Goal: Transaction & Acquisition: Book appointment/travel/reservation

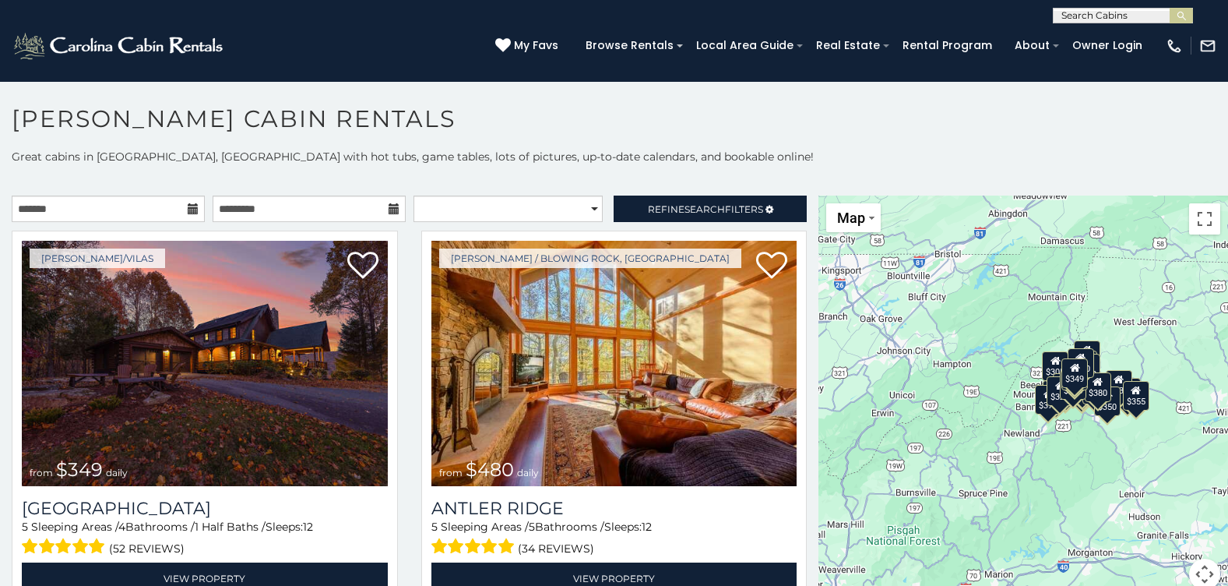
click at [188, 205] on icon at bounding box center [193, 208] width 11 height 11
click at [191, 209] on icon at bounding box center [193, 208] width 11 height 11
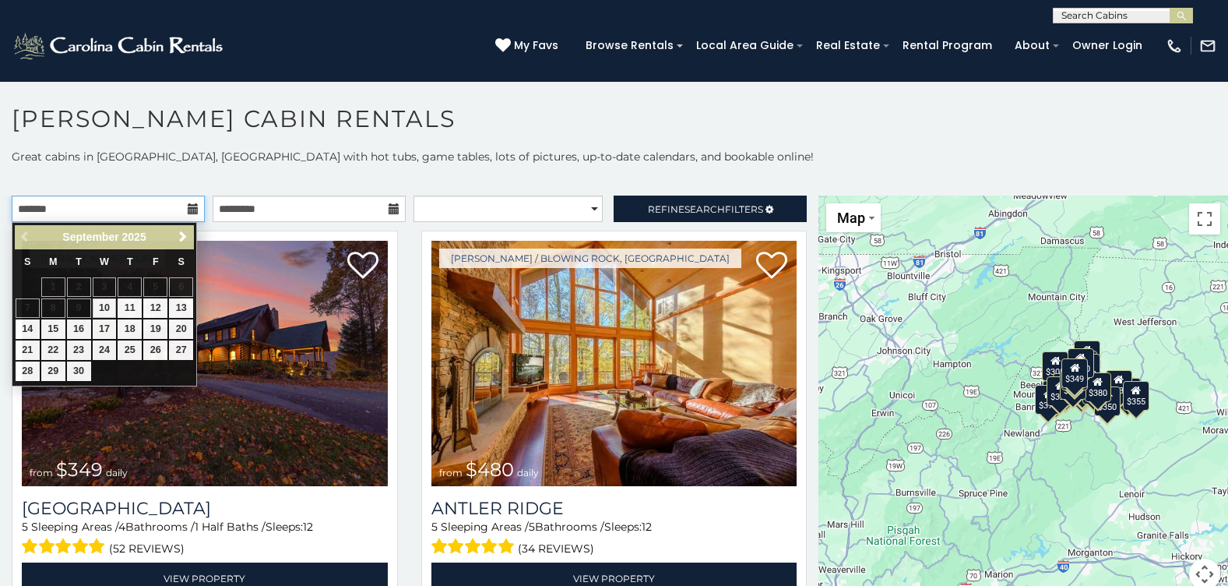
click at [167, 208] on input "text" at bounding box center [108, 208] width 193 height 26
click at [186, 235] on span "Next" at bounding box center [183, 237] width 12 height 12
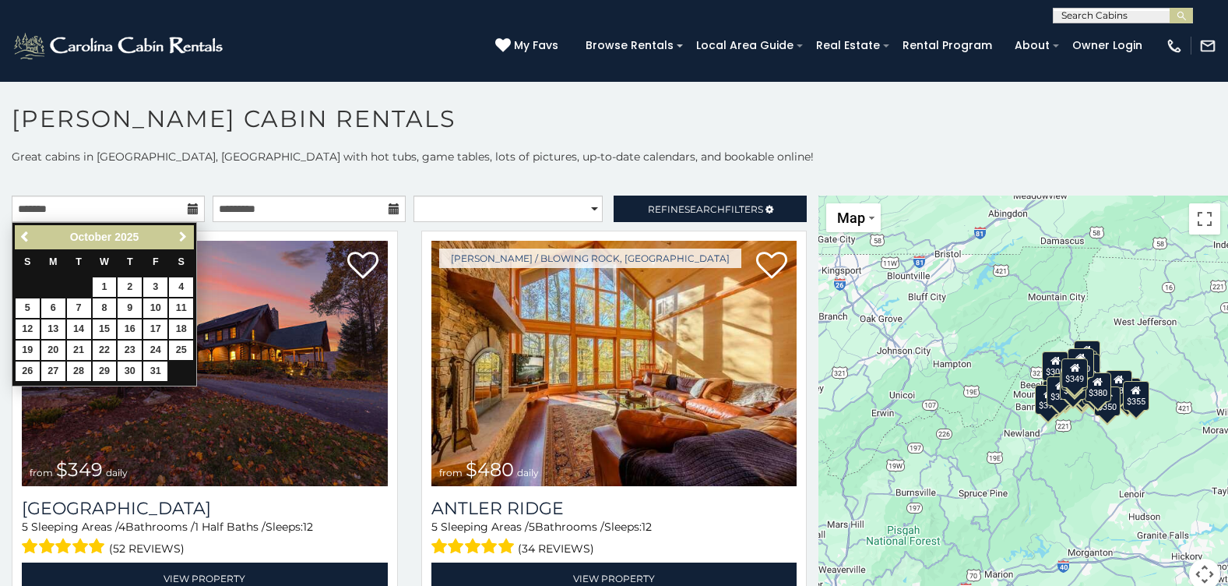
click at [186, 235] on span "Next" at bounding box center [183, 237] width 12 height 12
click at [71, 373] on link "30" at bounding box center [79, 370] width 24 height 19
type input "**********"
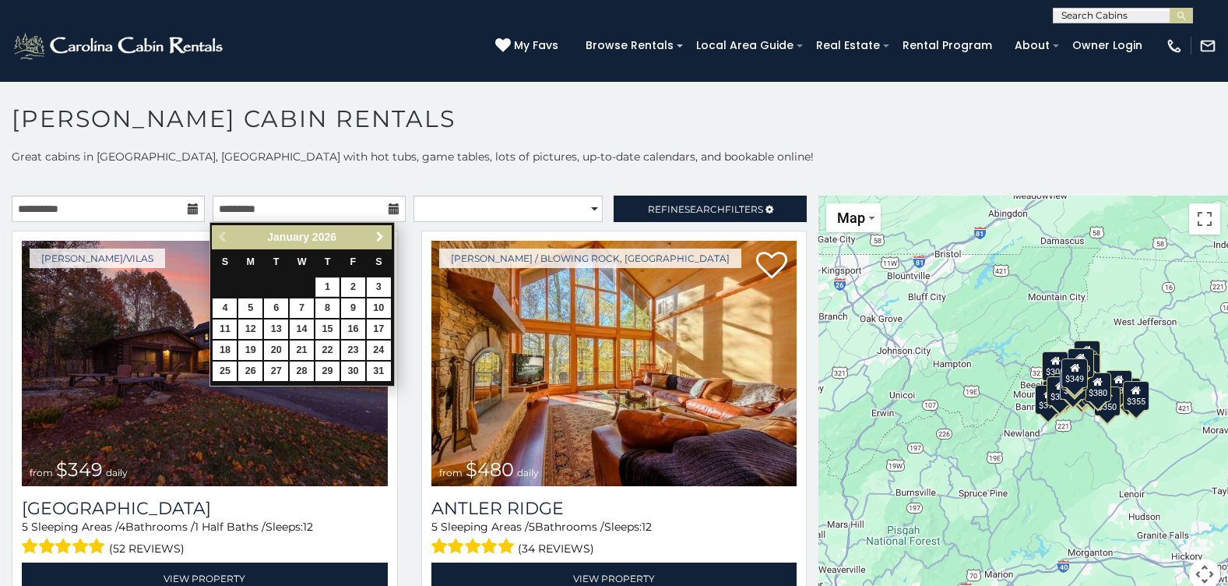
click at [378, 238] on span "Next" at bounding box center [380, 237] width 12 height 12
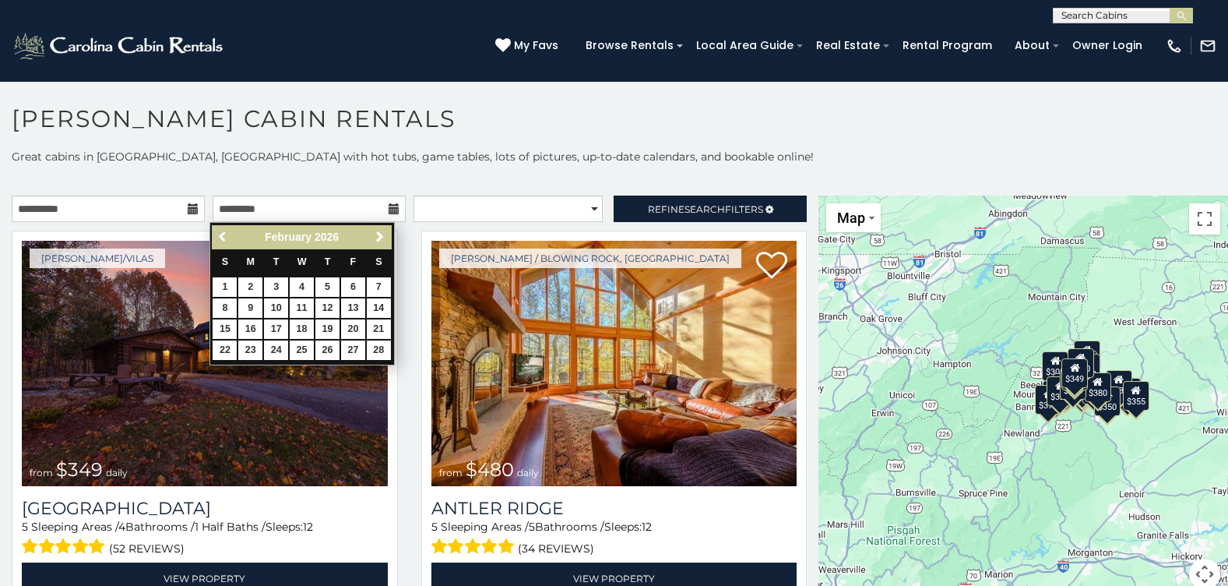
click at [223, 236] on span "Previous" at bounding box center [223, 237] width 12 height 12
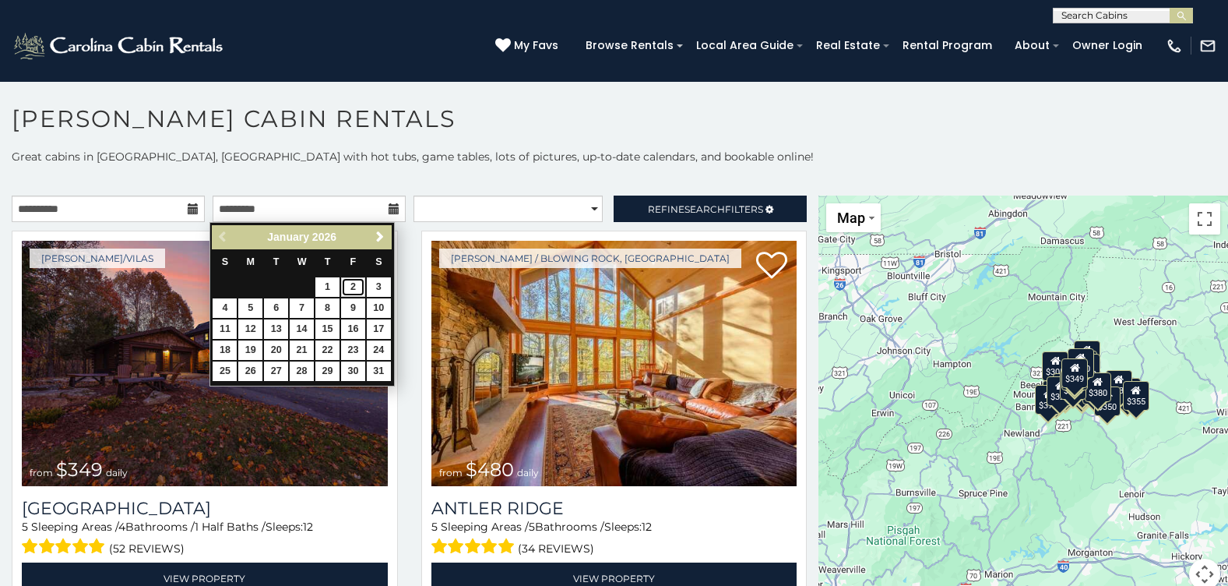
click at [355, 287] on link "2" at bounding box center [353, 286] width 24 height 19
type input "**********"
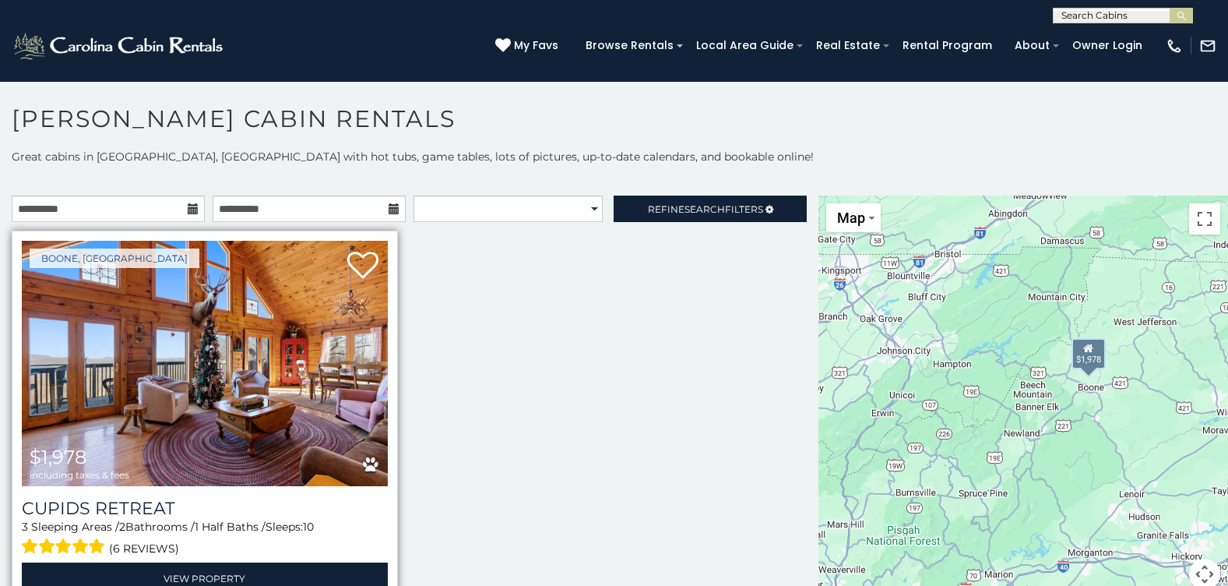
scroll to position [10, 0]
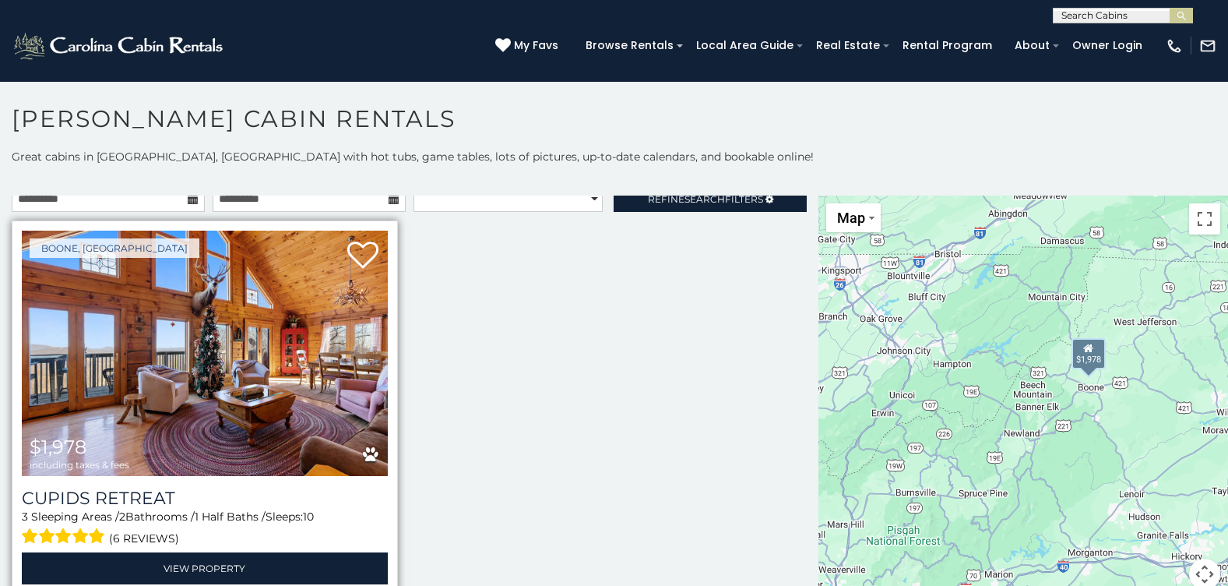
click at [206, 364] on img at bounding box center [205, 353] width 366 height 245
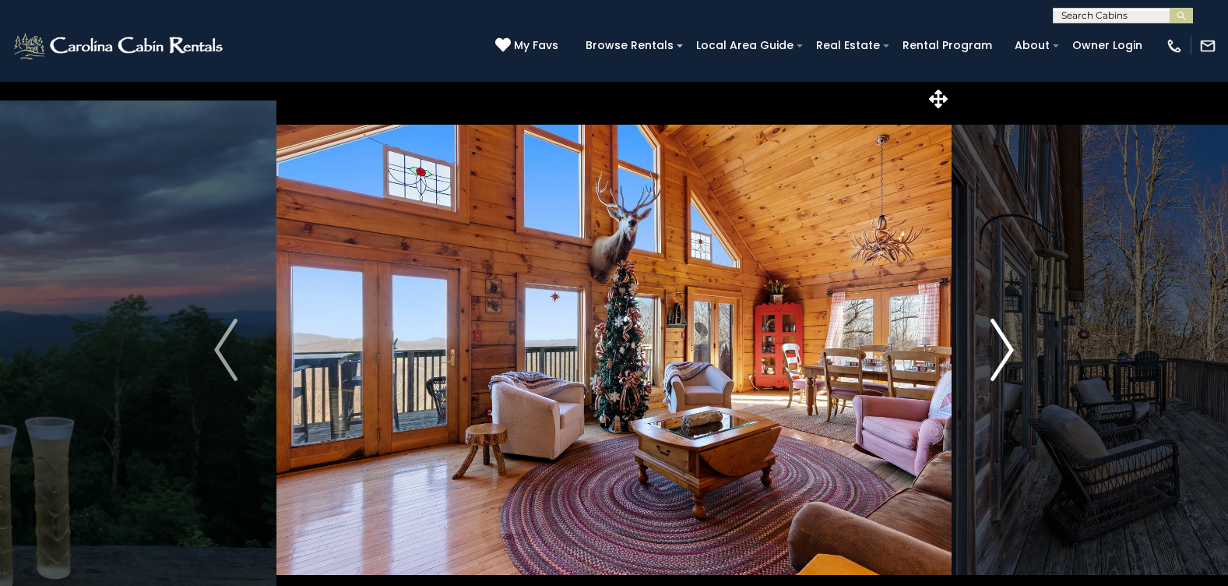
click at [1010, 347] on img "Next" at bounding box center [1002, 350] width 23 height 62
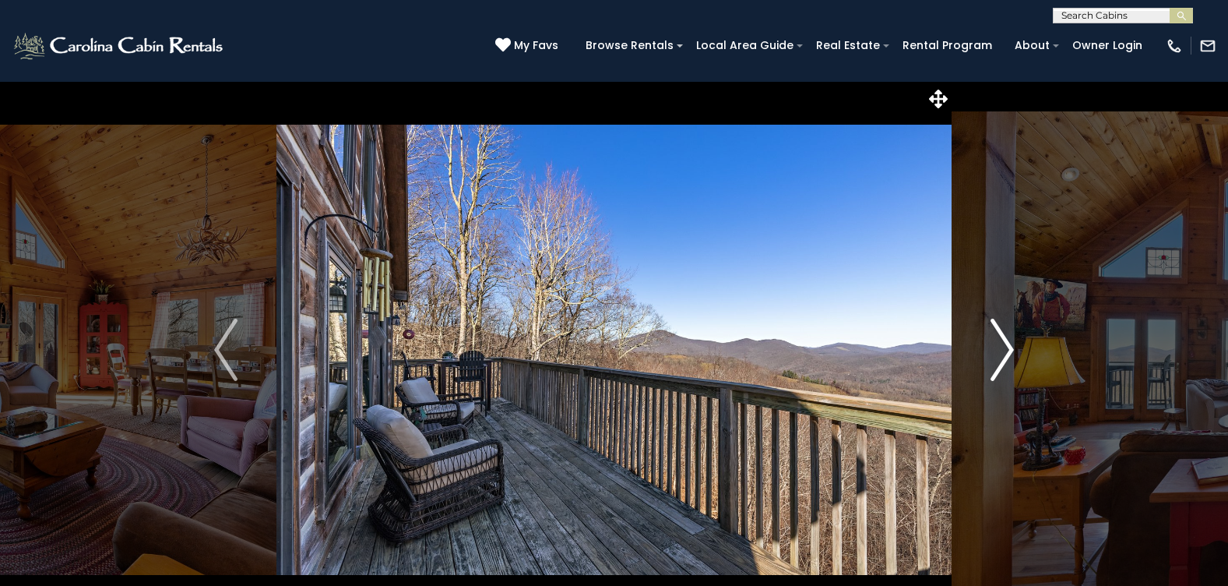
click at [1005, 347] on img "Next" at bounding box center [1002, 350] width 23 height 62
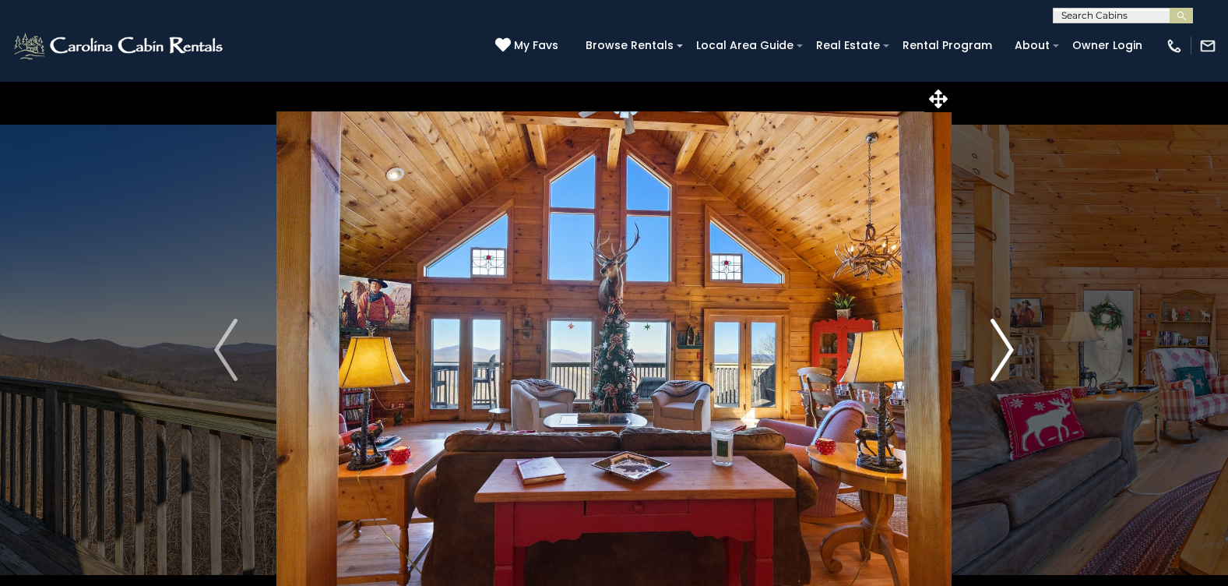
click at [1005, 347] on img "Next" at bounding box center [1002, 350] width 23 height 62
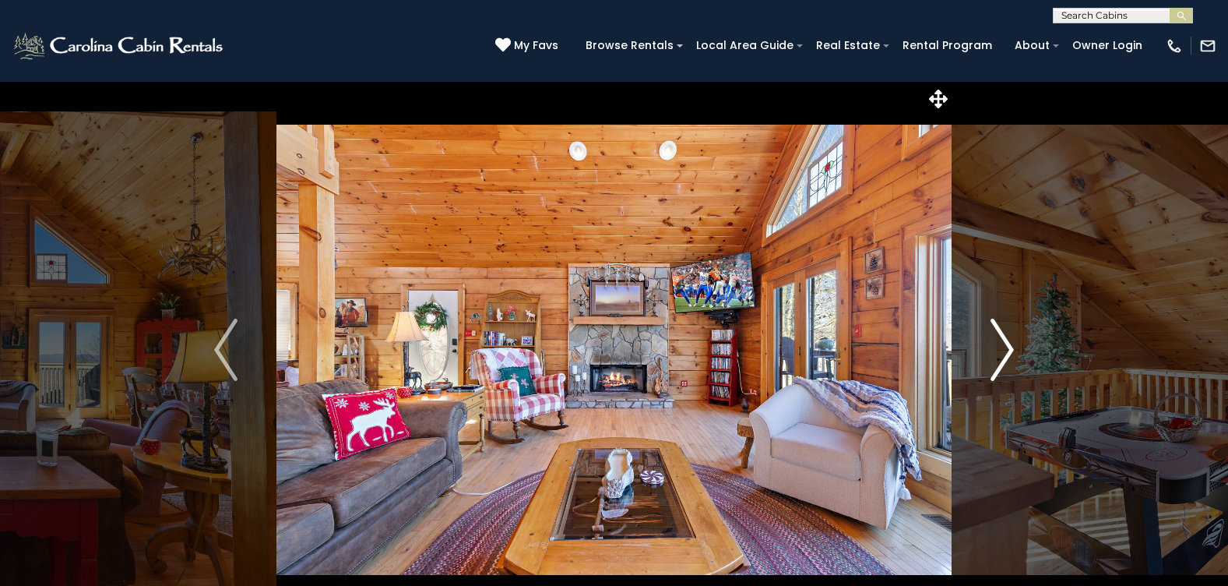
click at [1005, 343] on img "Next" at bounding box center [1002, 350] width 23 height 62
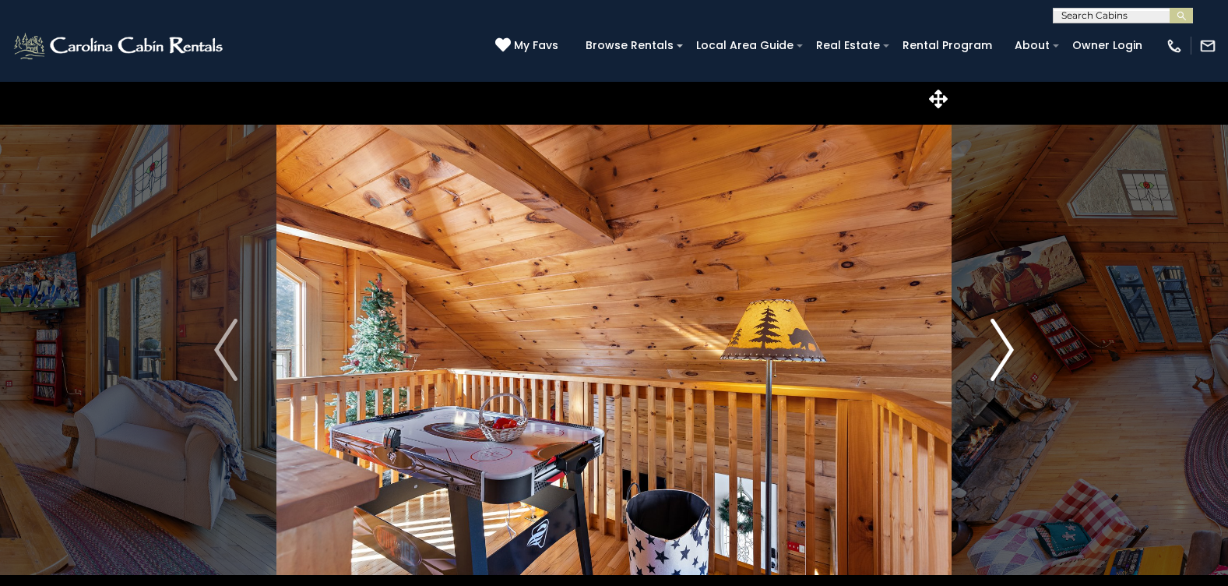
click at [1003, 339] on img "Next" at bounding box center [1002, 350] width 23 height 62
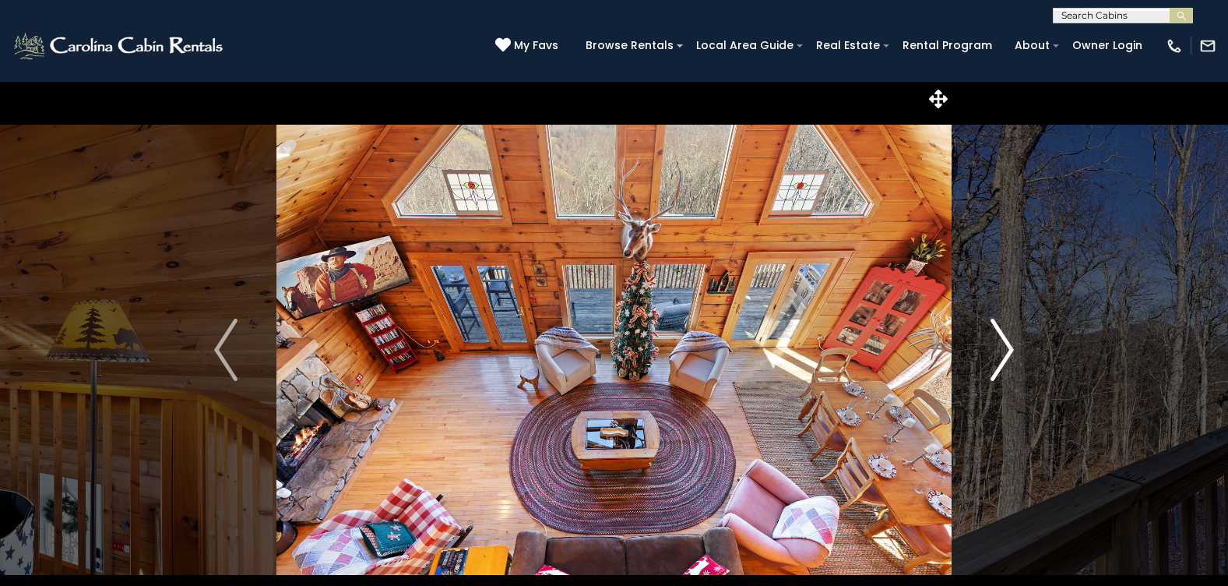
click at [1001, 335] on img "Next" at bounding box center [1002, 350] width 23 height 62
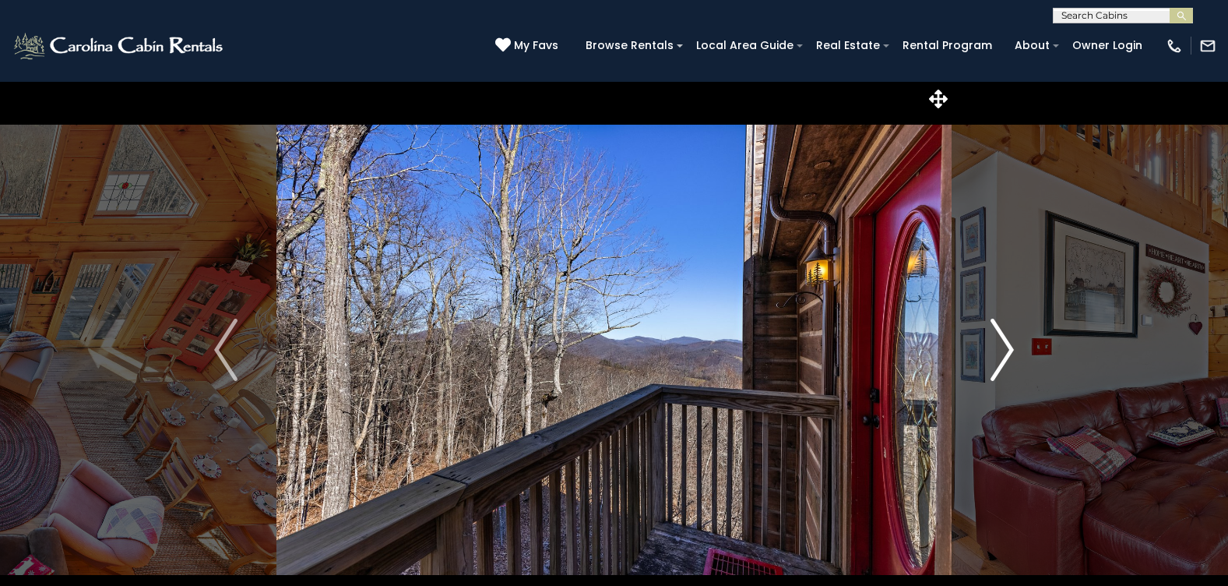
click at [1001, 335] on img "Next" at bounding box center [1002, 350] width 23 height 62
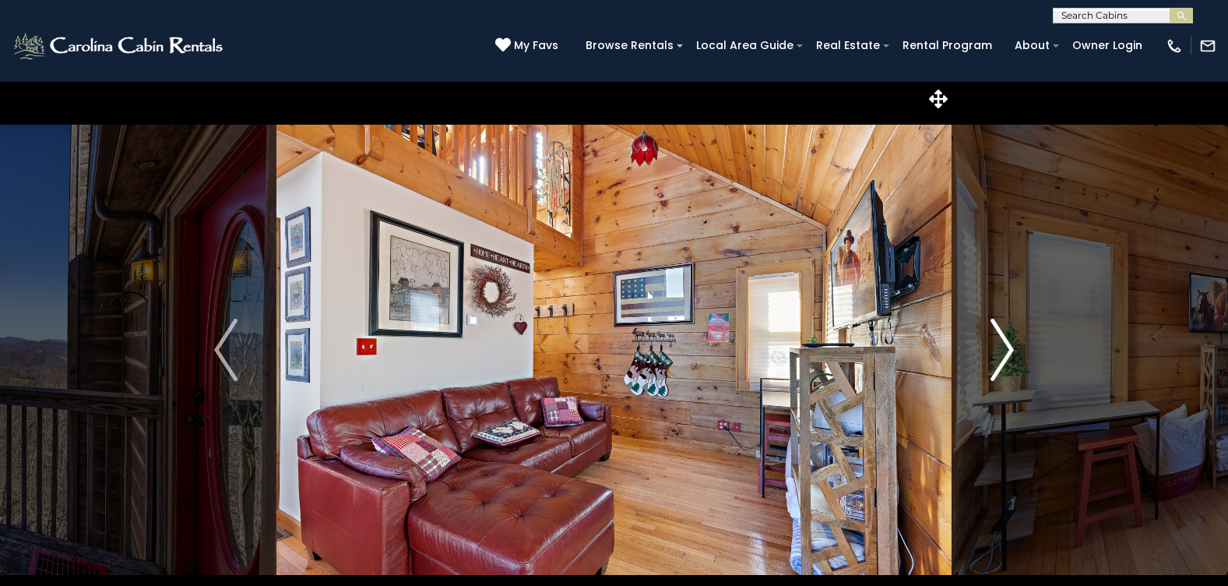
click at [1002, 335] on img "Next" at bounding box center [1002, 350] width 23 height 62
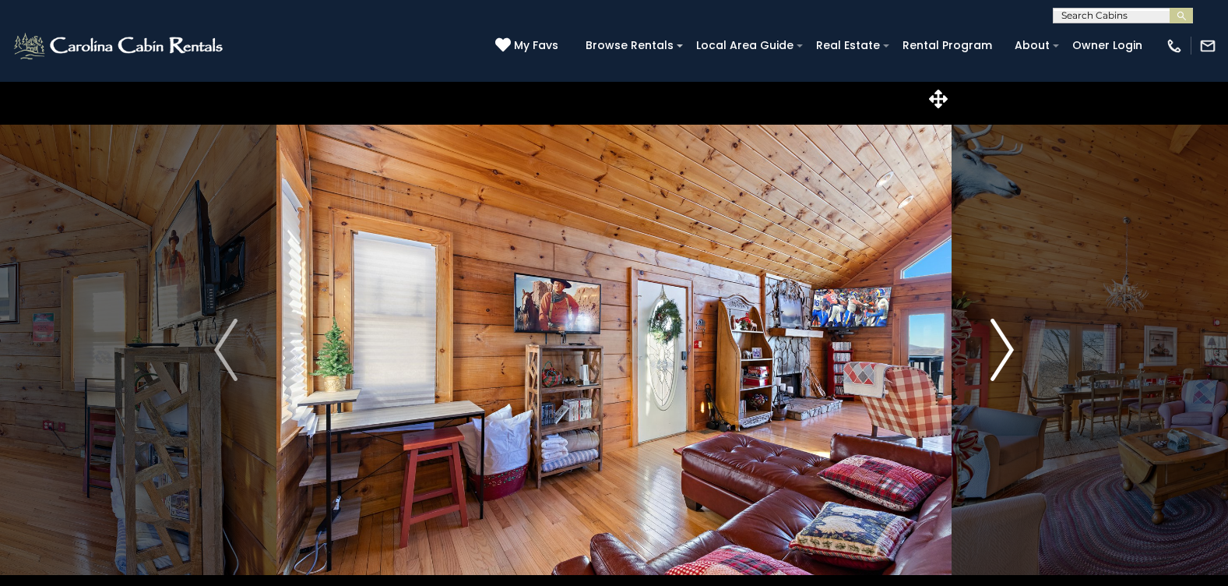
click at [1005, 338] on img "Next" at bounding box center [1002, 350] width 23 height 62
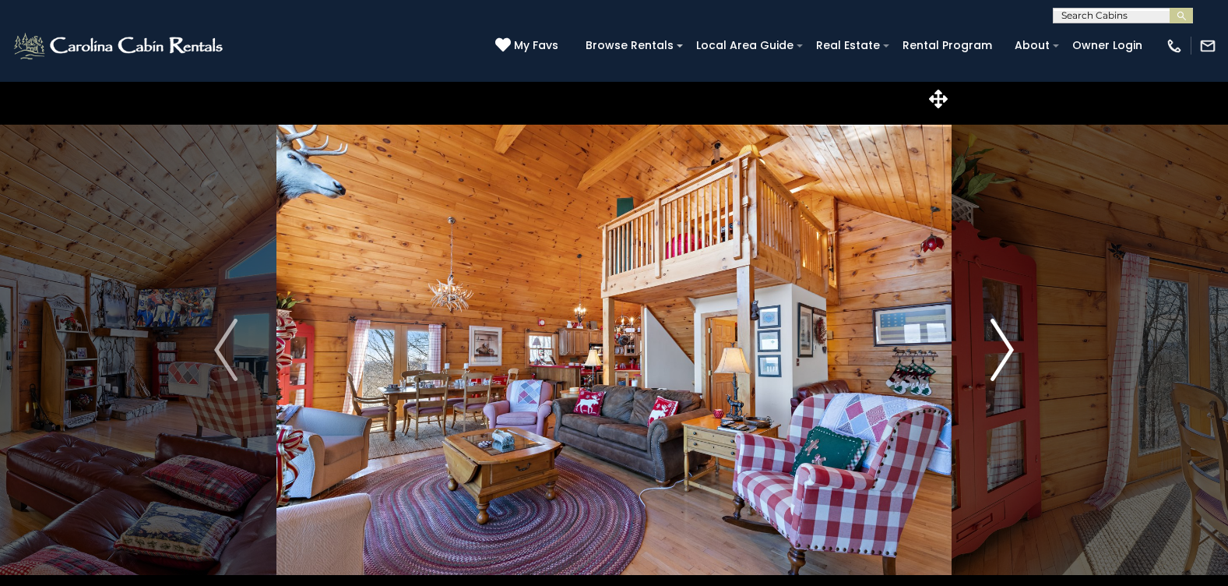
click at [1005, 334] on img "Next" at bounding box center [1002, 350] width 23 height 62
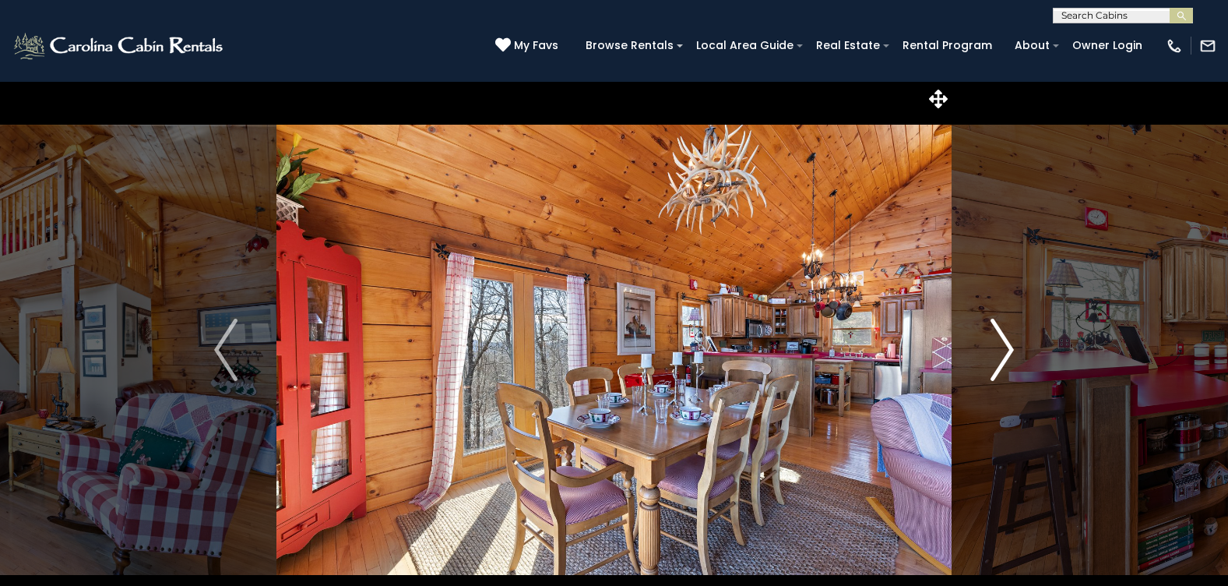
click at [1005, 334] on img "Next" at bounding box center [1002, 350] width 23 height 62
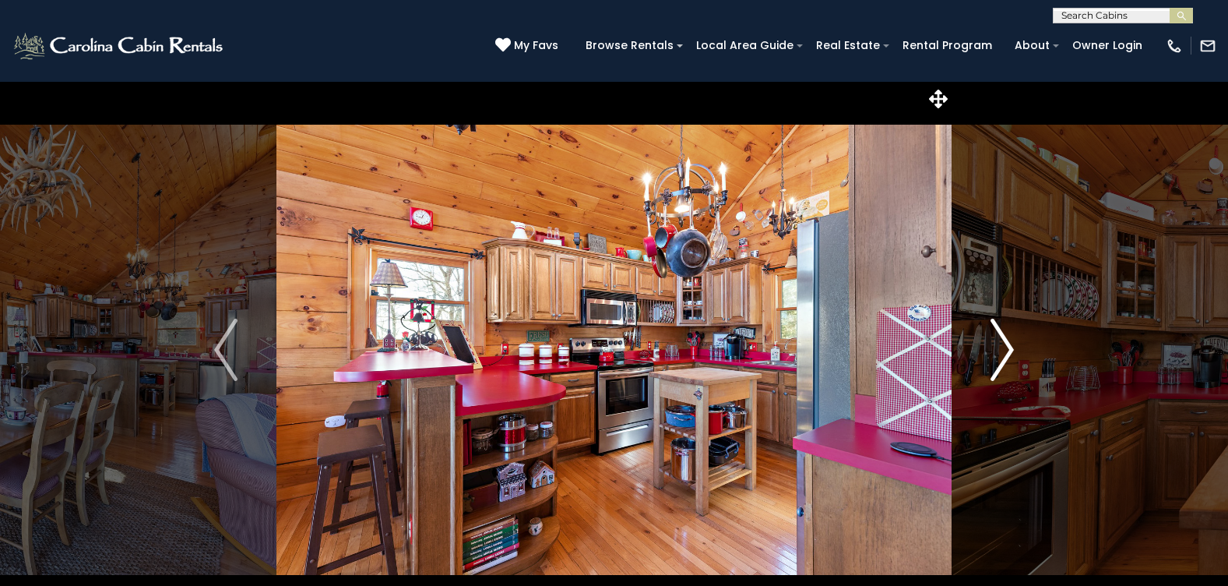
click at [1005, 334] on img "Next" at bounding box center [1002, 350] width 23 height 62
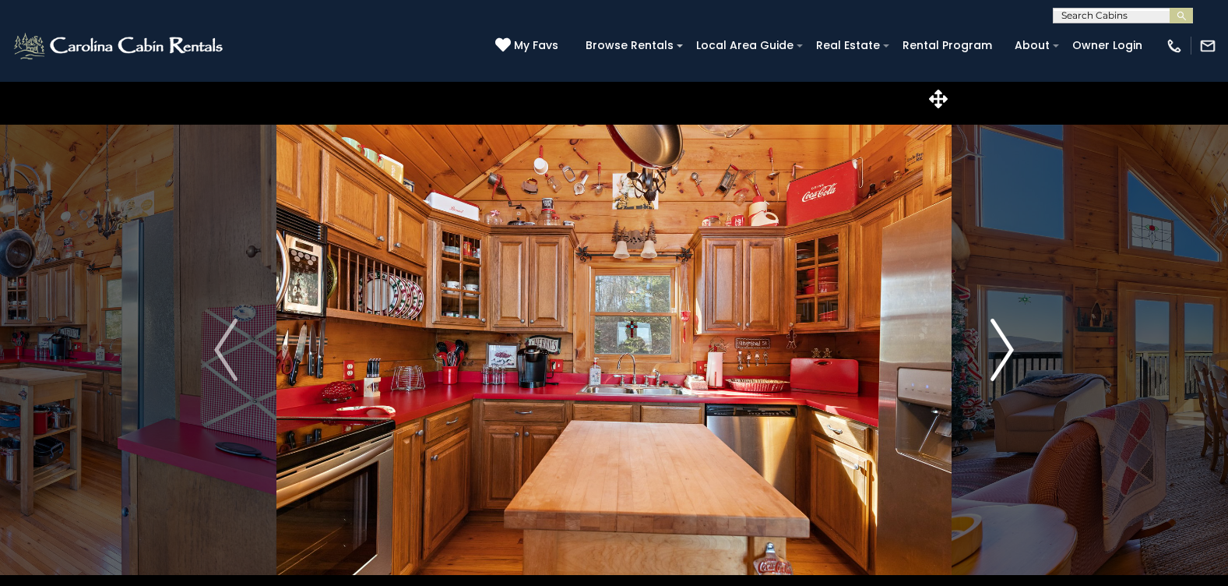
click at [1005, 334] on img "Next" at bounding box center [1002, 350] width 23 height 62
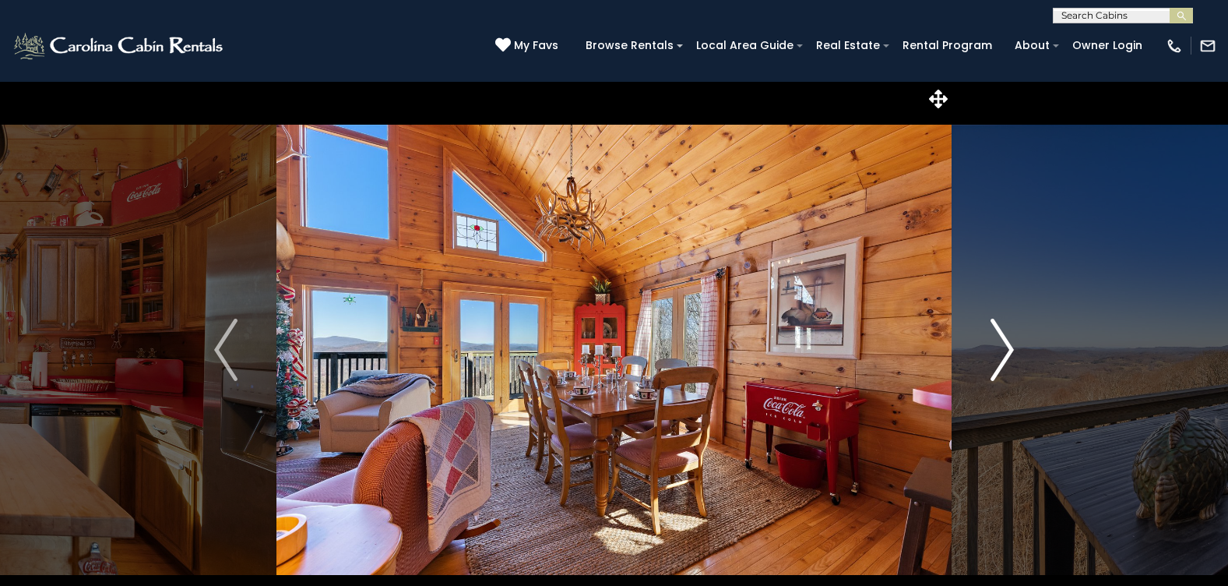
click at [1005, 334] on img "Next" at bounding box center [1002, 350] width 23 height 62
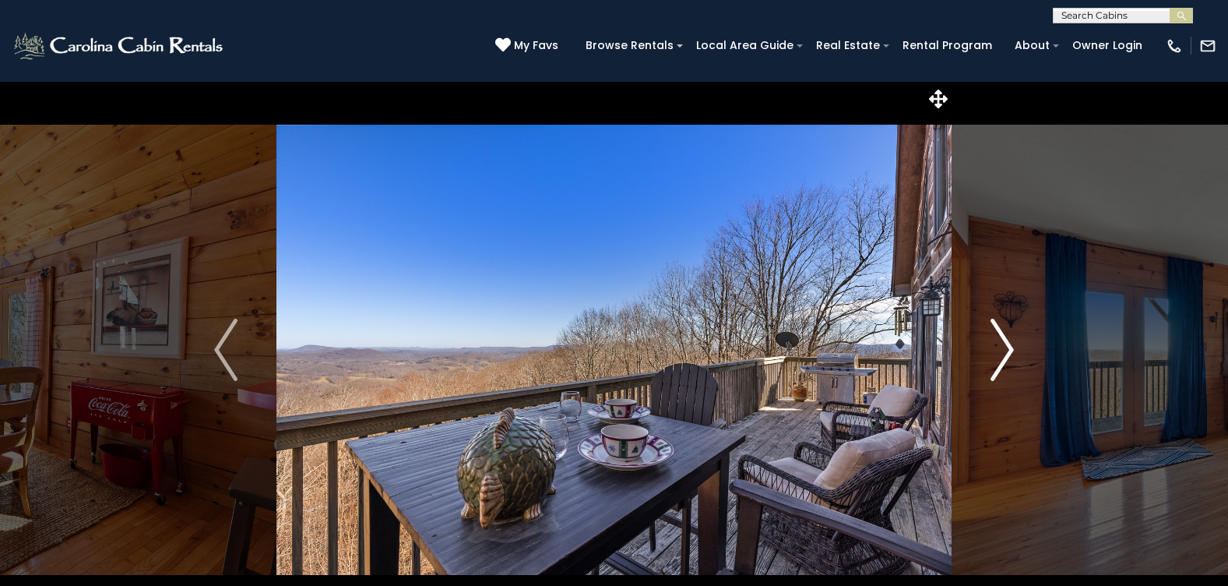
click at [1005, 334] on img "Next" at bounding box center [1002, 350] width 23 height 62
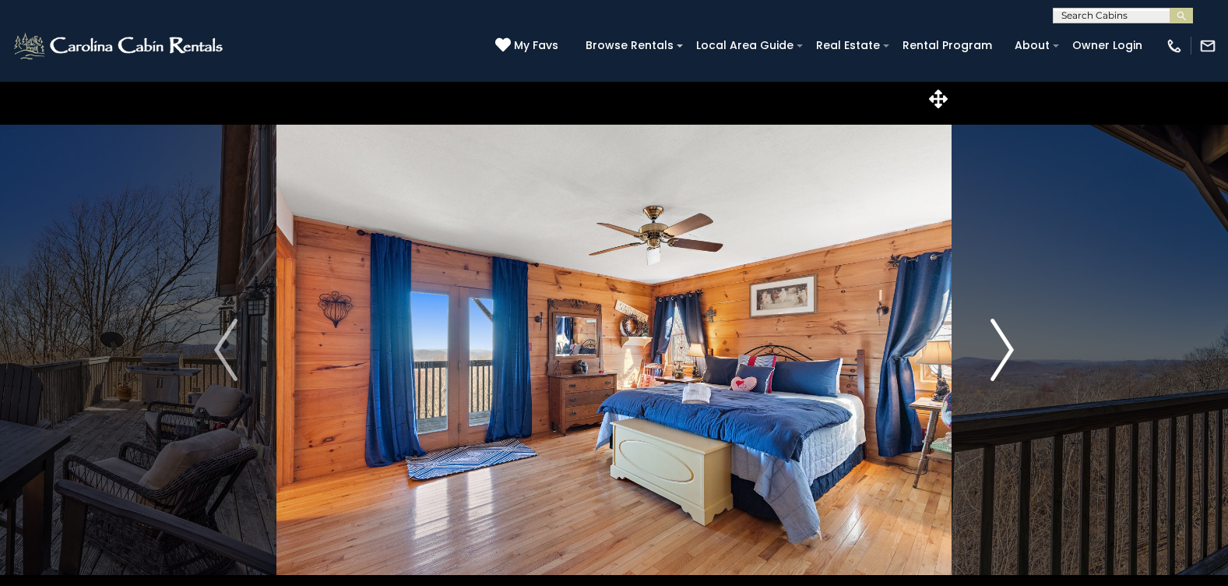
click at [1005, 334] on img "Next" at bounding box center [1002, 350] width 23 height 62
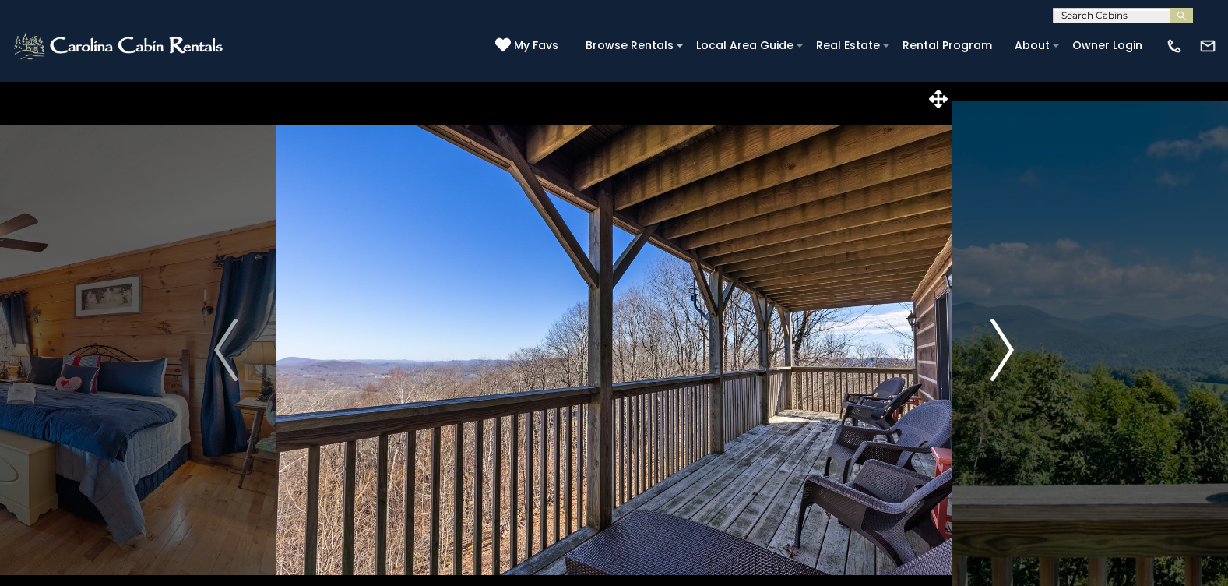
click at [1005, 334] on img "Next" at bounding box center [1002, 350] width 23 height 62
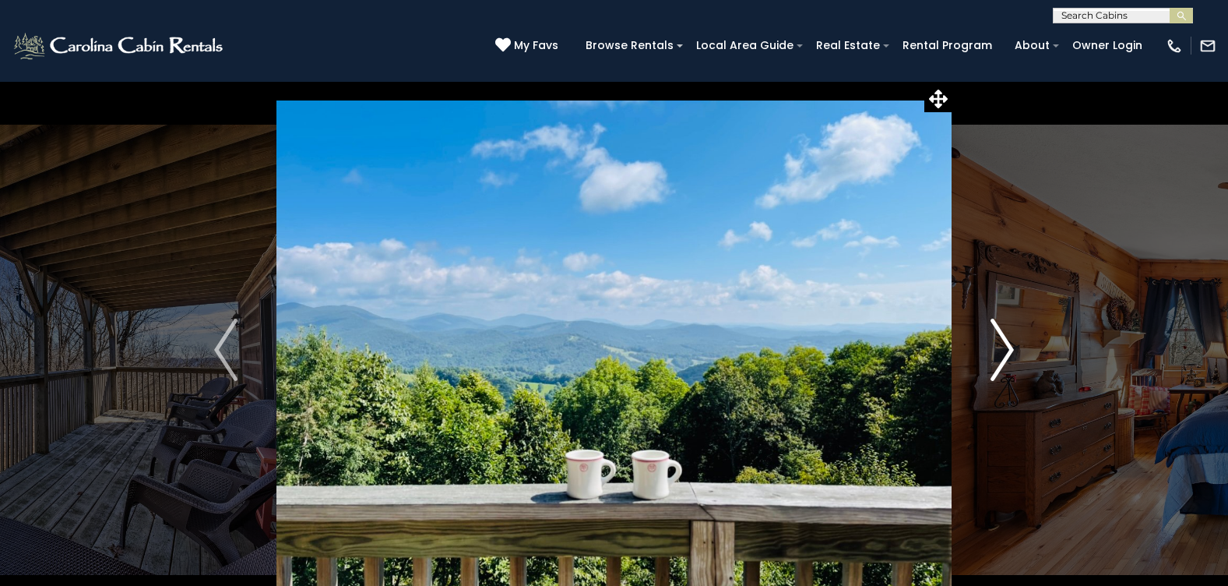
click at [1005, 333] on img "Next" at bounding box center [1002, 350] width 23 height 62
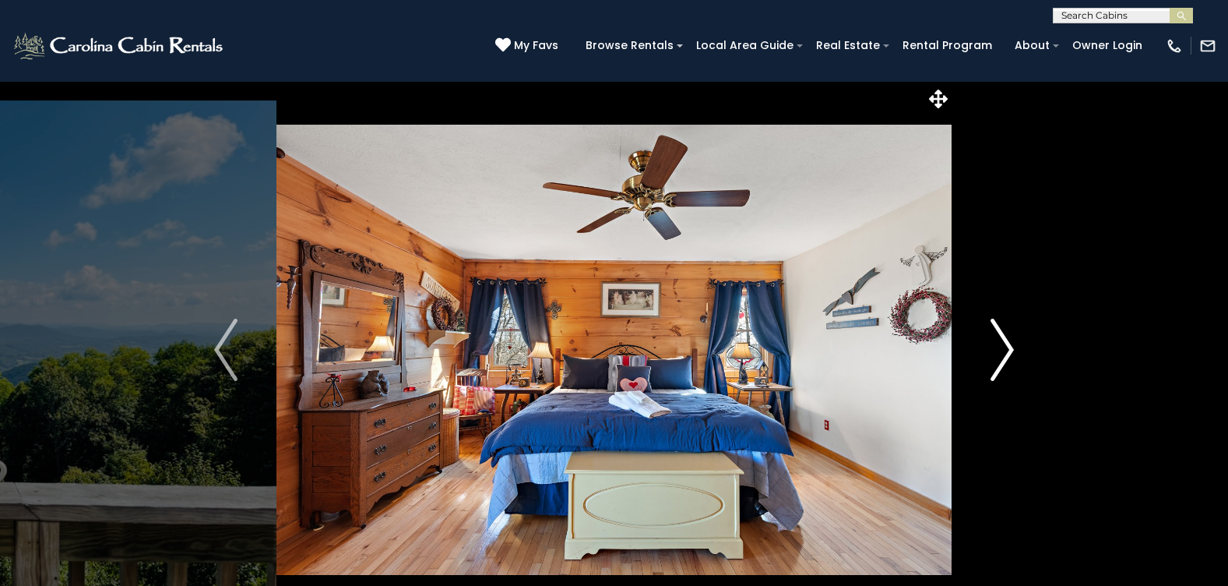
click at [1005, 331] on img "Next" at bounding box center [1002, 350] width 23 height 62
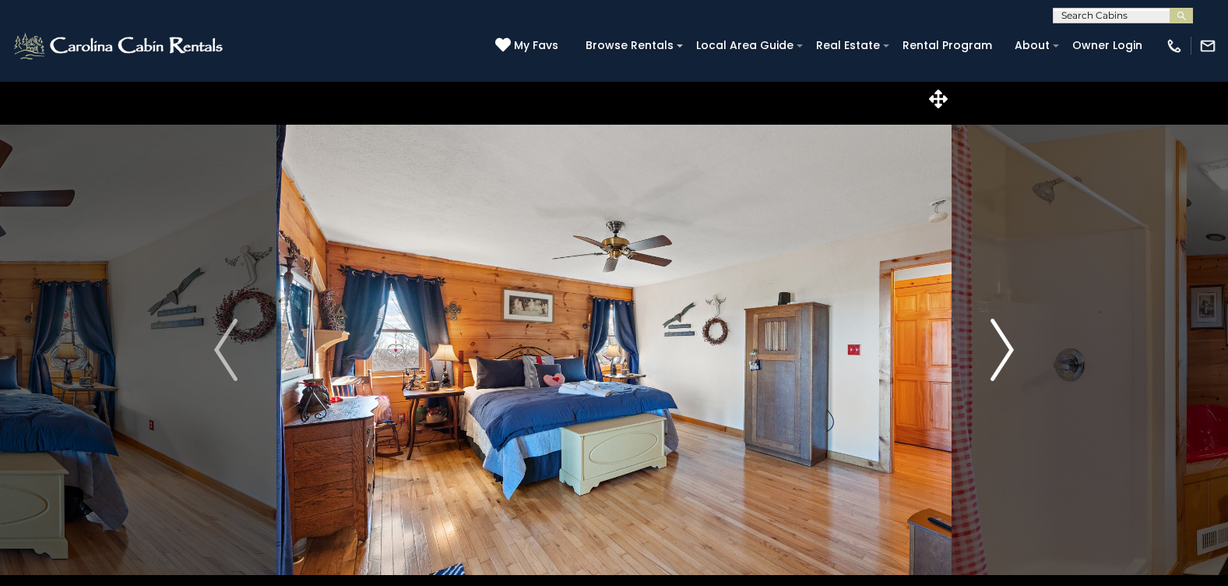
click at [1005, 330] on img "Next" at bounding box center [1002, 350] width 23 height 62
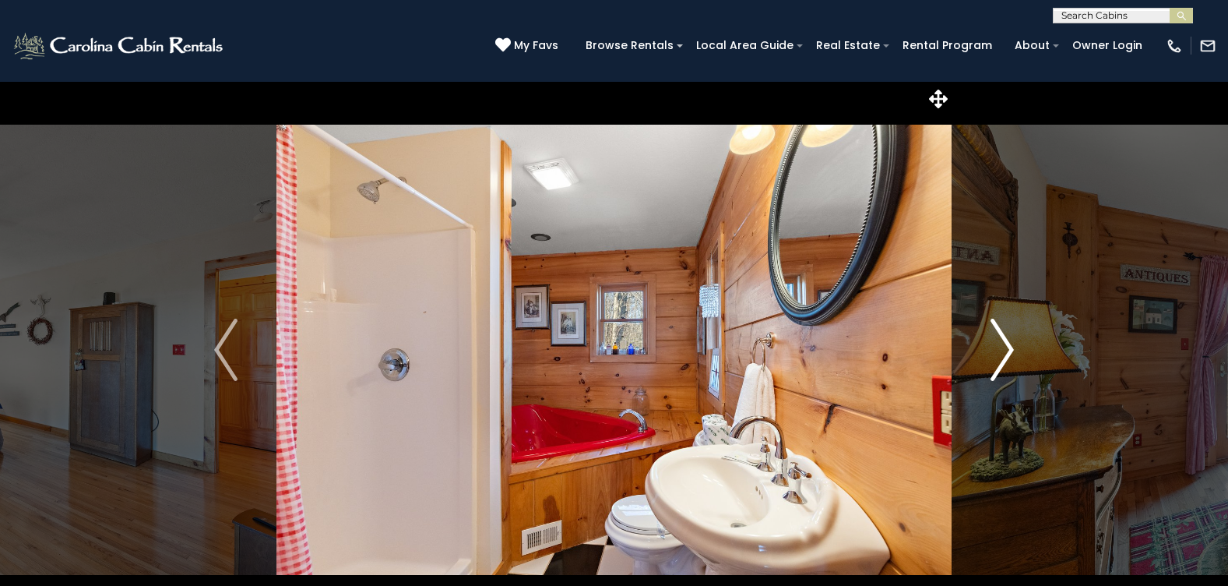
click at [1005, 330] on img "Next" at bounding box center [1002, 350] width 23 height 62
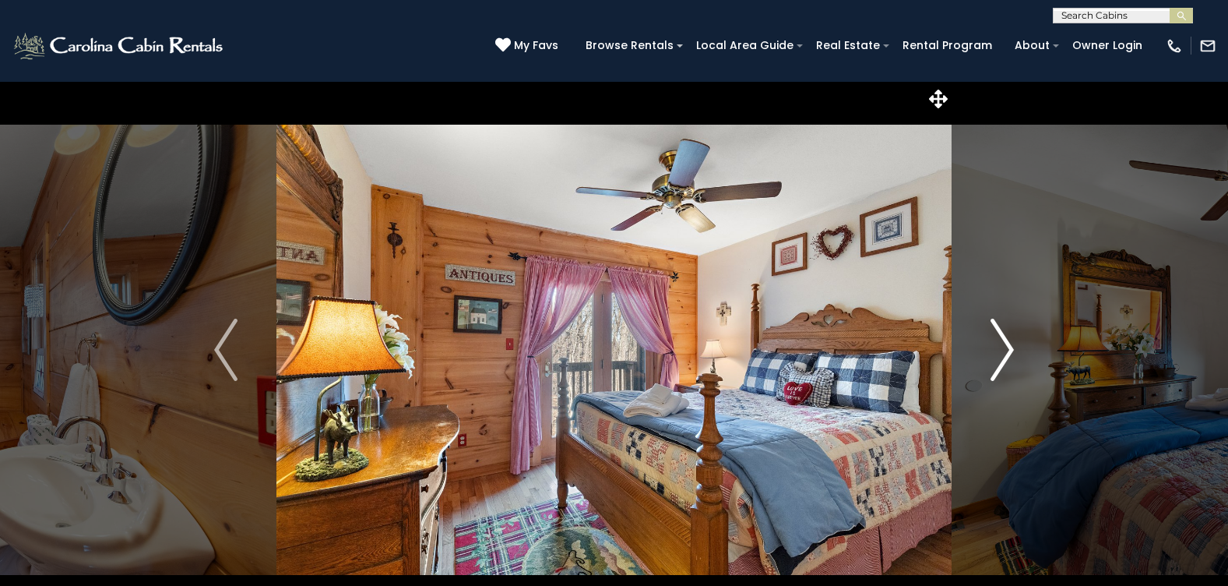
click at [1004, 329] on img "Next" at bounding box center [1002, 350] width 23 height 62
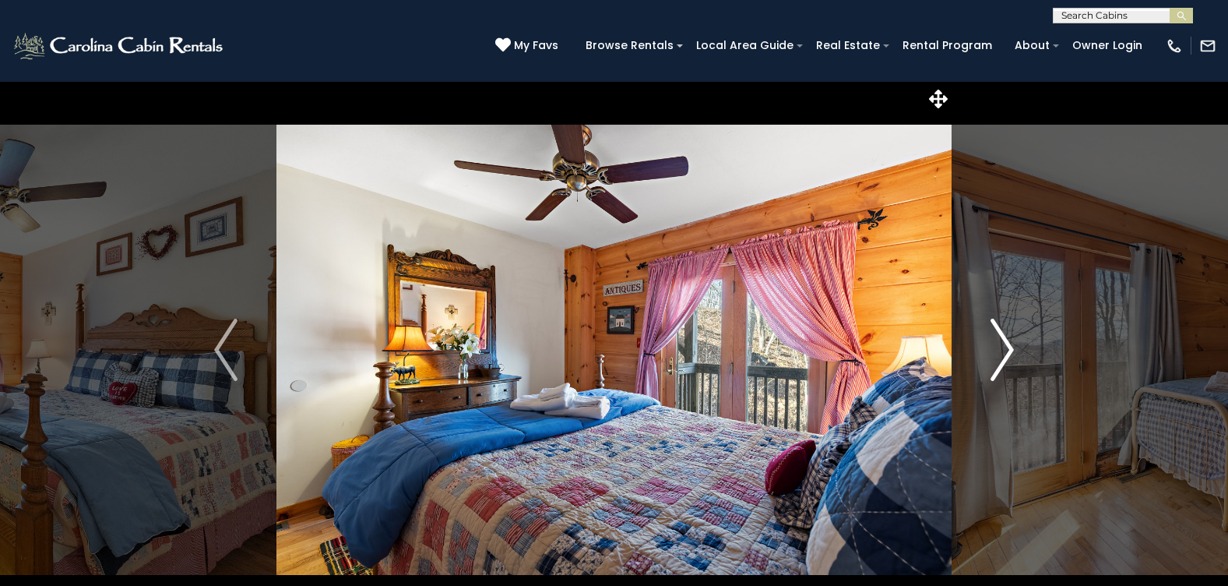
click at [1003, 327] on img "Next" at bounding box center [1002, 350] width 23 height 62
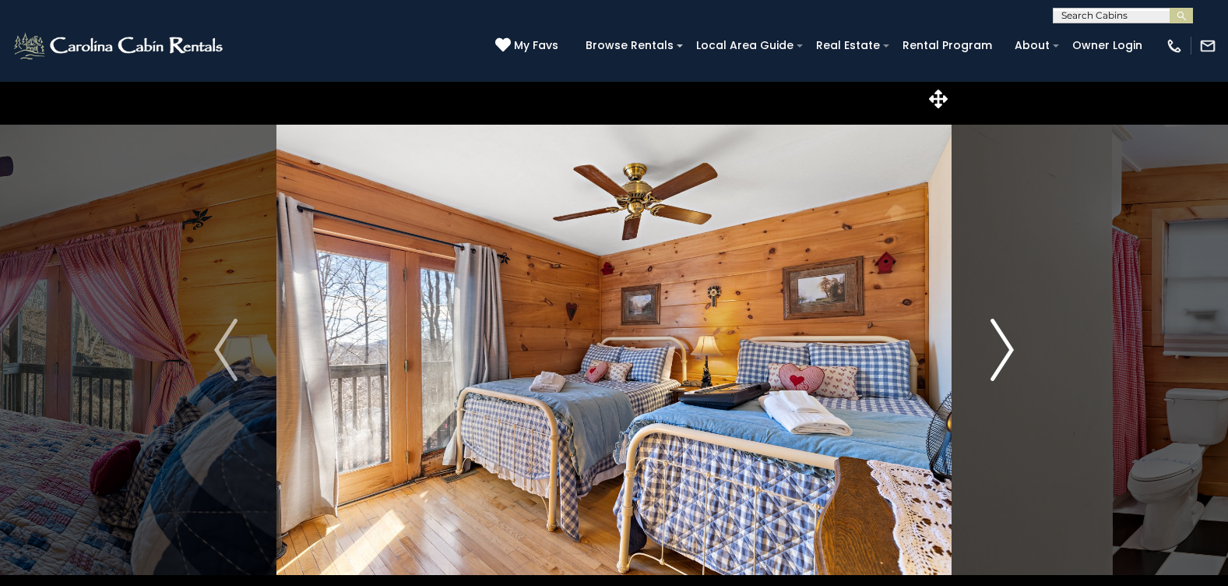
click at [1003, 327] on img "Next" at bounding box center [1002, 350] width 23 height 62
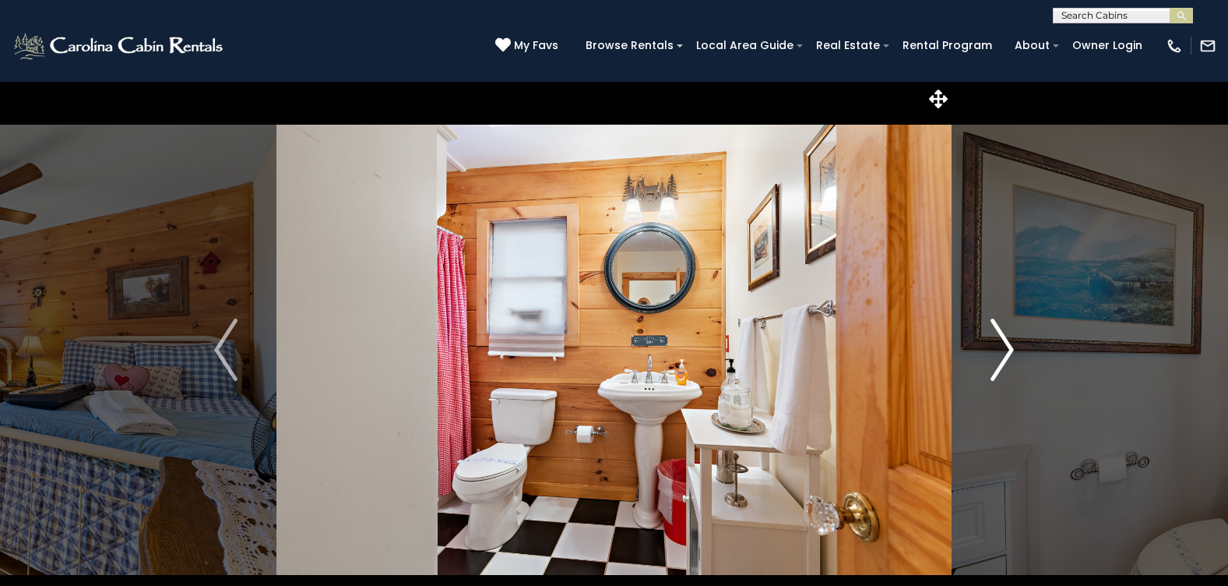
click at [1003, 327] on img "Next" at bounding box center [1002, 350] width 23 height 62
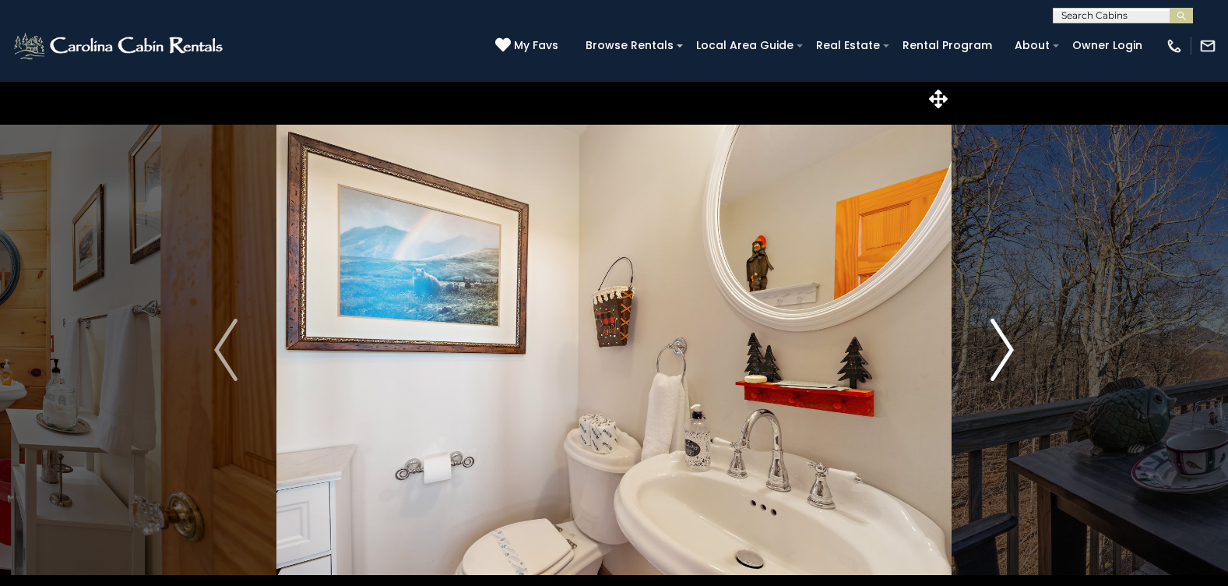
click at [1003, 327] on img "Next" at bounding box center [1002, 350] width 23 height 62
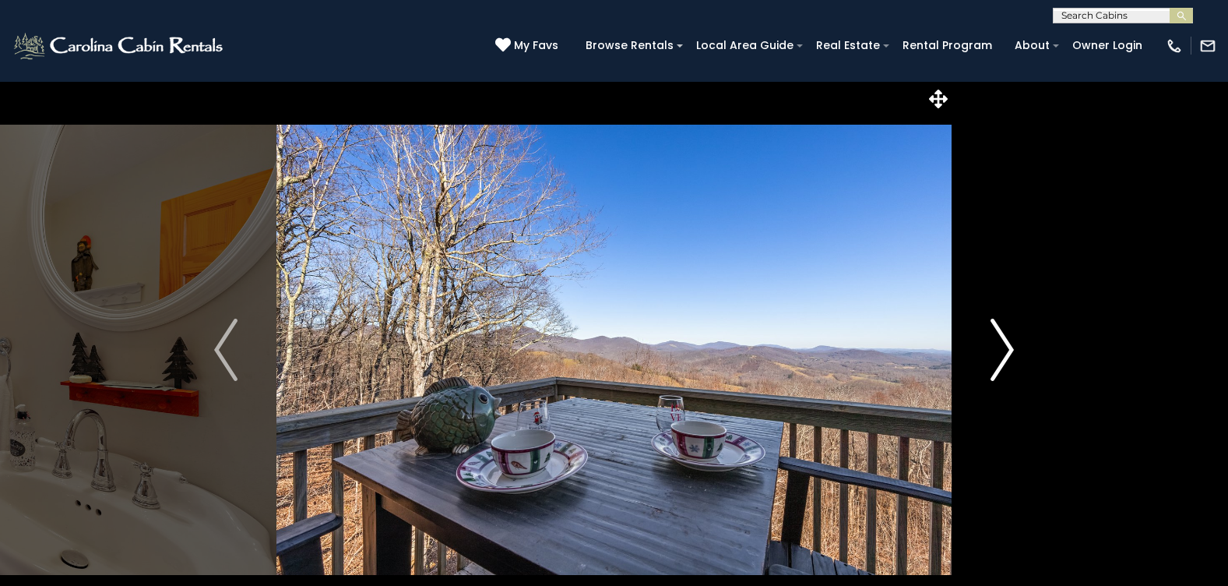
click at [1003, 327] on img "Next" at bounding box center [1002, 350] width 23 height 62
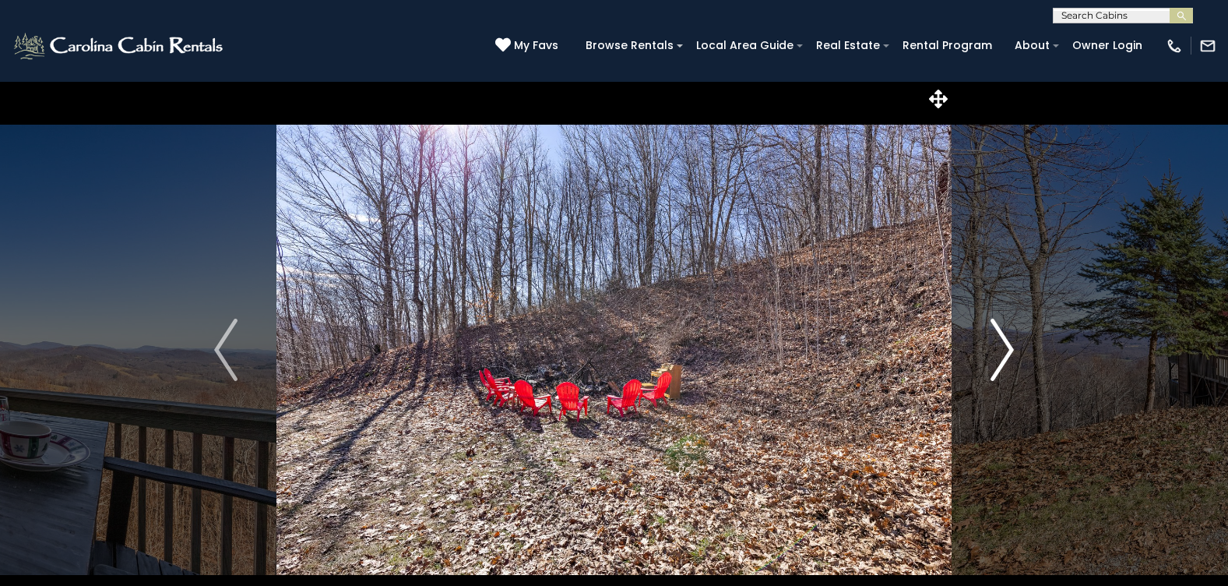
click at [1002, 327] on img "Next" at bounding box center [1002, 350] width 23 height 62
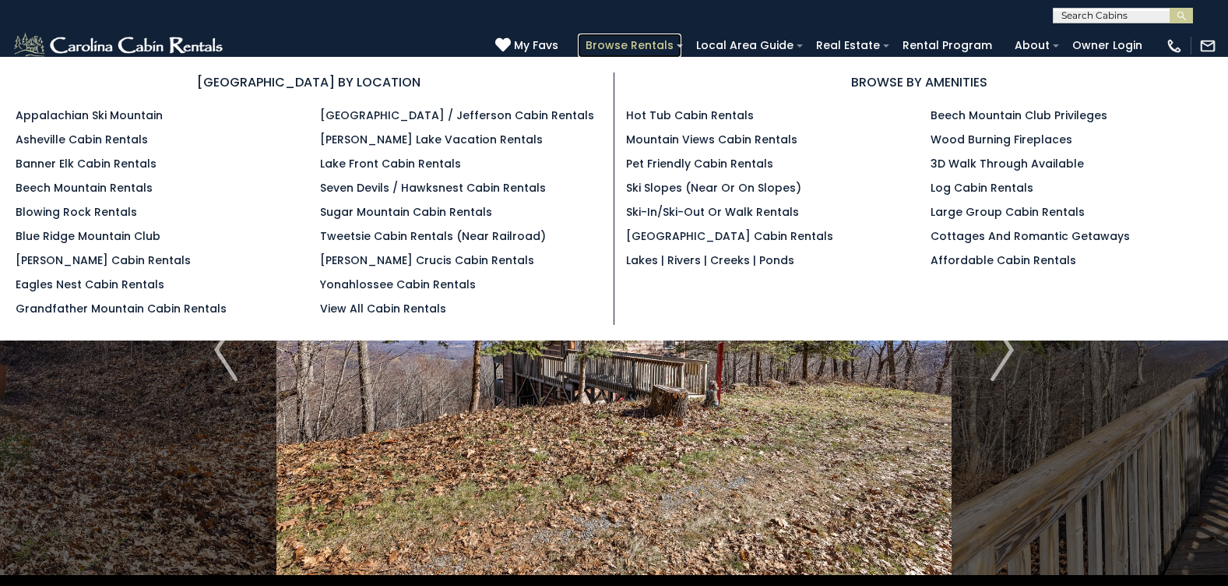
click at [672, 45] on link "Browse Rentals" at bounding box center [630, 45] width 104 height 24
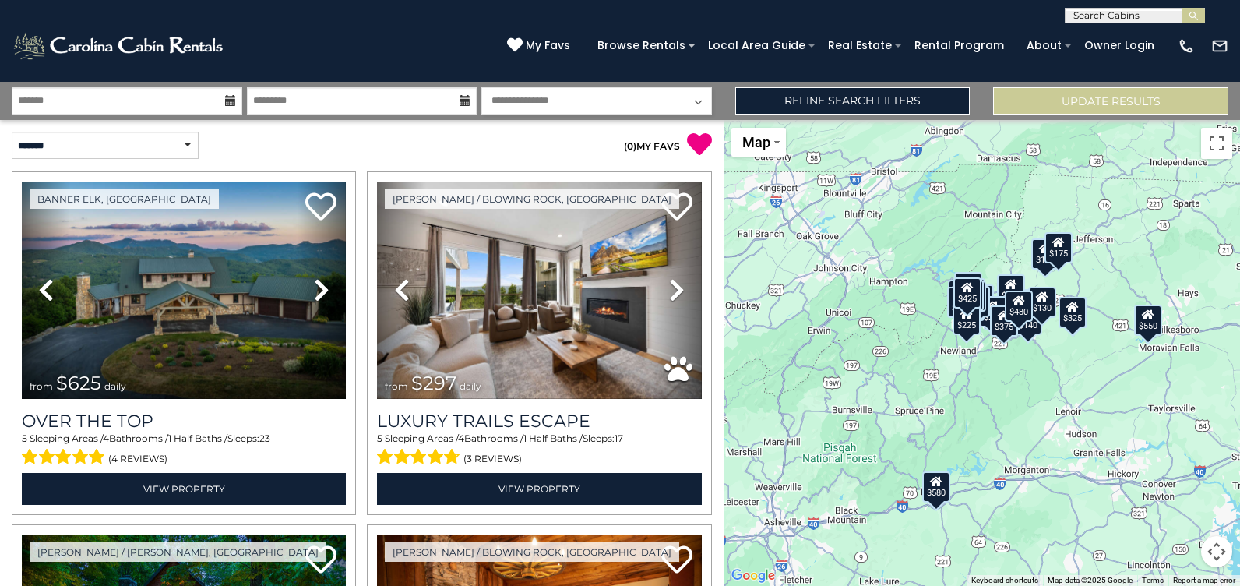
click at [225, 104] on icon at bounding box center [230, 100] width 11 height 11
click at [228, 101] on icon at bounding box center [230, 100] width 11 height 11
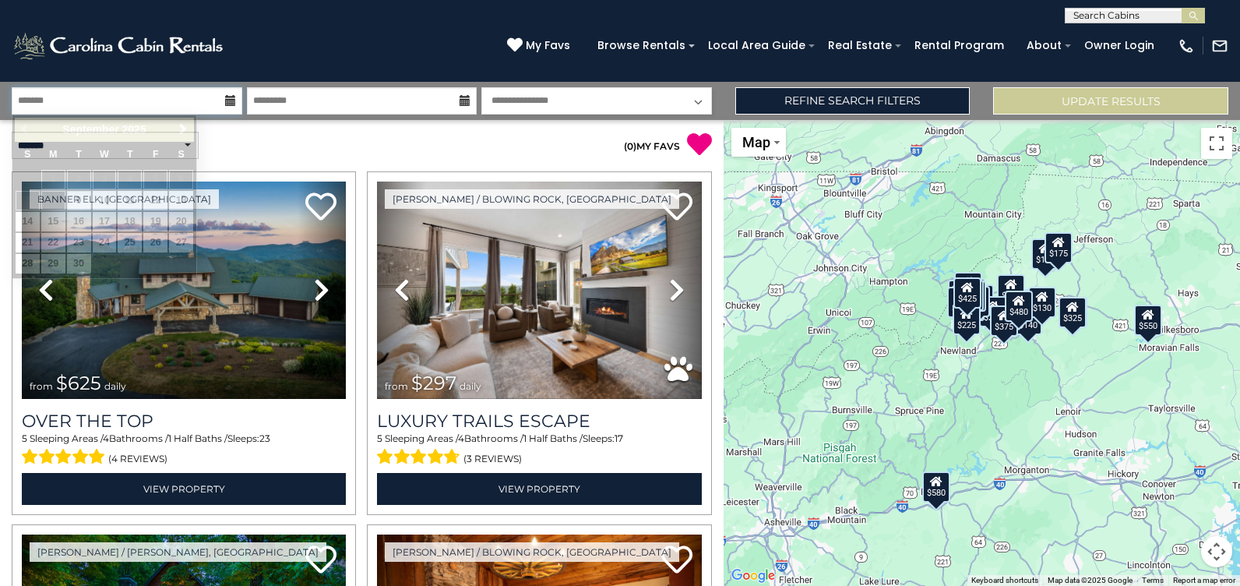
click at [180, 101] on input "text" at bounding box center [127, 100] width 231 height 27
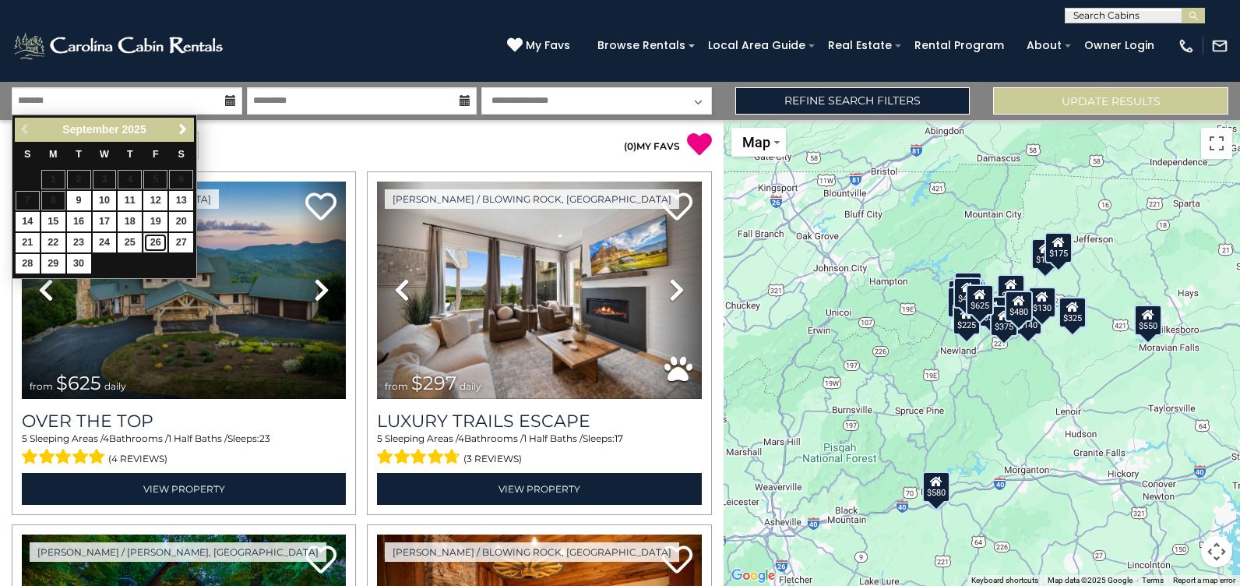
click at [160, 242] on link "26" at bounding box center [155, 242] width 24 height 19
type input "*******"
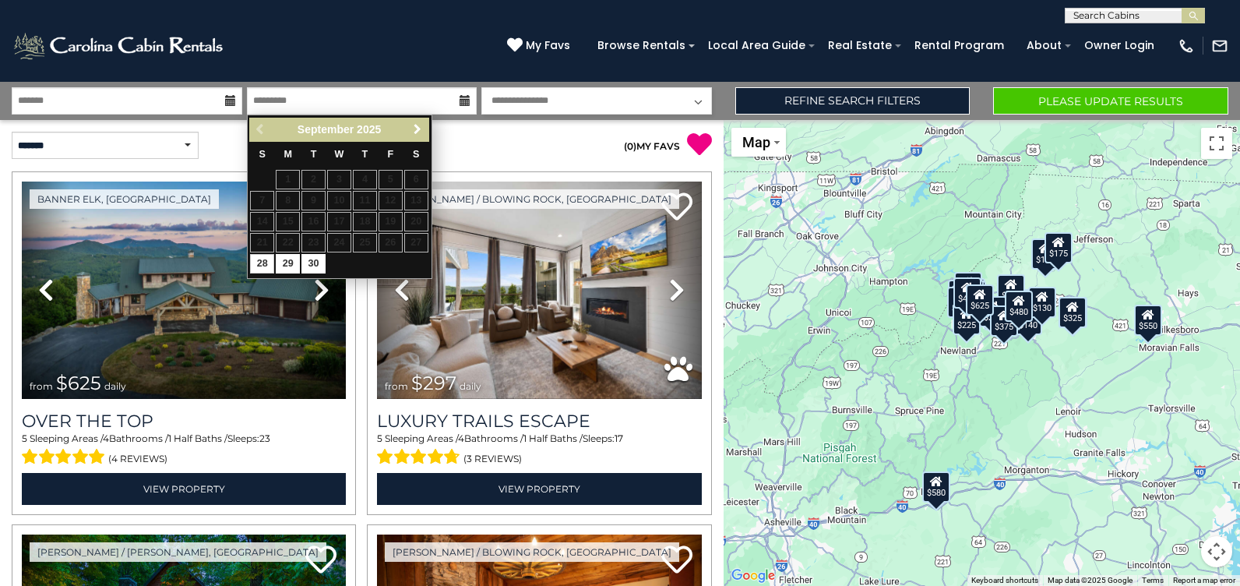
click at [417, 125] on span "Next" at bounding box center [417, 129] width 12 height 12
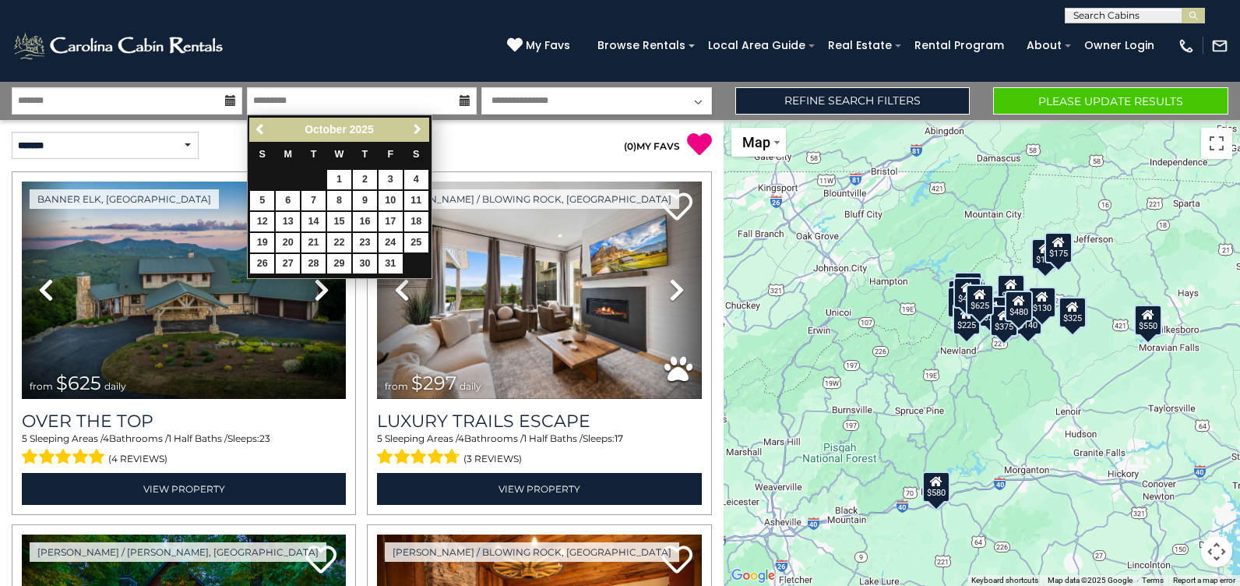
click at [417, 125] on span "Next" at bounding box center [417, 129] width 12 height 12
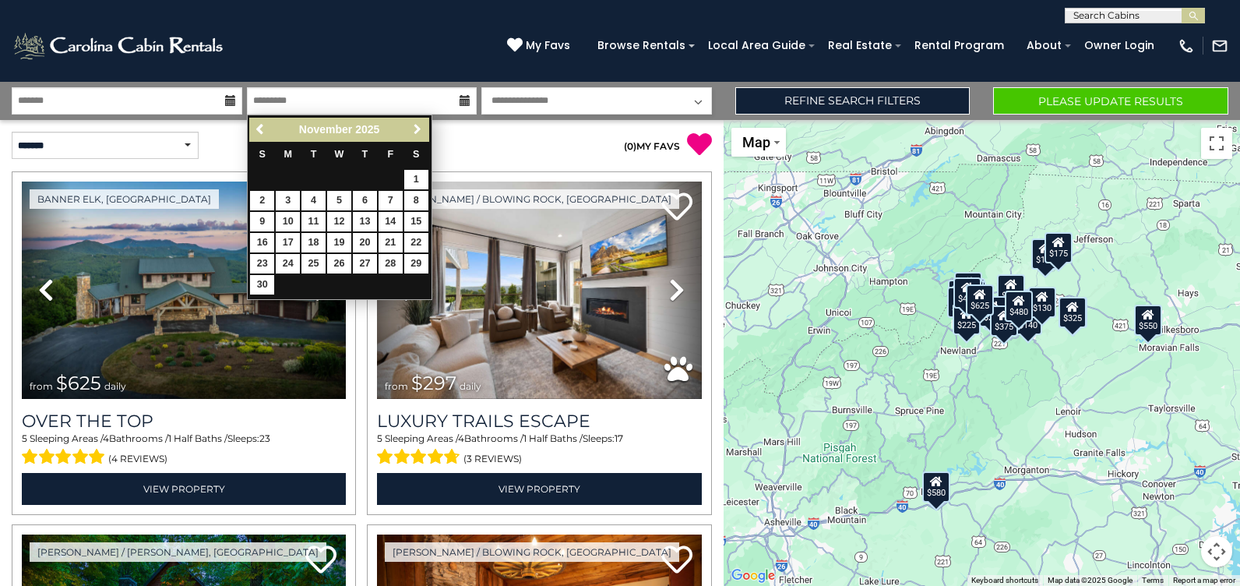
click at [417, 125] on span "Next" at bounding box center [417, 129] width 12 height 12
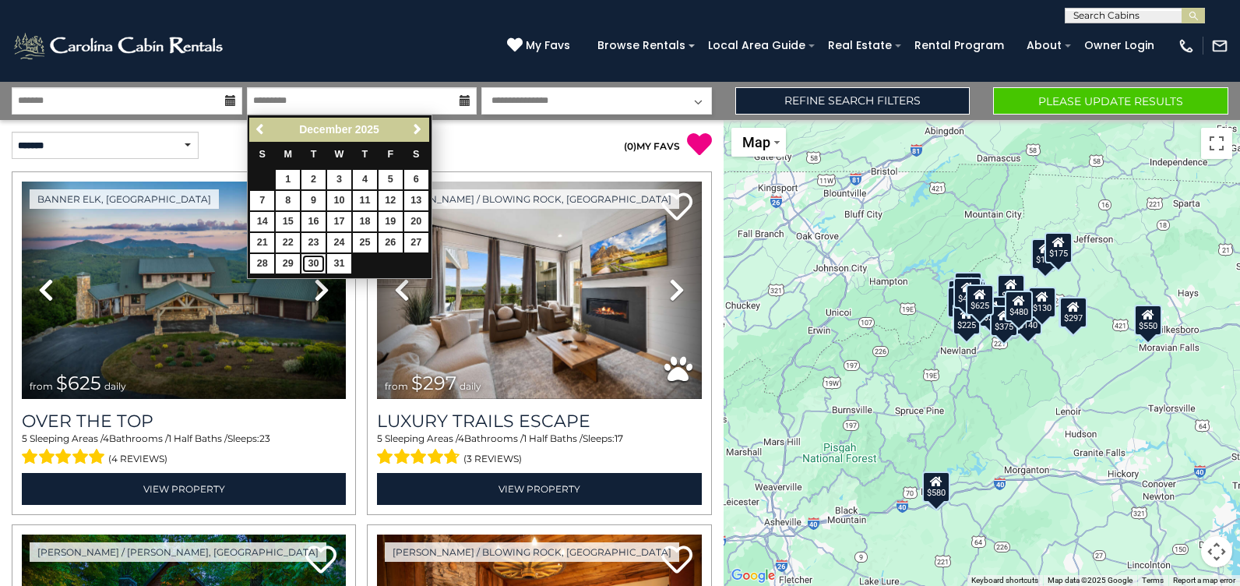
click at [311, 263] on link "30" at bounding box center [313, 263] width 24 height 19
type input "********"
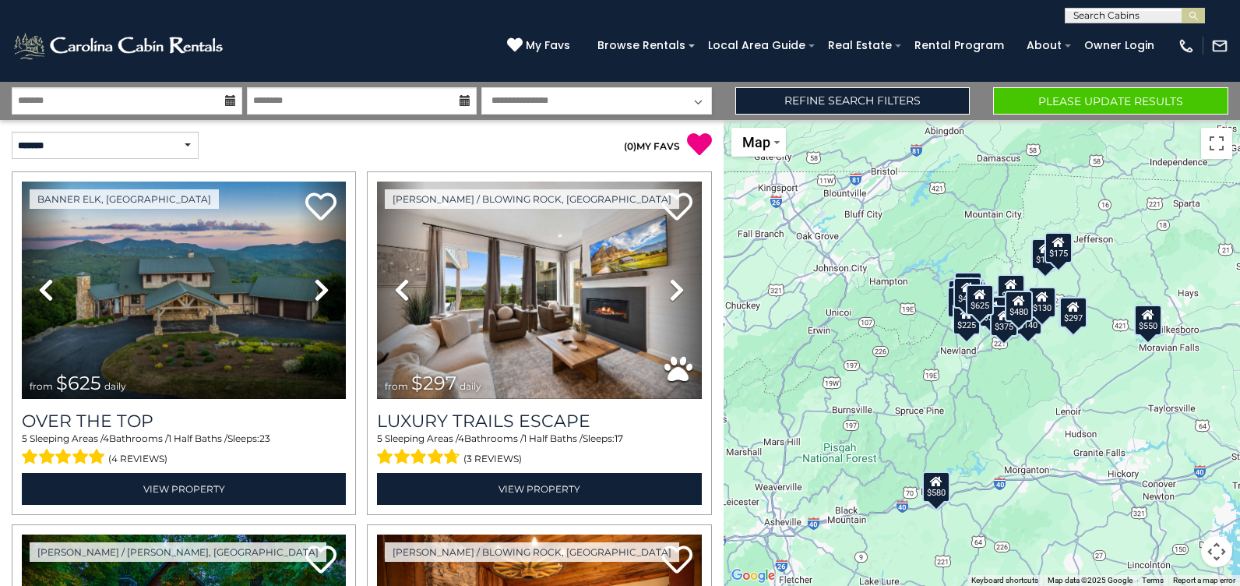
click at [566, 104] on select "**********" at bounding box center [596, 100] width 231 height 27
select select "*"
click at [481, 87] on select "**********" at bounding box center [596, 100] width 231 height 27
click at [892, 100] on link "Refine Search Filters" at bounding box center [852, 100] width 235 height 27
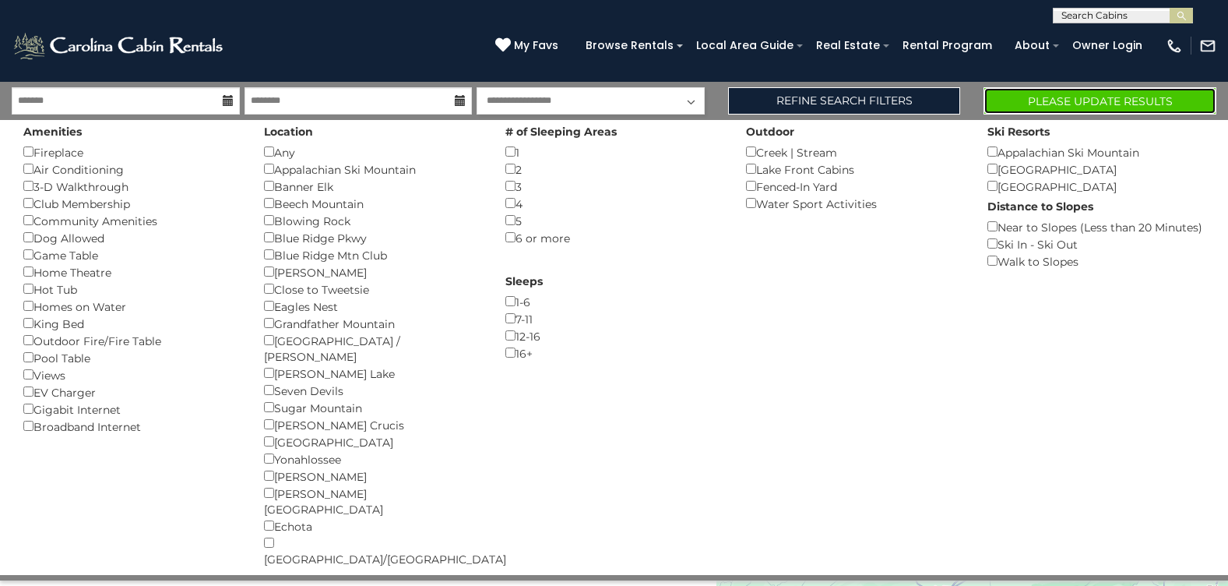
click at [1099, 107] on button "Please Update Results" at bounding box center [1100, 100] width 233 height 27
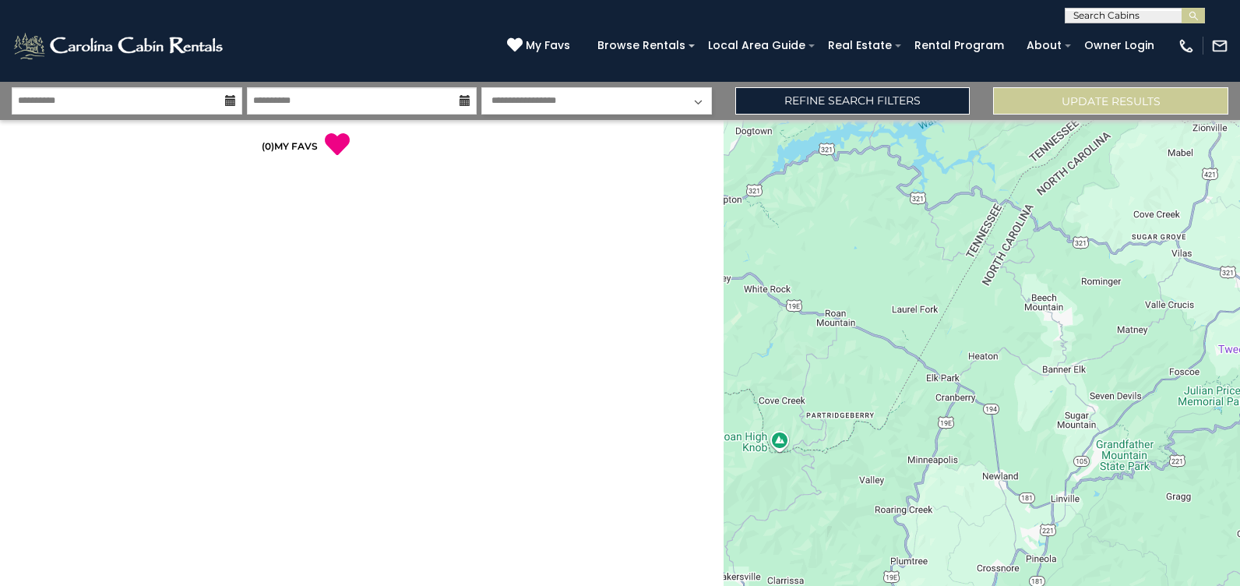
select select "*"
click at [116, 99] on input "**********" at bounding box center [127, 100] width 231 height 27
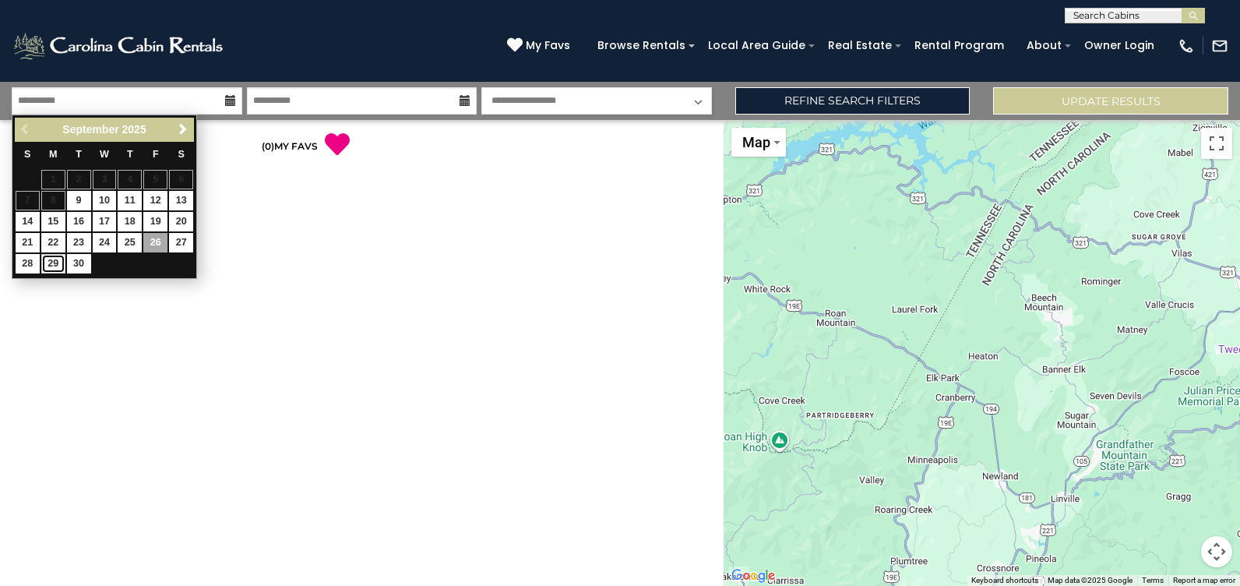
click at [51, 261] on link "29" at bounding box center [53, 263] width 24 height 19
type input "*******"
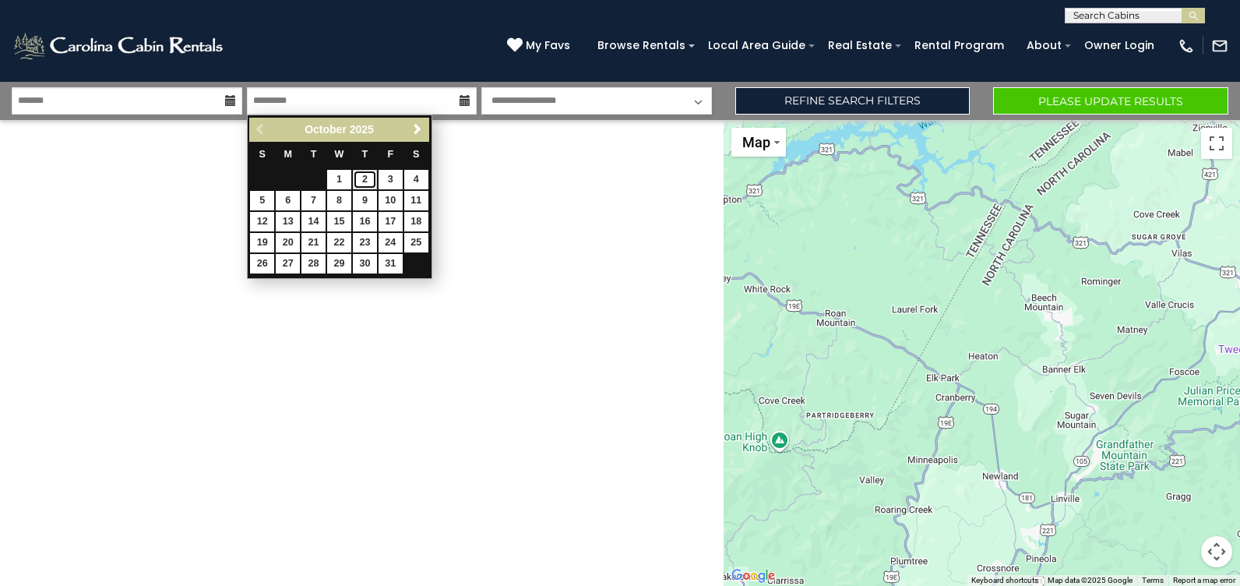
click at [369, 178] on link "2" at bounding box center [365, 179] width 24 height 19
type input "*******"
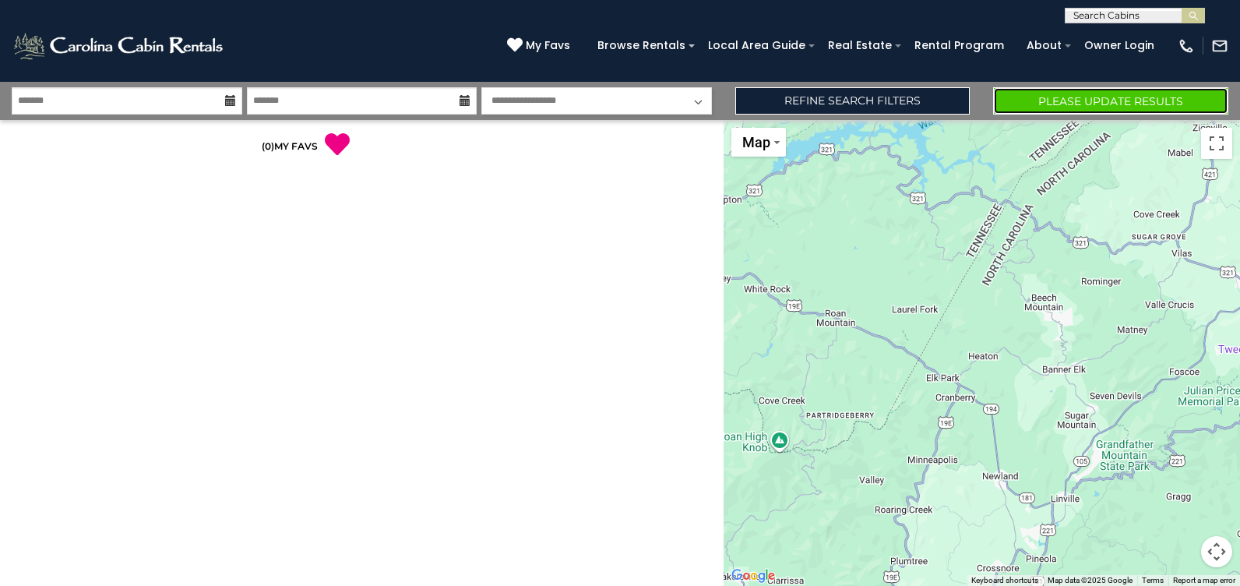
click at [1057, 103] on button "Please Update Results" at bounding box center [1110, 100] width 235 height 27
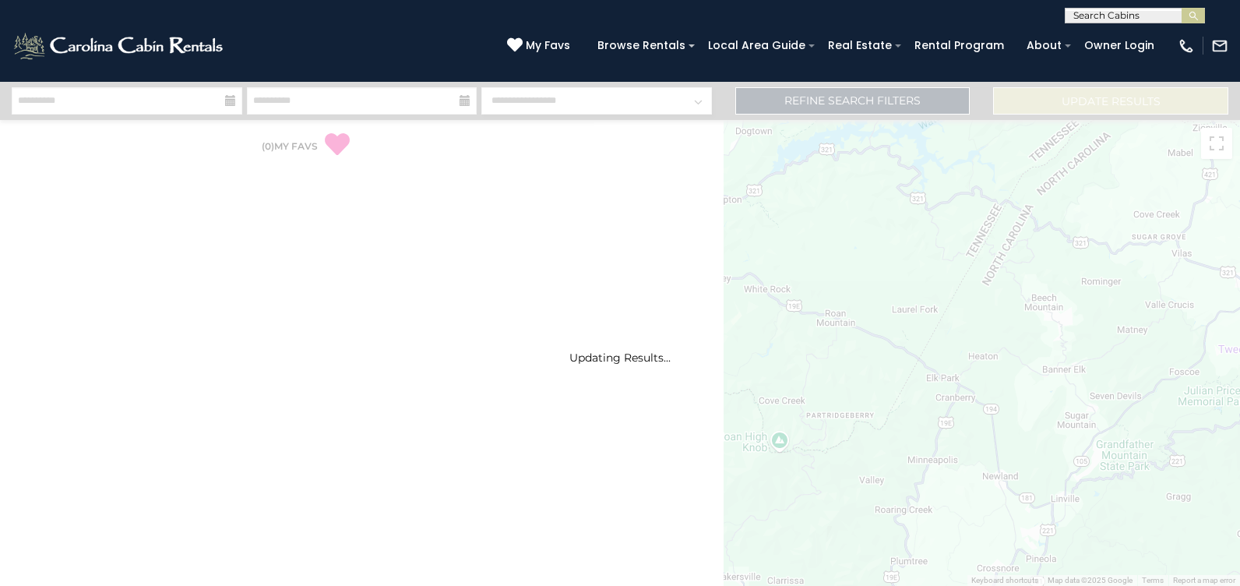
select select "*"
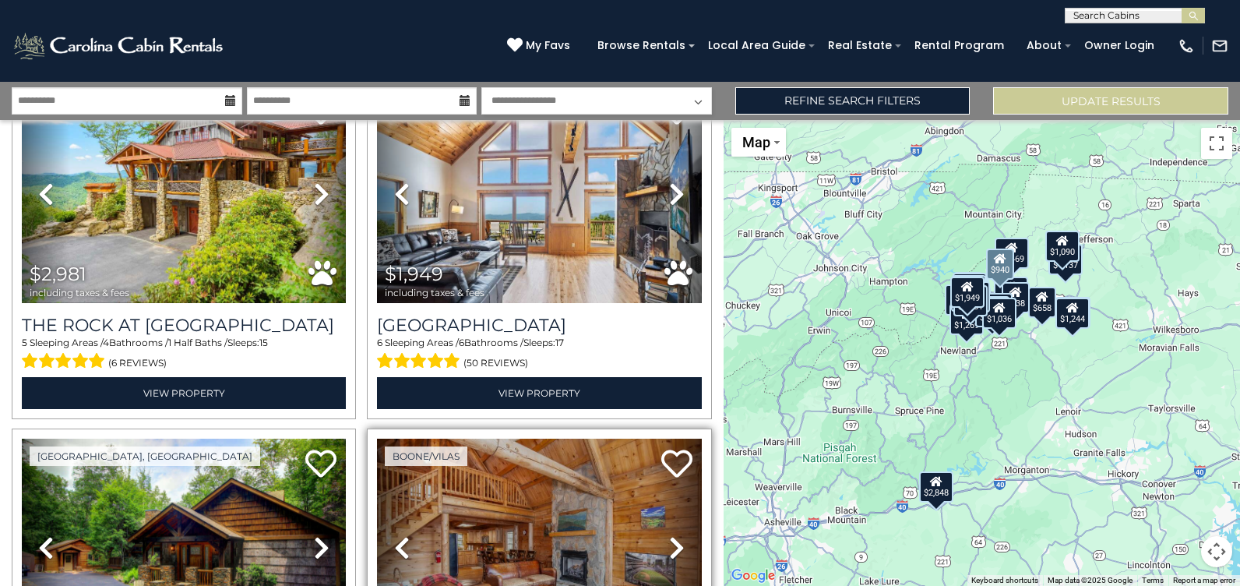
scroll to position [78, 0]
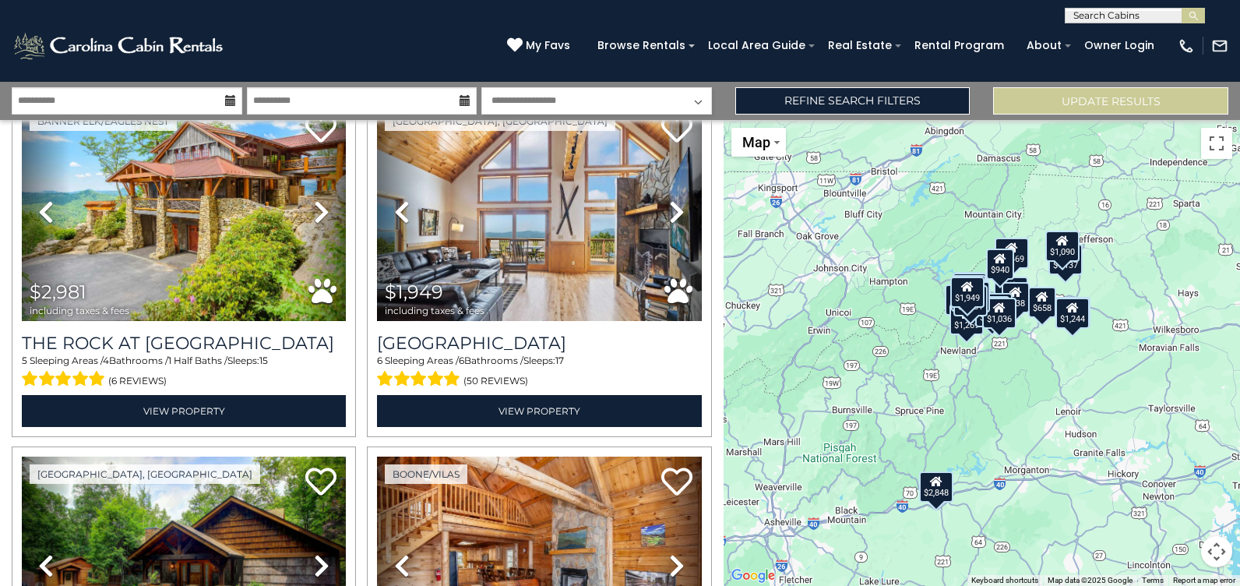
click at [1221, 554] on button "Map camera controls" at bounding box center [1216, 551] width 31 height 31
click at [1179, 469] on button "Zoom in" at bounding box center [1177, 473] width 31 height 31
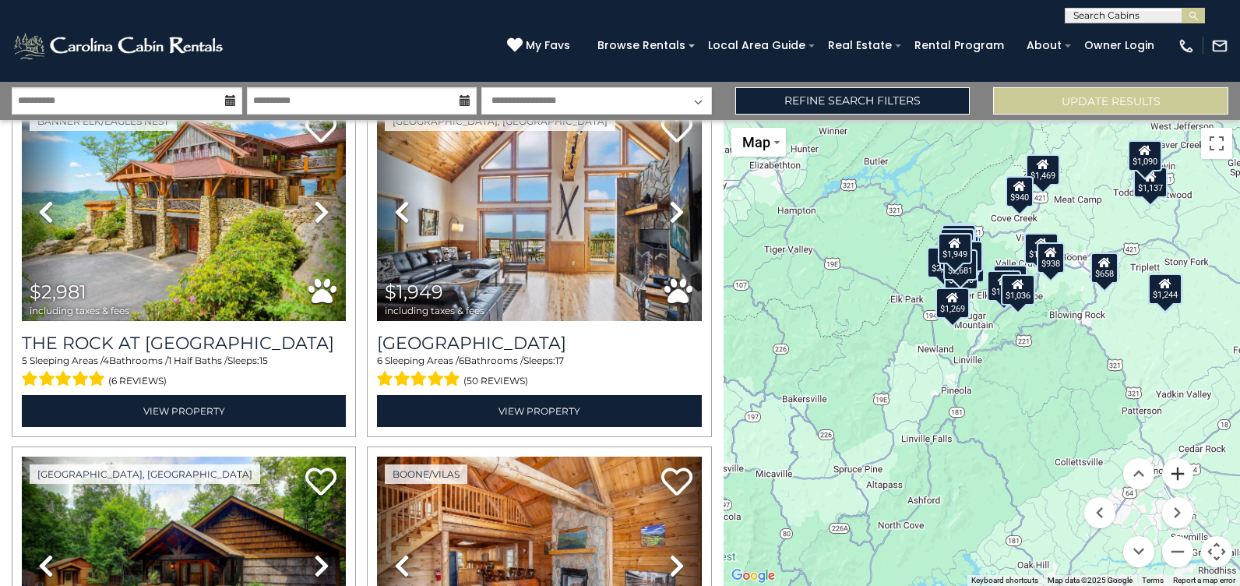
click at [1182, 470] on button "Zoom in" at bounding box center [1177, 473] width 31 height 31
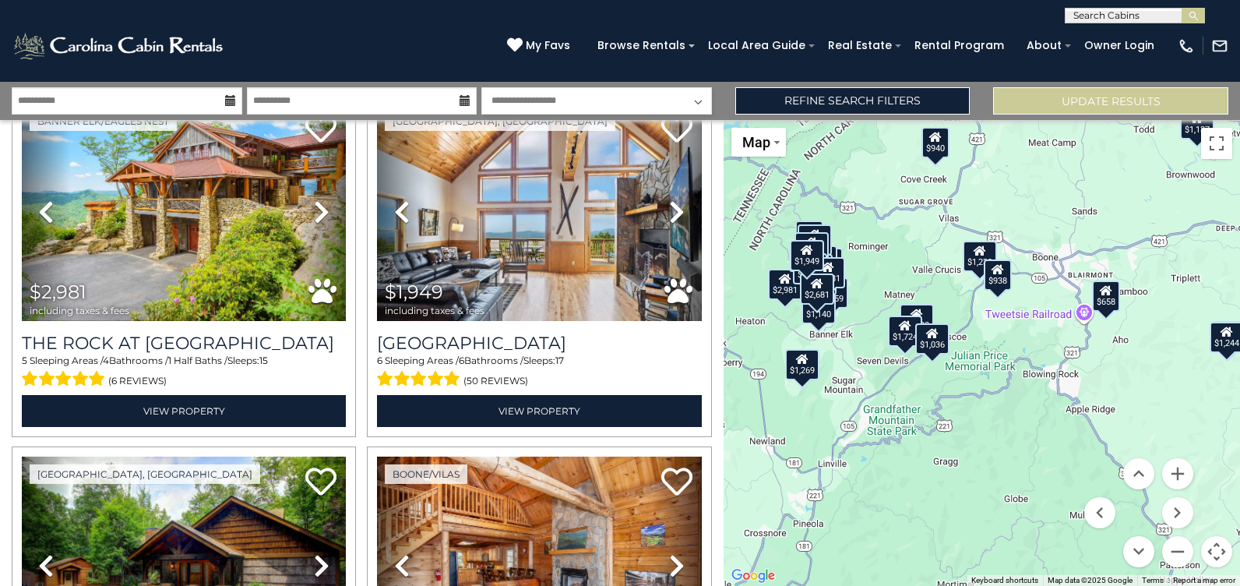
drag, startPoint x: 1171, startPoint y: 393, endPoint x: 1044, endPoint y: 493, distance: 162.5
click at [1044, 493] on div "$2,981 $1,949 $1,309 $940 $1,239 $938 $2,614 $1,559 $2,848 $1,859 $1,032 $1,797…" at bounding box center [981, 353] width 516 height 466
click at [1111, 302] on div "$658" at bounding box center [1106, 295] width 28 height 31
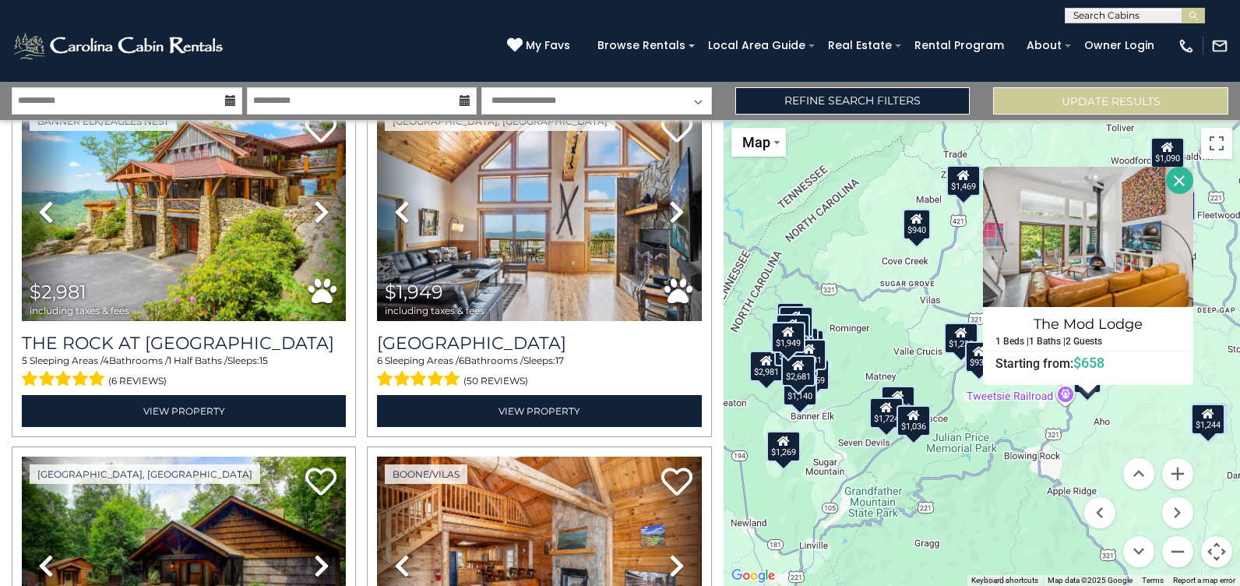
click at [1182, 183] on button "Close" at bounding box center [1179, 180] width 27 height 27
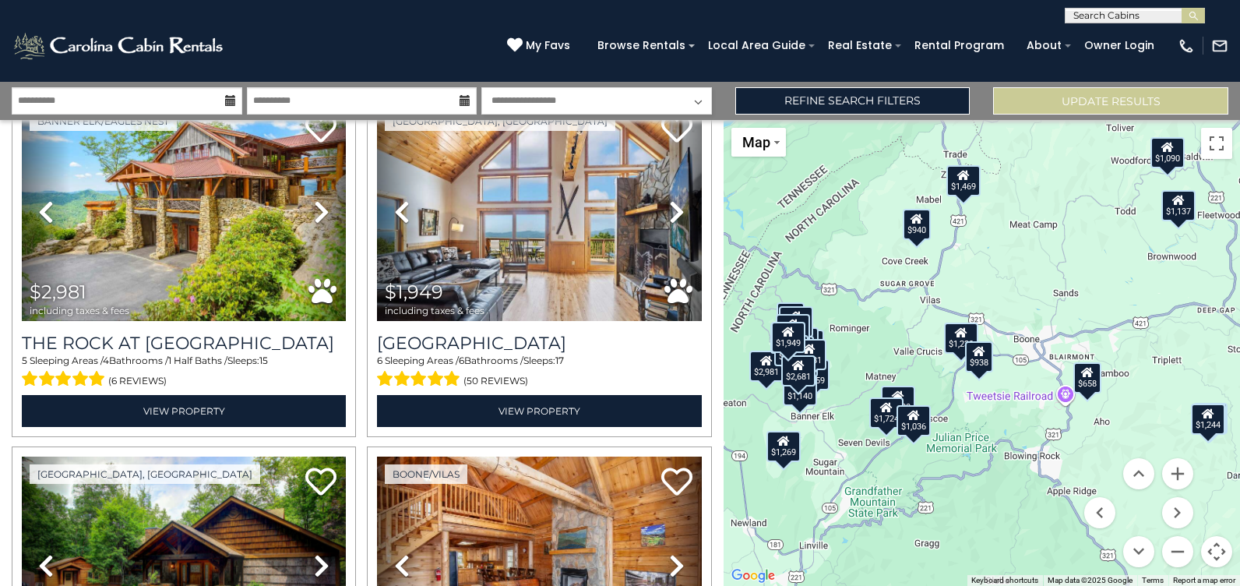
click at [921, 425] on div "$1,036" at bounding box center [913, 420] width 34 height 31
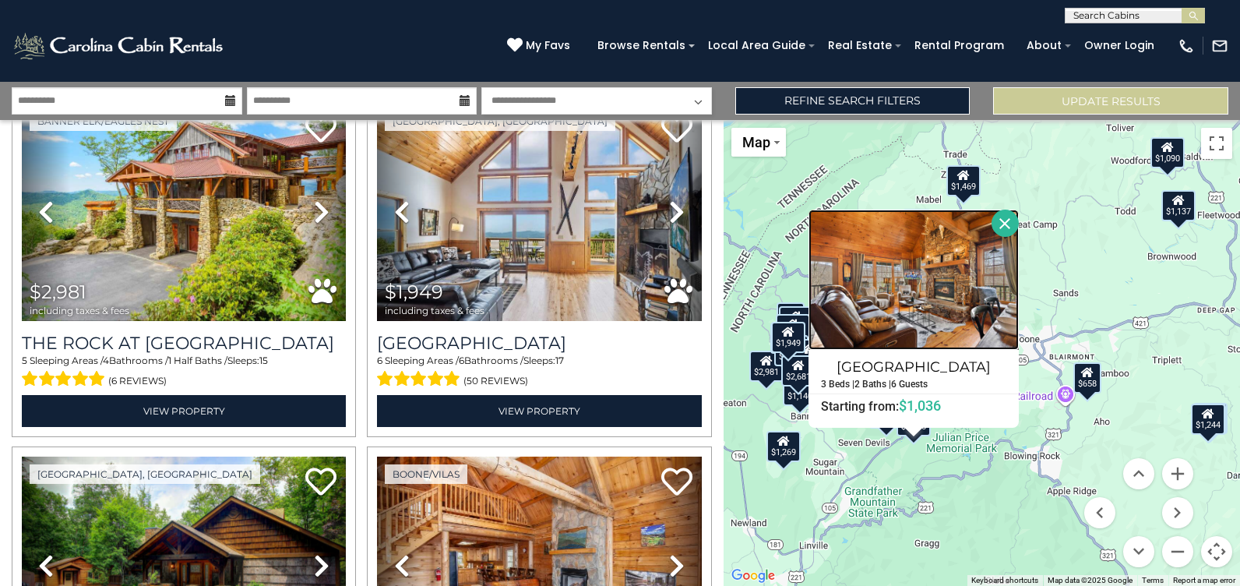
click at [899, 273] on img at bounding box center [913, 279] width 210 height 140
click at [1009, 224] on button "Close" at bounding box center [1004, 222] width 27 height 27
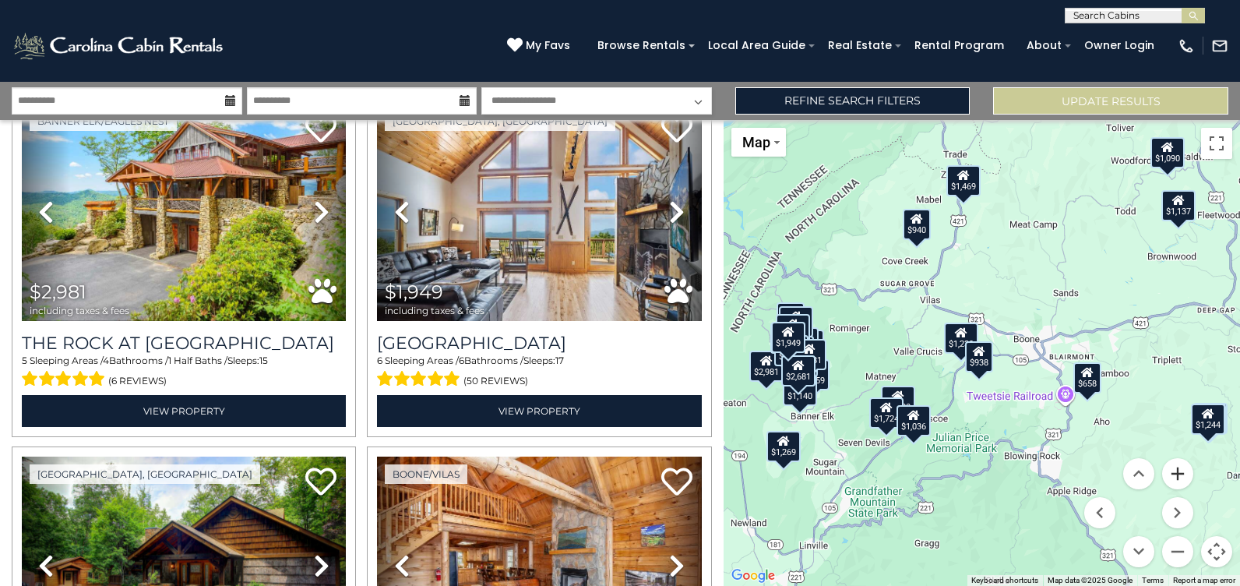
click at [1178, 470] on button "Zoom in" at bounding box center [1177, 473] width 31 height 31
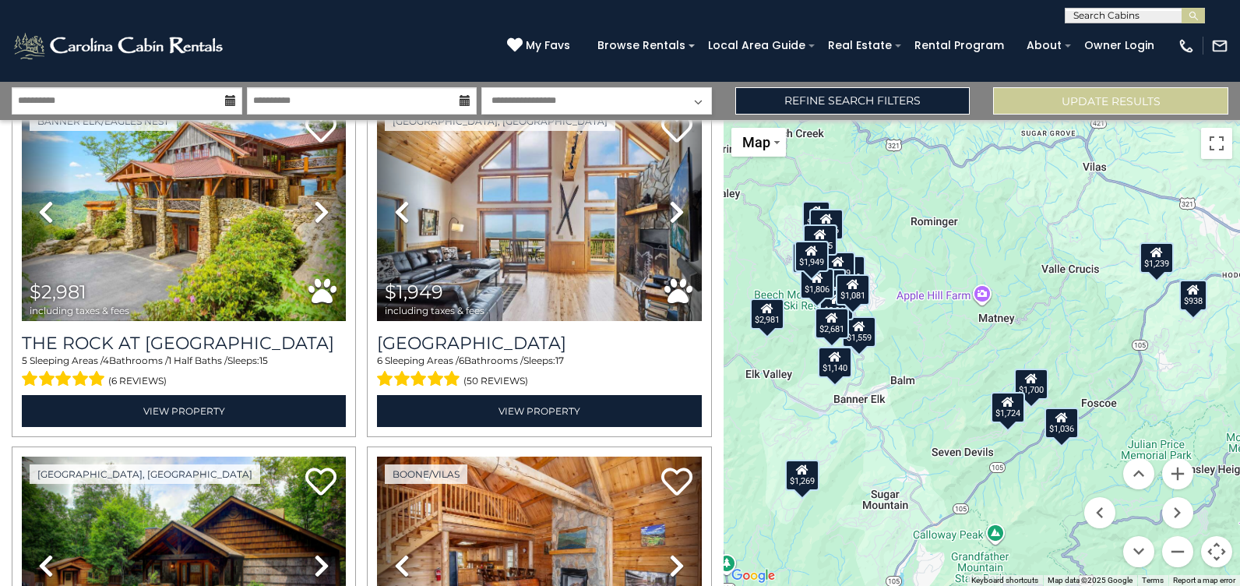
drag, startPoint x: 980, startPoint y: 473, endPoint x: 1199, endPoint y: 390, distance: 233.9
click at [1199, 390] on div "$2,981 $1,949 $1,309 $940 $1,239 $938 $2,614 $1,559 $2,848 $1,859 $1,032 $1,797…" at bounding box center [981, 353] width 516 height 466
click at [1178, 470] on button "Zoom in" at bounding box center [1177, 473] width 31 height 31
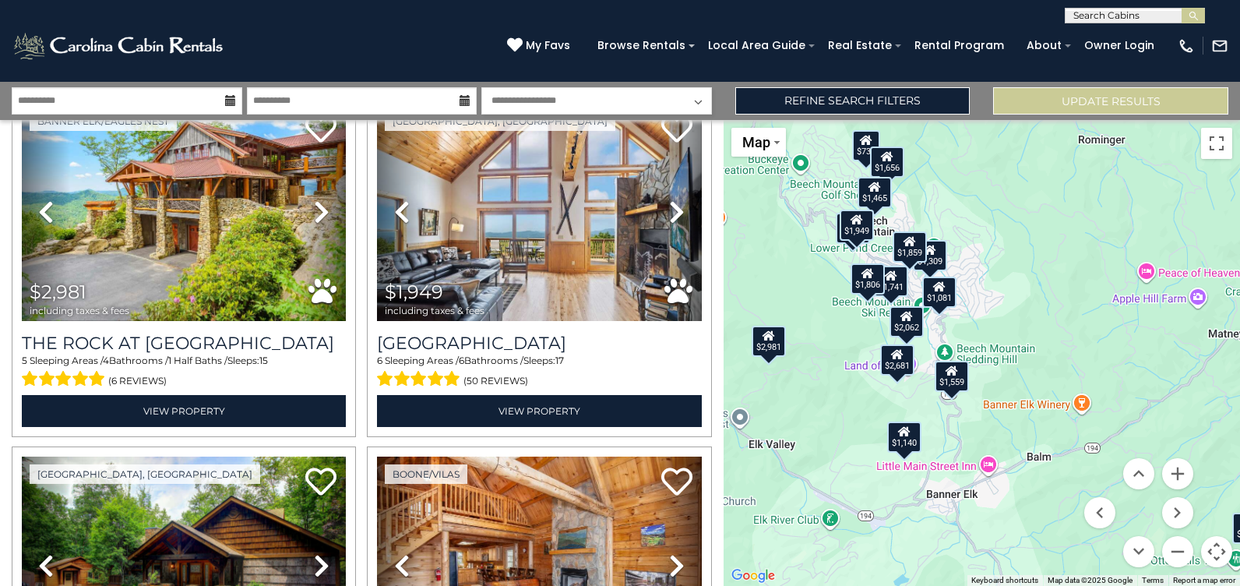
drag, startPoint x: 939, startPoint y: 464, endPoint x: 1157, endPoint y: 513, distance: 223.5
click at [1157, 513] on div "$2,981 $1,949 $1,309 $940 $1,239 $938 $2,614 $1,559 $2,848 $1,859 $1,032 $1,797…" at bounding box center [981, 353] width 516 height 466
click at [910, 442] on div "$1,140" at bounding box center [904, 436] width 34 height 31
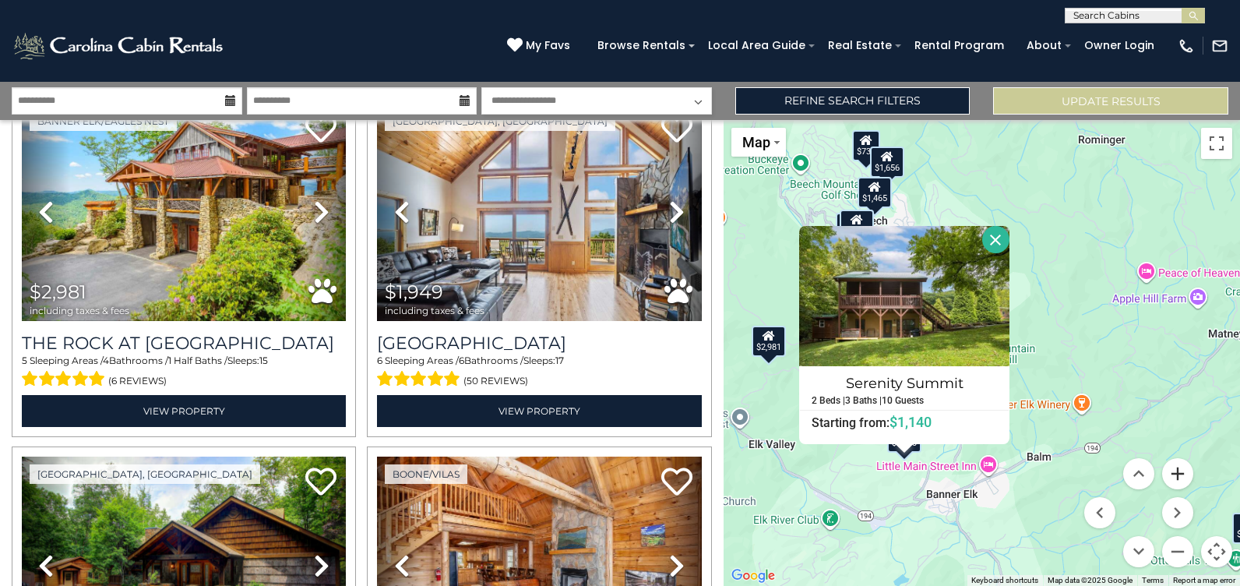
click at [1178, 475] on button "Zoom in" at bounding box center [1177, 473] width 31 height 31
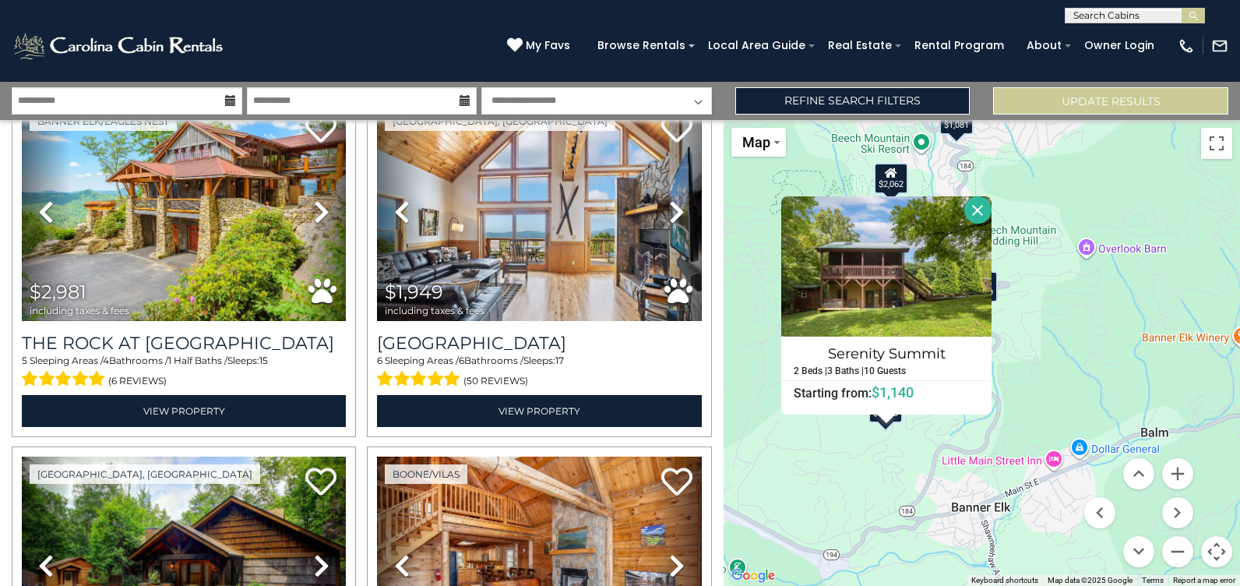
drag, startPoint x: 1008, startPoint y: 475, endPoint x: 1067, endPoint y: 341, distance: 146.4
click at [1067, 341] on div "$2,981 $1,949 $1,309 $940 $1,239 $938 $2,614 $1,559 $2,848 $1,859 $1,032 $1,797…" at bounding box center [981, 353] width 516 height 466
click at [1072, 396] on div "$2,981 $1,949 $1,309 $940 $1,239 $938 $2,614 $1,559 $2,848 $1,859 $1,032 $1,797…" at bounding box center [981, 353] width 516 height 466
click at [976, 201] on button "Close" at bounding box center [977, 208] width 27 height 27
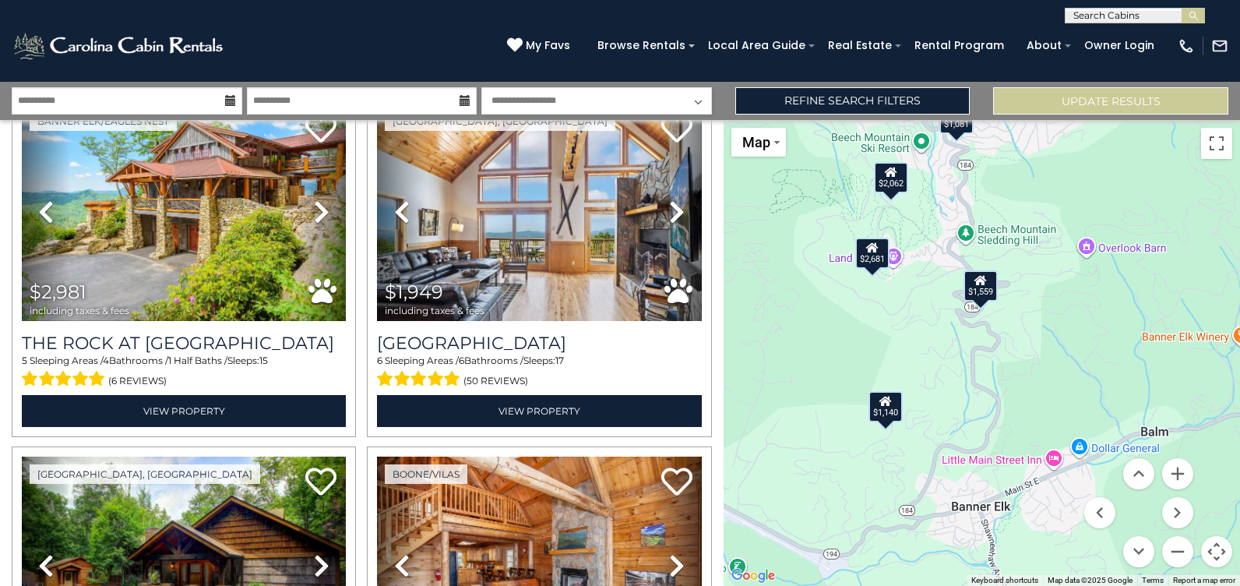
click at [984, 278] on icon at bounding box center [981, 280] width 12 height 11
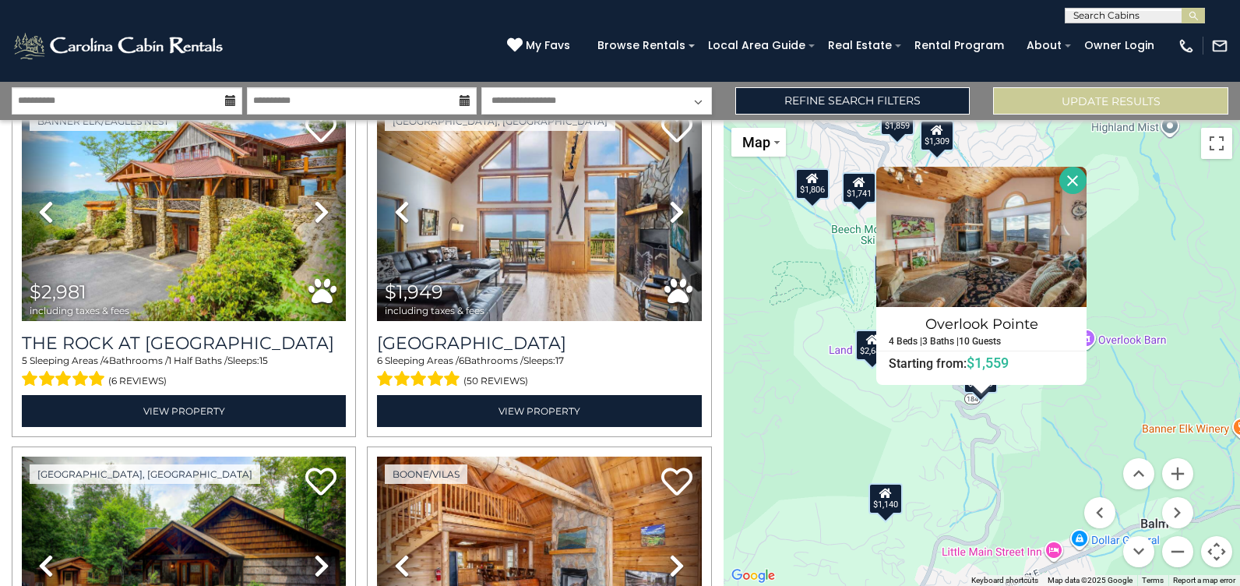
click at [1019, 420] on div "$2,981 $1,949 $1,309 $940 $1,239 $938 $2,614 $1,559 $2,848 $1,859 $1,032 $1,797…" at bounding box center [981, 353] width 516 height 466
click at [1072, 177] on button "Close" at bounding box center [1072, 180] width 27 height 27
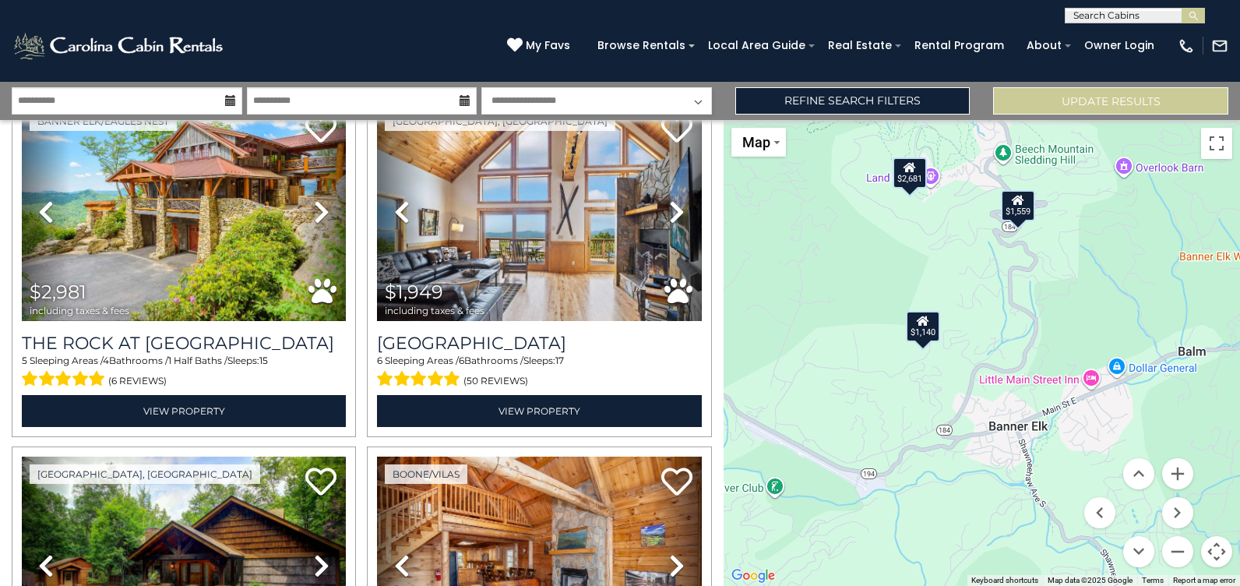
drag, startPoint x: 1057, startPoint y: 467, endPoint x: 1095, endPoint y: 292, distance: 179.3
click at [1095, 292] on div "$2,981 $1,949 $1,309 $940 $1,239 $938 $2,614 $1,559 $2,848 $1,859 $1,032 $1,797…" at bounding box center [981, 353] width 516 height 466
drag, startPoint x: 1120, startPoint y: 459, endPoint x: 986, endPoint y: 322, distance: 191.1
click at [986, 322] on div "$2,981 $1,949 $1,309 $940 $1,239 $938 $2,614 $1,559 $2,848 $1,859 $1,032 $1,797…" at bounding box center [981, 353] width 516 height 466
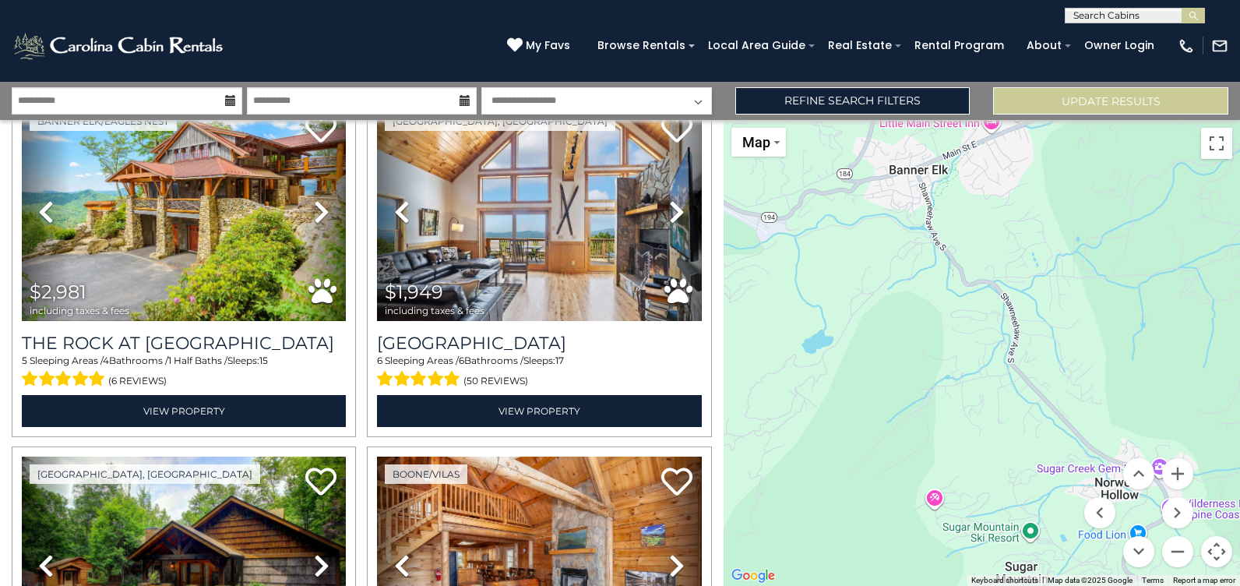
drag, startPoint x: 989, startPoint y: 390, endPoint x: 889, endPoint y: 132, distance: 276.4
click at [889, 132] on div "$2,981 $1,949 $1,309 $940 $1,239 $938 $2,614 $1,559 $2,848 $1,859 $1,032 $1,797…" at bounding box center [981, 353] width 516 height 466
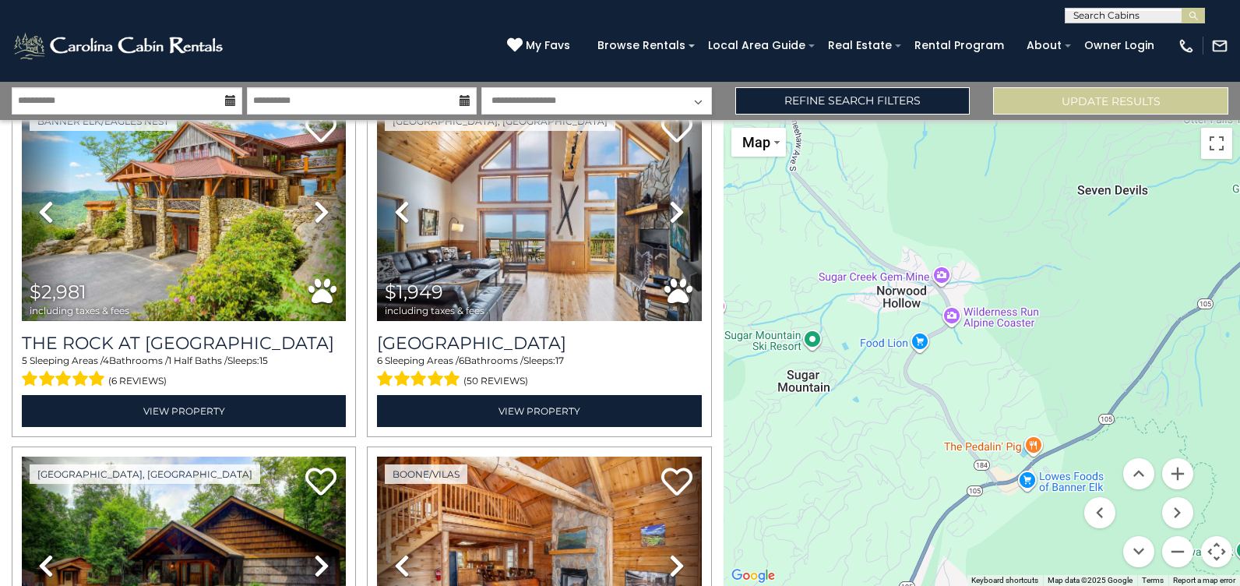
drag, startPoint x: 1154, startPoint y: 373, endPoint x: 936, endPoint y: 179, distance: 291.8
click at [936, 179] on div "$2,981 $1,949 $1,309 $940 $1,239 $938 $2,614 $1,559 $2,848 $1,859 $1,032 $1,797…" at bounding box center [981, 353] width 516 height 466
click at [1172, 548] on button "Zoom out" at bounding box center [1177, 551] width 31 height 31
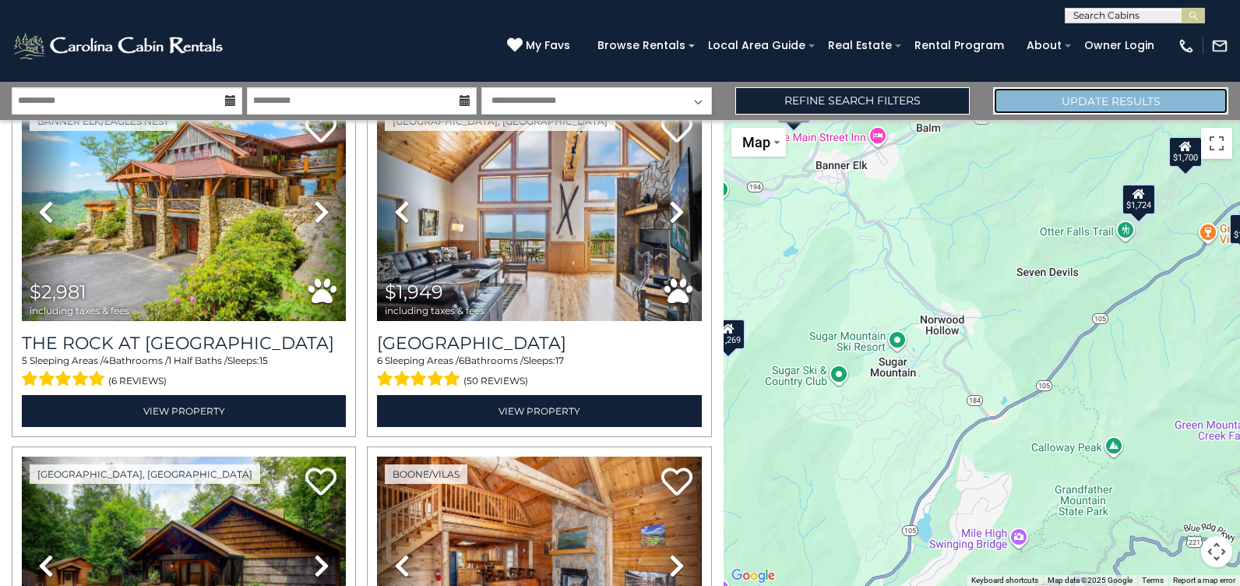
click at [1154, 103] on button "Update Results" at bounding box center [1110, 100] width 235 height 27
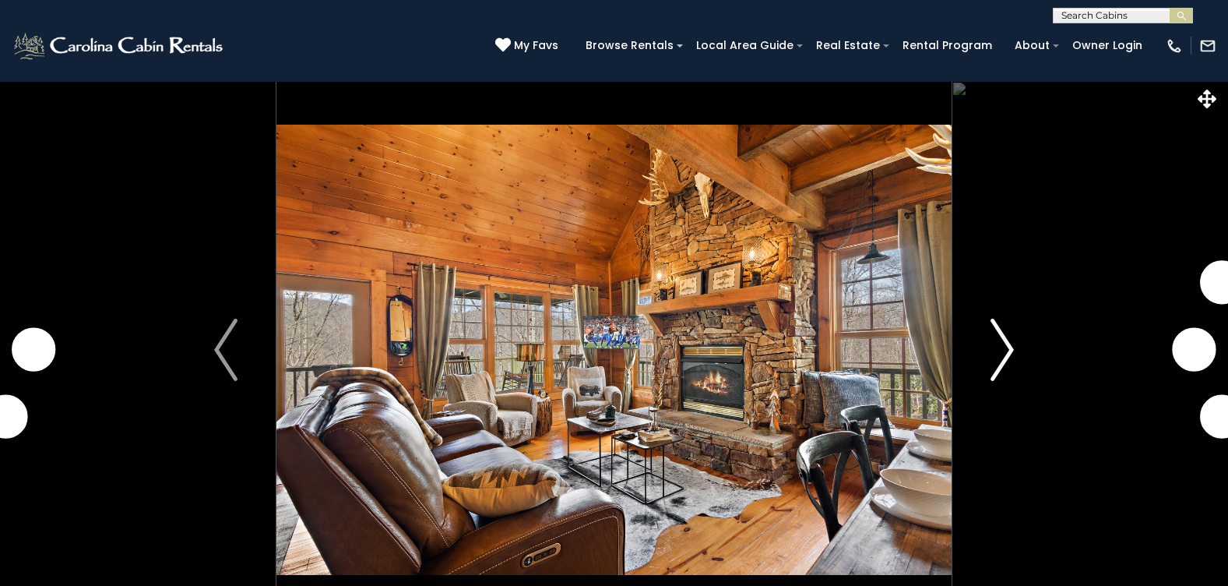
click at [1009, 351] on img "Next" at bounding box center [1002, 350] width 23 height 62
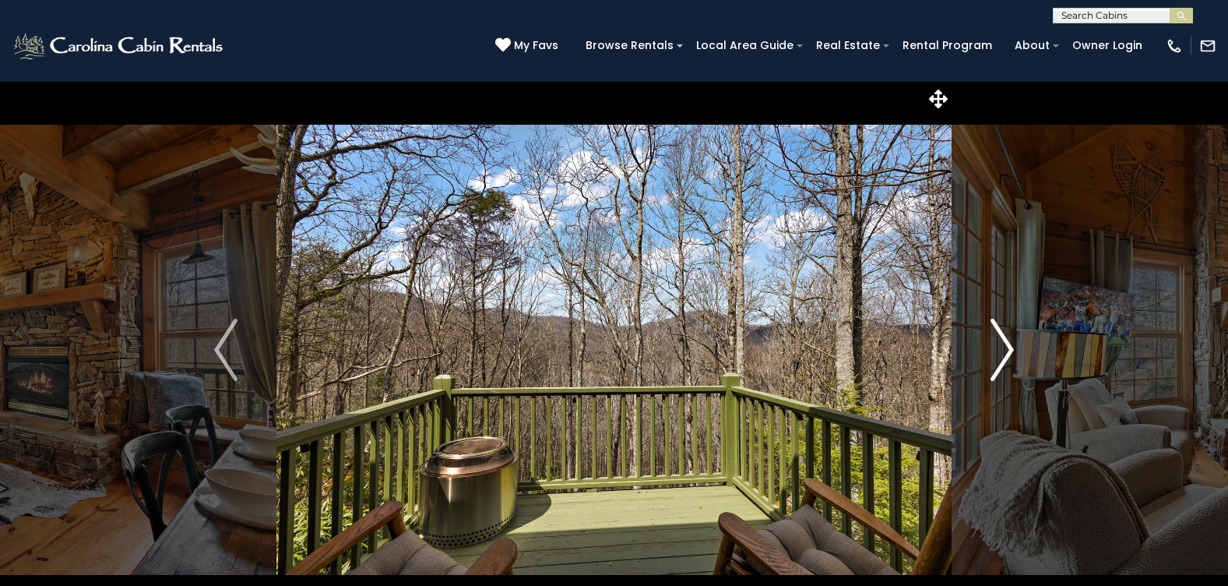
click at [995, 352] on img "Next" at bounding box center [1002, 350] width 23 height 62
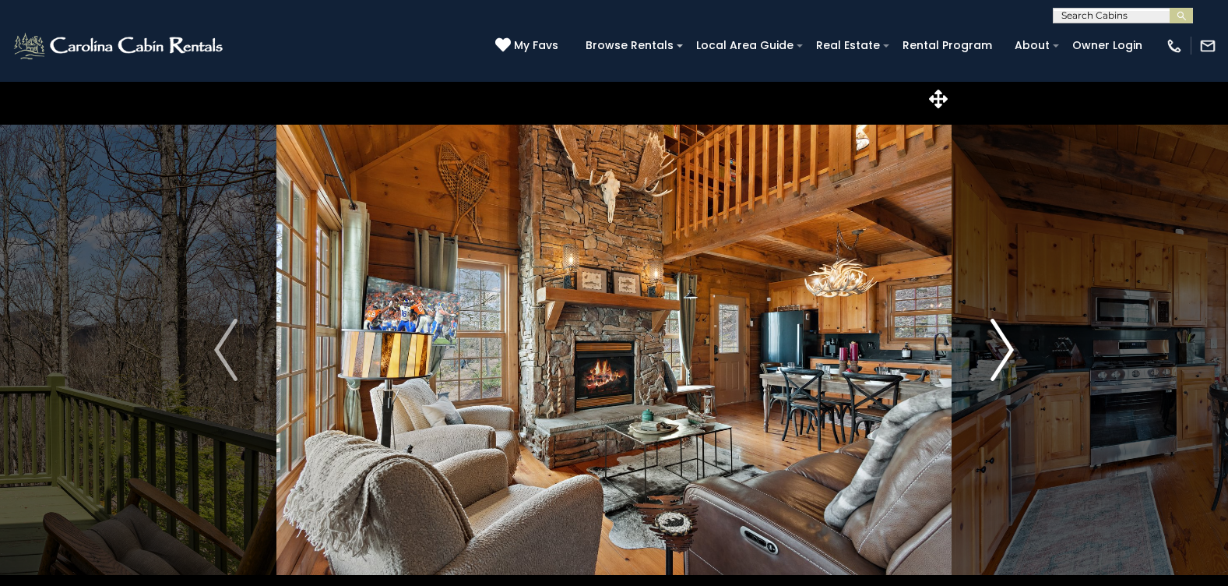
click at [995, 352] on img "Next" at bounding box center [1002, 350] width 23 height 62
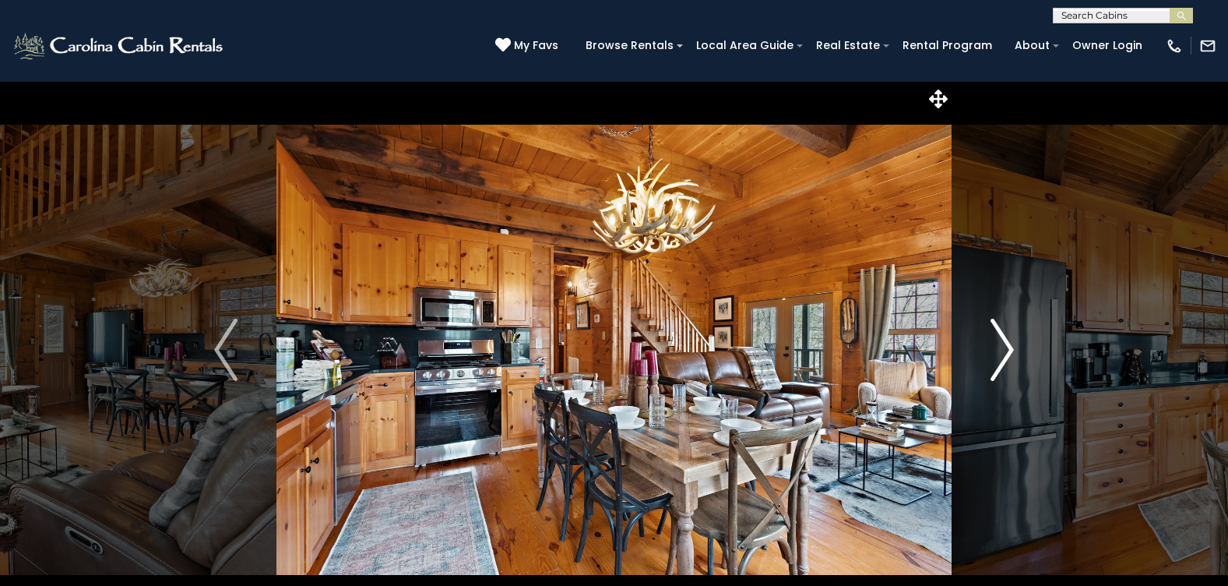
click at [995, 352] on img "Next" at bounding box center [1002, 350] width 23 height 62
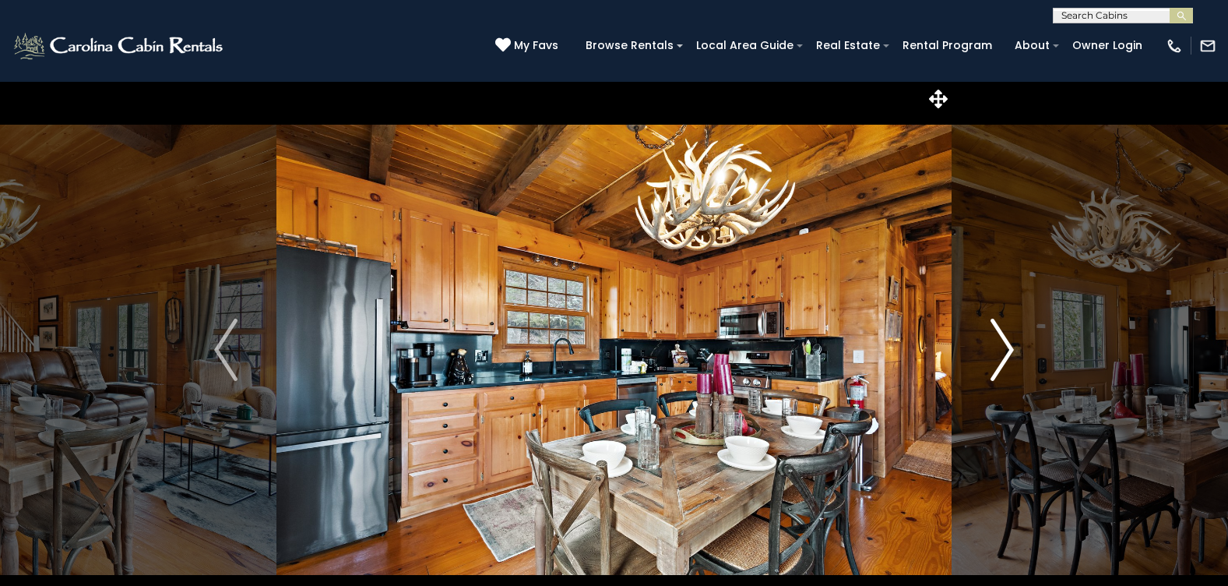
click at [995, 352] on img "Next" at bounding box center [1002, 350] width 23 height 62
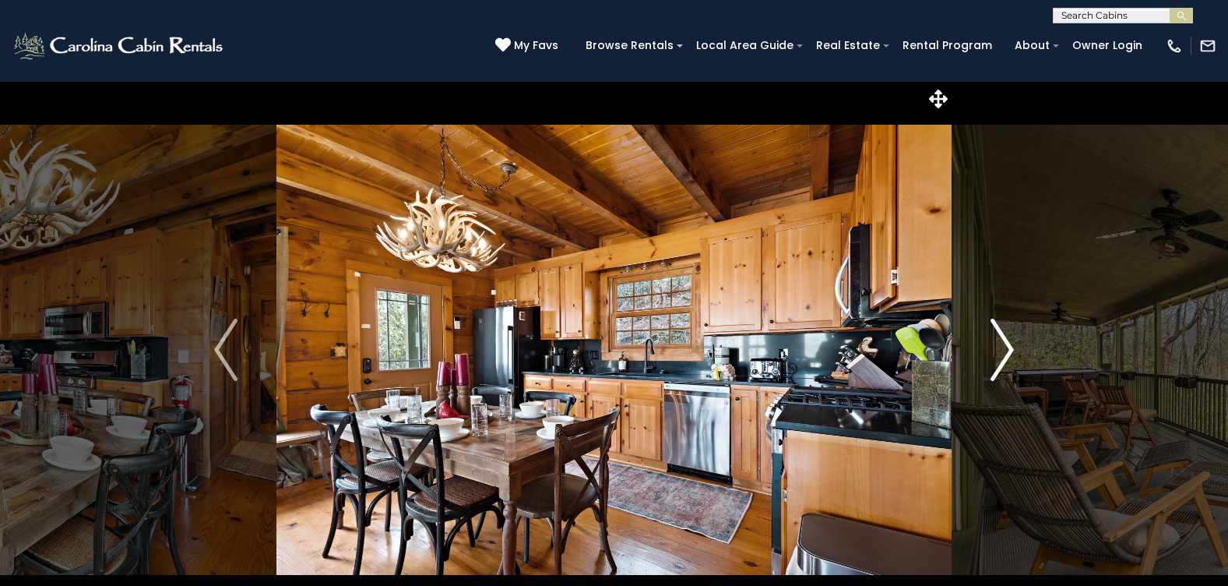
click at [995, 352] on img "Next" at bounding box center [1002, 350] width 23 height 62
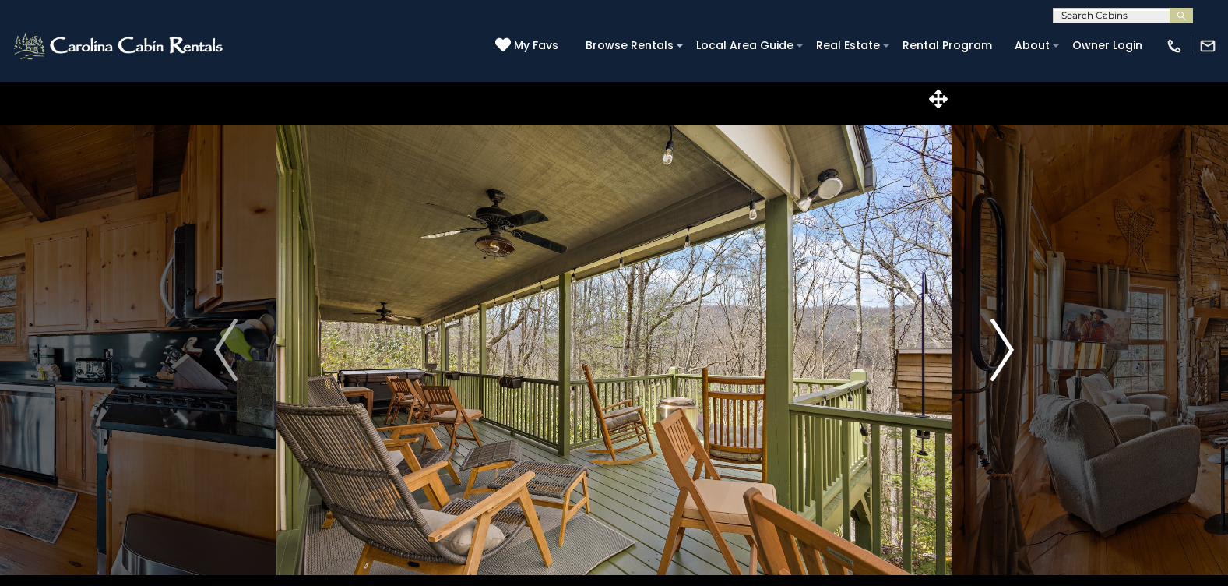
click at [995, 355] on img "Next" at bounding box center [1002, 350] width 23 height 62
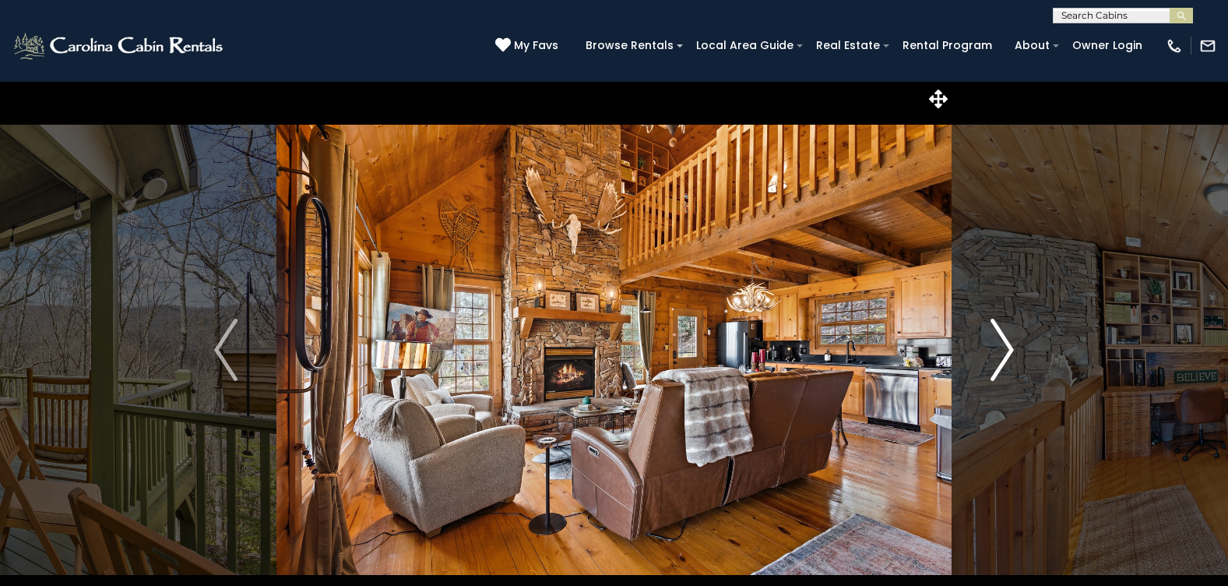
click at [995, 355] on img "Next" at bounding box center [1002, 350] width 23 height 62
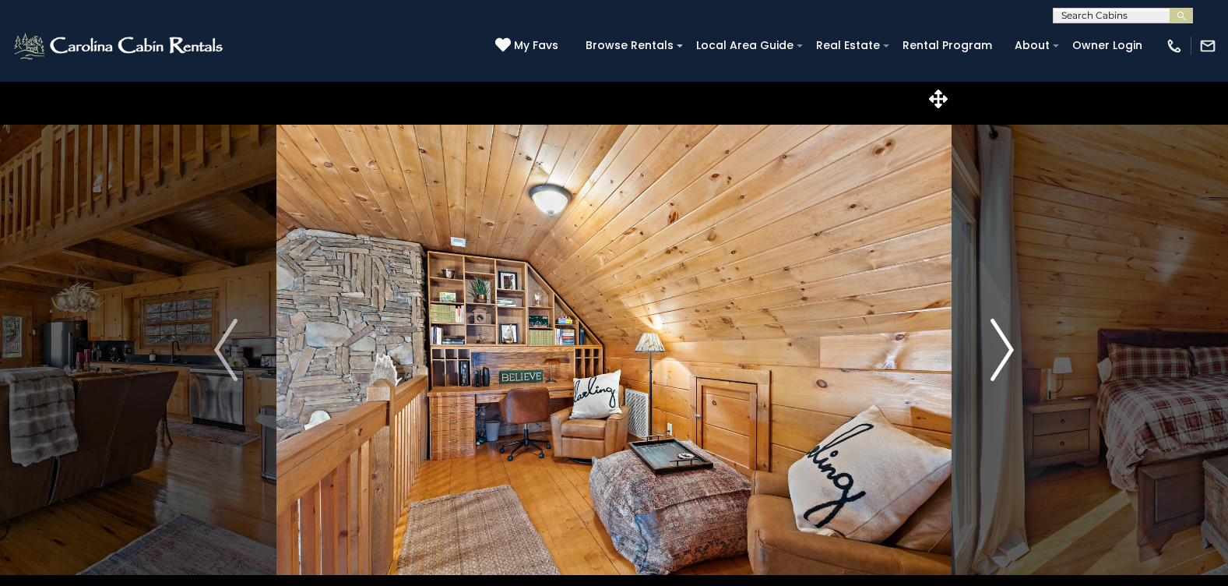
click at [997, 359] on img "Next" at bounding box center [1002, 350] width 23 height 62
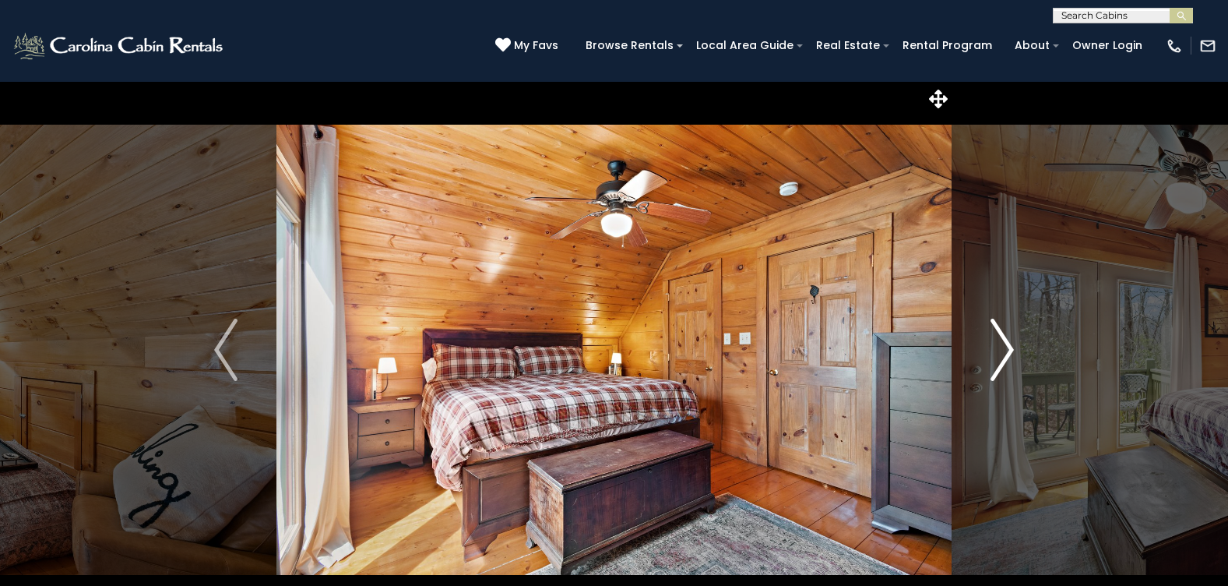
click at [994, 359] on img "Next" at bounding box center [1002, 350] width 23 height 62
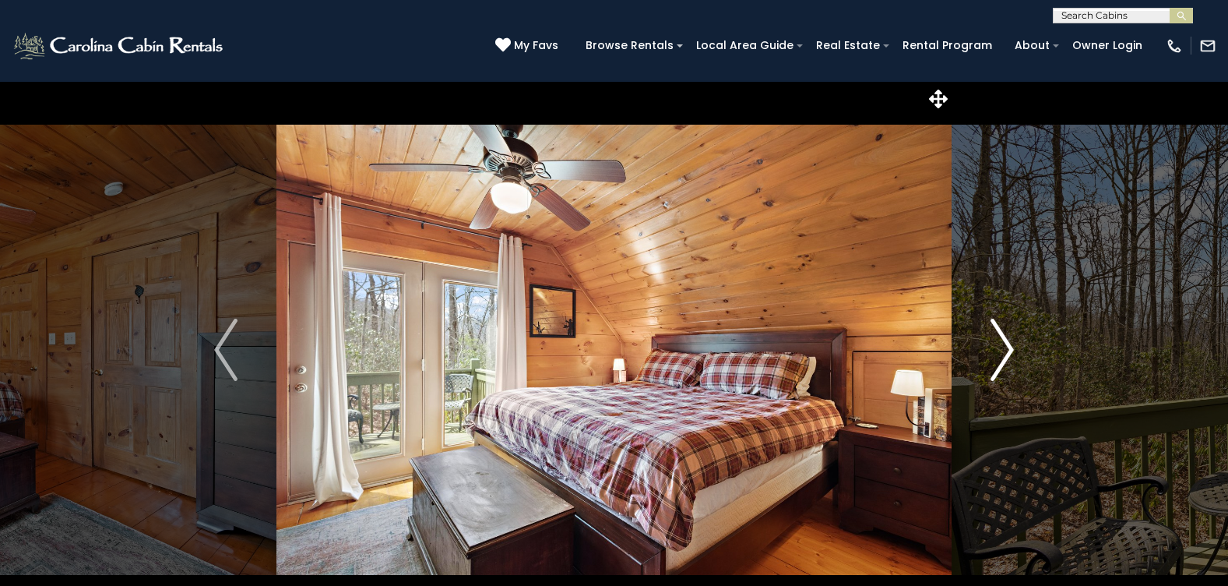
click at [994, 359] on img "Next" at bounding box center [1002, 350] width 23 height 62
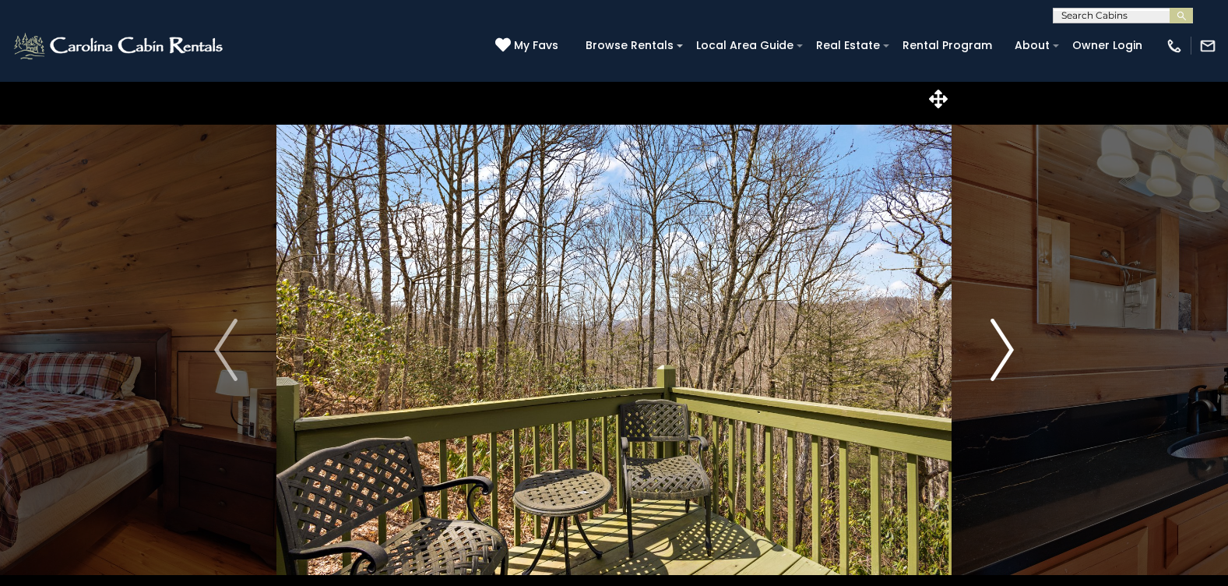
click at [994, 359] on img "Next" at bounding box center [1002, 350] width 23 height 62
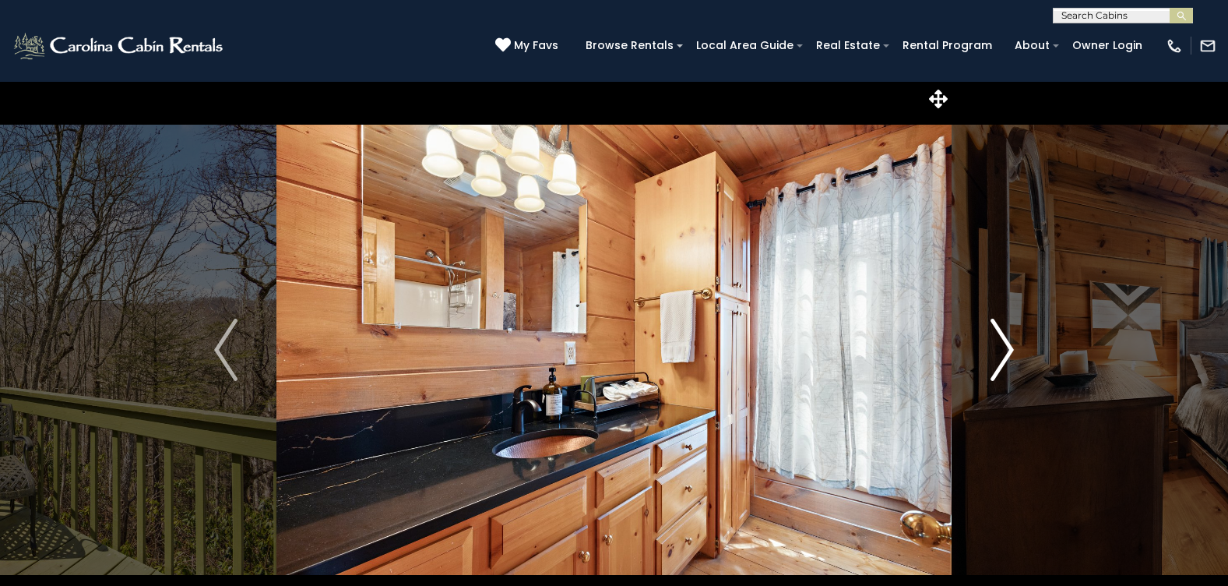
click at [992, 361] on img "Next" at bounding box center [1002, 350] width 23 height 62
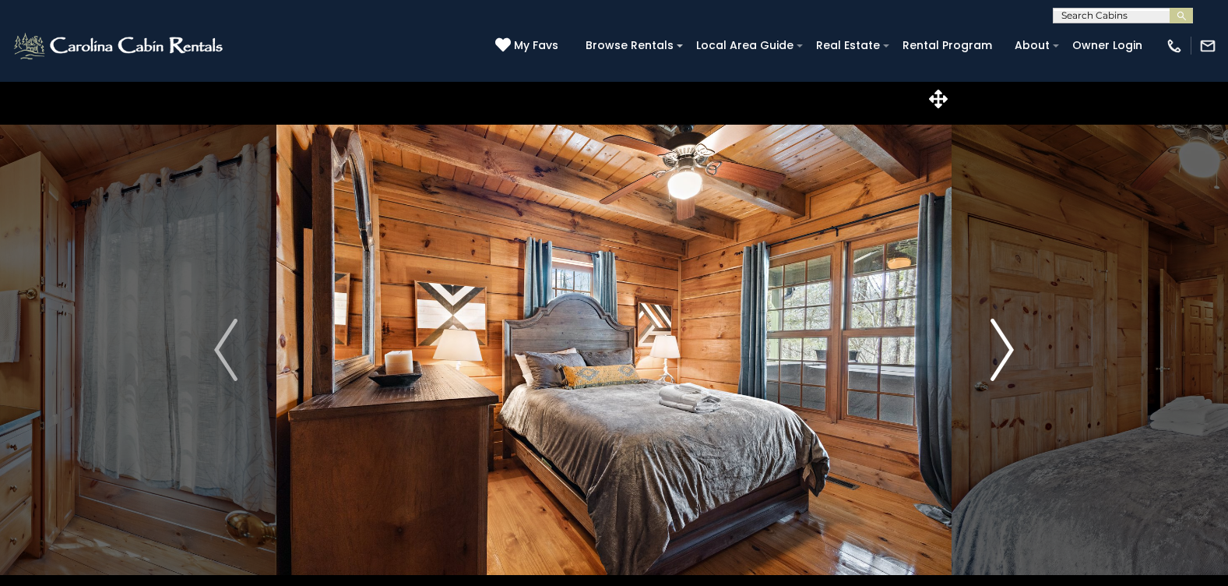
click at [992, 361] on img "Next" at bounding box center [1002, 350] width 23 height 62
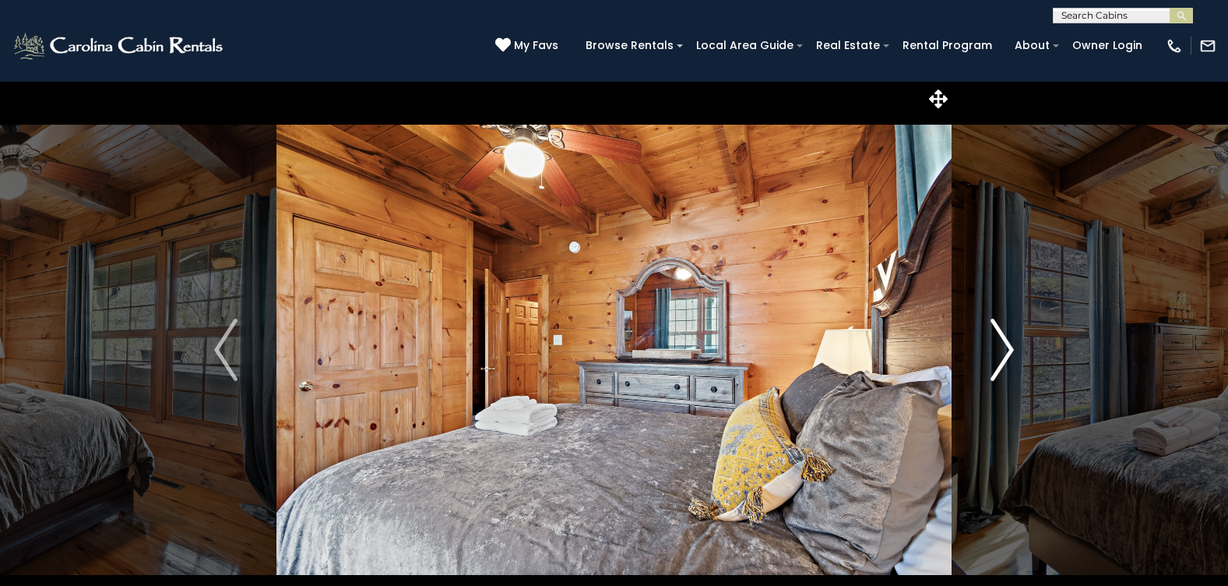
click at [992, 361] on img "Next" at bounding box center [1002, 350] width 23 height 62
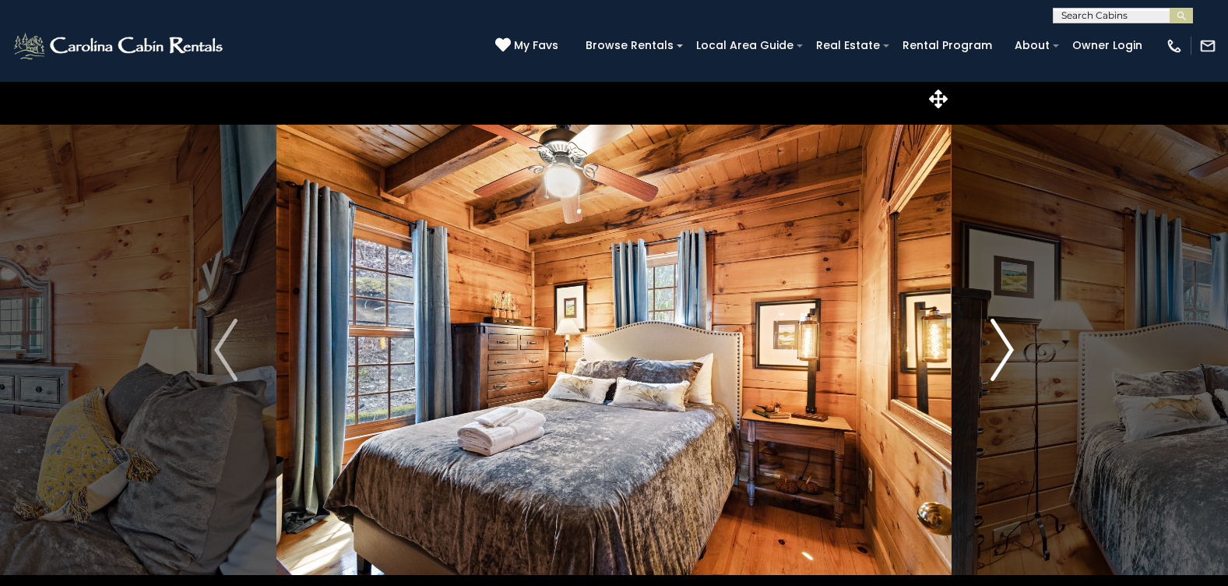
click at [992, 361] on img "Next" at bounding box center [1002, 350] width 23 height 62
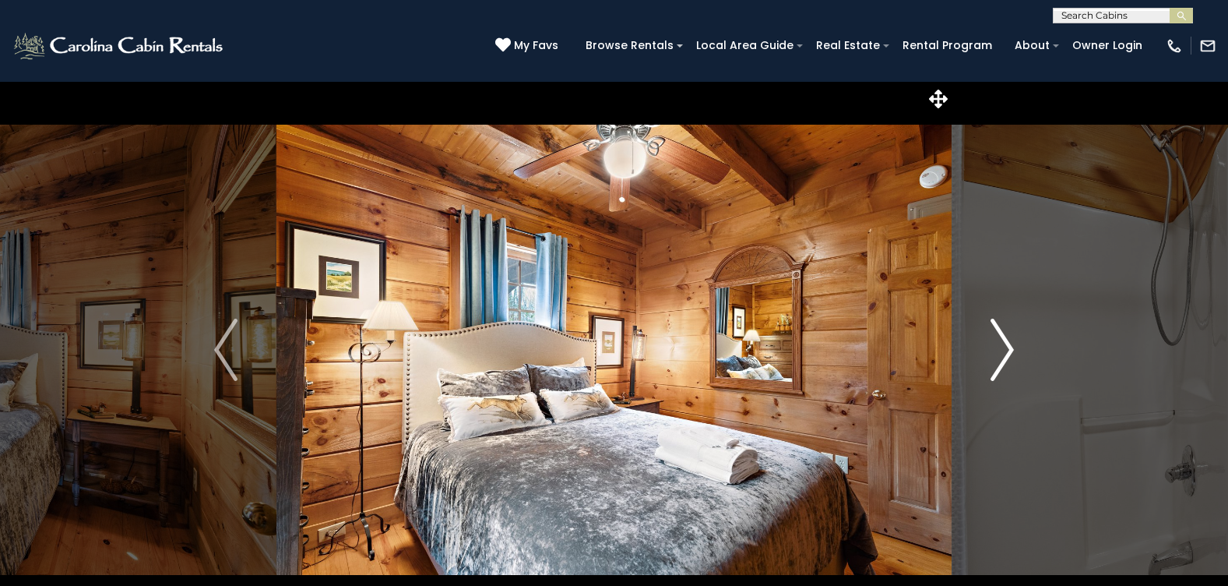
click at [992, 361] on img "Next" at bounding box center [1002, 350] width 23 height 62
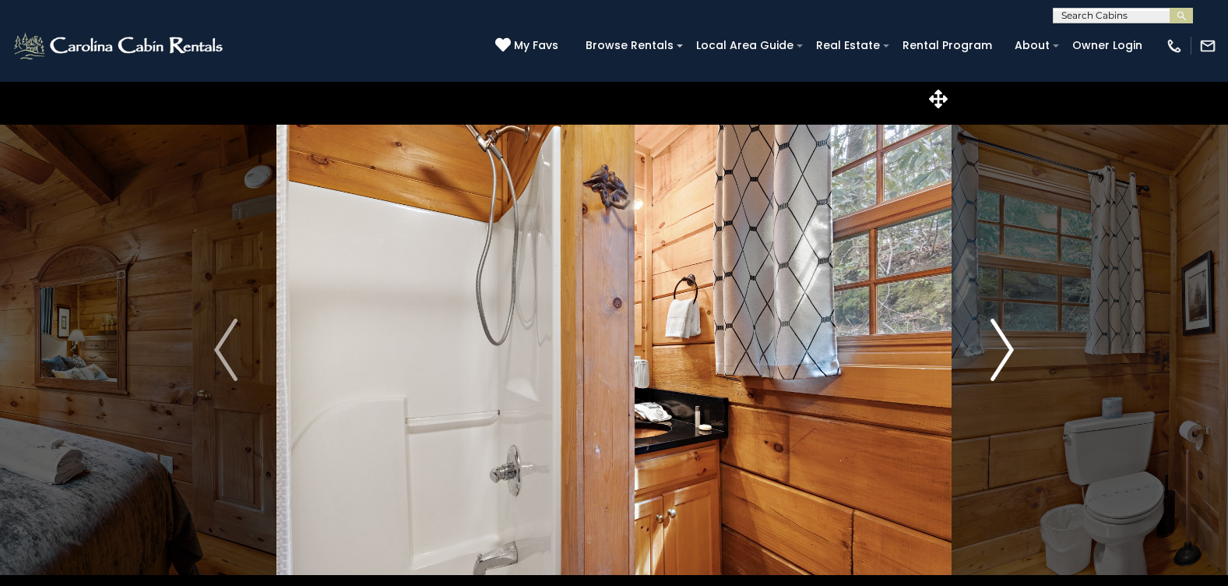
click at [992, 361] on img "Next" at bounding box center [1002, 350] width 23 height 62
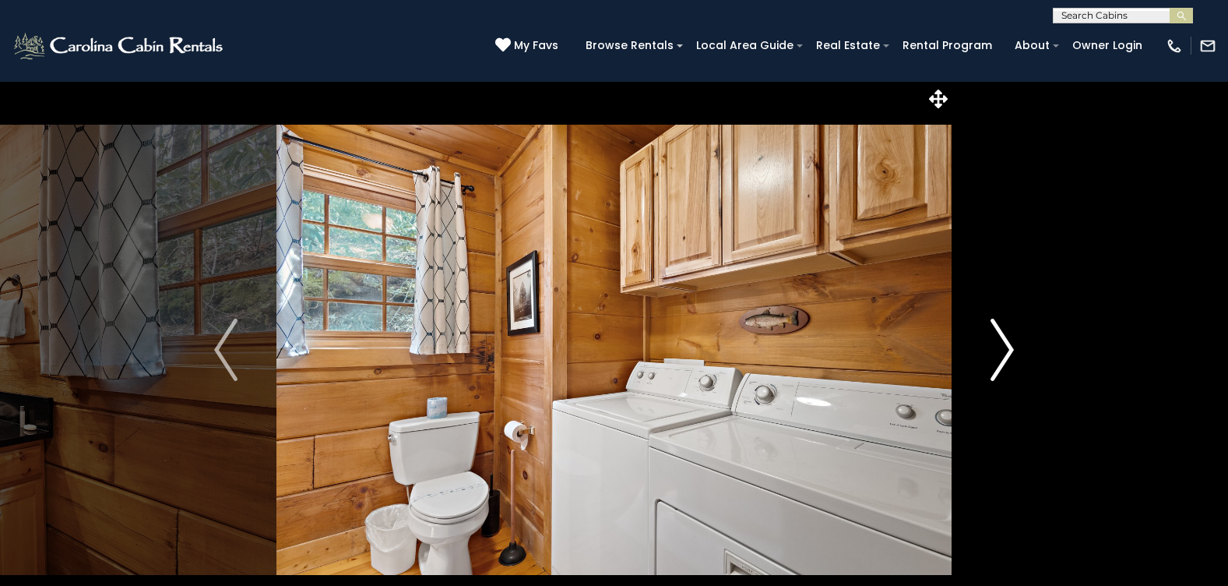
click at [992, 361] on img "Next" at bounding box center [1002, 350] width 23 height 62
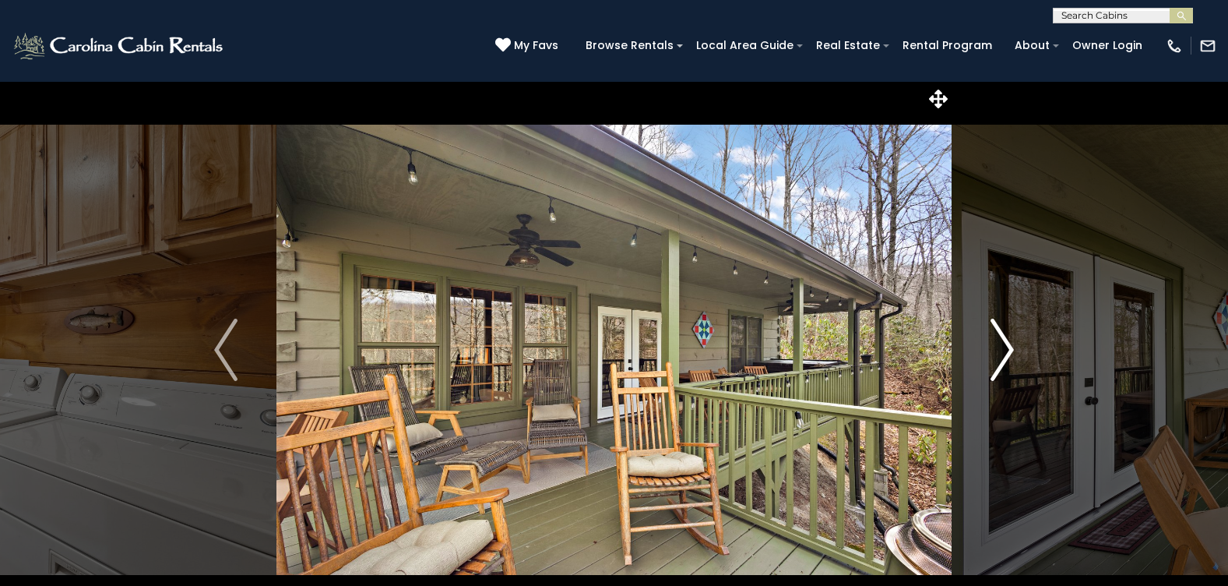
click at [992, 361] on img "Next" at bounding box center [1002, 350] width 23 height 62
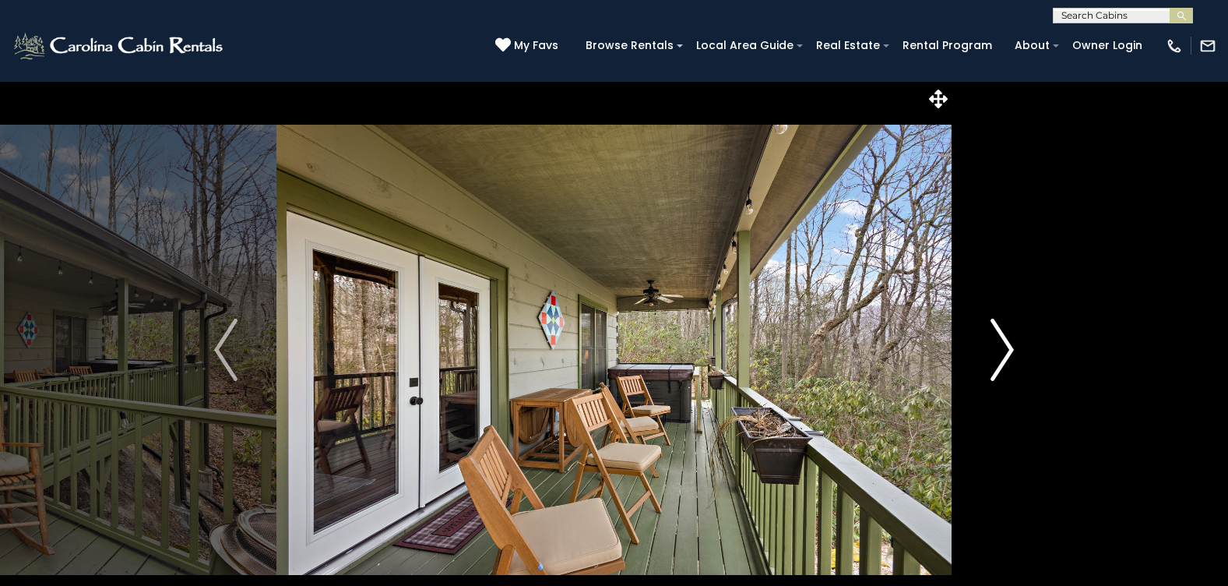
click at [992, 361] on img "Next" at bounding box center [1002, 350] width 23 height 62
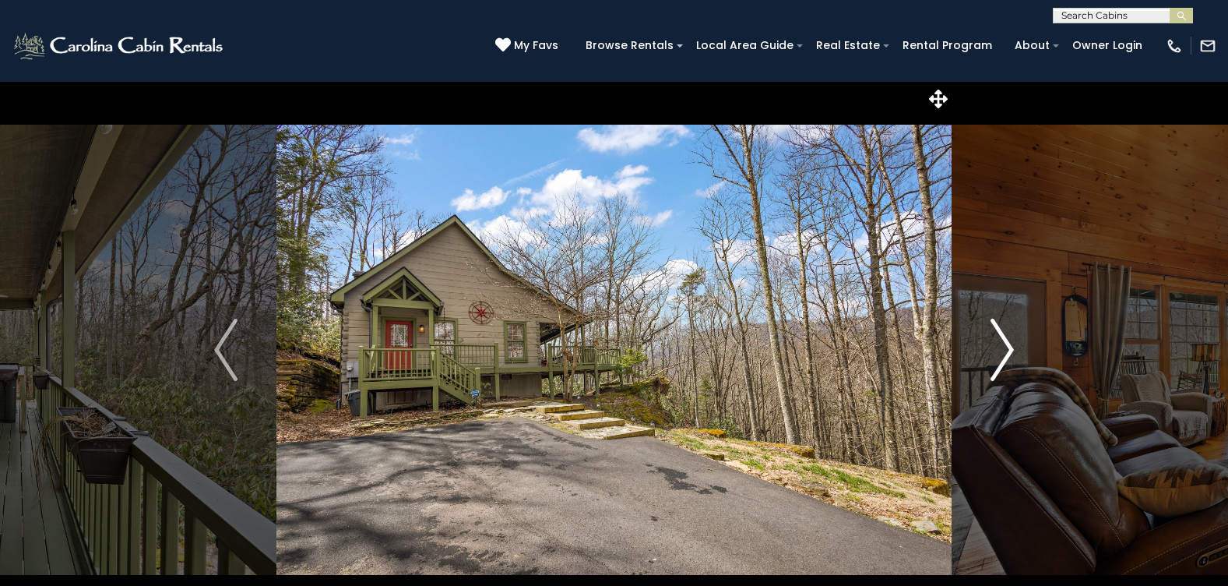
click at [992, 361] on img "Next" at bounding box center [1002, 350] width 23 height 62
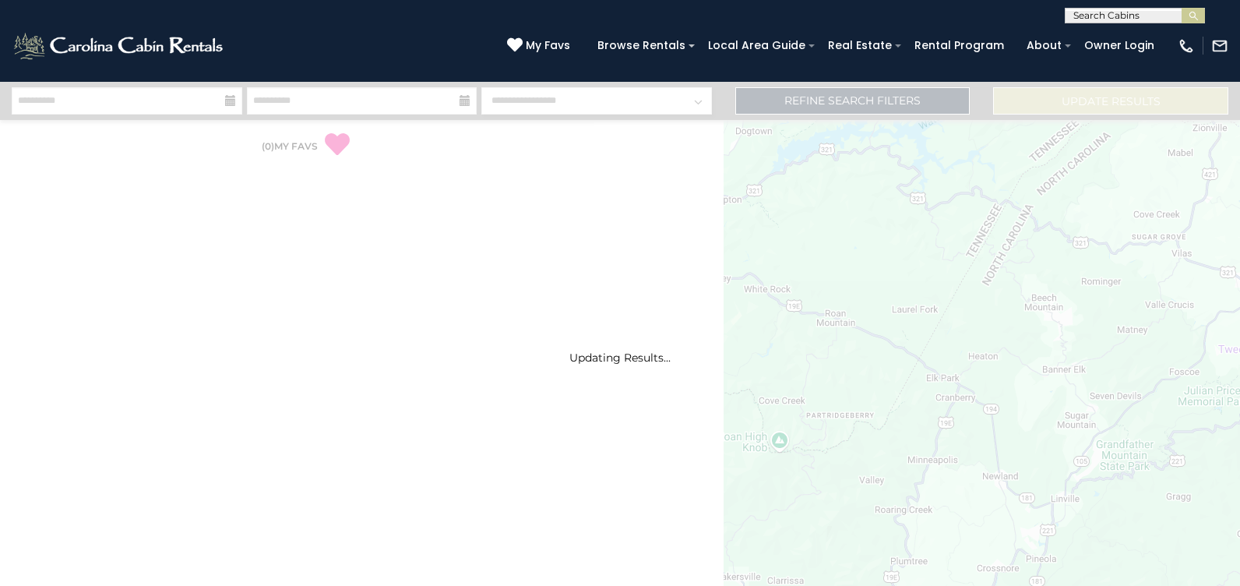
select select "*"
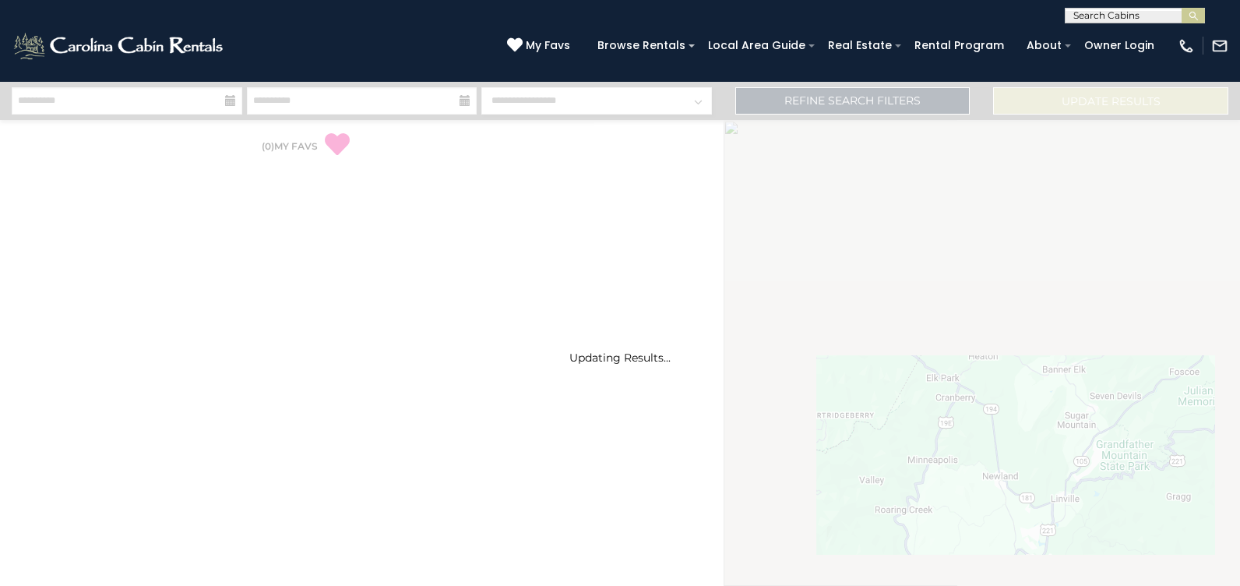
select select "*"
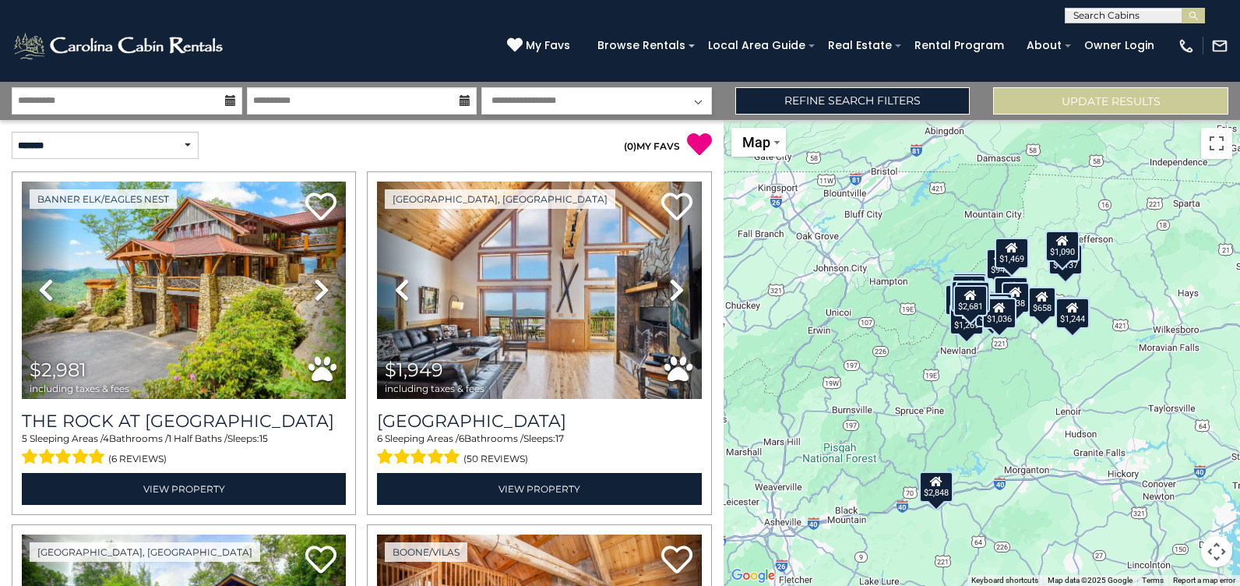
click at [1213, 547] on button "Map camera controls" at bounding box center [1216, 551] width 31 height 31
click at [1173, 473] on button "Zoom in" at bounding box center [1177, 473] width 31 height 31
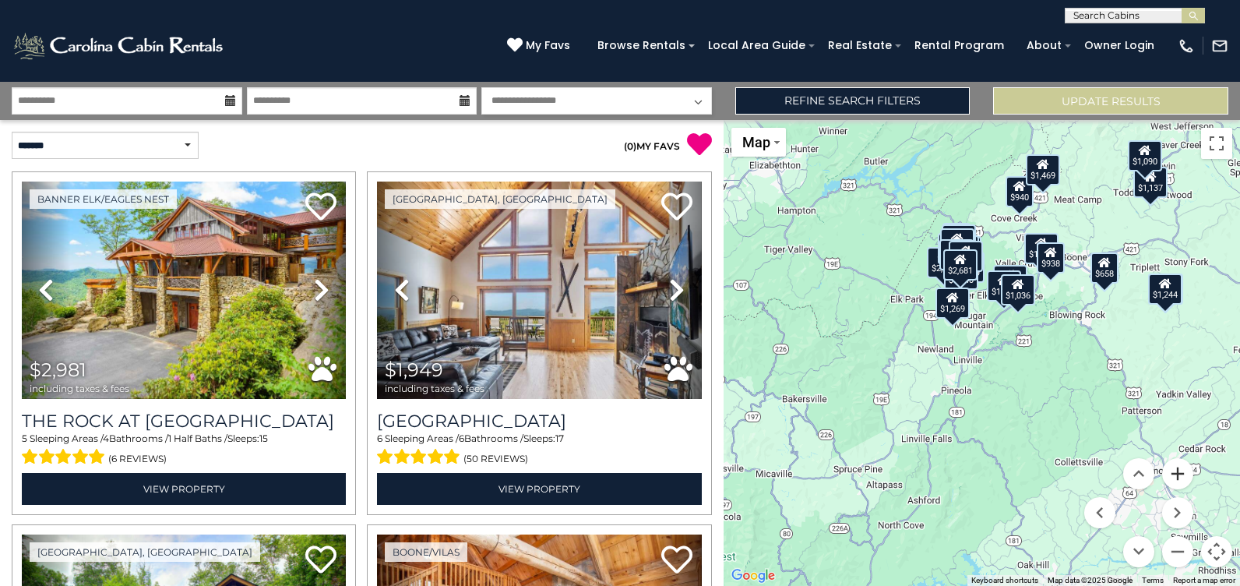
click at [1173, 473] on button "Zoom in" at bounding box center [1177, 473] width 31 height 31
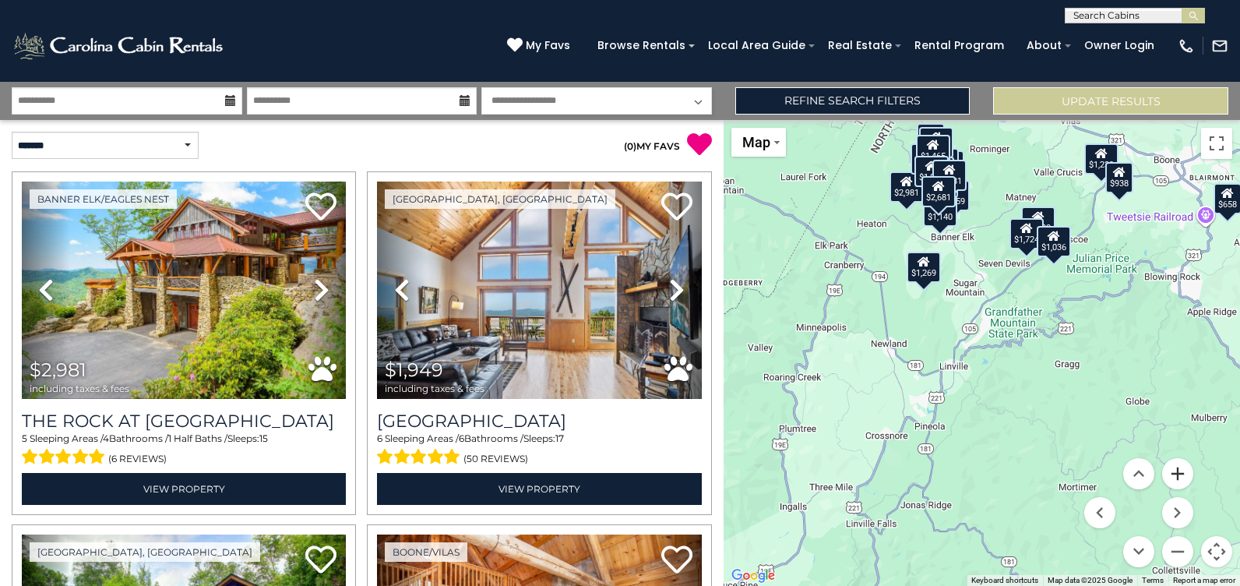
click at [1173, 473] on button "Zoom in" at bounding box center [1177, 473] width 31 height 31
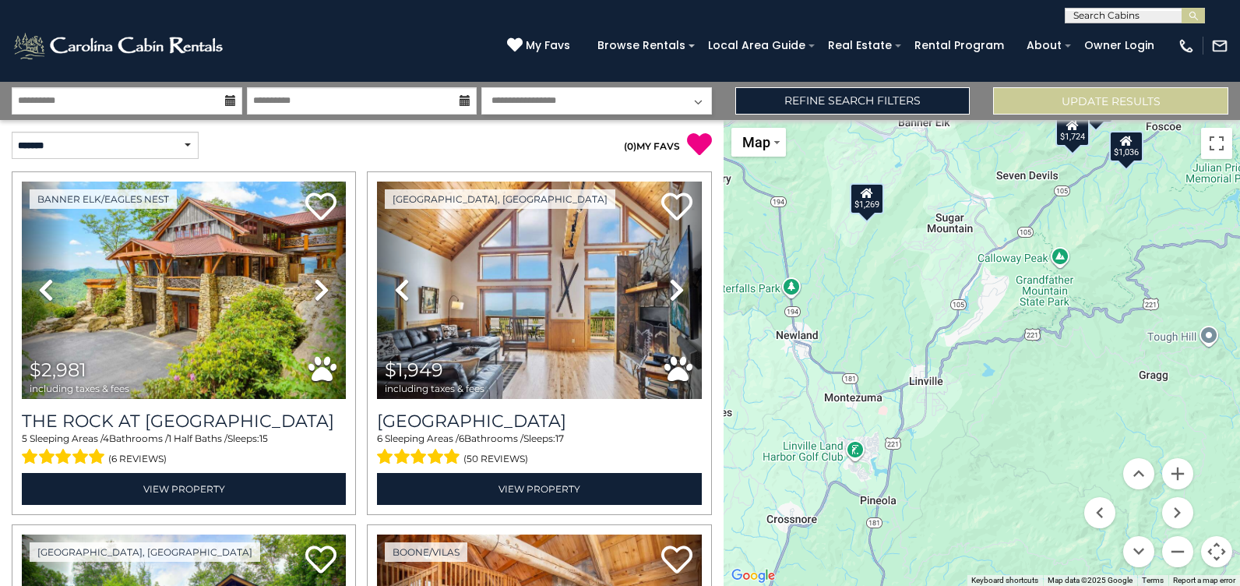
click at [1160, 459] on menu at bounding box center [1138, 512] width 109 height 109
click at [1181, 480] on button "Zoom in" at bounding box center [1177, 473] width 31 height 31
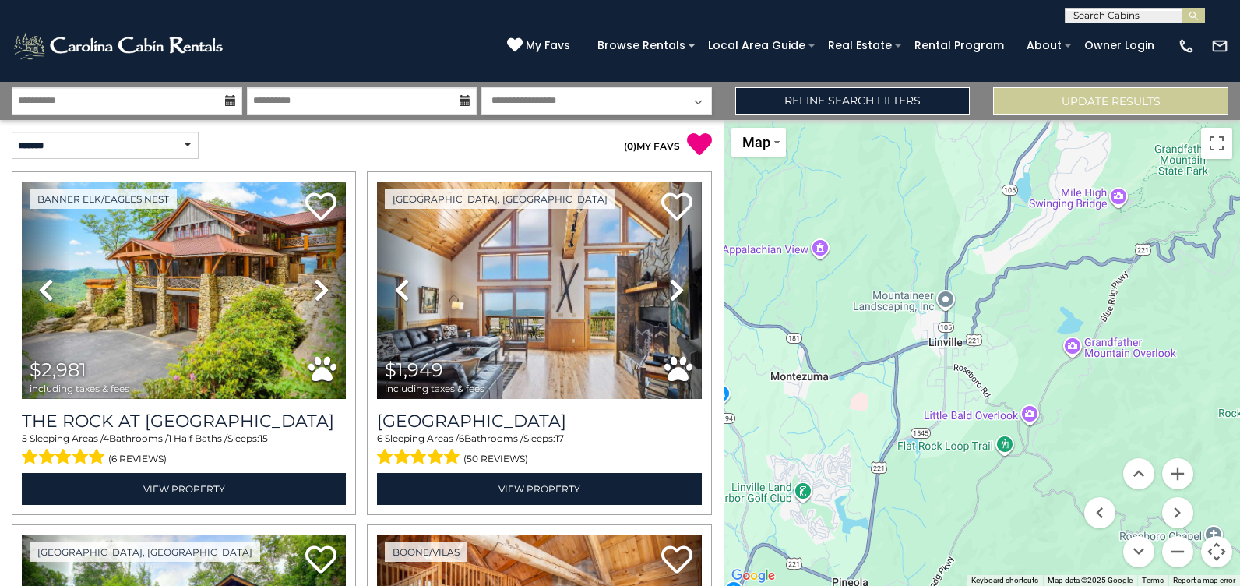
drag, startPoint x: 1086, startPoint y: 232, endPoint x: 1161, endPoint y: 174, distance: 94.9
click at [1161, 174] on div "$2,981 $1,949 $1,309 $940 $1,239 $938 $2,614 $1,559 $2,848 $1,859 $1,032 $1,797…" at bounding box center [981, 353] width 516 height 466
click at [1177, 554] on button "Zoom out" at bounding box center [1177, 551] width 31 height 31
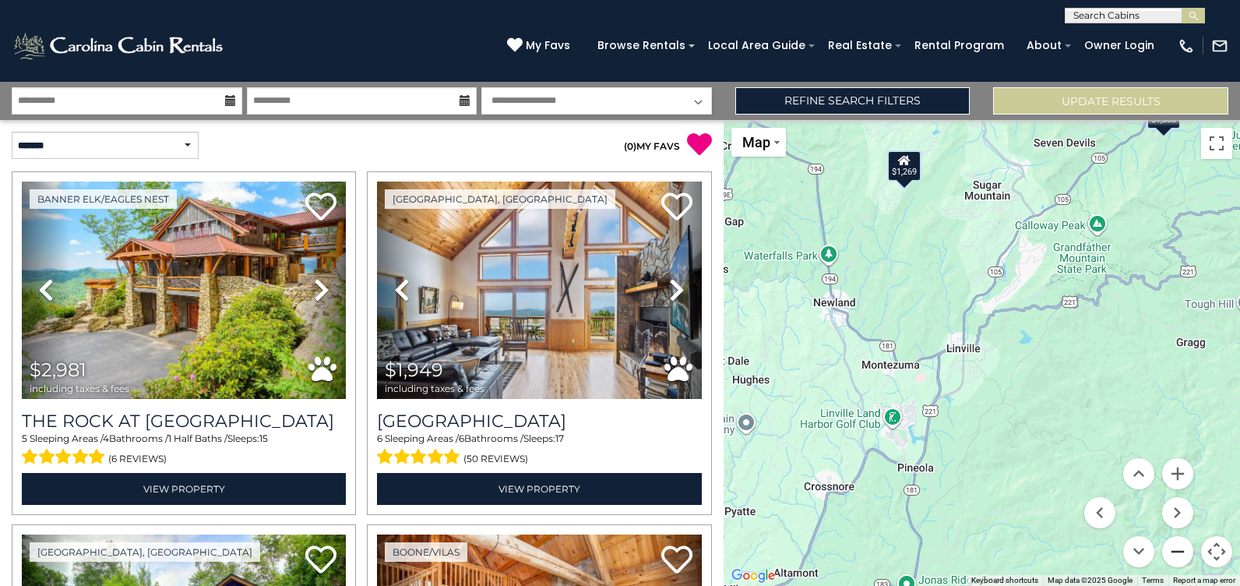
click at [1177, 554] on button "Zoom out" at bounding box center [1177, 551] width 31 height 31
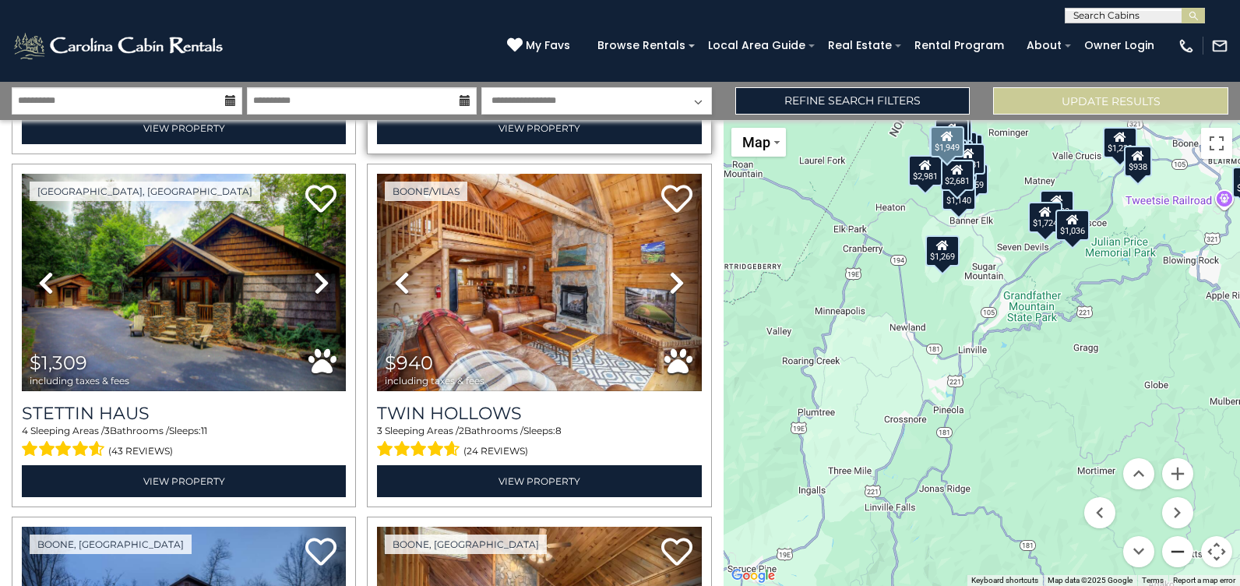
scroll to position [389, 0]
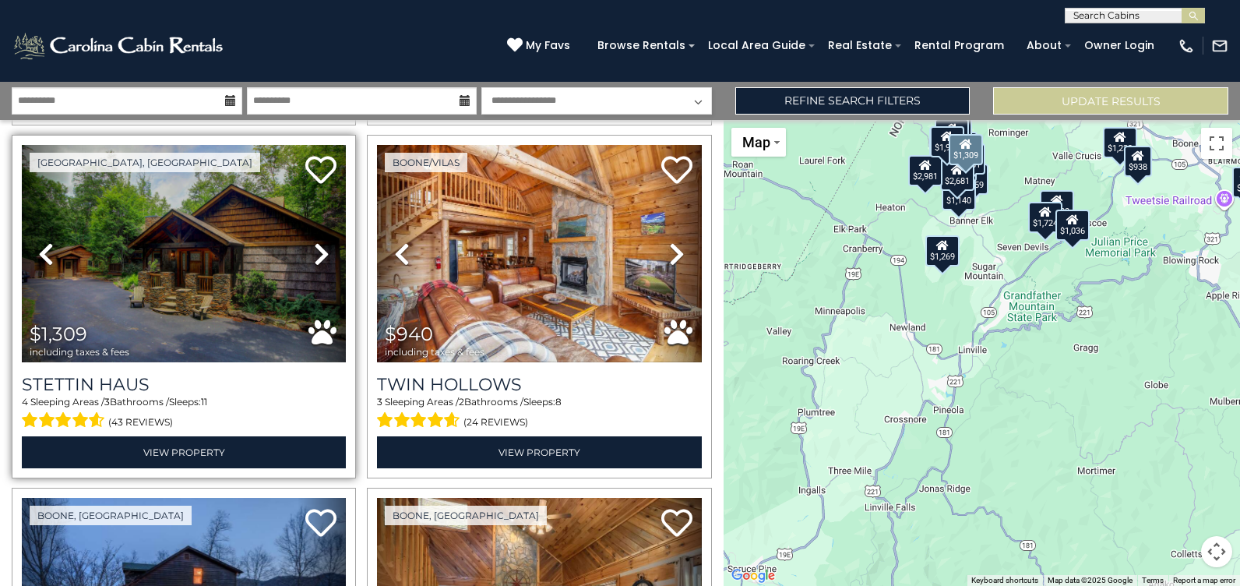
click at [317, 252] on icon at bounding box center [322, 253] width 16 height 25
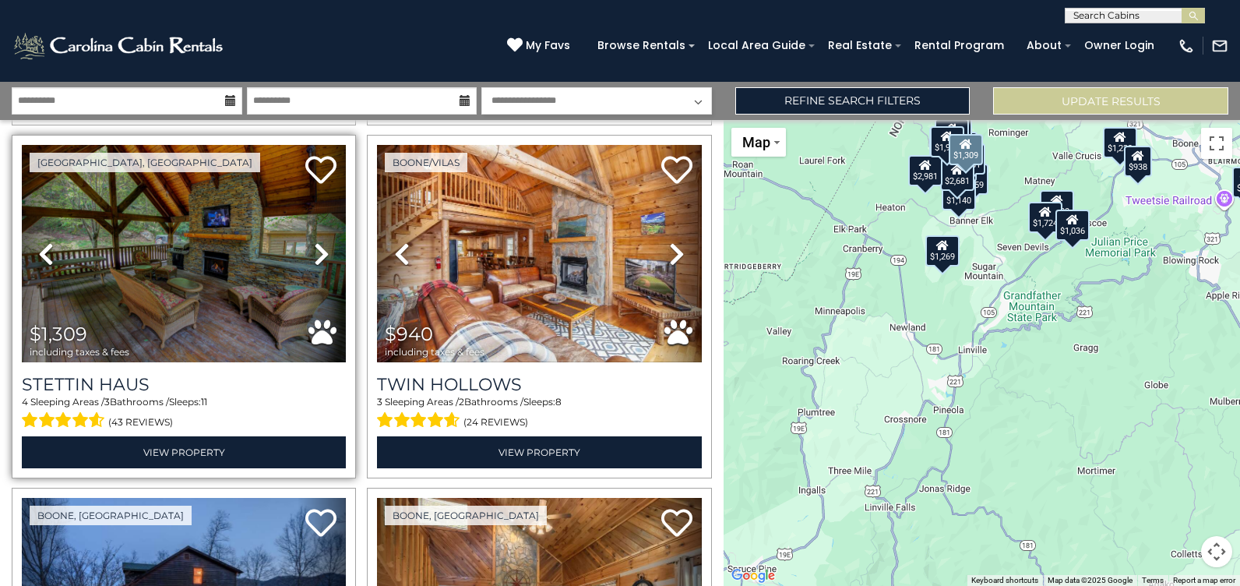
click at [317, 252] on icon at bounding box center [322, 253] width 16 height 25
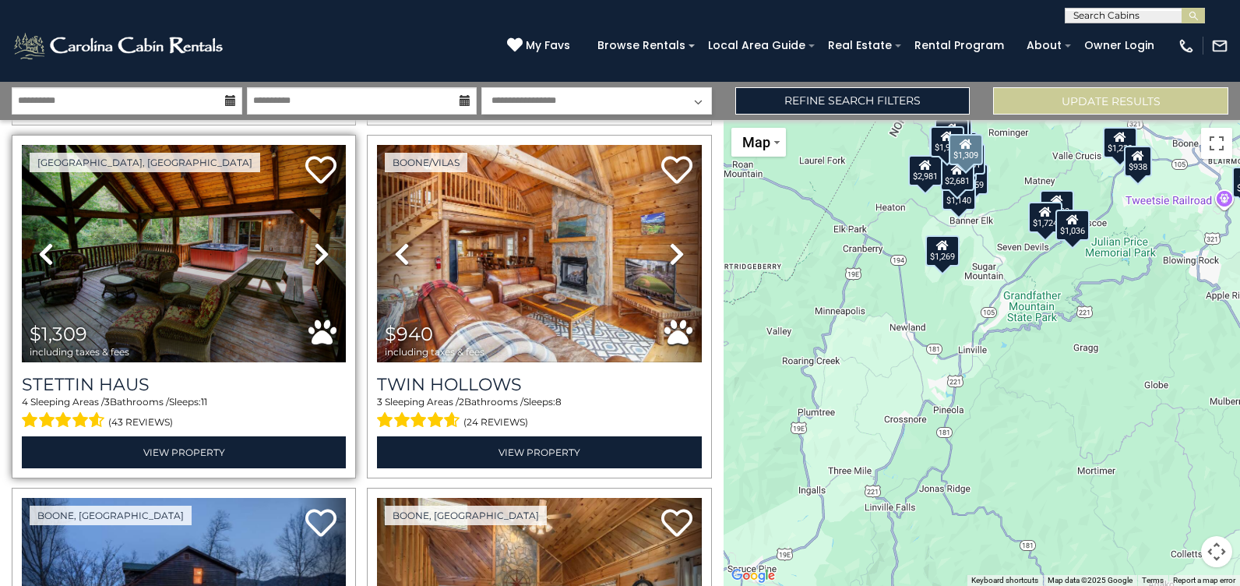
click at [317, 252] on icon at bounding box center [322, 253] width 16 height 25
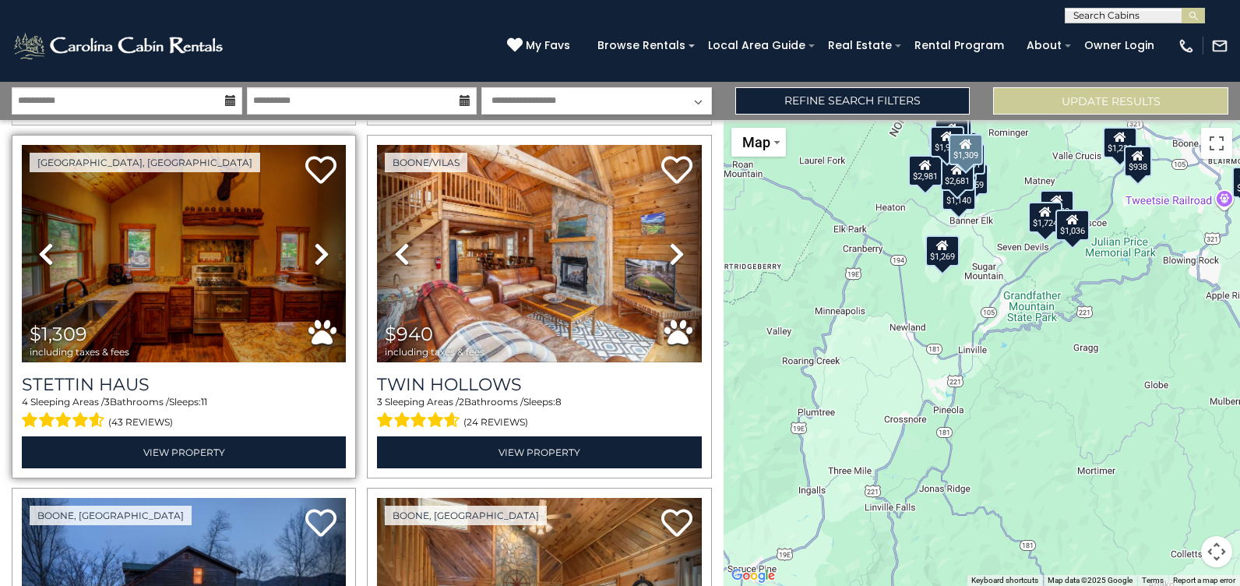
click at [317, 252] on icon at bounding box center [322, 253] width 16 height 25
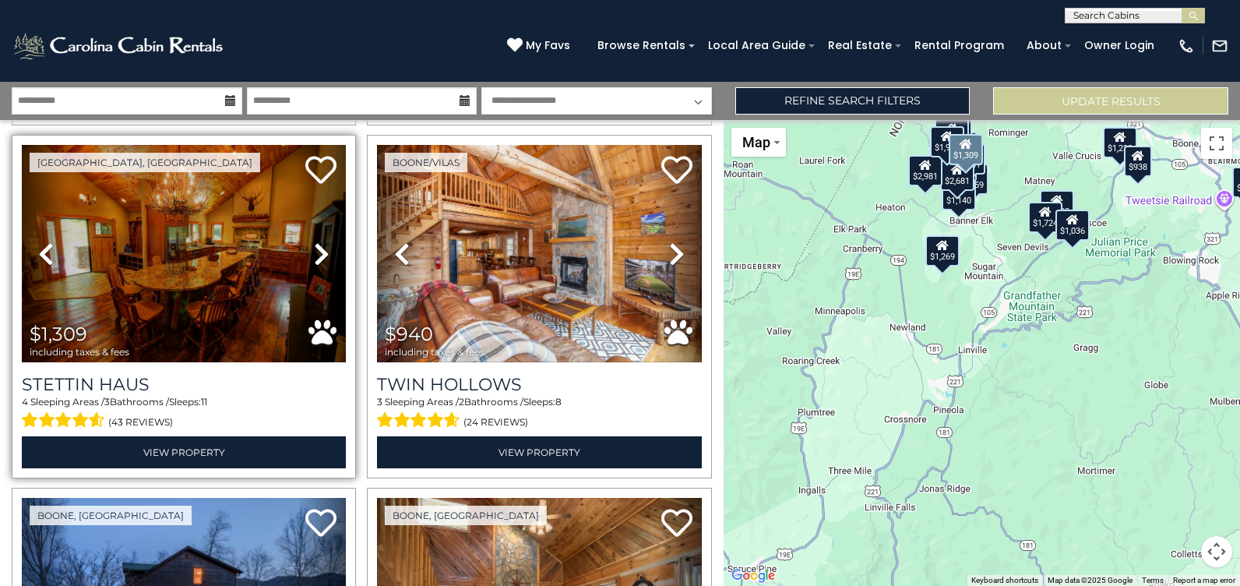
click at [317, 251] on icon at bounding box center [322, 253] width 16 height 25
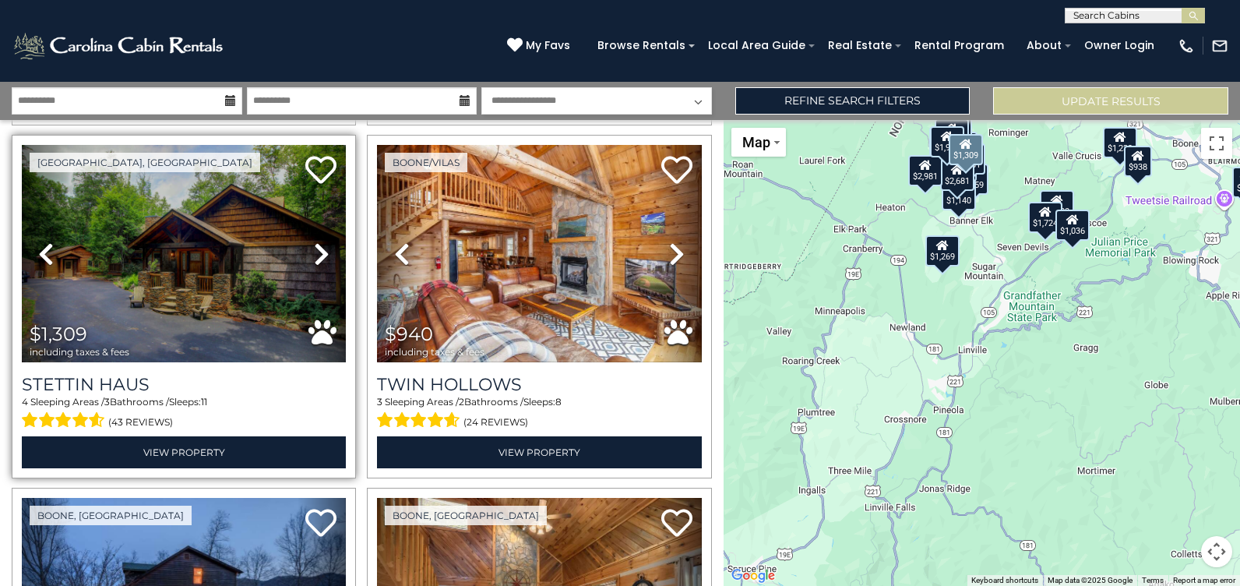
click at [317, 251] on icon at bounding box center [322, 253] width 16 height 25
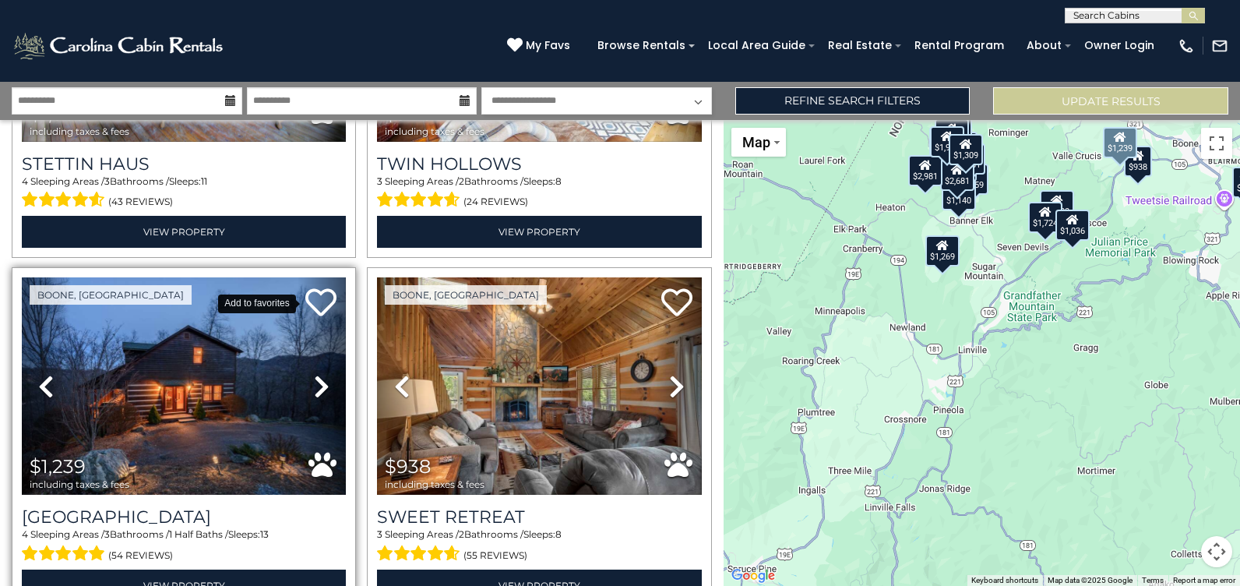
scroll to position [623, 0]
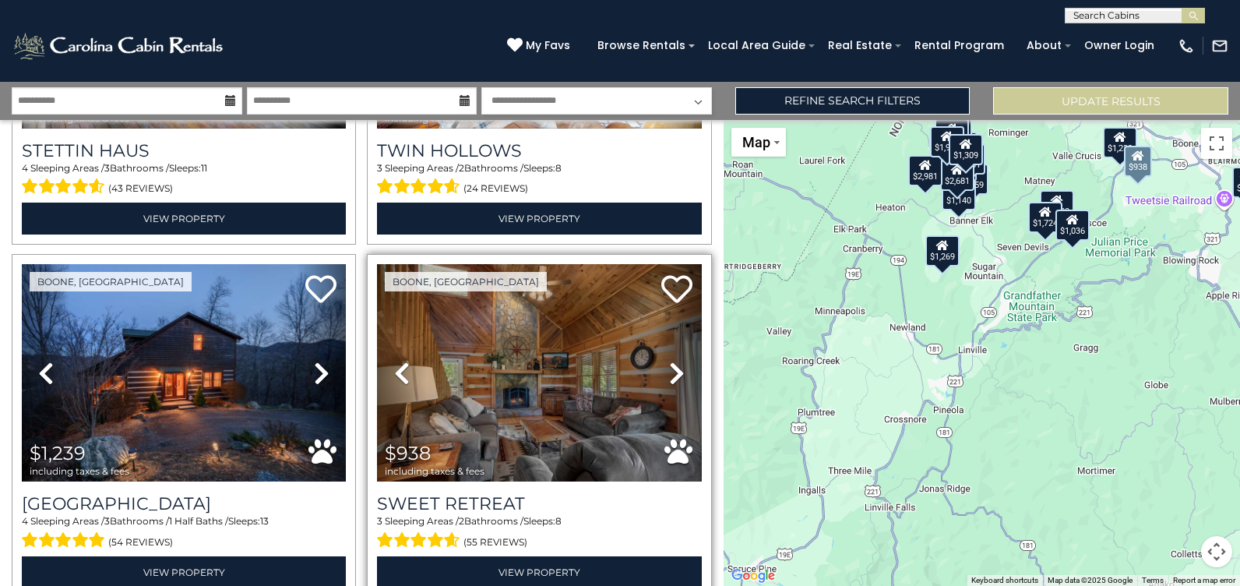
click at [673, 361] on icon at bounding box center [677, 373] width 16 height 25
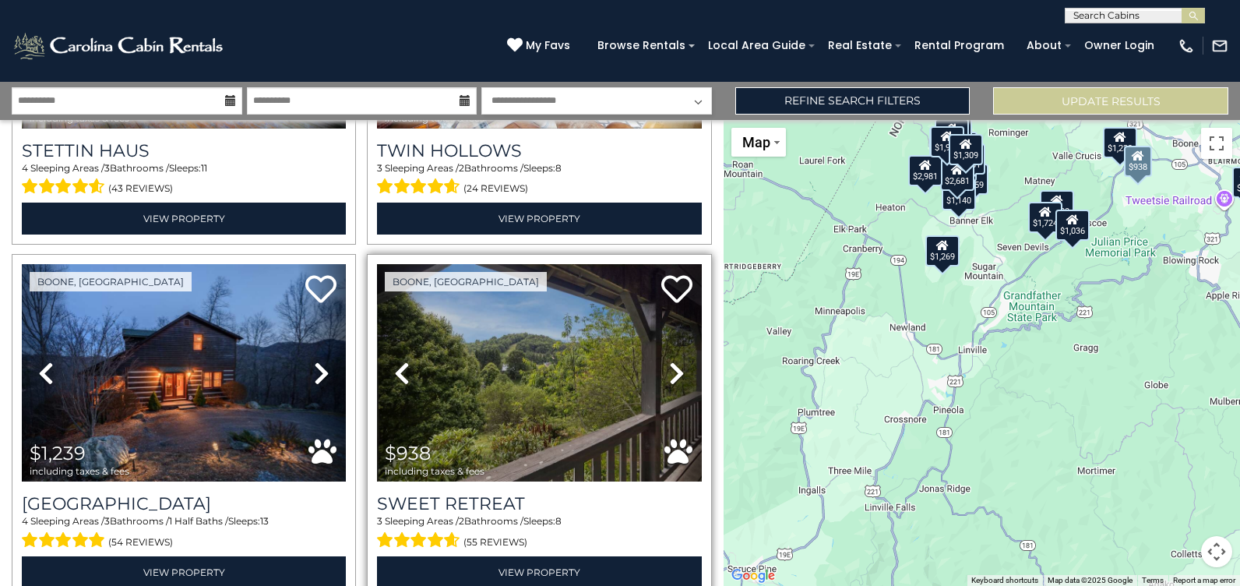
click at [673, 361] on icon at bounding box center [677, 373] width 16 height 25
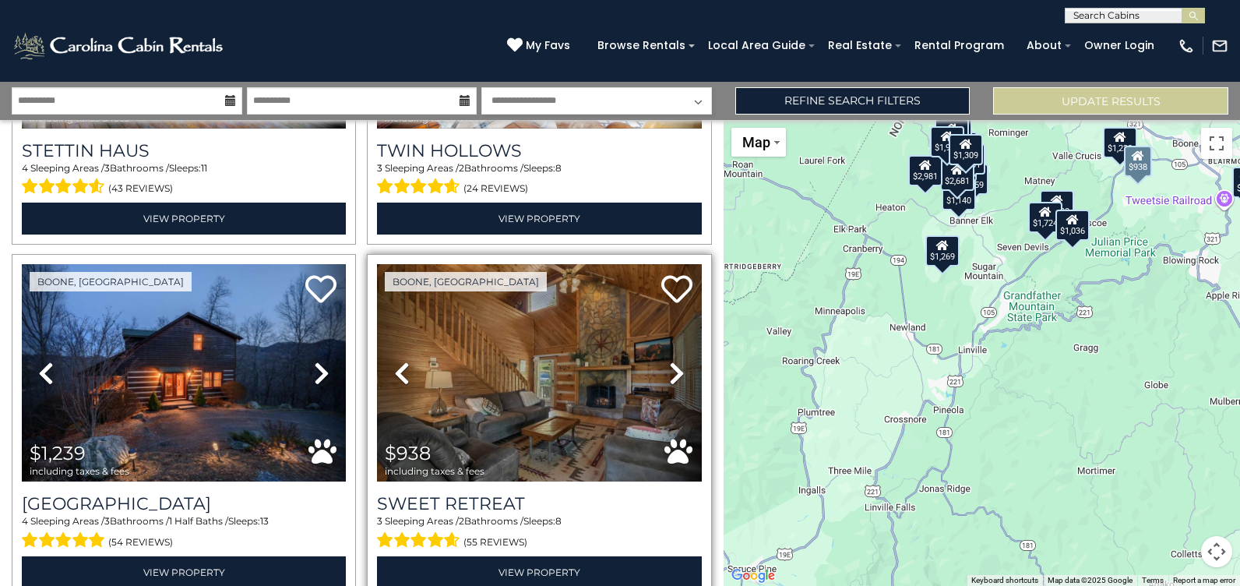
click at [673, 361] on icon at bounding box center [677, 373] width 16 height 25
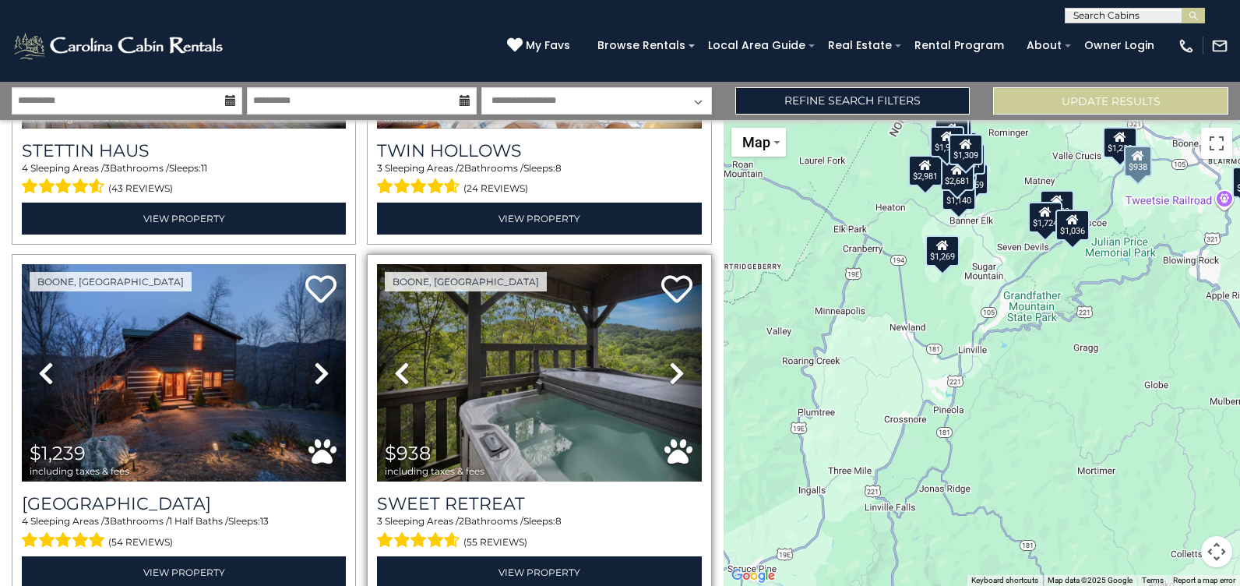
click at [673, 361] on icon at bounding box center [677, 373] width 16 height 25
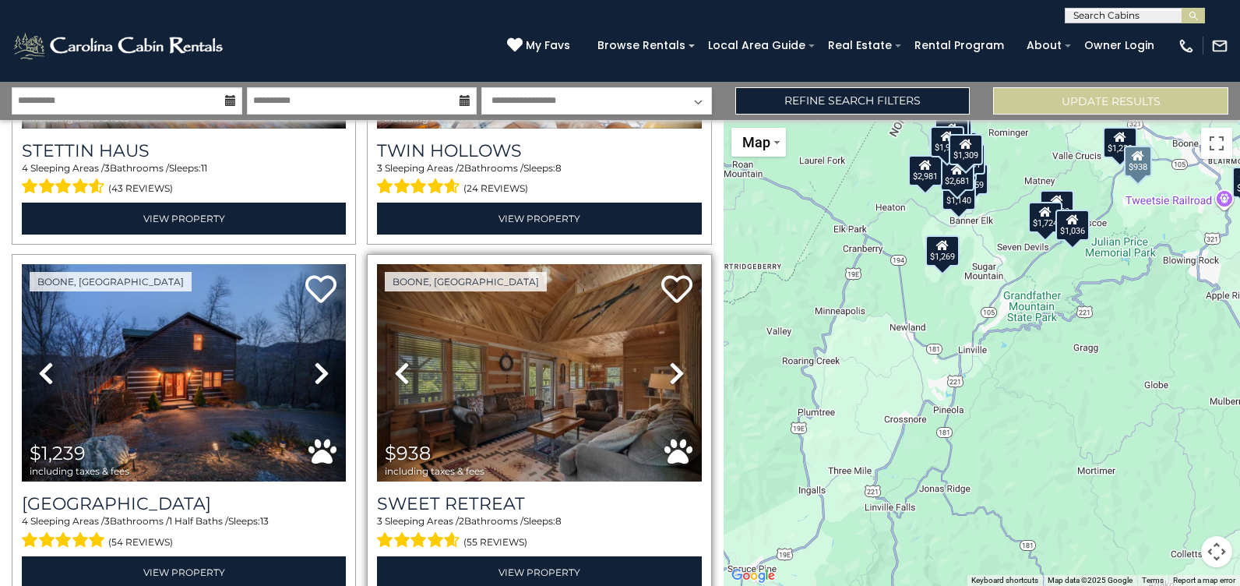
click at [673, 361] on icon at bounding box center [677, 373] width 16 height 25
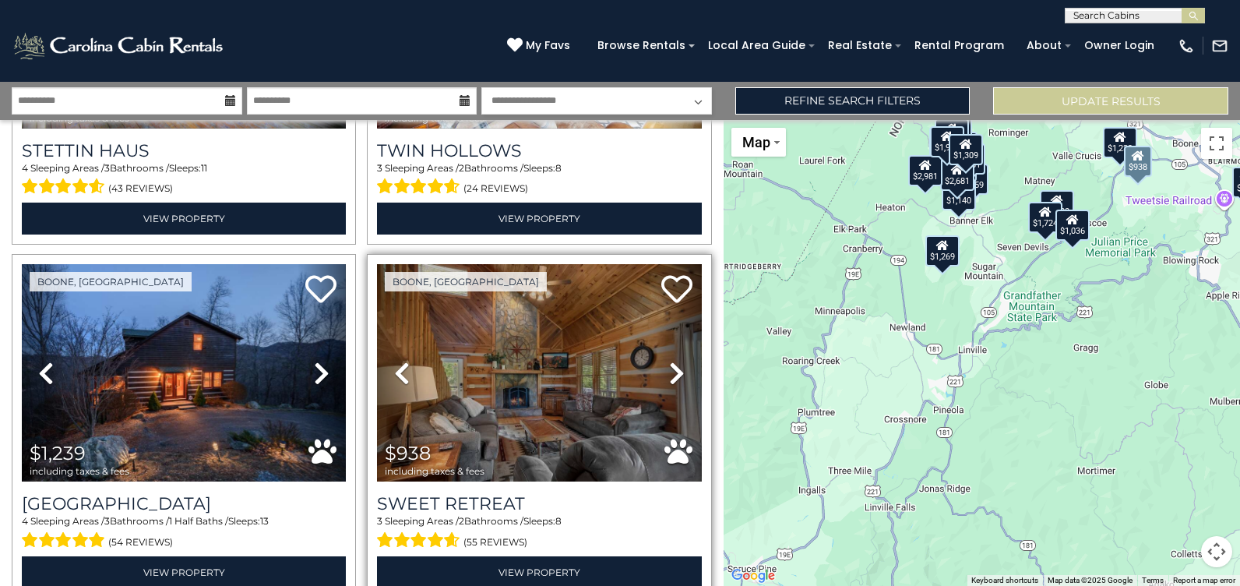
click at [673, 361] on icon at bounding box center [677, 373] width 16 height 25
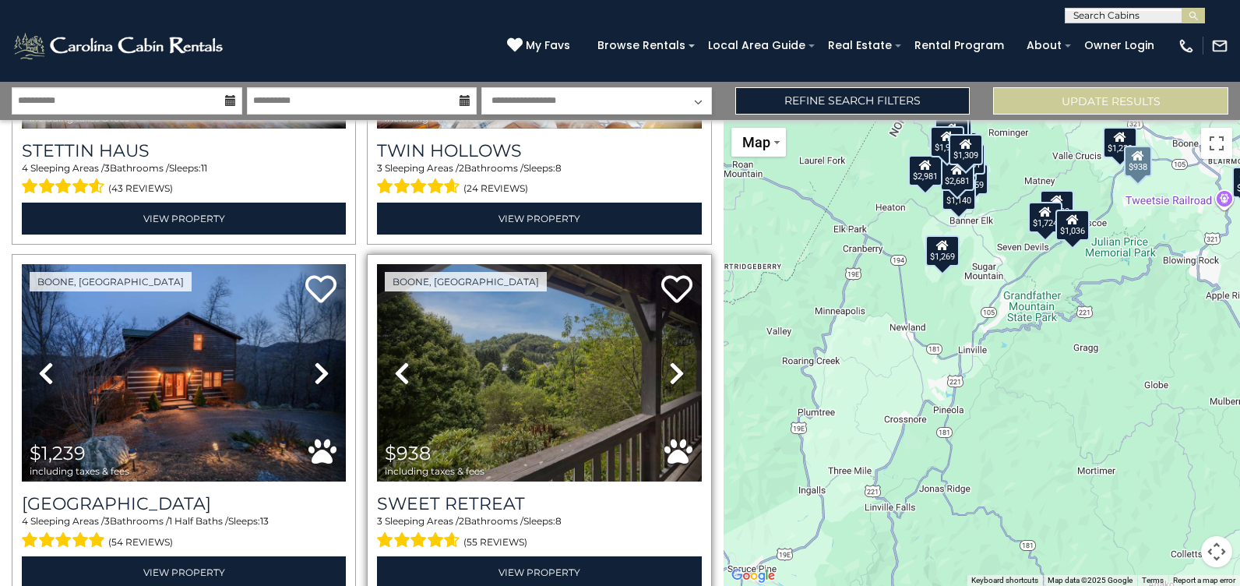
click at [673, 361] on icon at bounding box center [677, 373] width 16 height 25
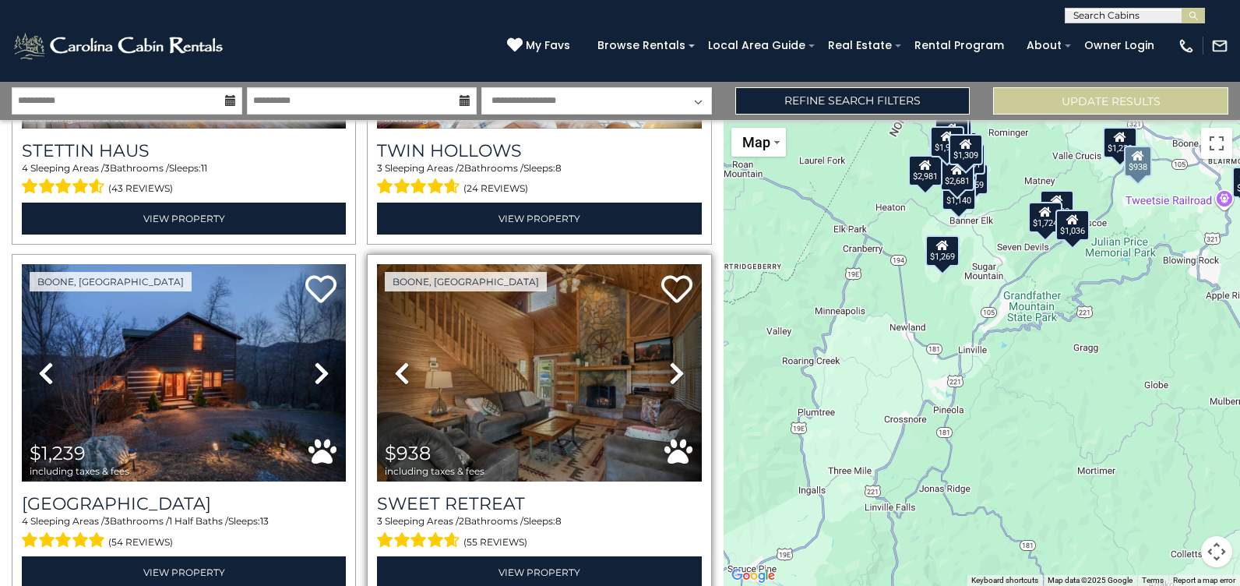
click at [673, 361] on icon at bounding box center [677, 373] width 16 height 25
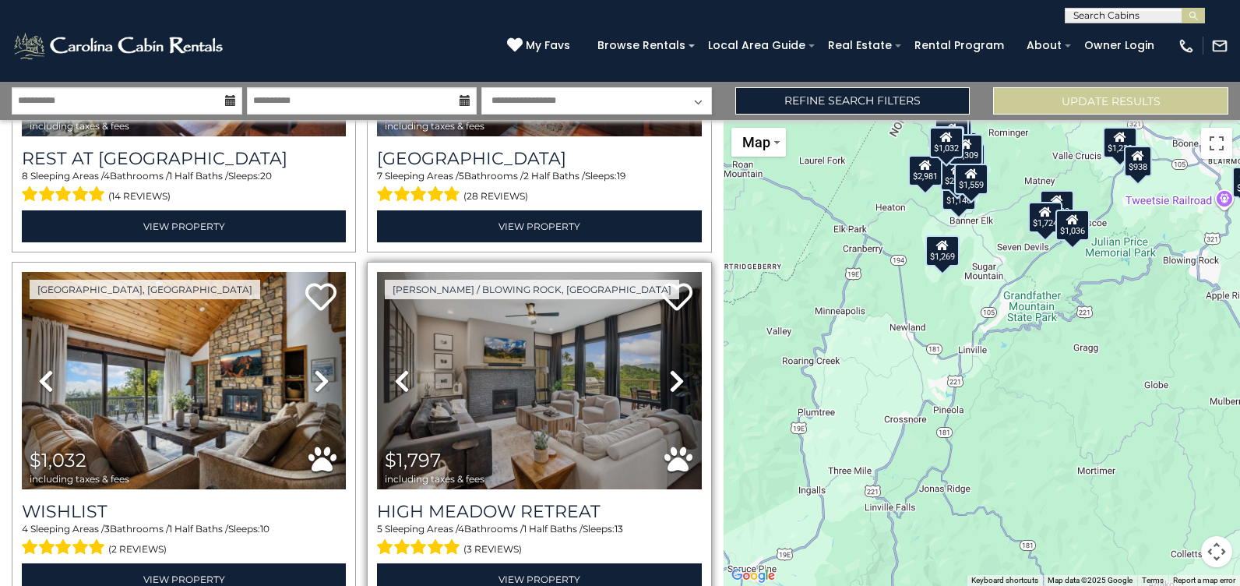
scroll to position [1713, 0]
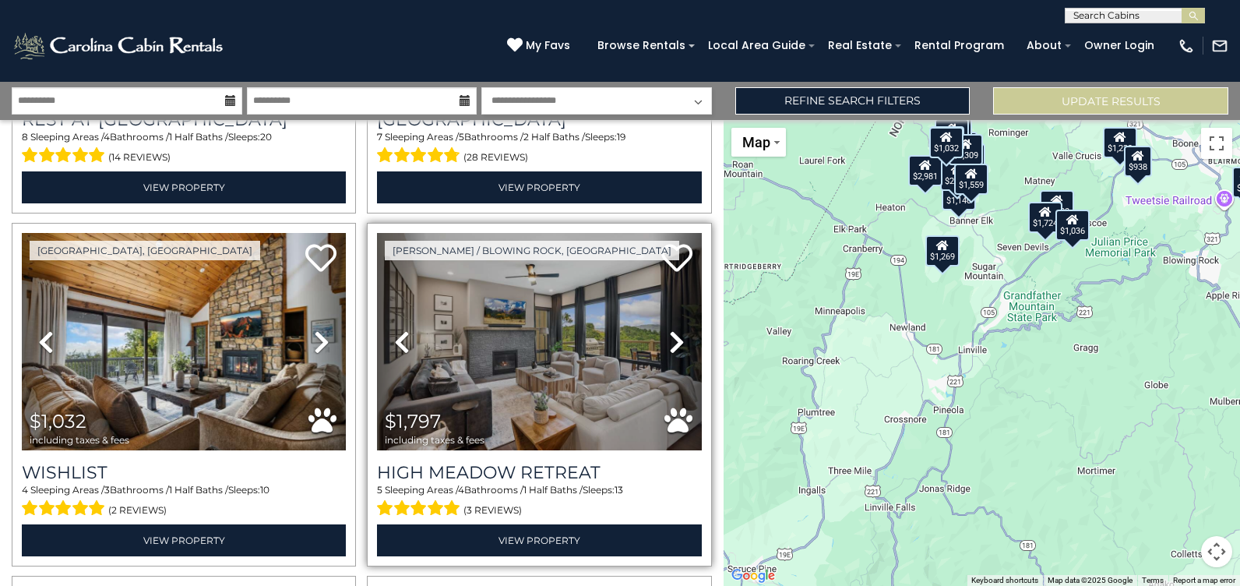
click at [670, 329] on icon at bounding box center [677, 341] width 16 height 25
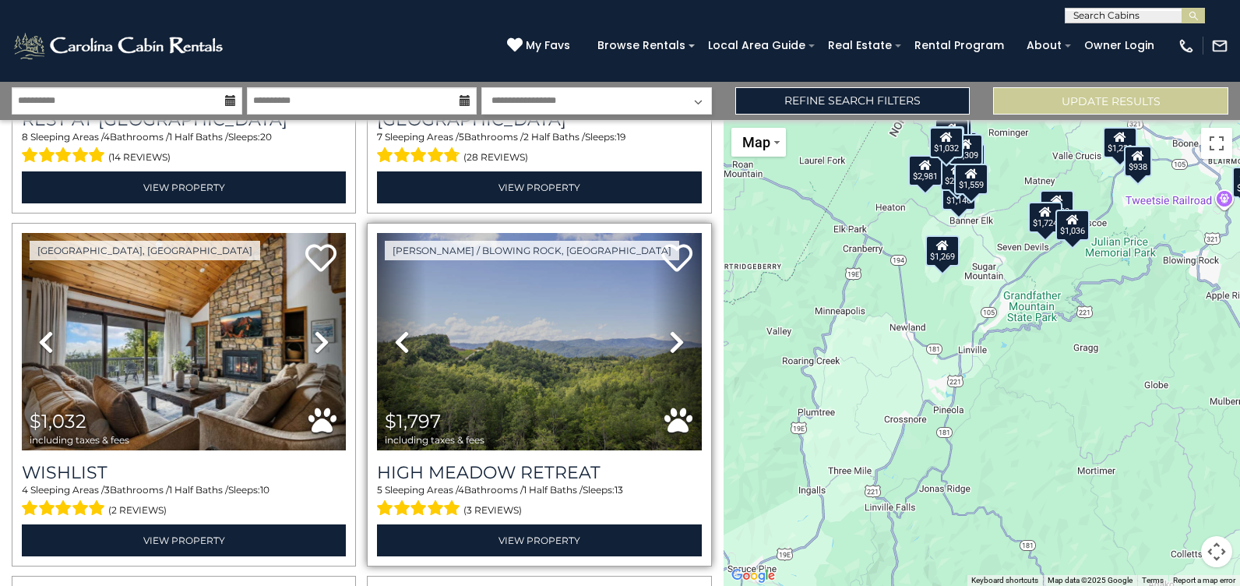
click at [669, 329] on icon at bounding box center [677, 341] width 16 height 25
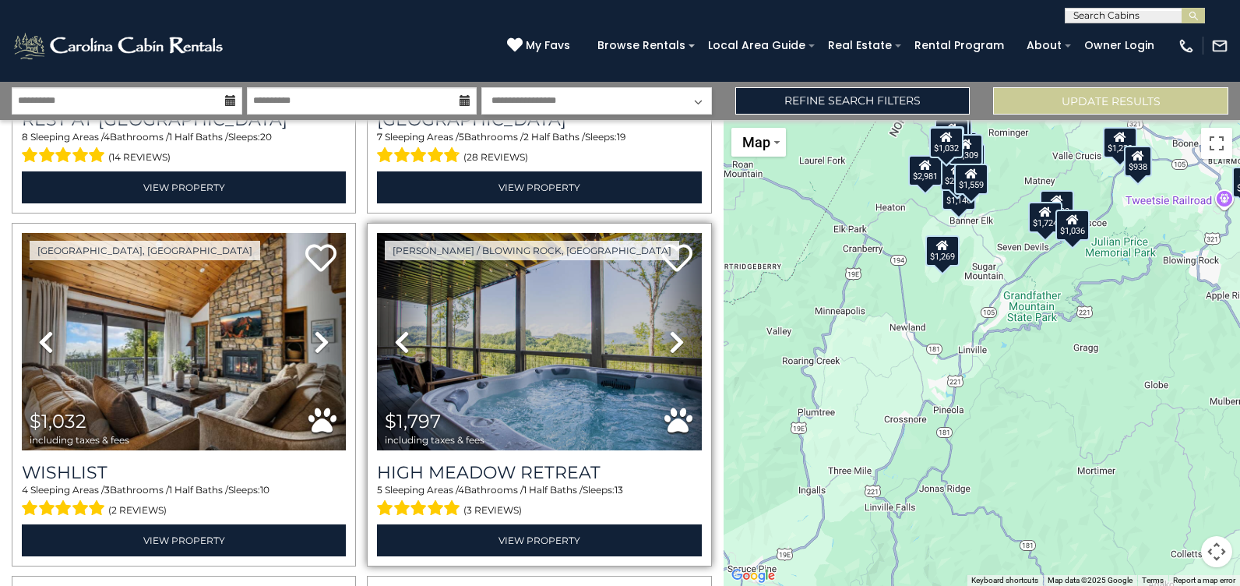
click at [669, 329] on icon at bounding box center [677, 341] width 16 height 25
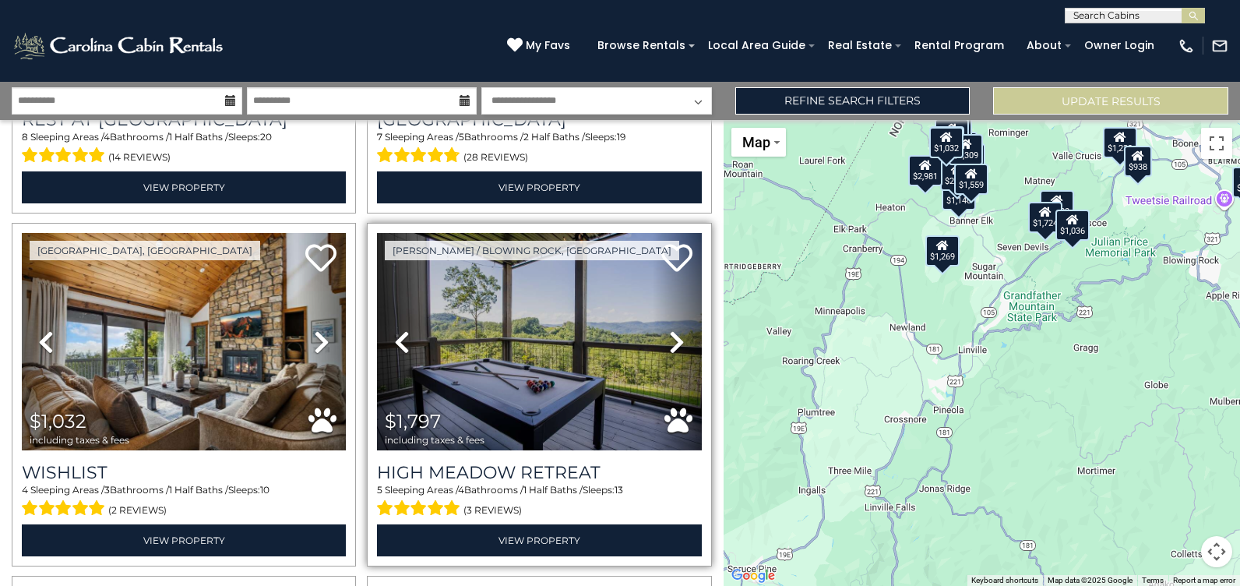
click at [669, 329] on icon at bounding box center [677, 341] width 16 height 25
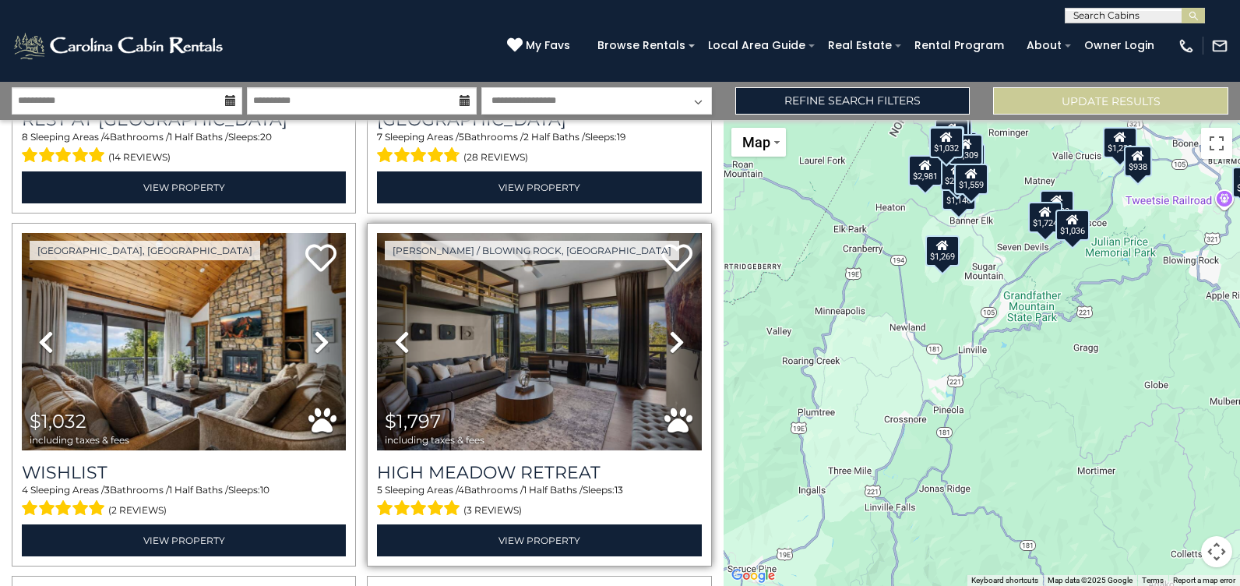
click at [669, 329] on icon at bounding box center [677, 341] width 16 height 25
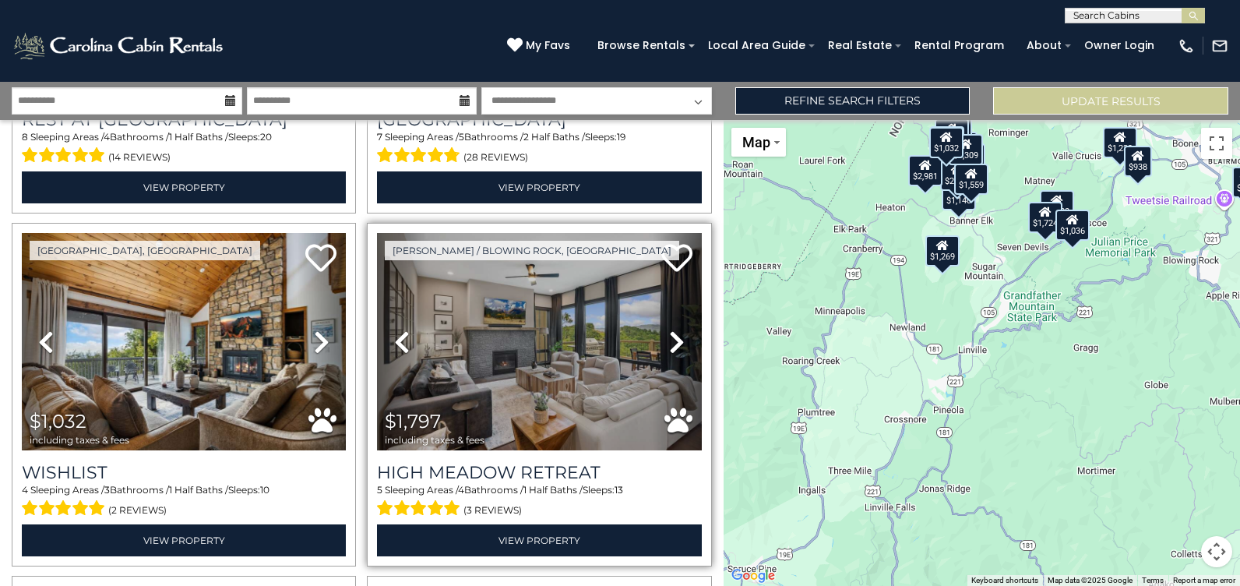
click at [669, 329] on icon at bounding box center [677, 341] width 16 height 25
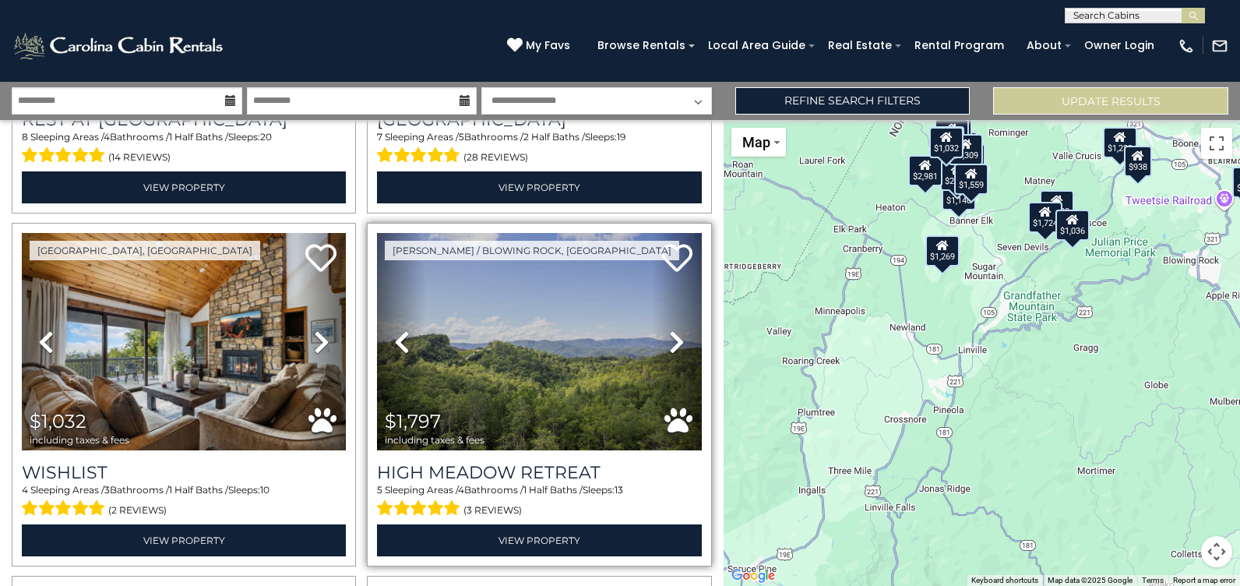
click at [669, 329] on icon at bounding box center [677, 341] width 16 height 25
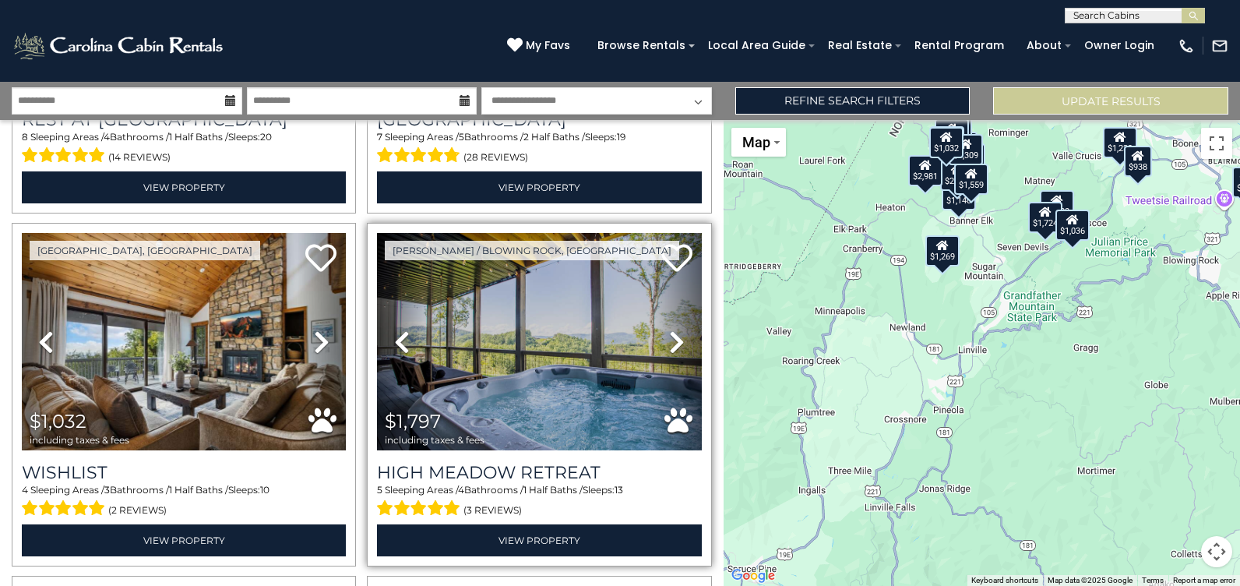
click at [669, 329] on icon at bounding box center [677, 341] width 16 height 25
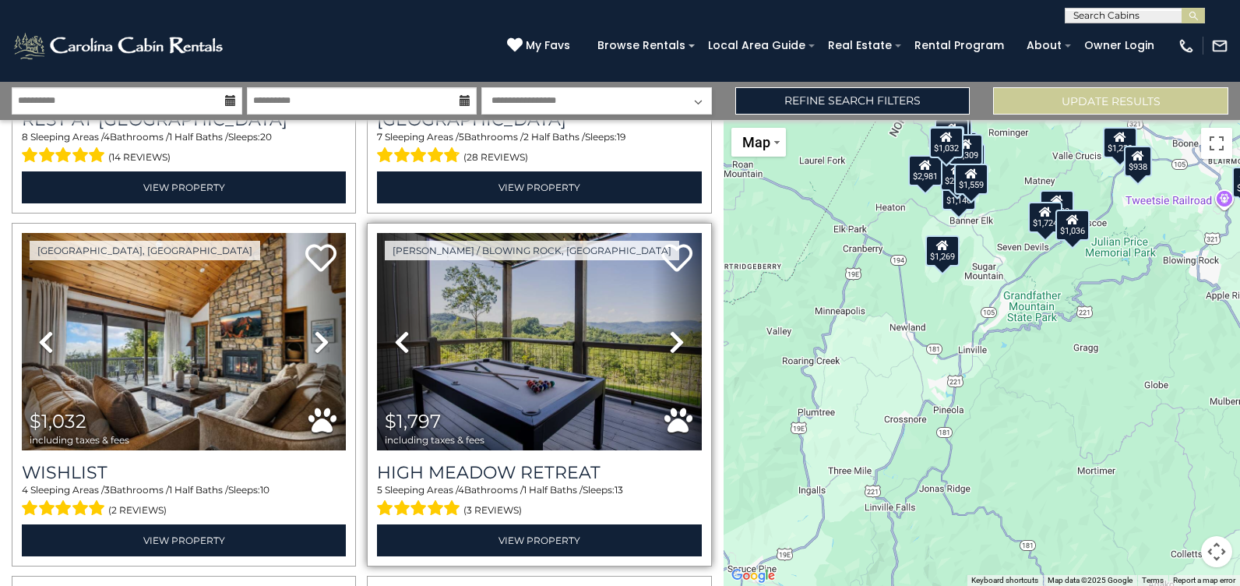
click at [669, 329] on icon at bounding box center [677, 341] width 16 height 25
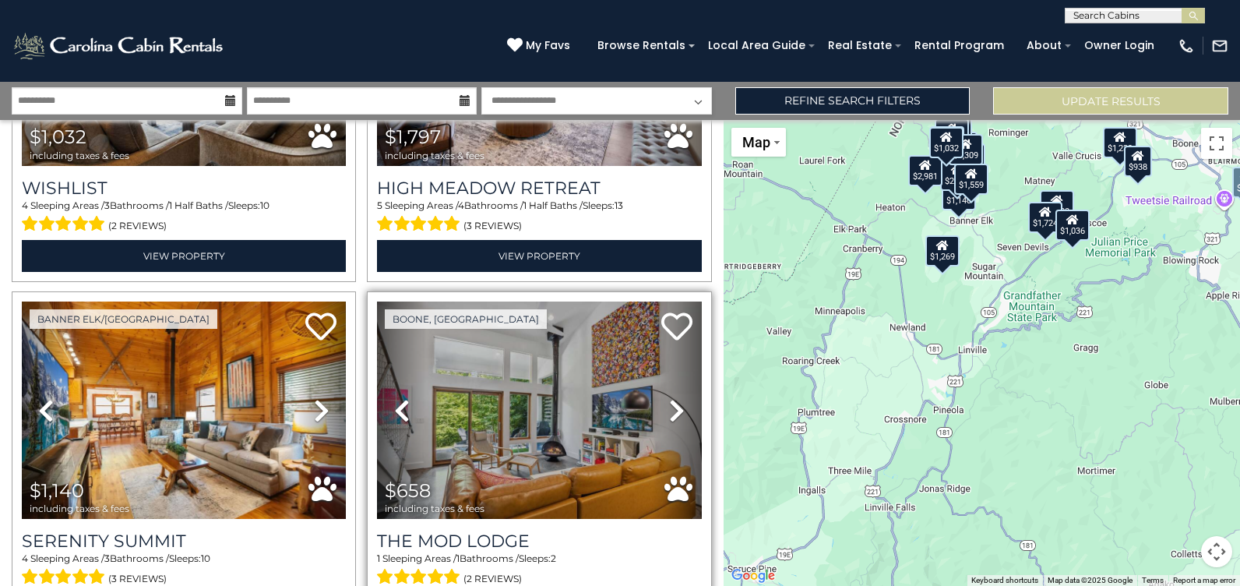
scroll to position [2025, 0]
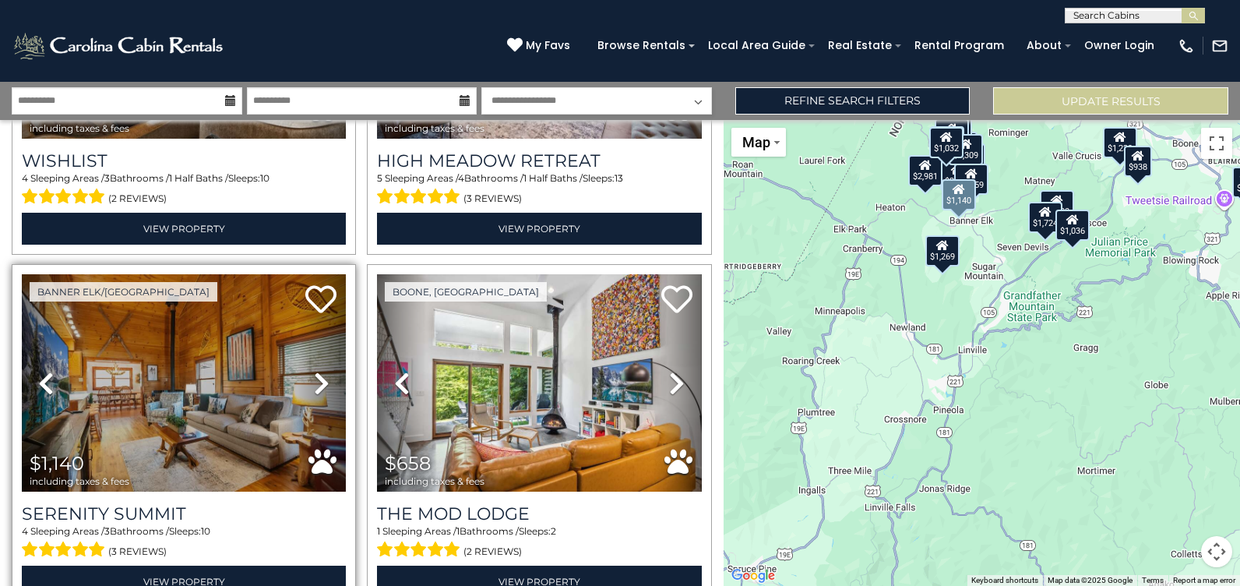
click at [314, 371] on icon at bounding box center [322, 383] width 16 height 25
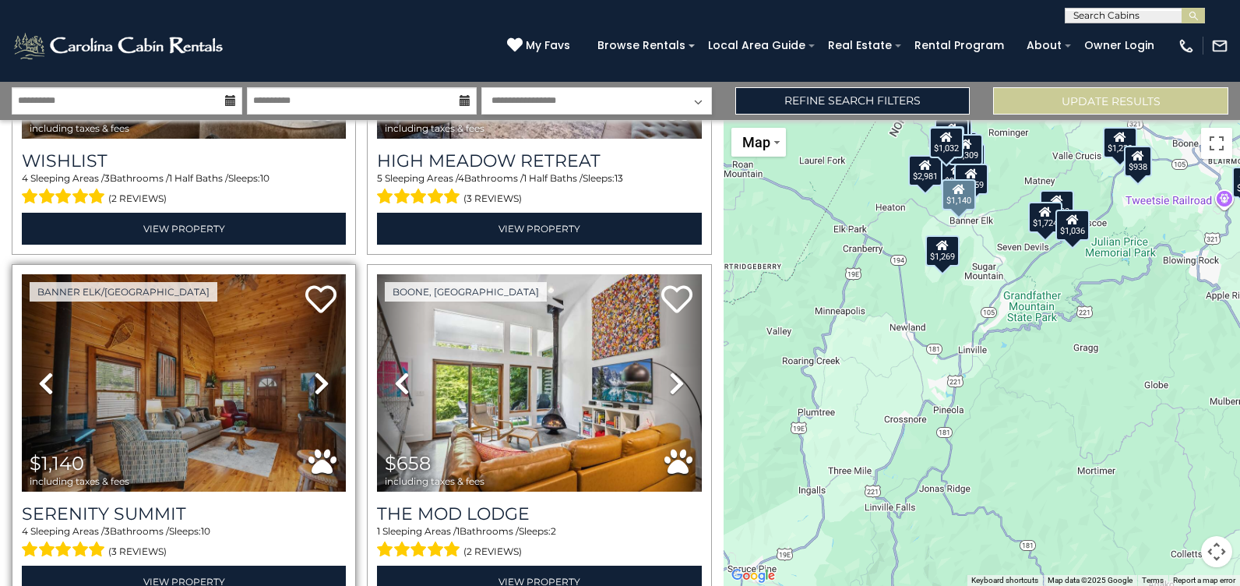
click at [317, 371] on icon at bounding box center [322, 383] width 16 height 25
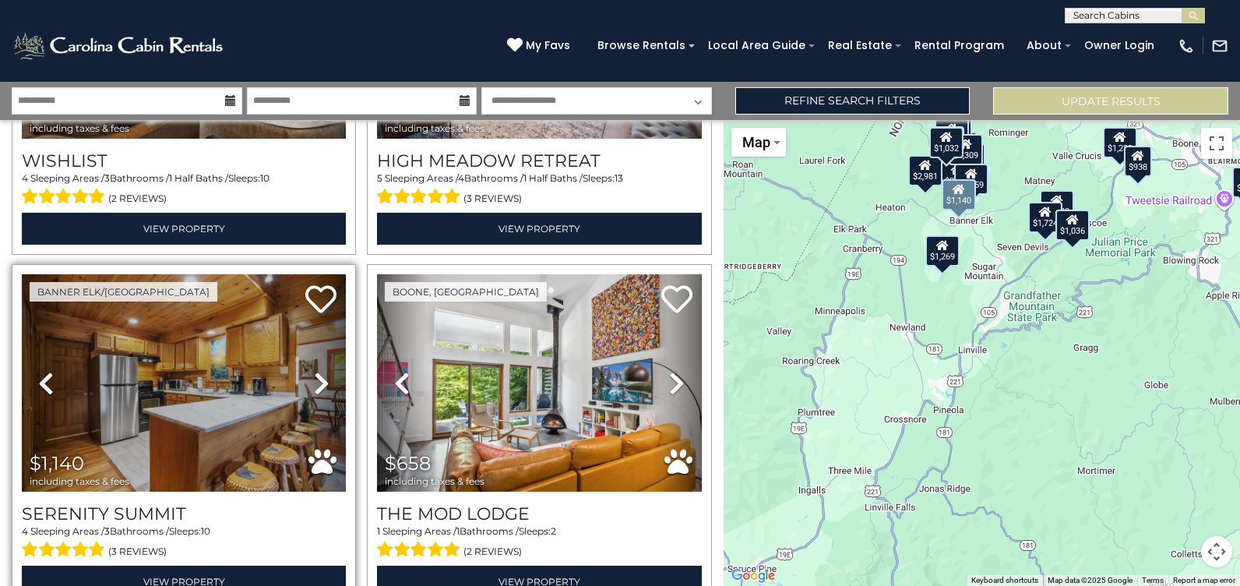
click at [318, 371] on icon at bounding box center [322, 383] width 16 height 25
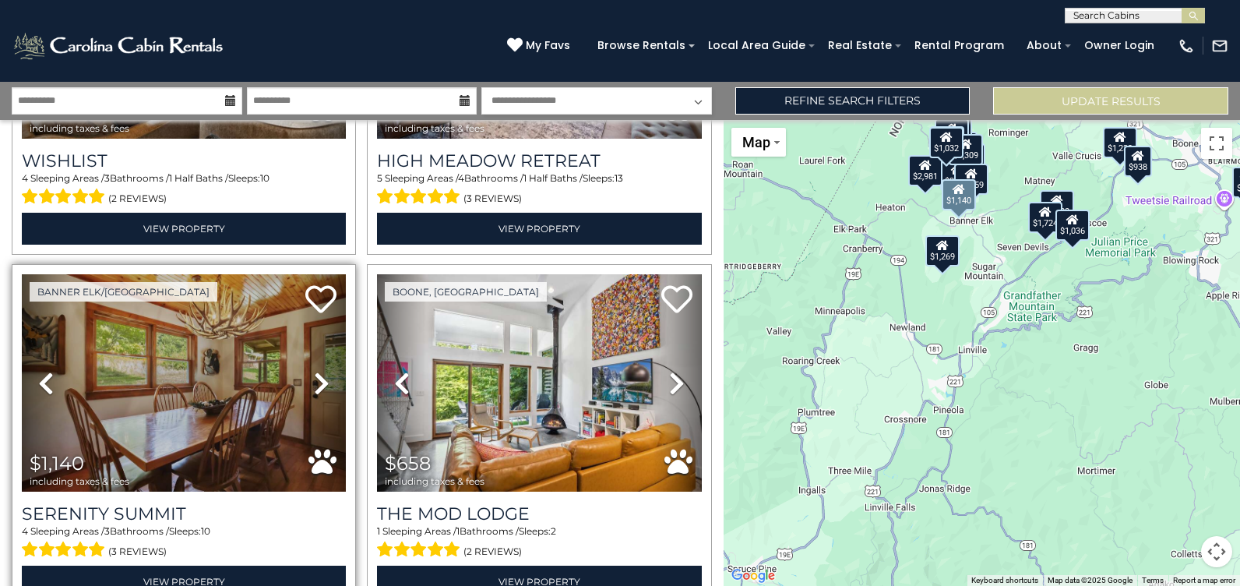
click at [318, 371] on icon at bounding box center [322, 383] width 16 height 25
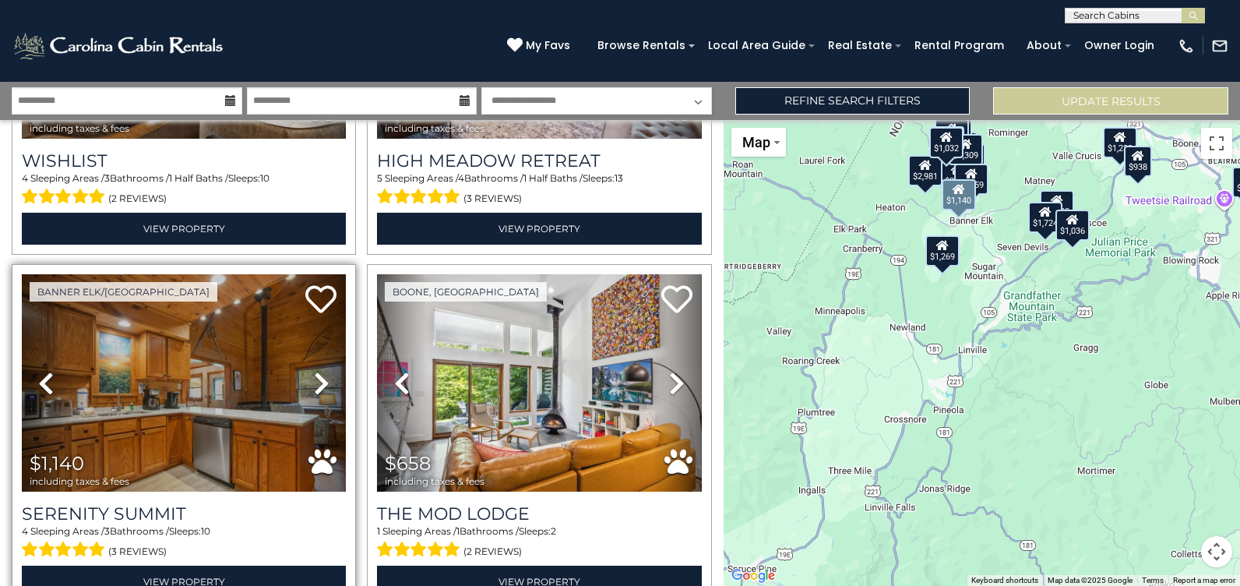
click at [318, 371] on icon at bounding box center [322, 383] width 16 height 25
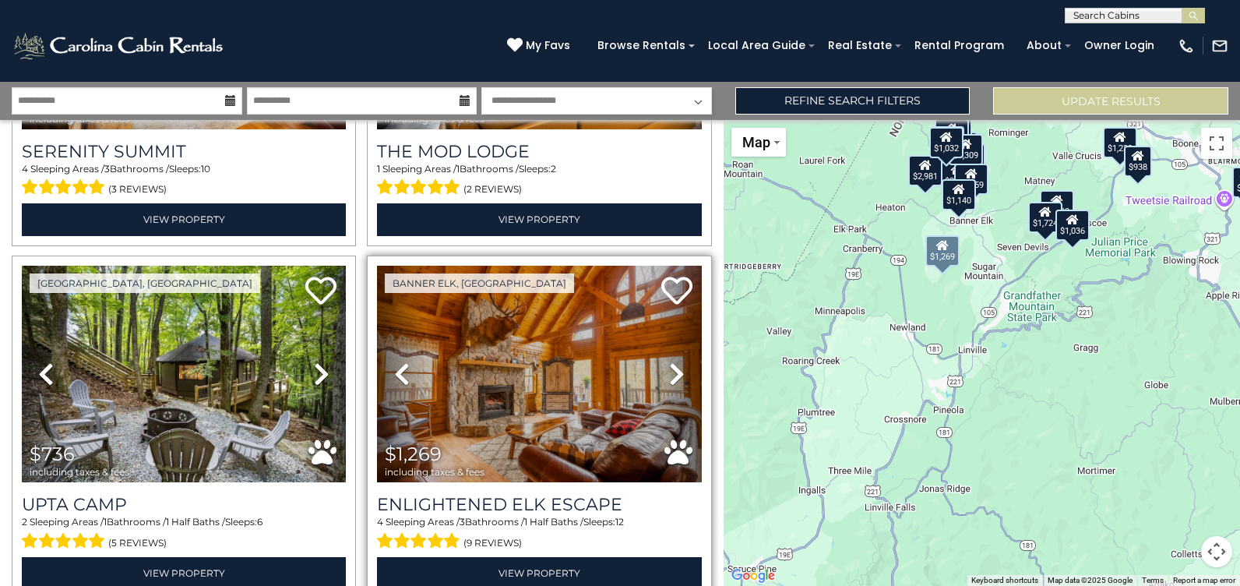
scroll to position [2414, 0]
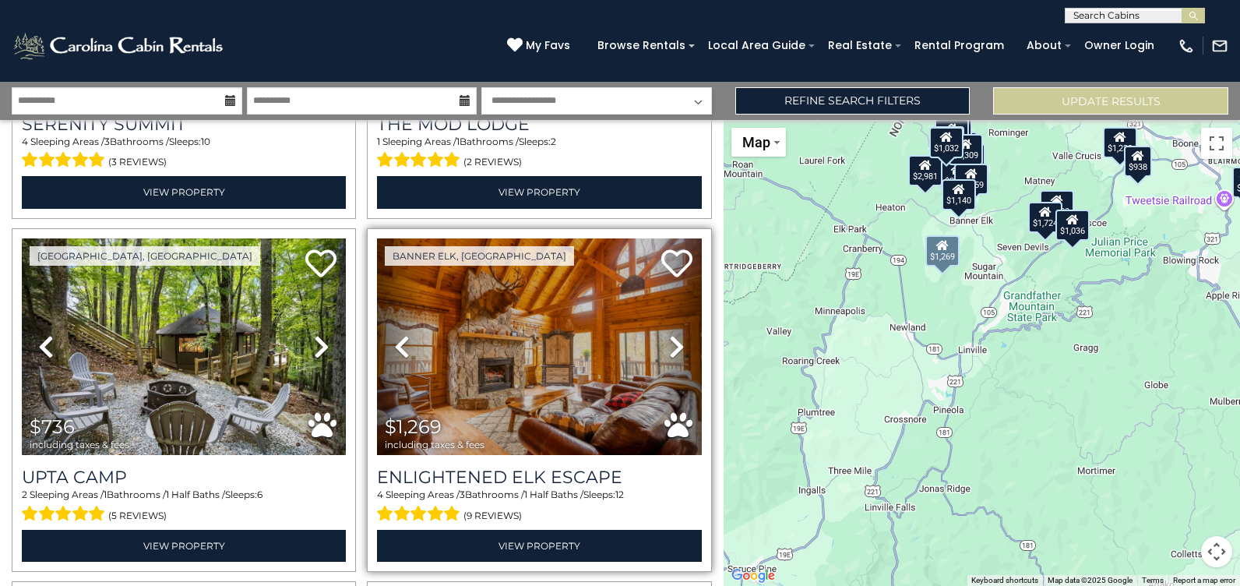
click at [669, 334] on icon at bounding box center [677, 346] width 16 height 25
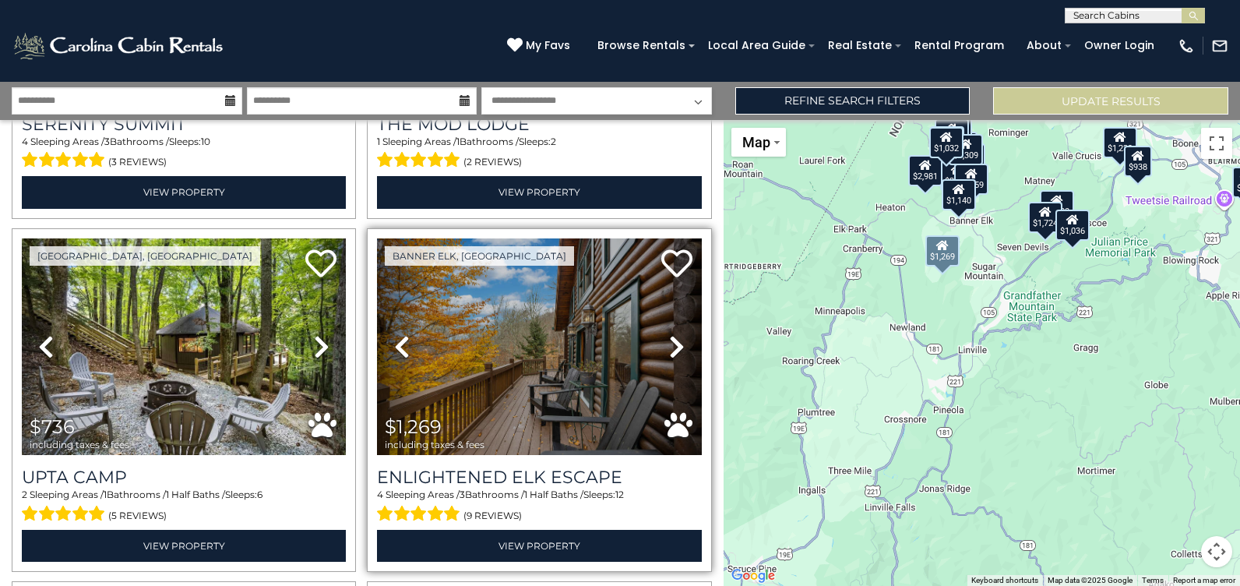
click at [669, 334] on icon at bounding box center [677, 346] width 16 height 25
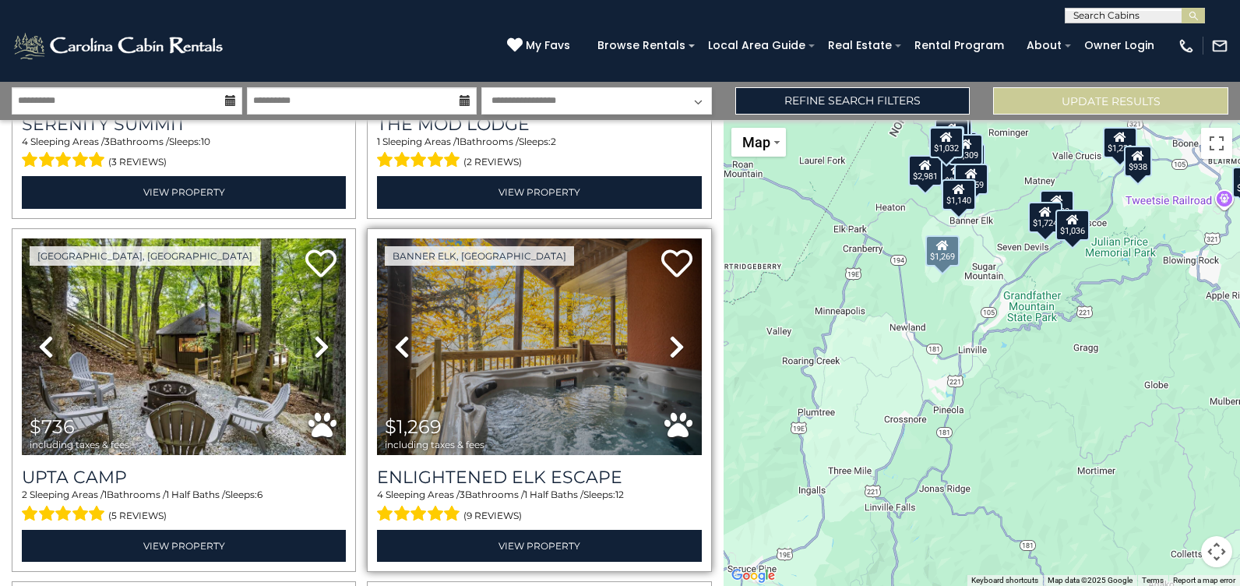
click at [669, 334] on icon at bounding box center [677, 346] width 16 height 25
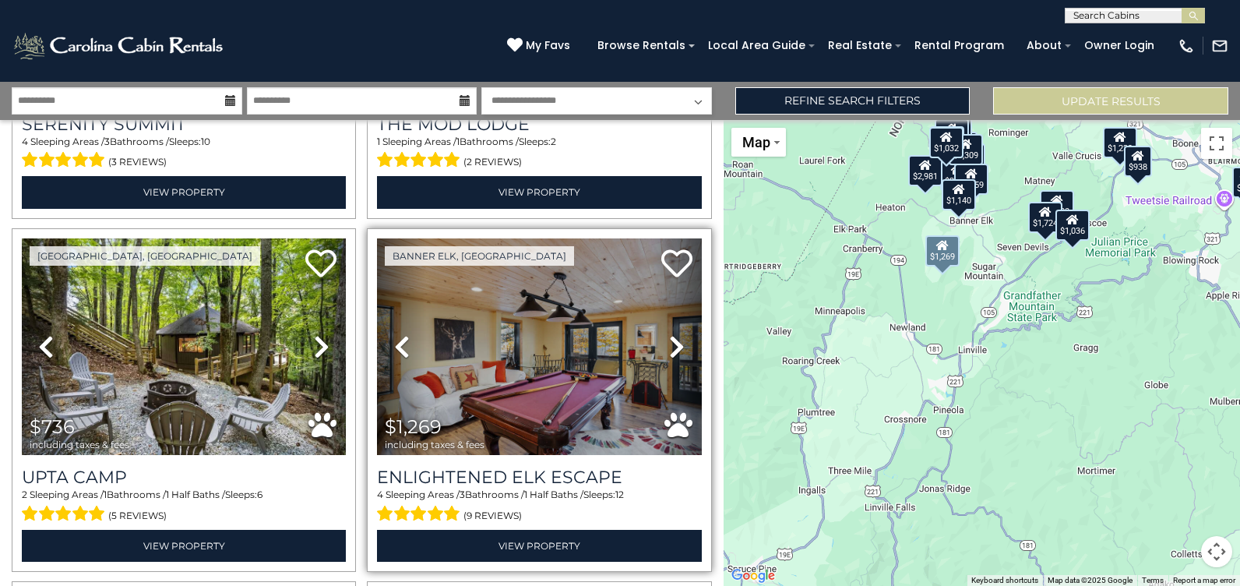
click at [669, 334] on icon at bounding box center [677, 346] width 16 height 25
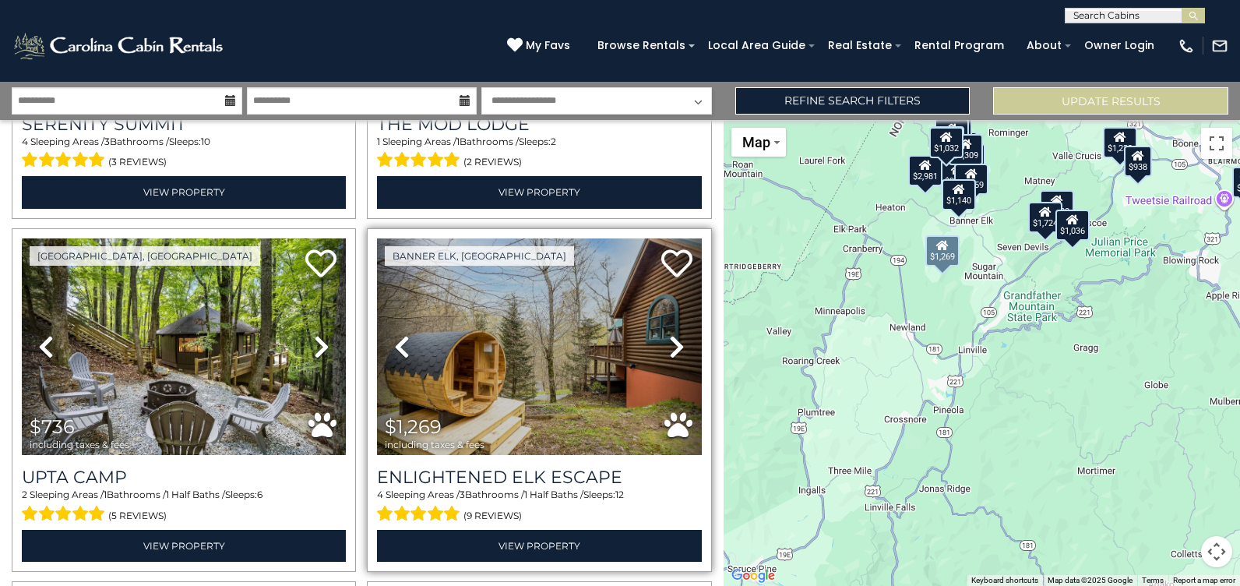
click at [669, 334] on icon at bounding box center [677, 346] width 16 height 25
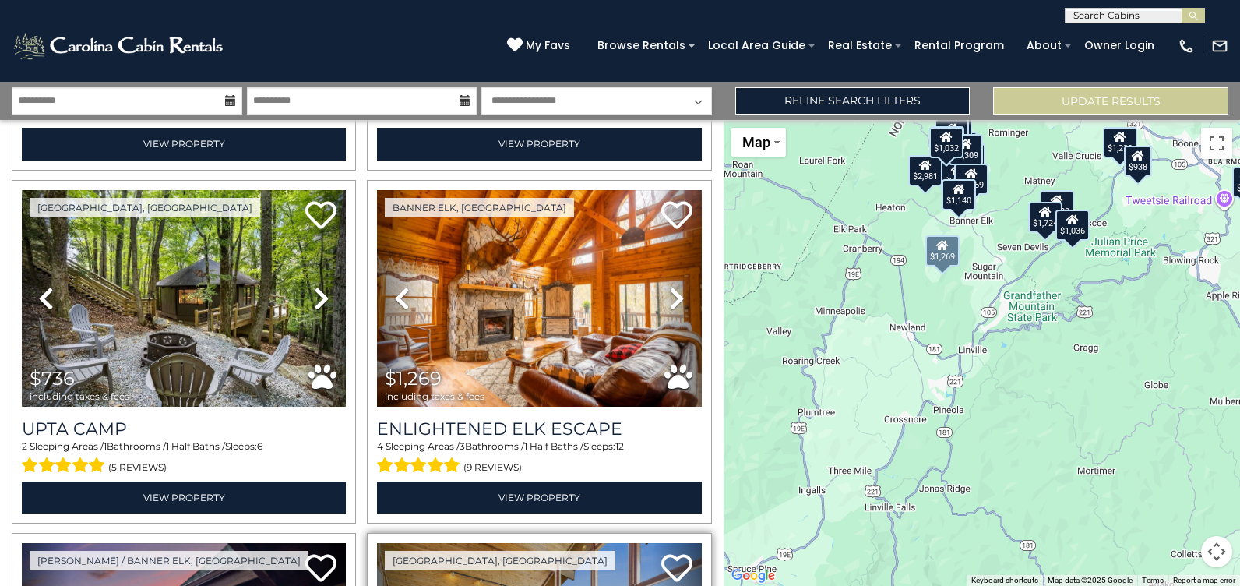
scroll to position [2726, 0]
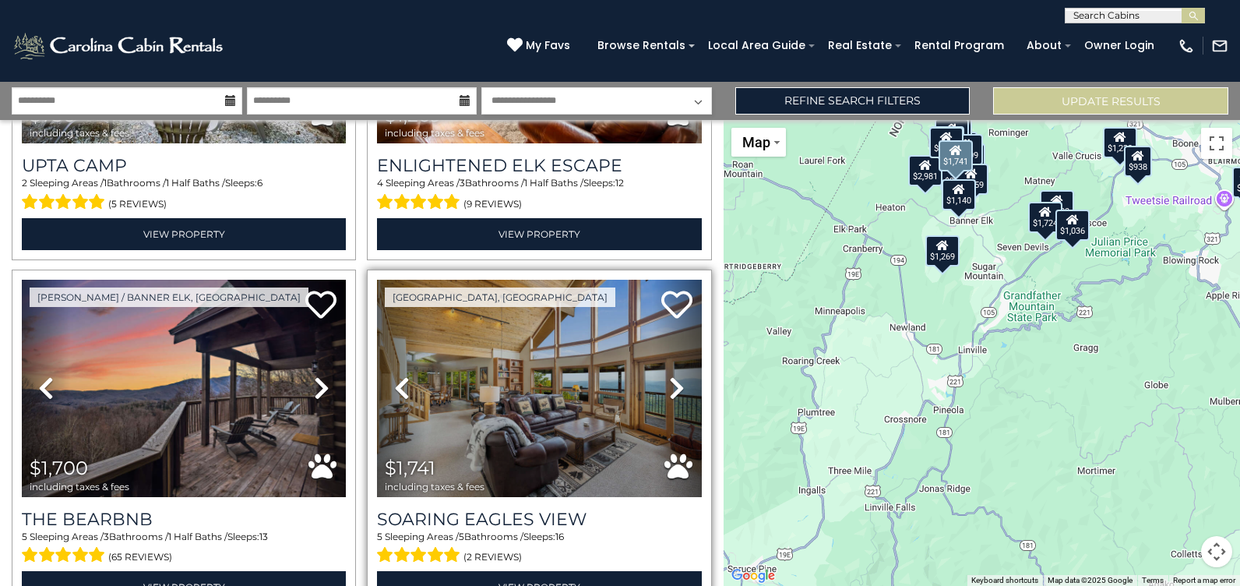
click at [669, 375] on icon at bounding box center [677, 387] width 16 height 25
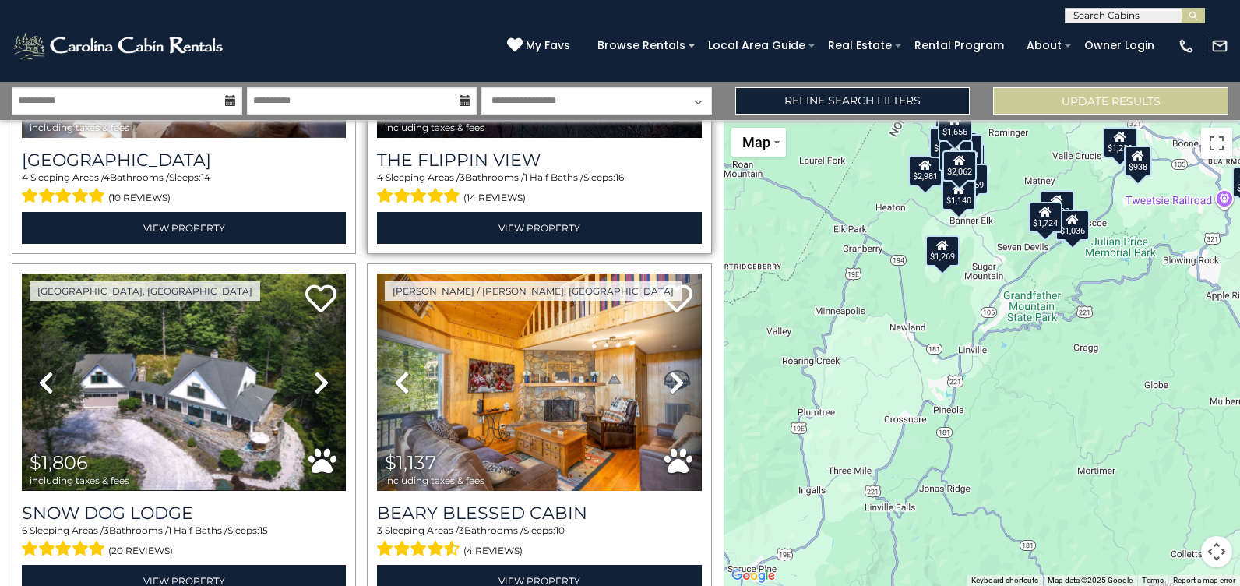
scroll to position [3816, 0]
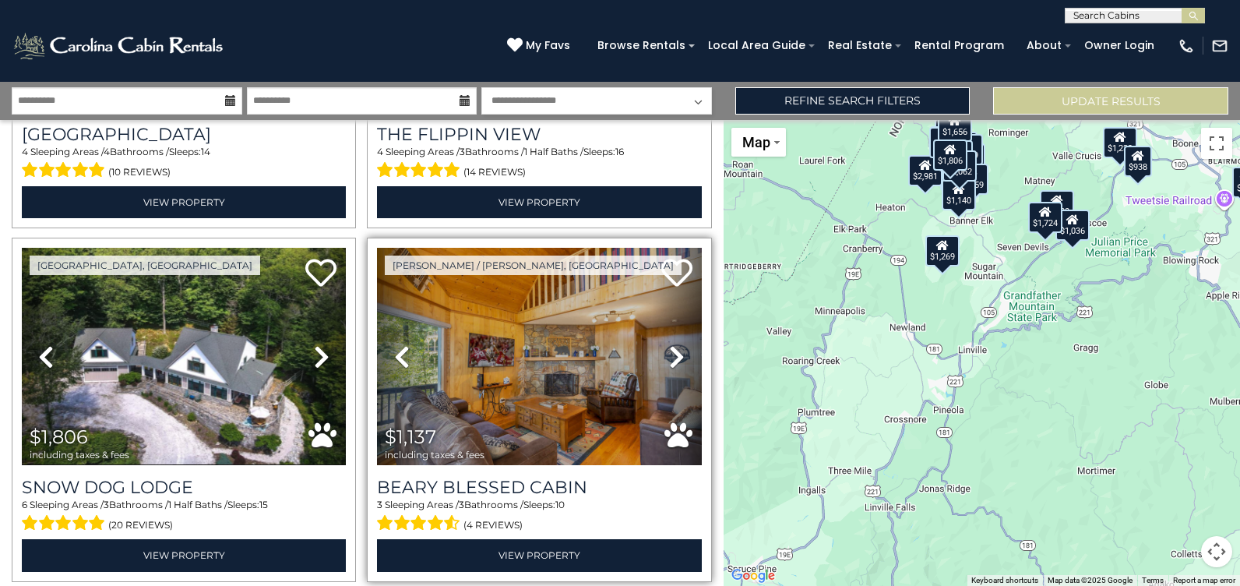
click at [669, 344] on icon at bounding box center [677, 356] width 16 height 25
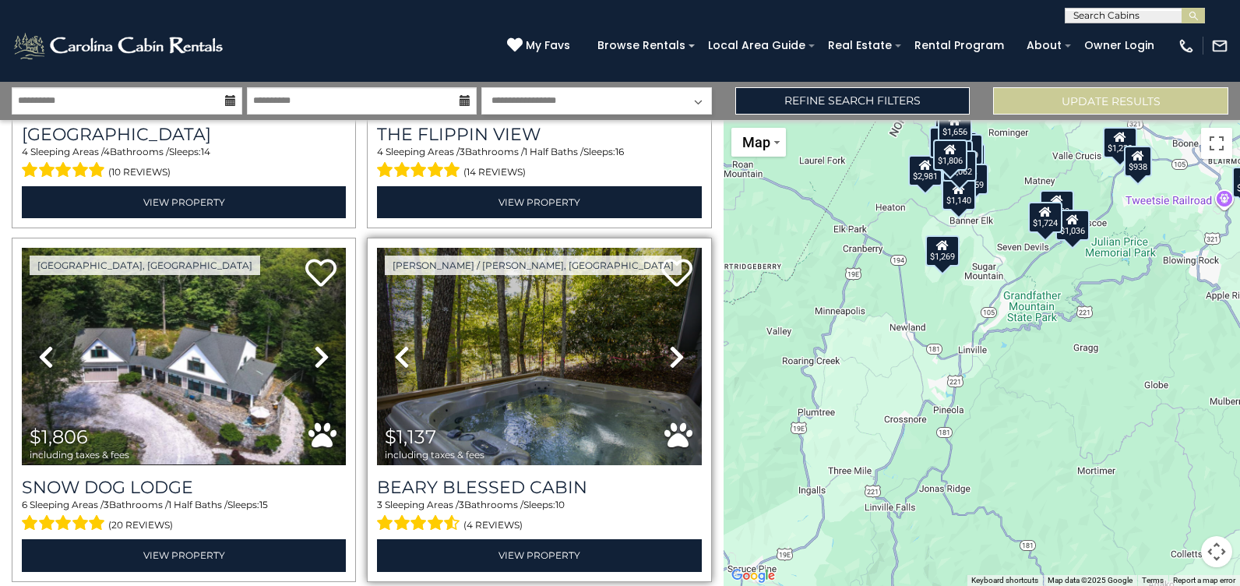
click at [669, 344] on icon at bounding box center [677, 356] width 16 height 25
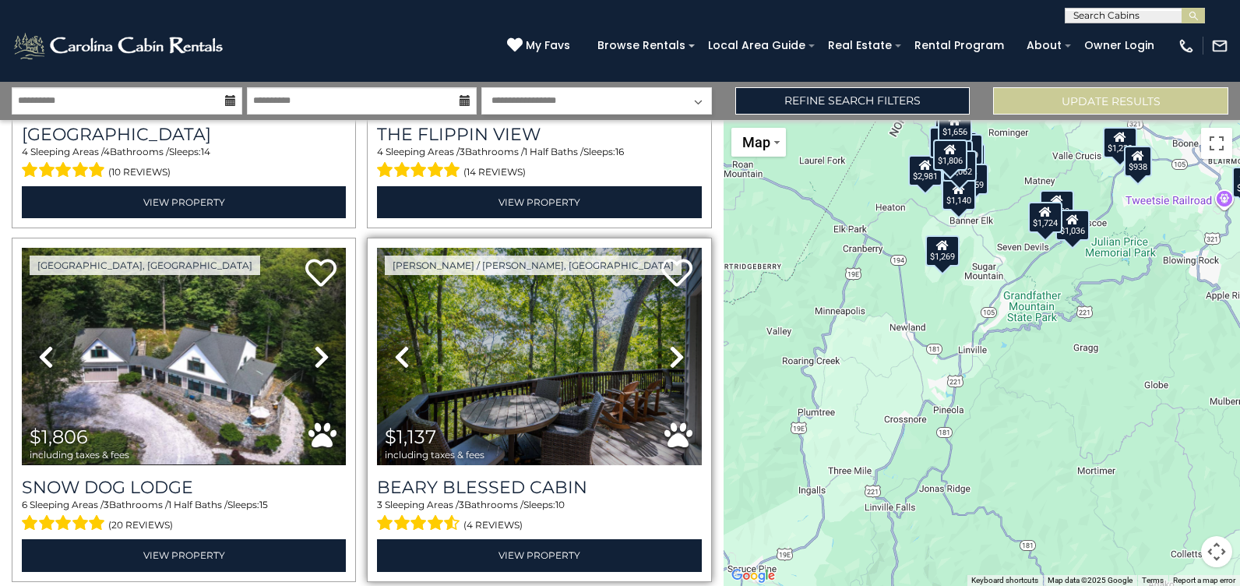
click at [669, 344] on icon at bounding box center [677, 356] width 16 height 25
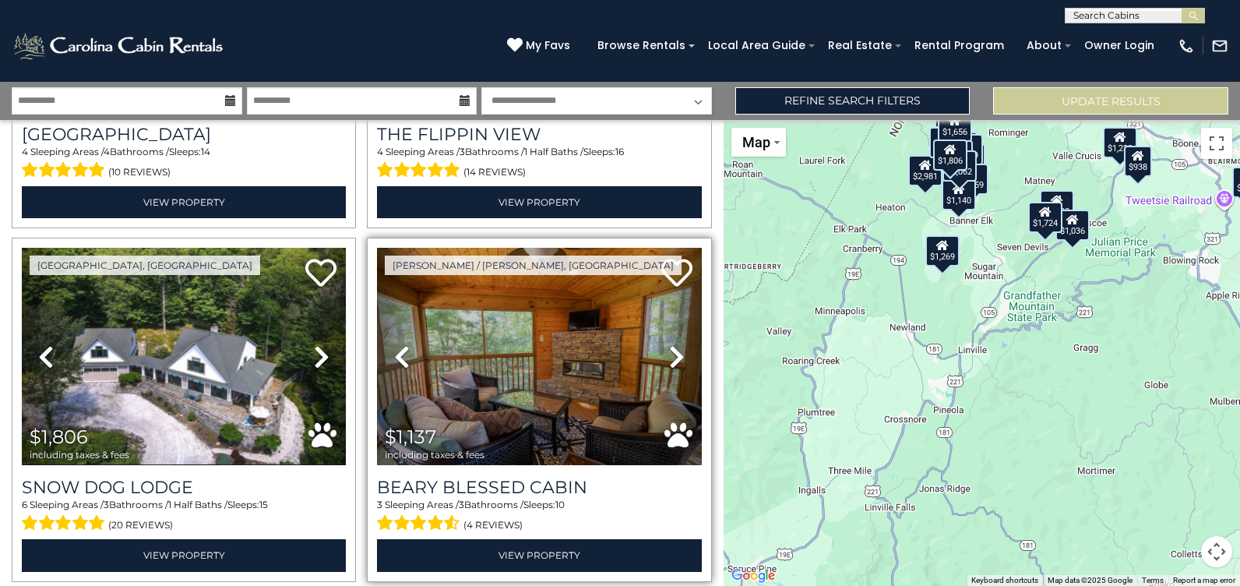
click at [669, 344] on icon at bounding box center [677, 356] width 16 height 25
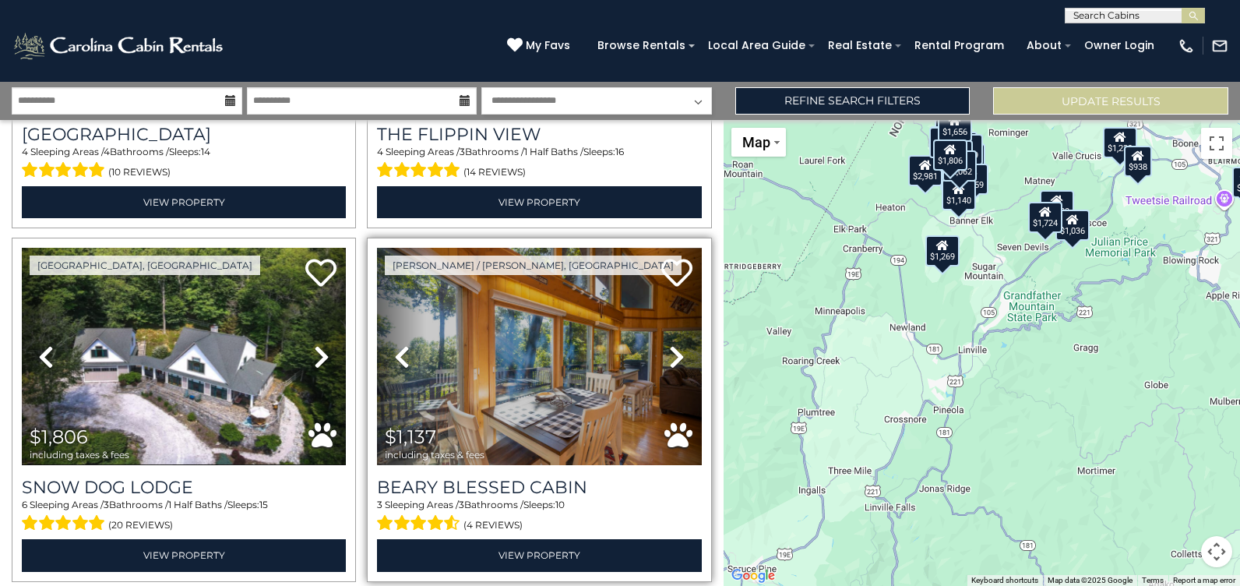
click at [675, 344] on icon at bounding box center [677, 356] width 16 height 25
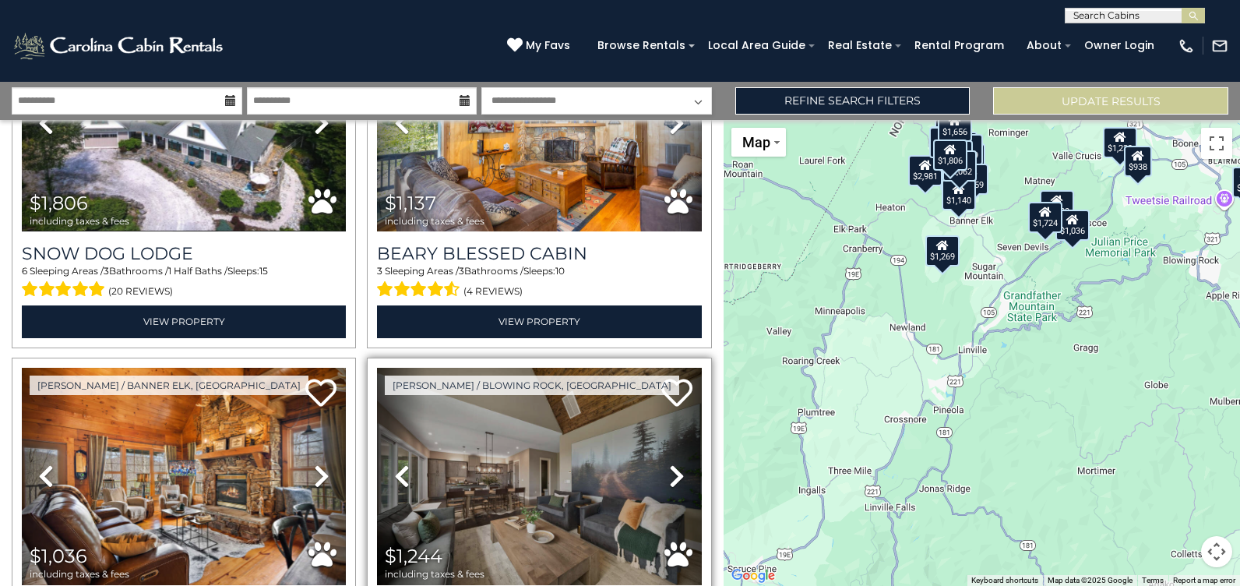
scroll to position [4128, 0]
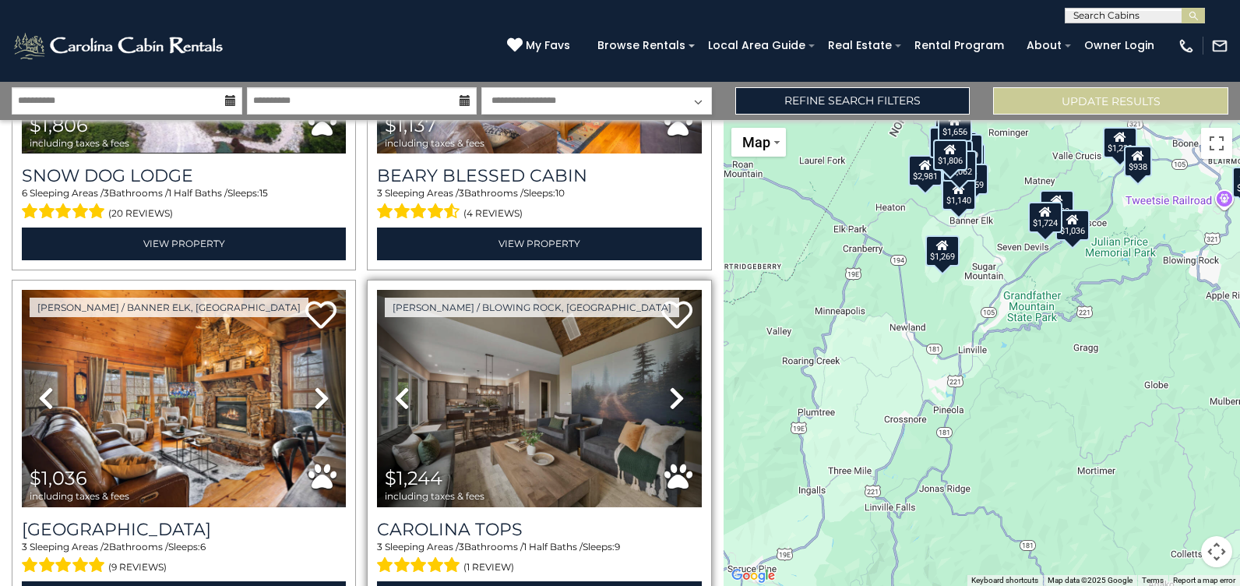
click at [671, 385] on icon at bounding box center [677, 397] width 16 height 25
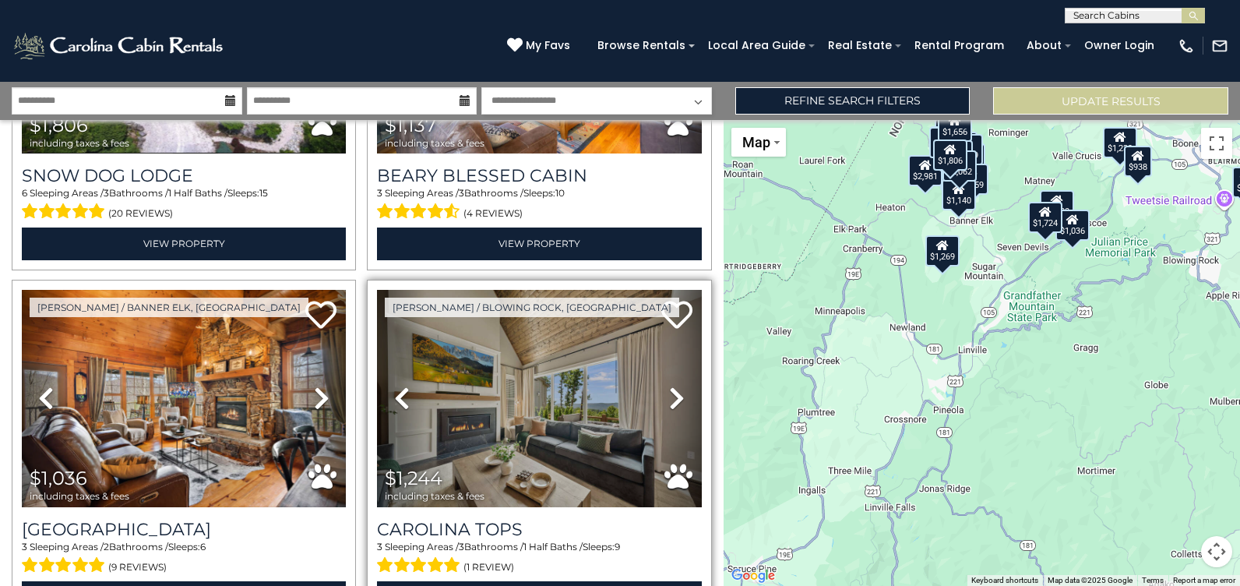
click at [669, 385] on icon at bounding box center [677, 397] width 16 height 25
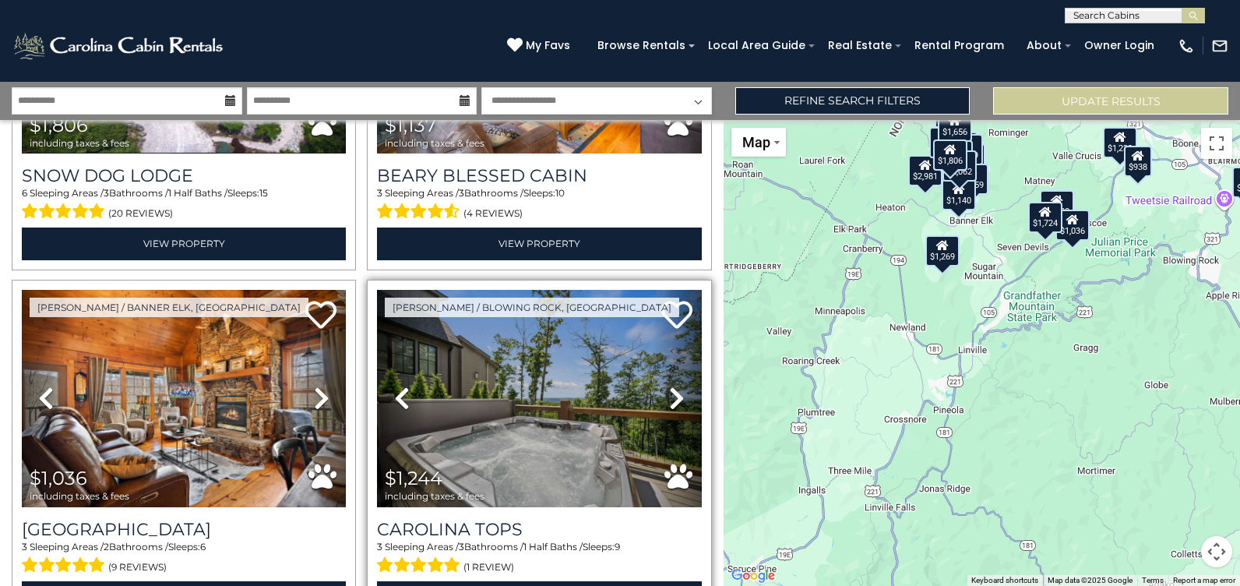
click at [669, 385] on icon at bounding box center [677, 397] width 16 height 25
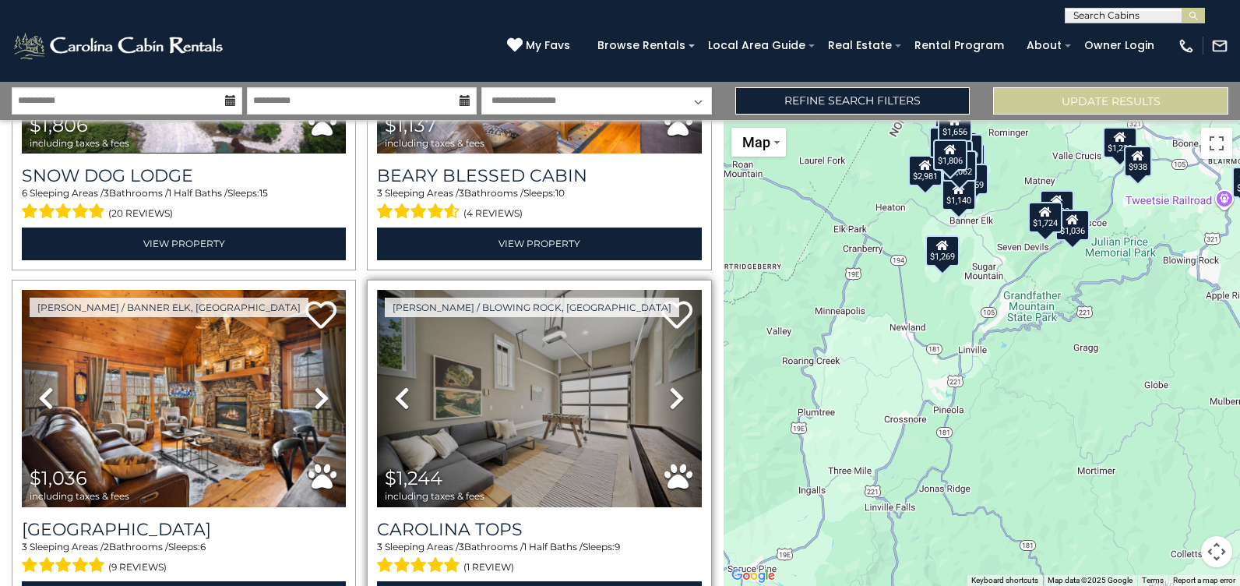
click at [669, 385] on icon at bounding box center [677, 397] width 16 height 25
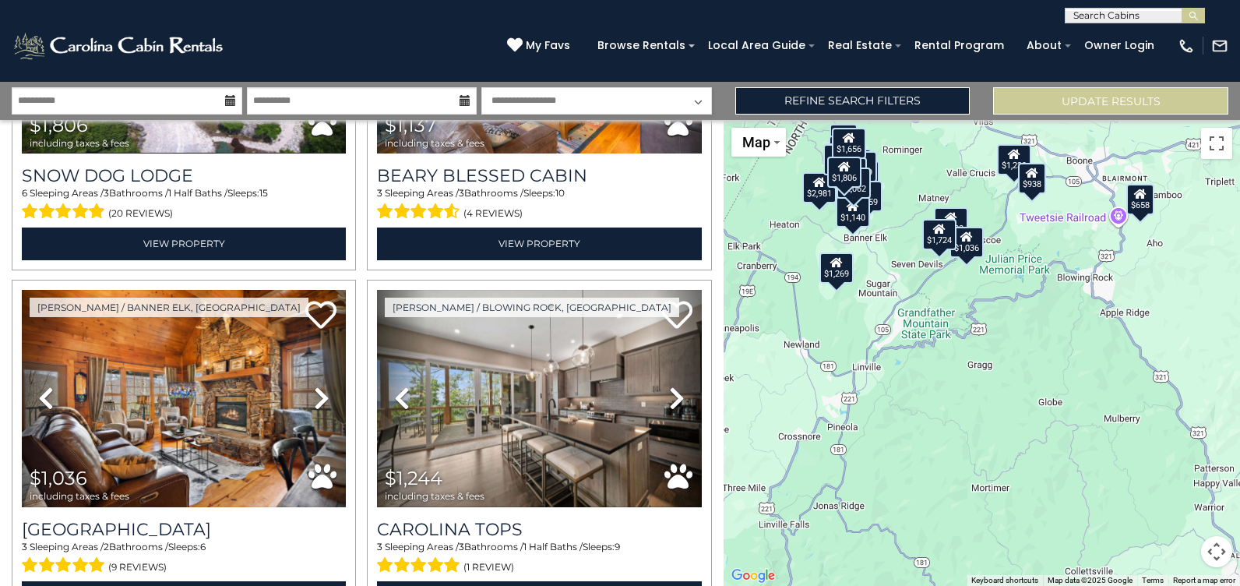
drag, startPoint x: 989, startPoint y: 365, endPoint x: 882, endPoint y: 384, distance: 109.1
click at [882, 384] on div "$2,981 $1,949 $1,309 $940 $1,239 $938 $2,614 $1,559 $2,848 $1,859 $1,032 $1,797…" at bounding box center [981, 353] width 516 height 466
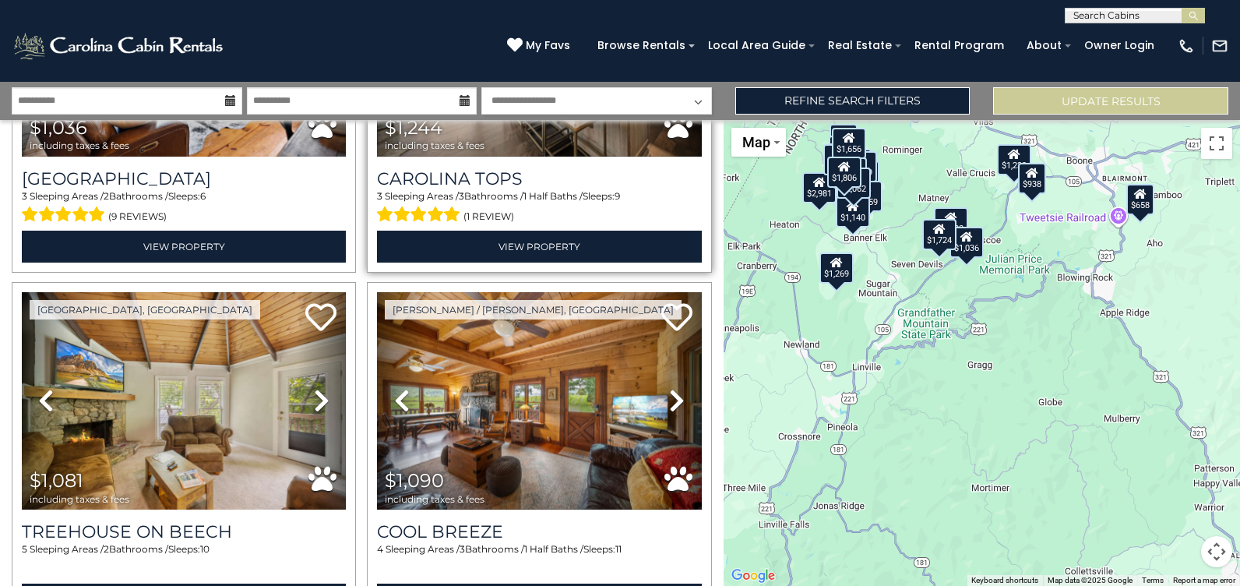
scroll to position [4517, 0]
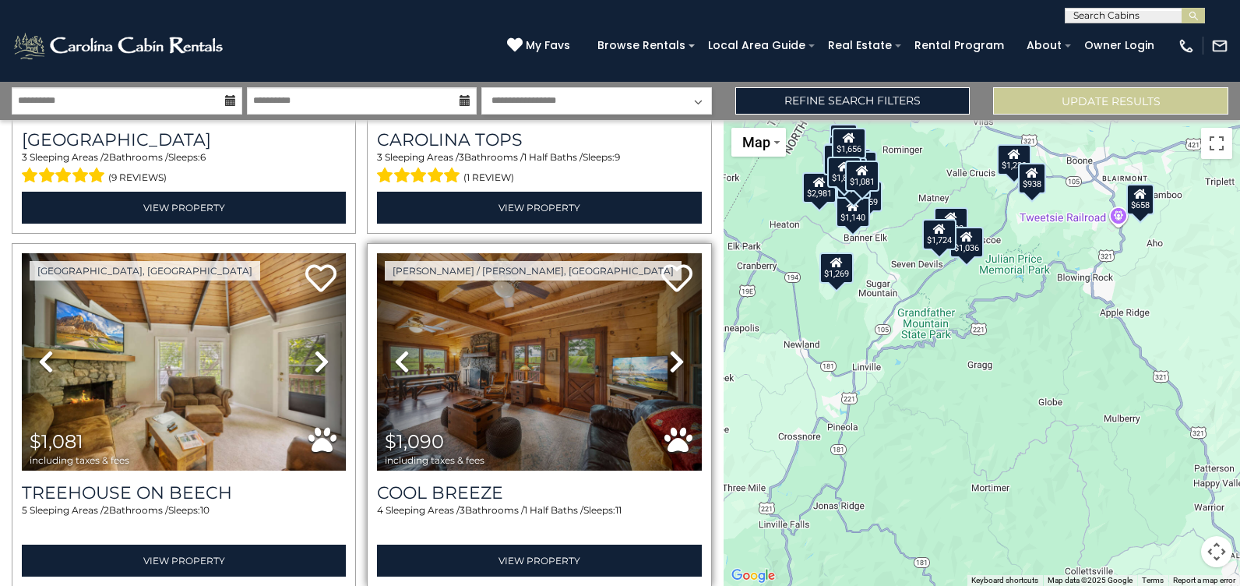
click at [678, 325] on link "Next" at bounding box center [677, 361] width 48 height 217
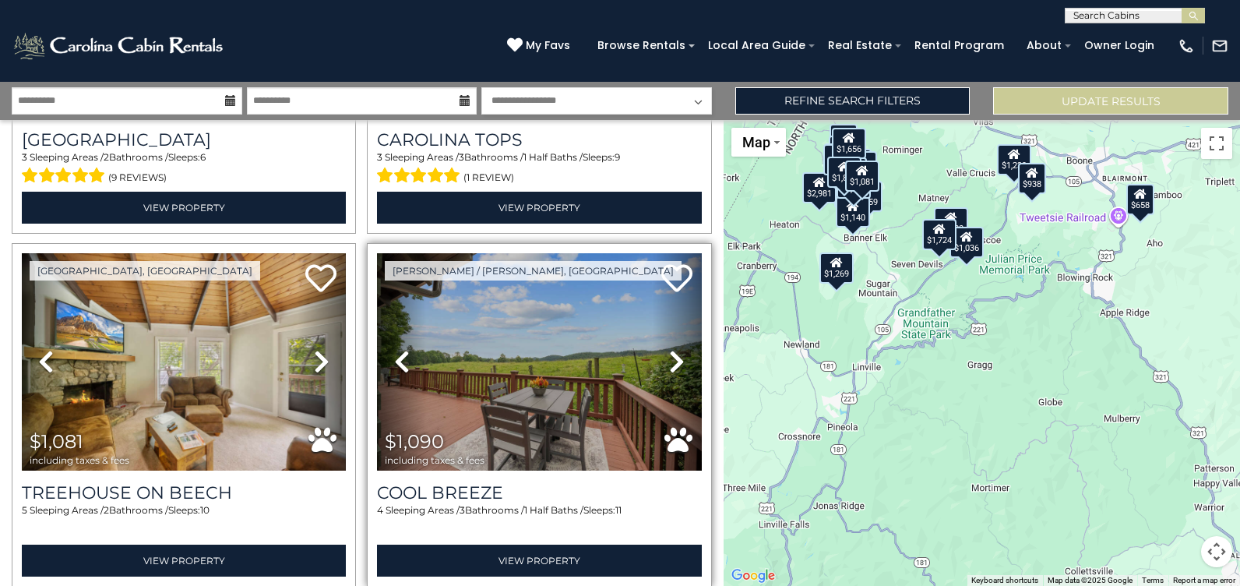
click at [669, 349] on icon at bounding box center [677, 361] width 16 height 25
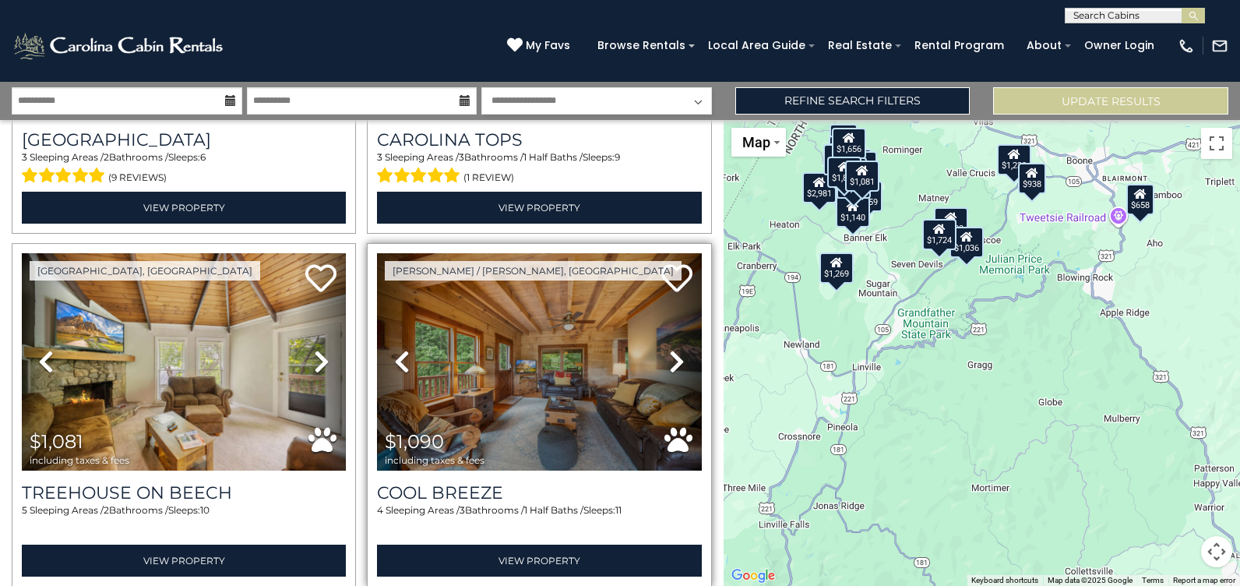
click at [669, 349] on icon at bounding box center [677, 361] width 16 height 25
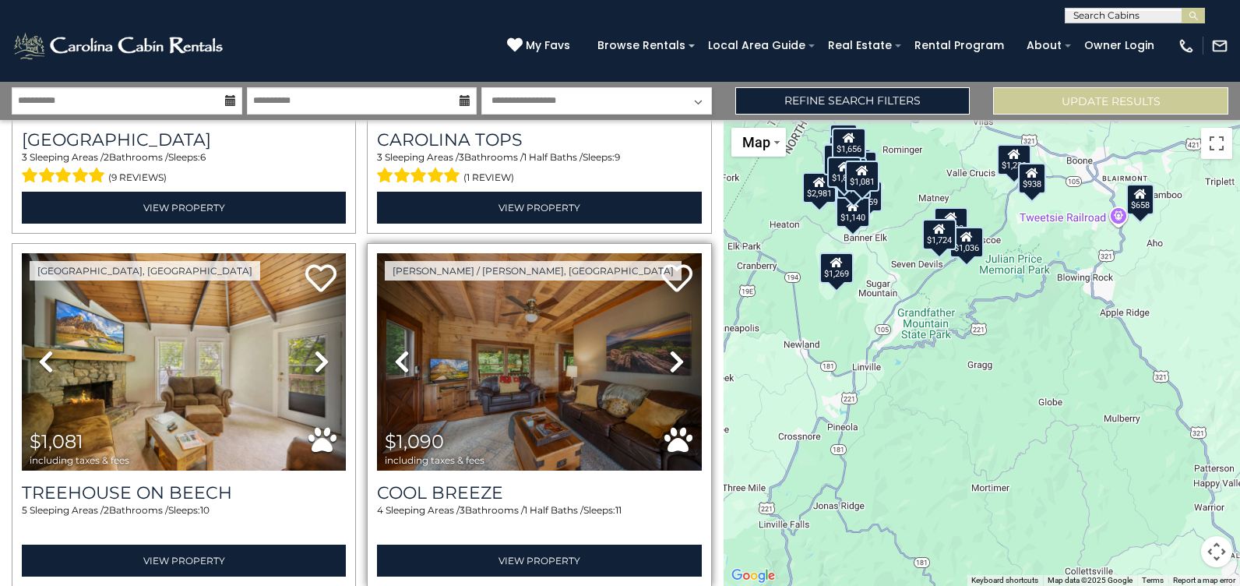
click at [669, 349] on icon at bounding box center [677, 361] width 16 height 25
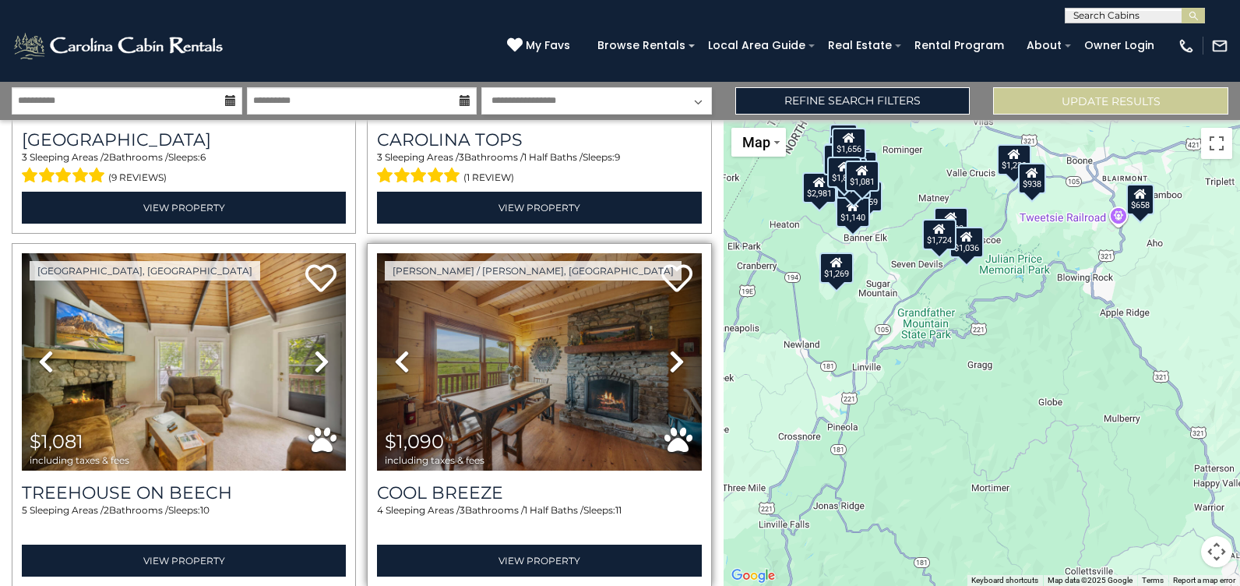
click at [669, 349] on icon at bounding box center [677, 361] width 16 height 25
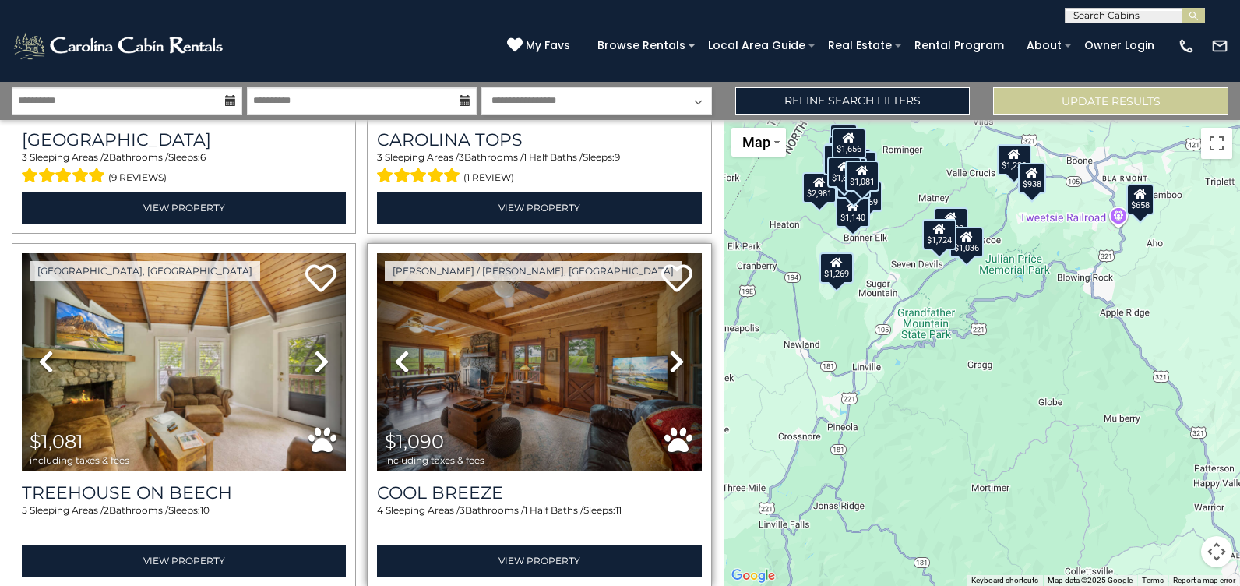
click at [669, 349] on icon at bounding box center [677, 361] width 16 height 25
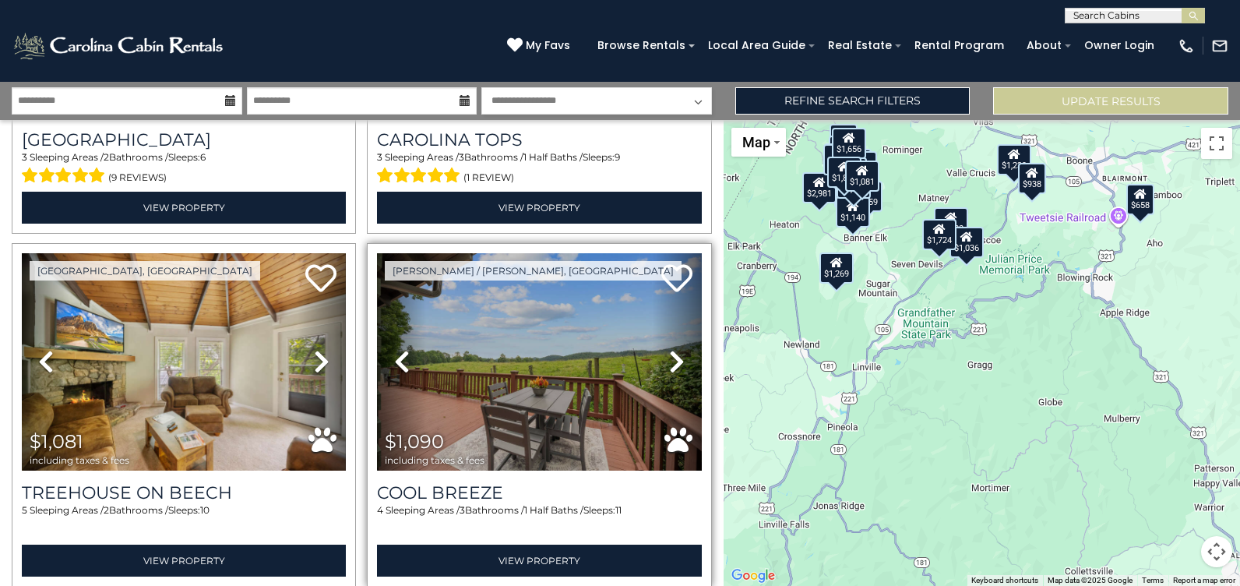
click at [669, 349] on icon at bounding box center [677, 361] width 16 height 25
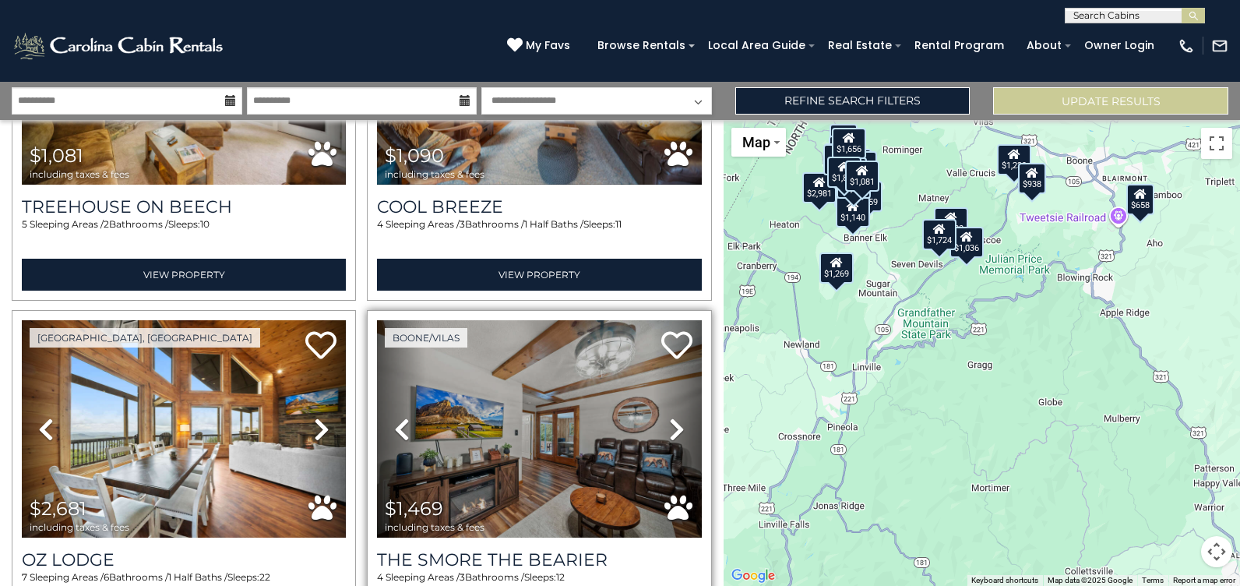
scroll to position [4828, 0]
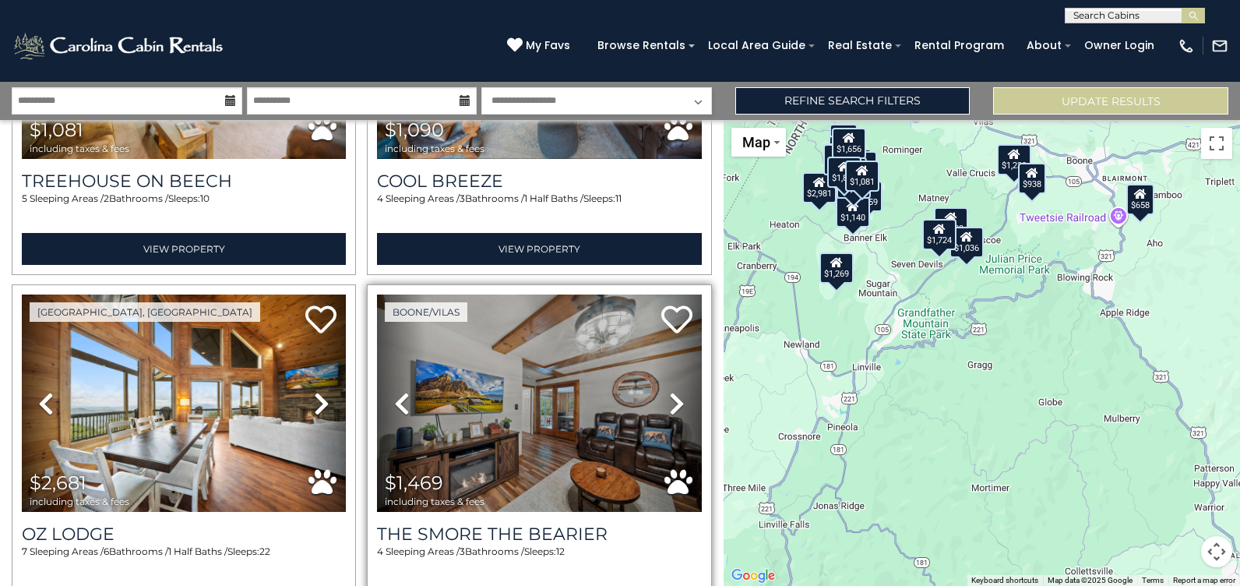
click at [670, 391] on icon at bounding box center [677, 403] width 16 height 25
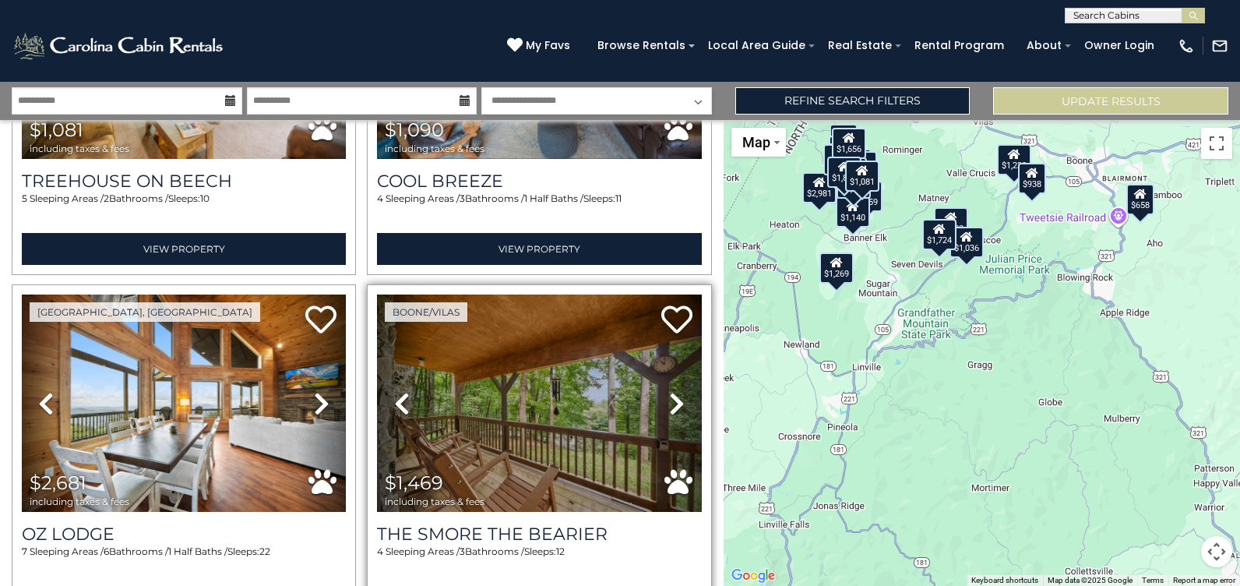
click at [670, 391] on icon at bounding box center [677, 403] width 16 height 25
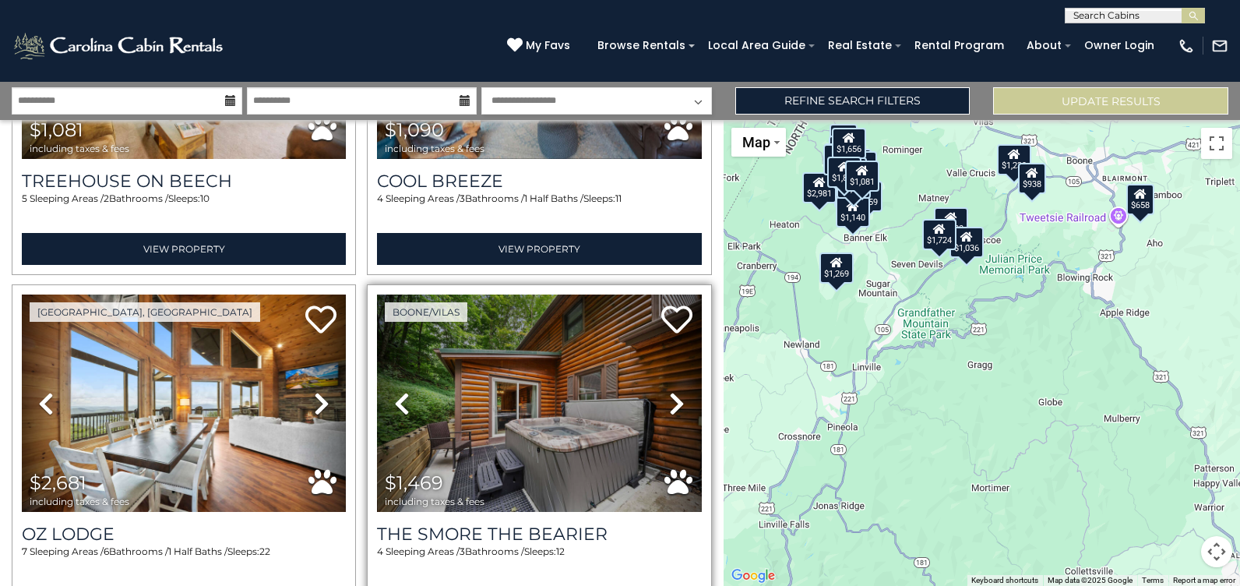
click at [670, 391] on icon at bounding box center [677, 403] width 16 height 25
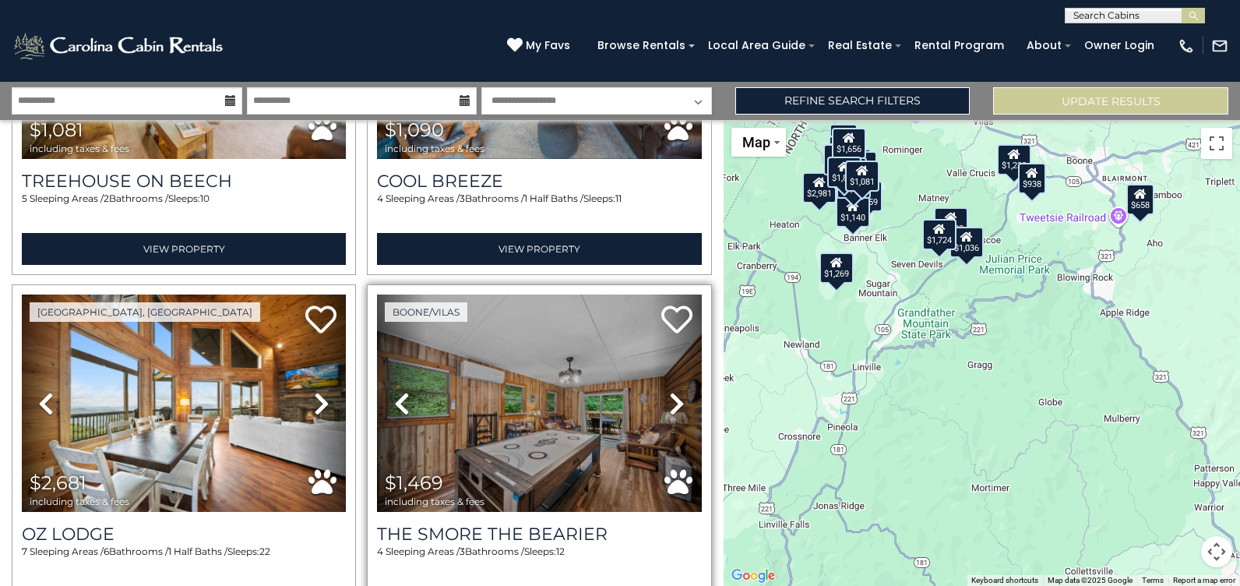
click at [670, 391] on icon at bounding box center [677, 403] width 16 height 25
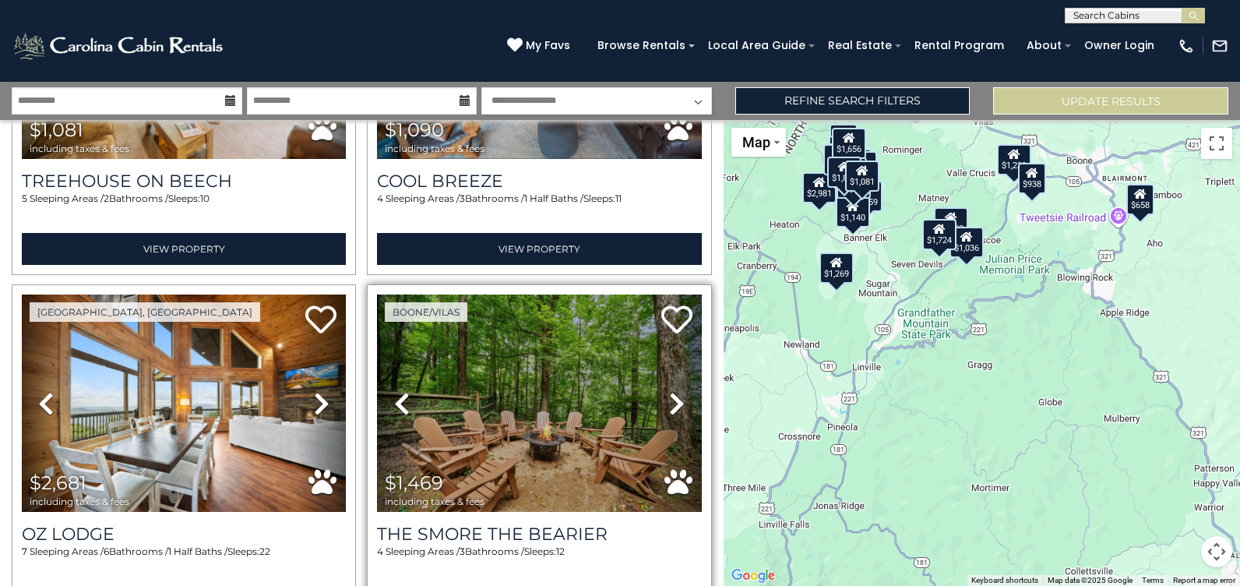
click at [670, 391] on icon at bounding box center [677, 403] width 16 height 25
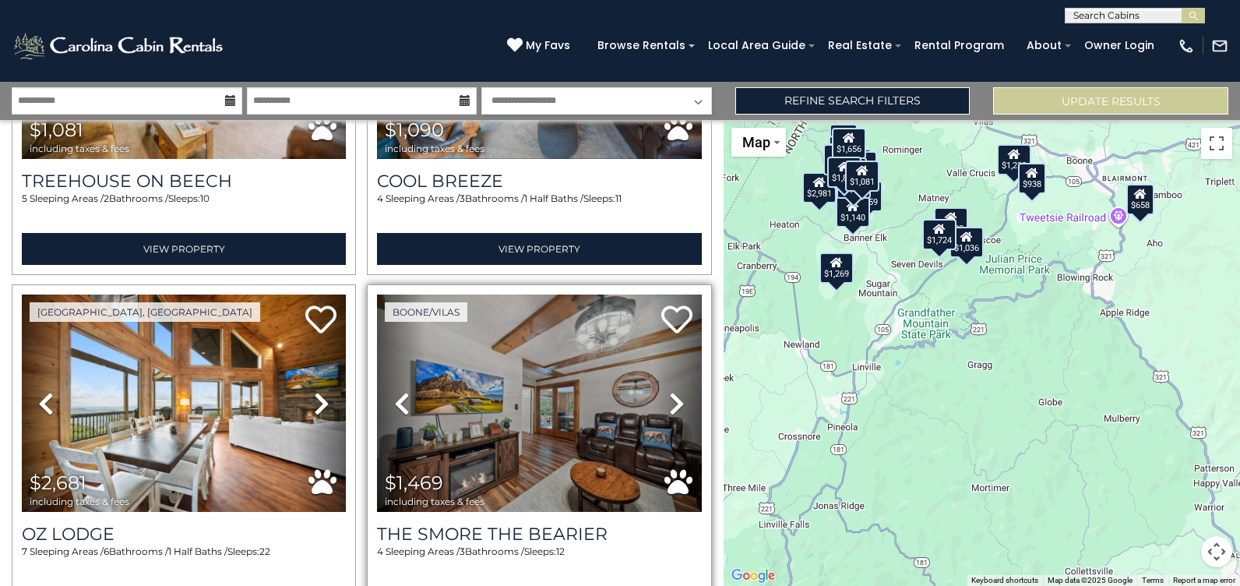
click at [670, 391] on icon at bounding box center [677, 403] width 16 height 25
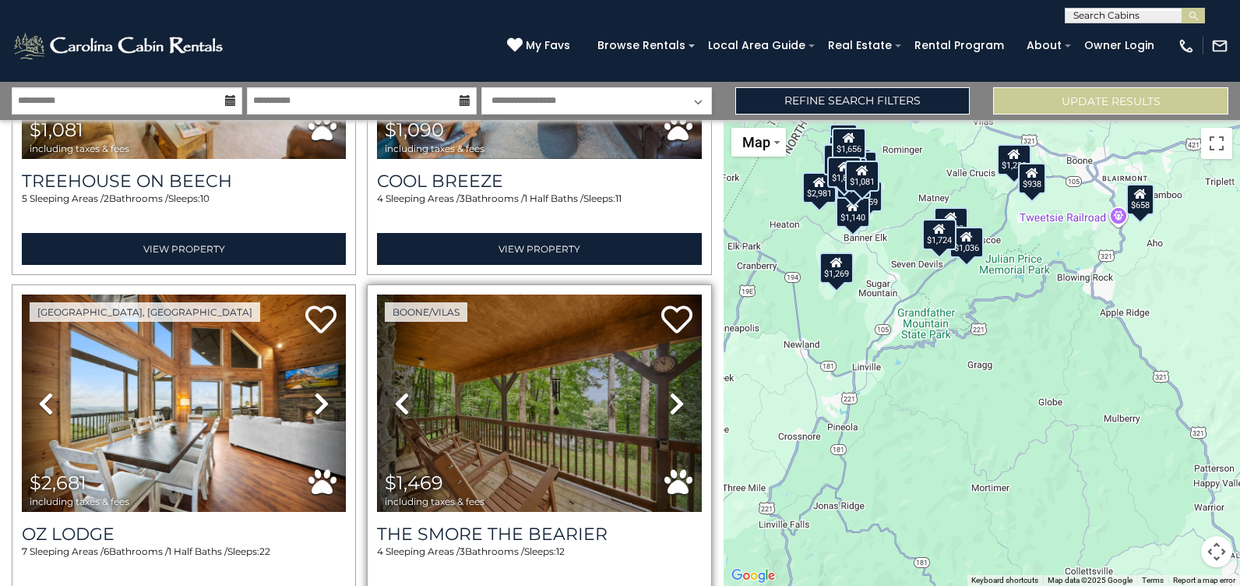
click at [670, 391] on icon at bounding box center [677, 403] width 16 height 25
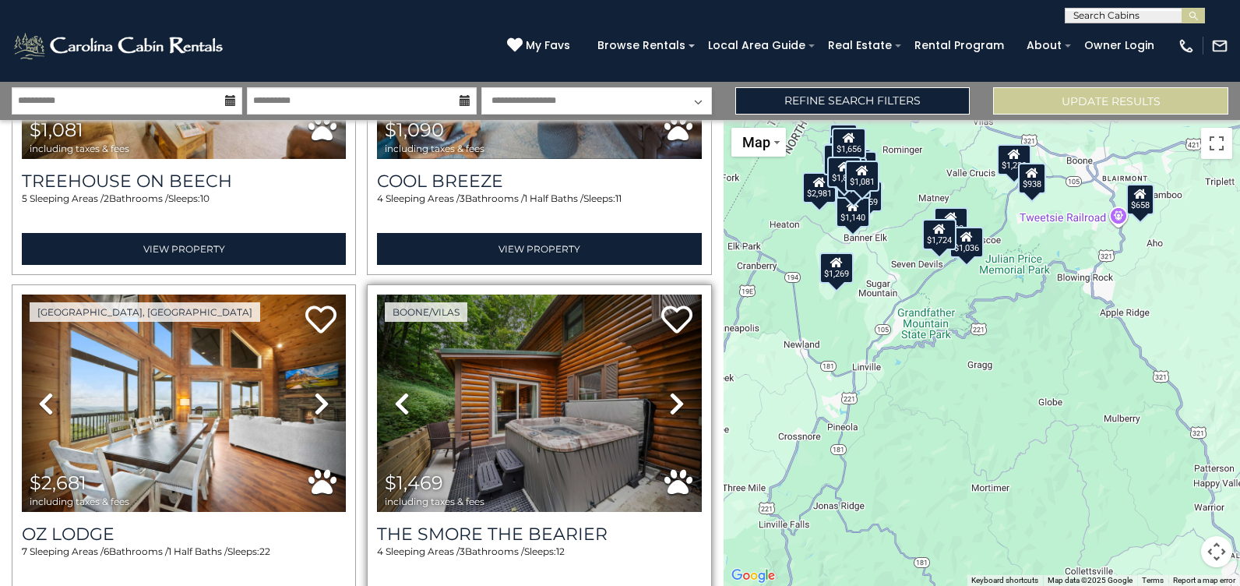
click at [670, 391] on icon at bounding box center [677, 403] width 16 height 25
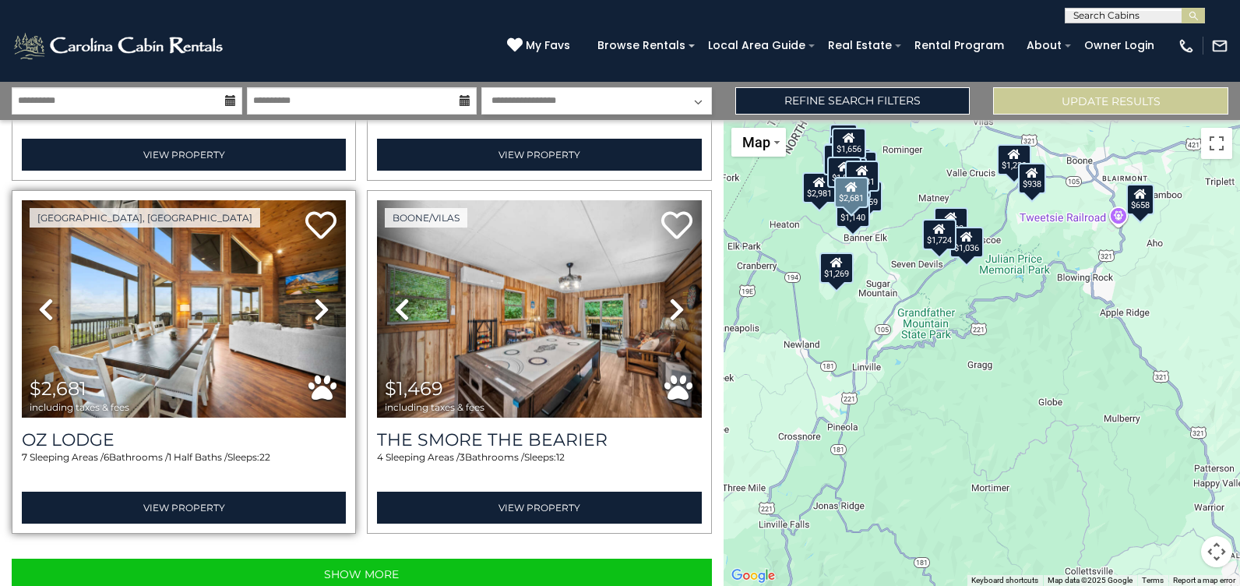
scroll to position [4927, 0]
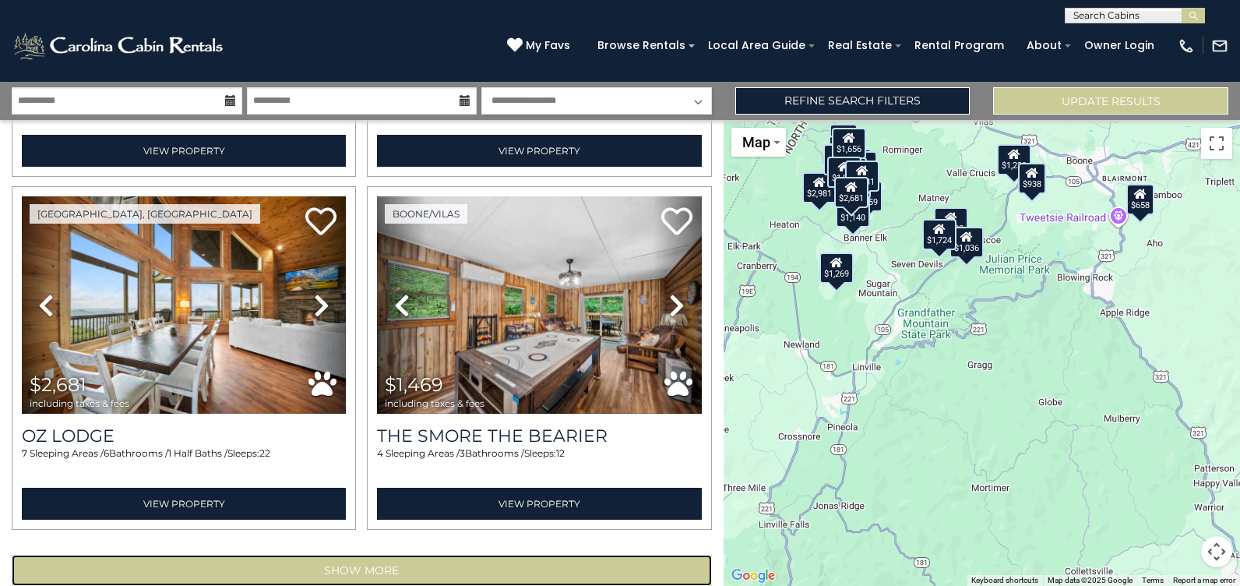
click at [388, 554] on button "Show More" at bounding box center [362, 569] width 700 height 31
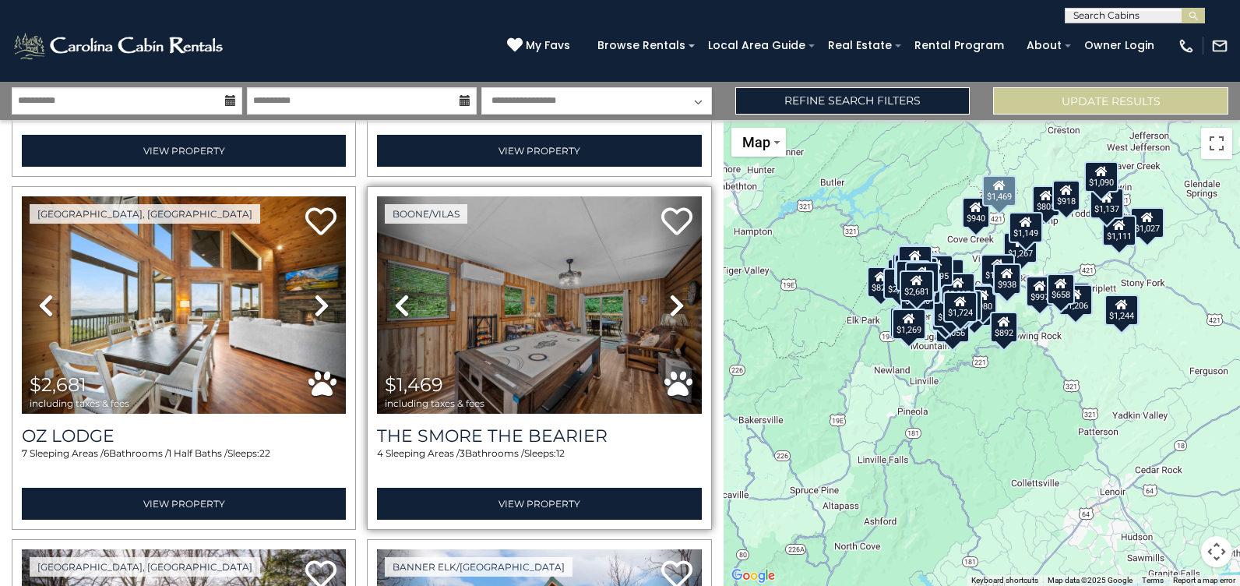
click at [669, 293] on icon at bounding box center [677, 305] width 16 height 25
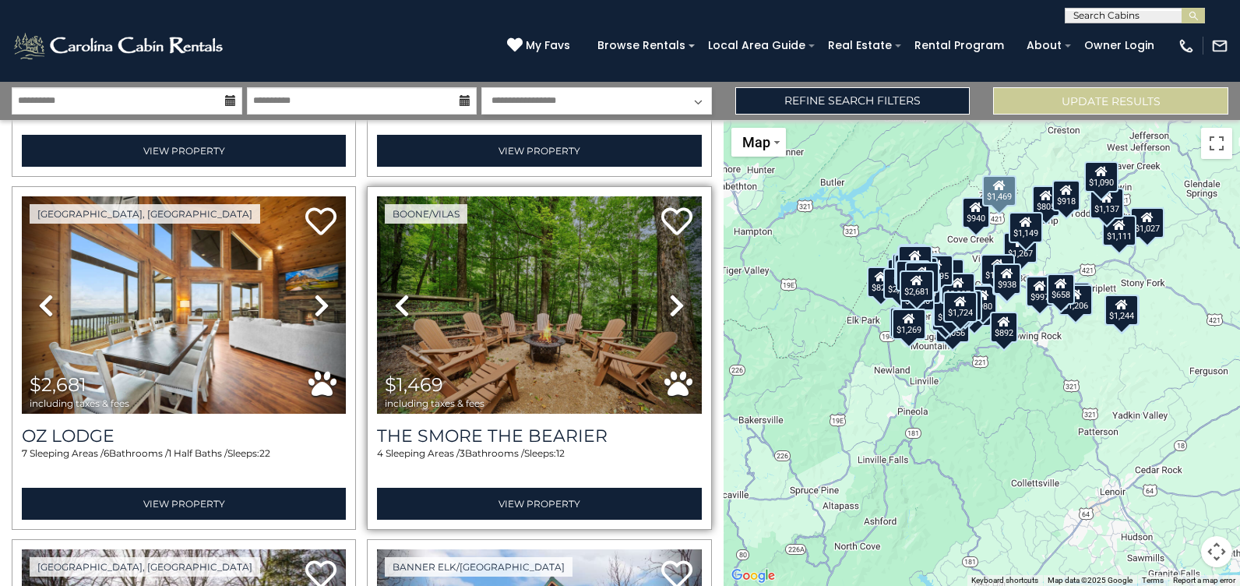
click at [669, 293] on icon at bounding box center [677, 305] width 16 height 25
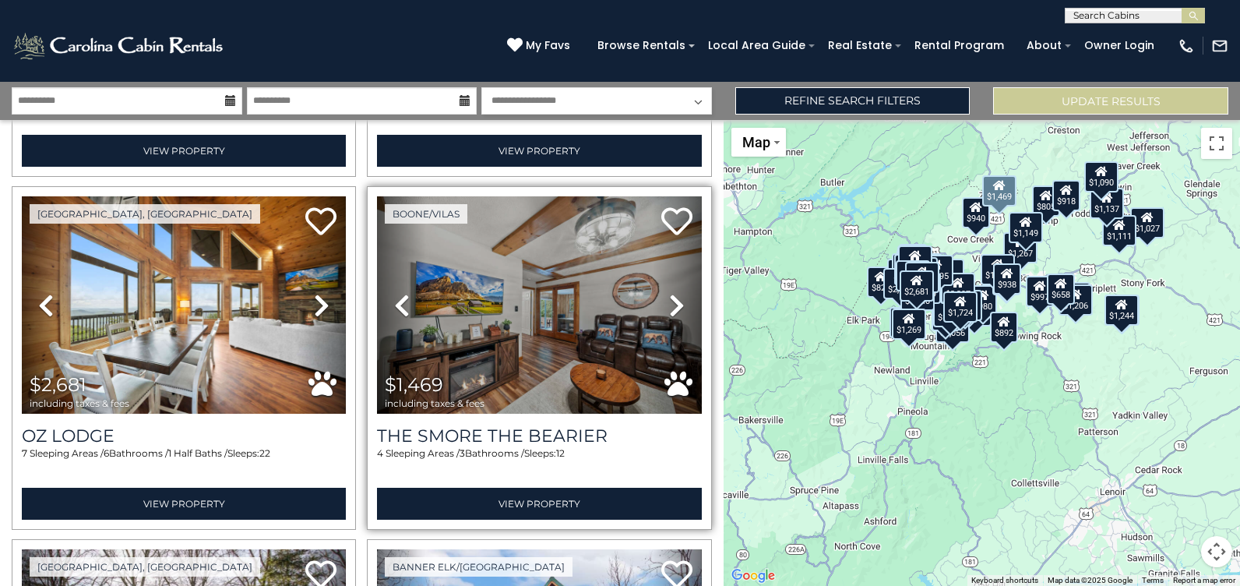
click at [669, 293] on icon at bounding box center [677, 305] width 16 height 25
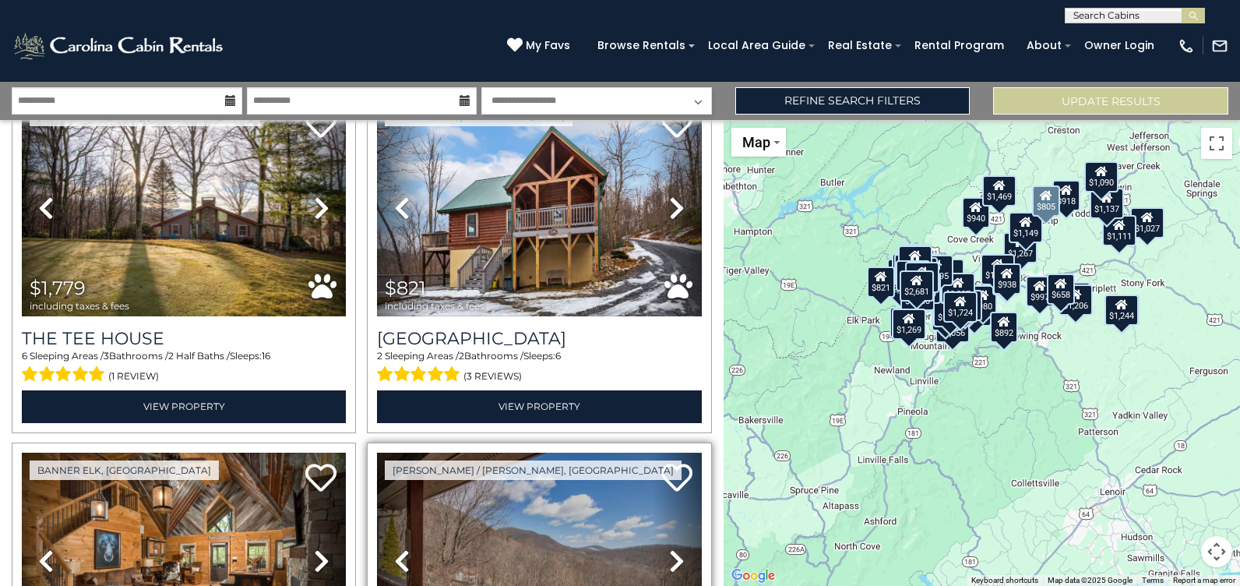
scroll to position [5550, 0]
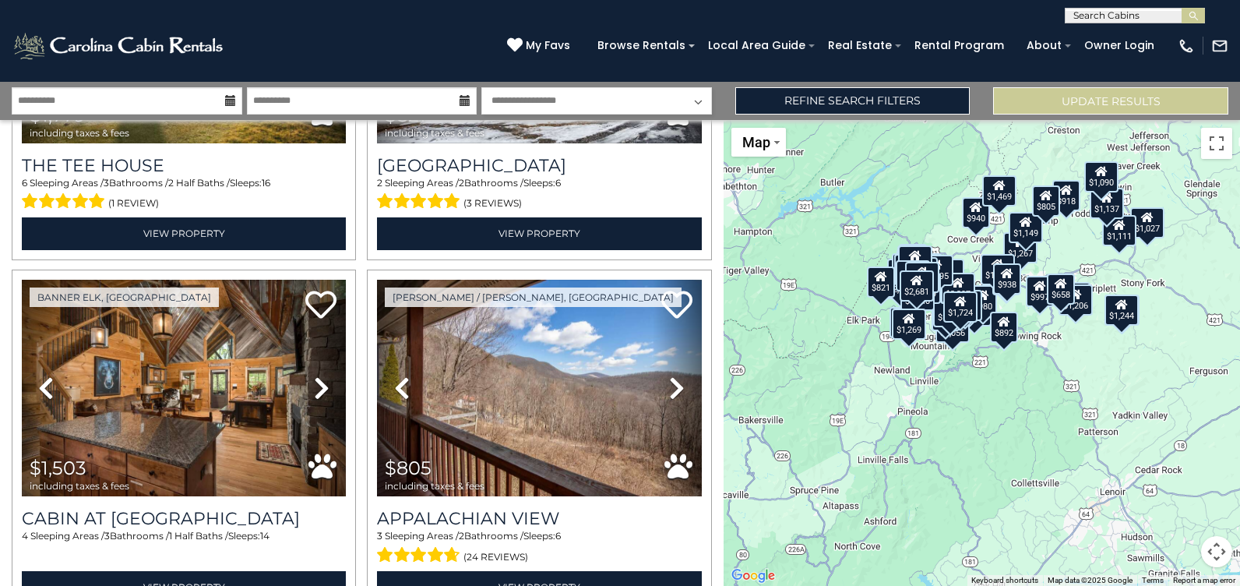
click at [1223, 549] on button "Map camera controls" at bounding box center [1216, 551] width 31 height 31
click at [1181, 477] on button "Zoom in" at bounding box center [1177, 473] width 31 height 31
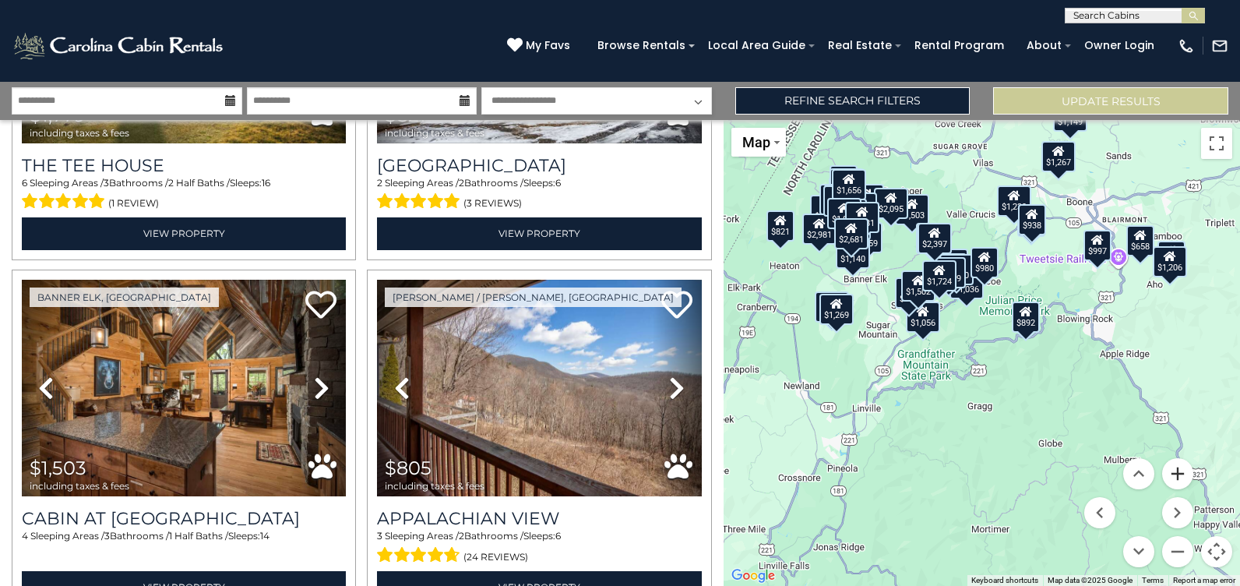
click at [1181, 477] on button "Zoom in" at bounding box center [1177, 473] width 31 height 31
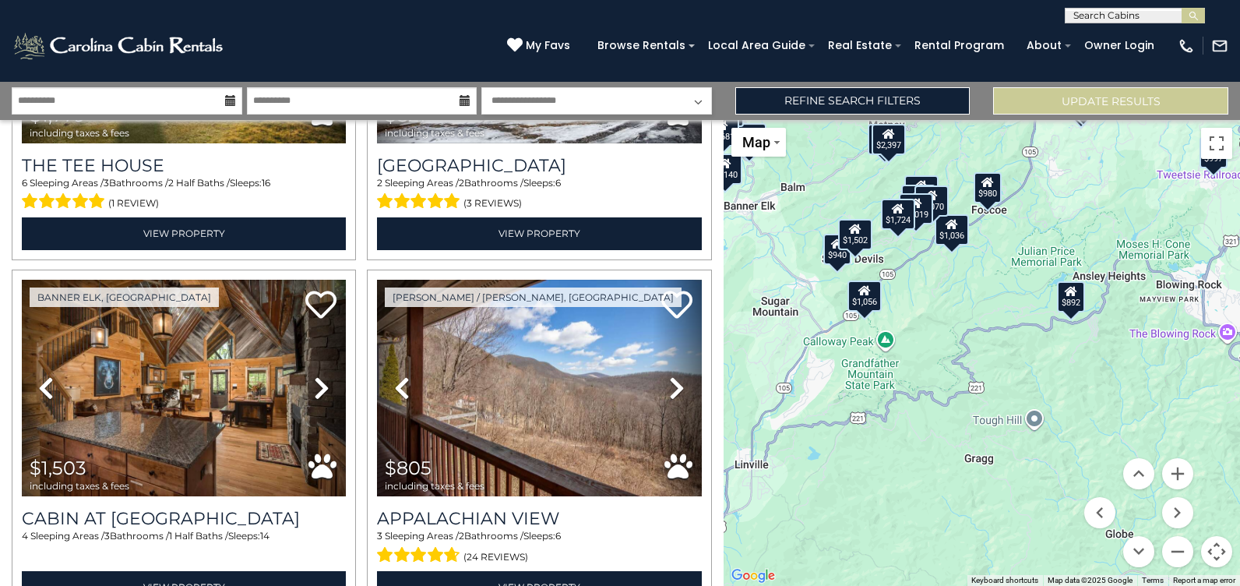
click at [866, 301] on div "$1,056" at bounding box center [864, 295] width 34 height 31
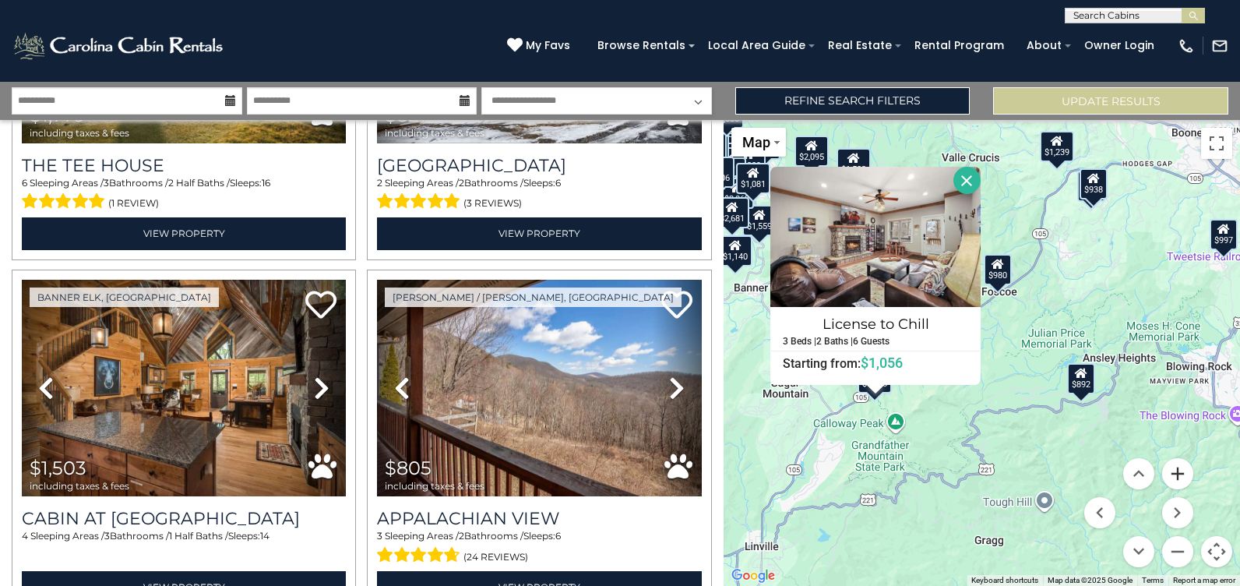
click at [1178, 474] on button "Zoom in" at bounding box center [1177, 473] width 31 height 31
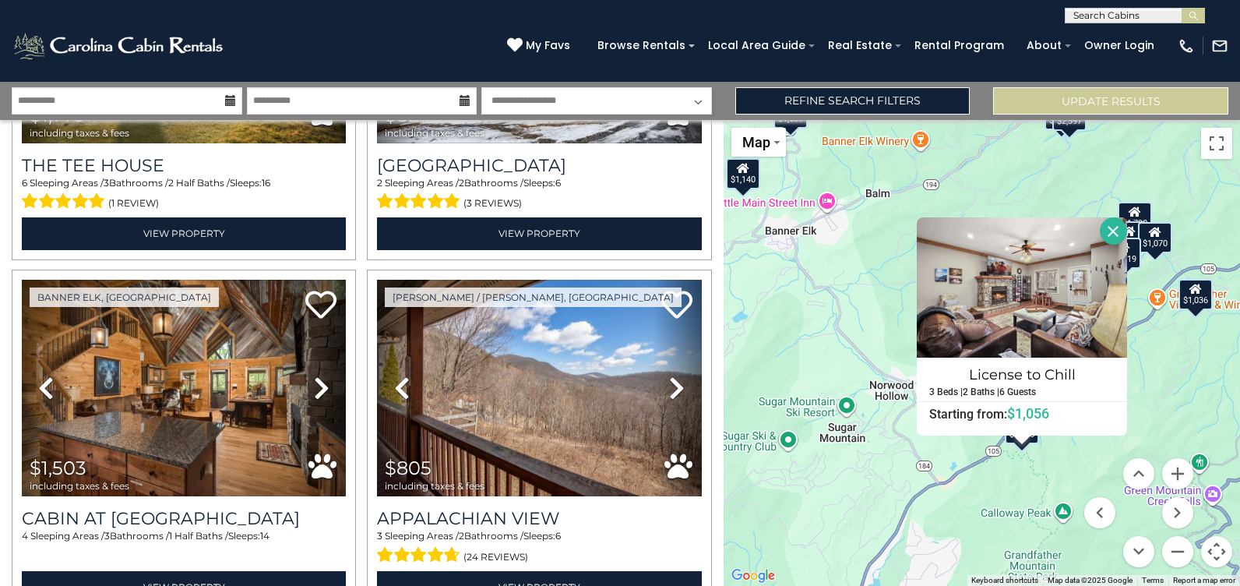
drag, startPoint x: 986, startPoint y: 410, endPoint x: 1242, endPoint y: 419, distance: 256.4
click at [1239, 419] on html "**********" at bounding box center [620, 293] width 1240 height 586
click at [1112, 227] on button "Close" at bounding box center [1113, 230] width 27 height 27
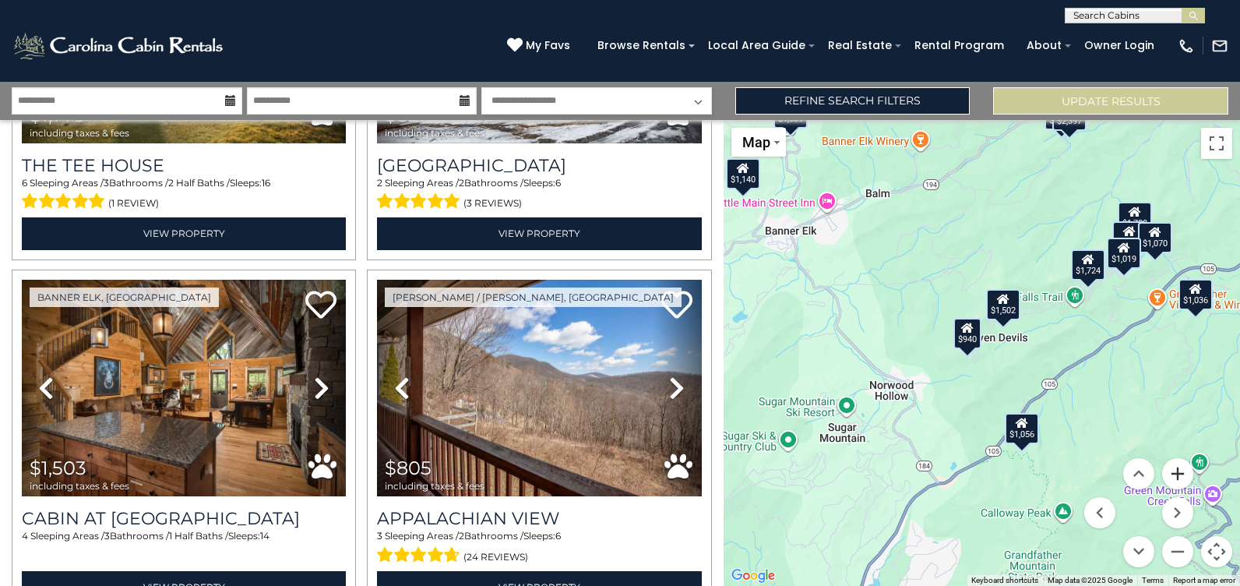
click at [1182, 474] on button "Zoom in" at bounding box center [1177, 473] width 31 height 31
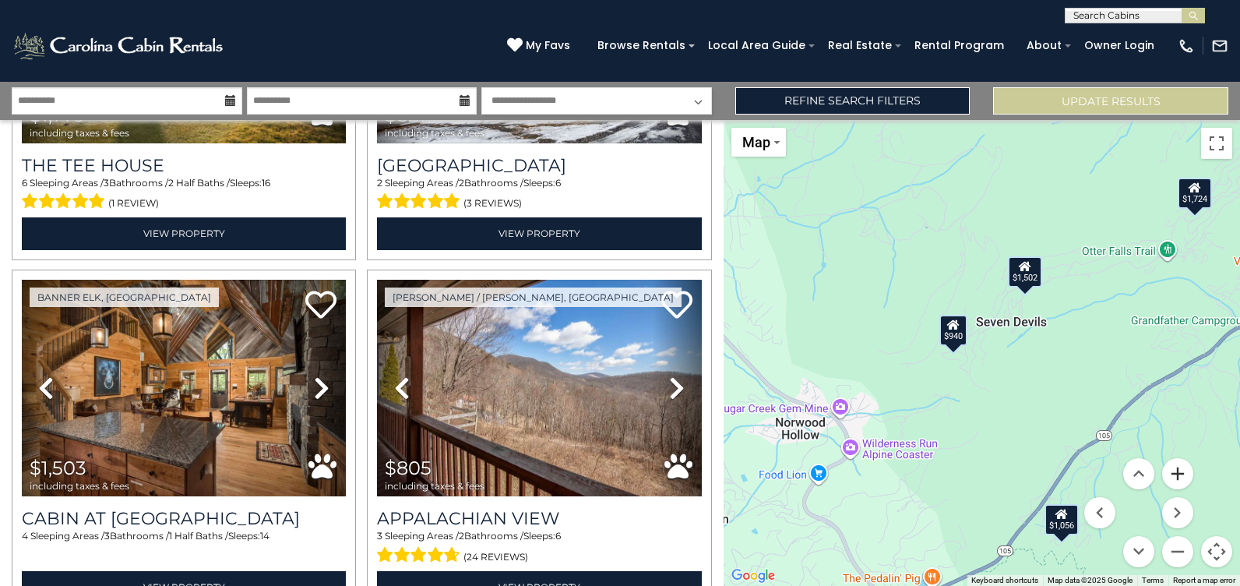
click at [1184, 477] on button "Zoom in" at bounding box center [1177, 473] width 31 height 31
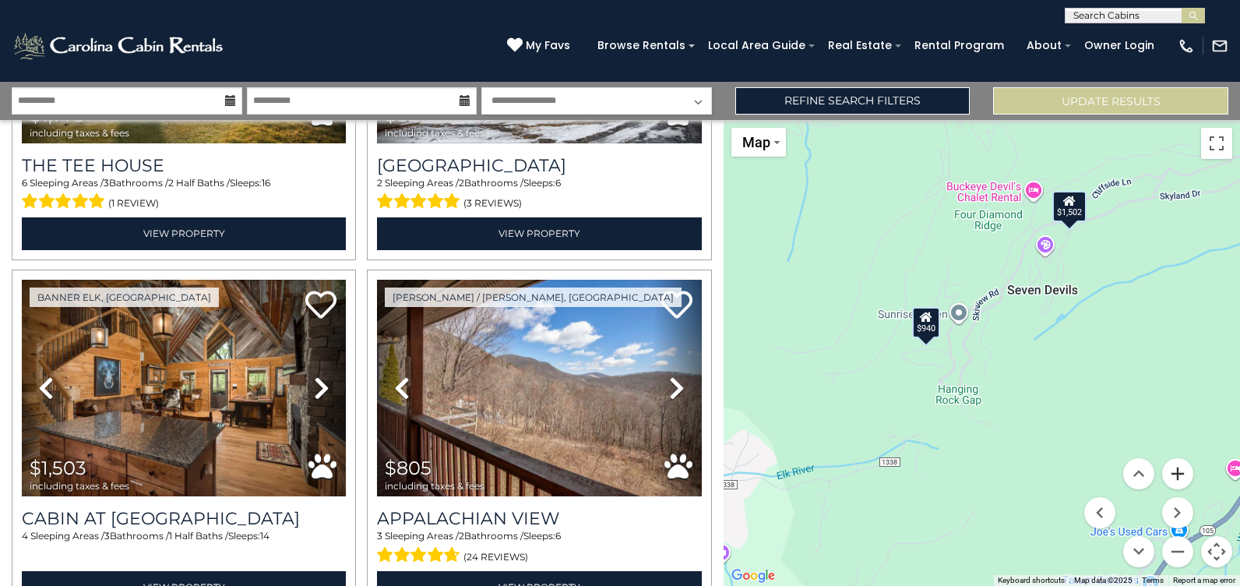
click at [1184, 477] on button "Zoom in" at bounding box center [1177, 473] width 31 height 31
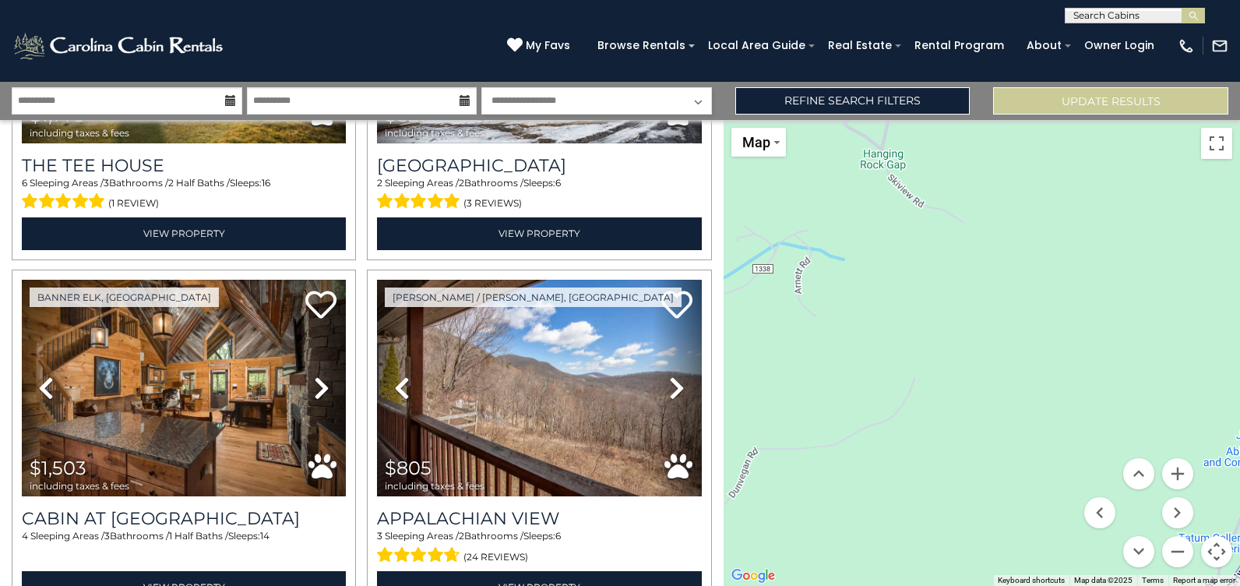
drag, startPoint x: 1024, startPoint y: 506, endPoint x: 972, endPoint y: 217, distance: 294.4
click at [972, 217] on div "$2,981 $1,949 $1,309 $940 $1,239 $938 $2,614 $1,559 $2,848 $1,859 $1,032 $1,797…" at bounding box center [981, 353] width 516 height 466
click at [1185, 553] on button "Zoom out" at bounding box center [1177, 551] width 31 height 31
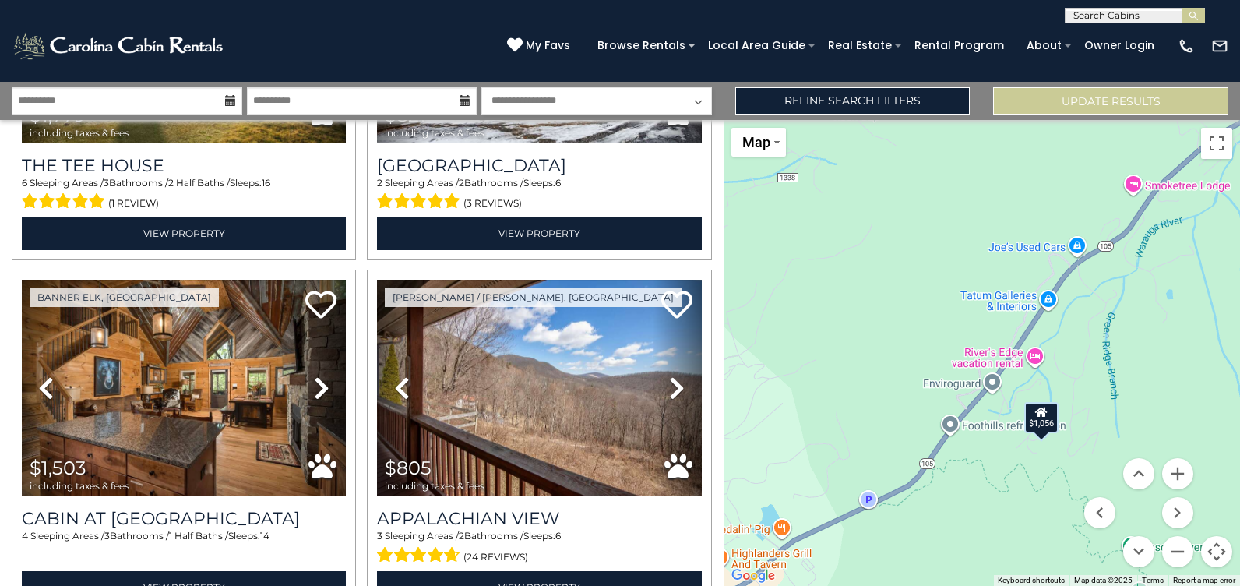
drag, startPoint x: 1043, startPoint y: 512, endPoint x: 965, endPoint y: 367, distance: 164.5
click at [965, 367] on div "$2,981 $1,949 $1,309 $940 $1,239 $938 $2,614 $1,559 $2,848 $1,859 $1,032 $1,797…" at bounding box center [981, 353] width 516 height 466
click at [1185, 468] on button "Zoom in" at bounding box center [1177, 473] width 31 height 31
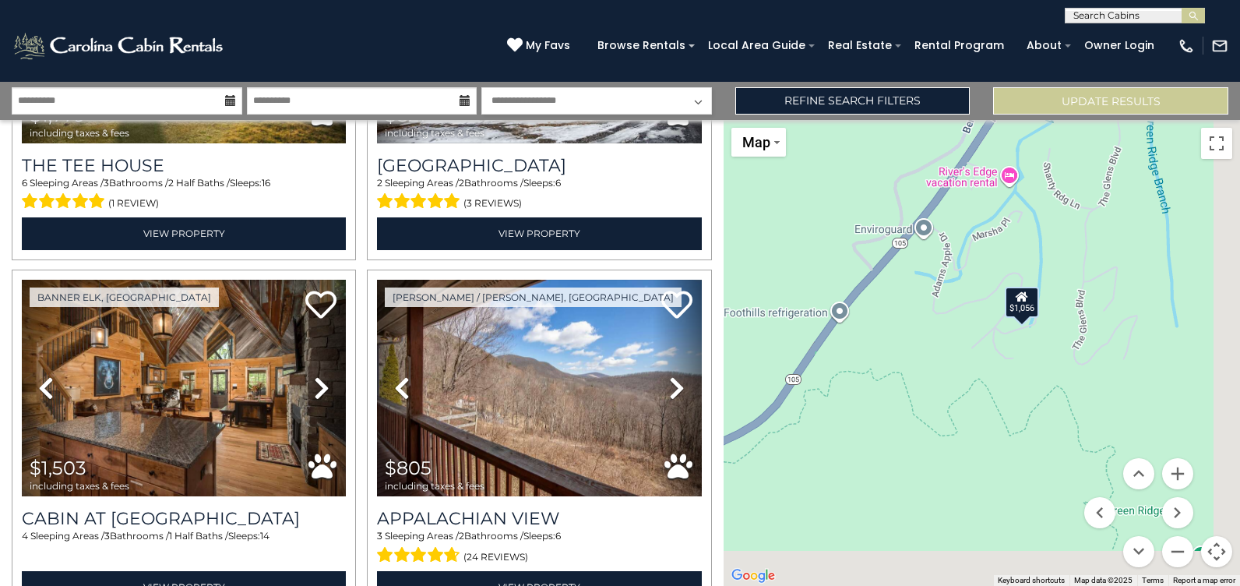
drag, startPoint x: 1051, startPoint y: 481, endPoint x: 966, endPoint y: 276, distance: 221.7
click at [966, 276] on div "$2,981 $1,949 $1,309 $940 $1,239 $938 $2,614 $1,559 $2,848 $1,859 $1,032 $1,797…" at bounding box center [981, 353] width 516 height 466
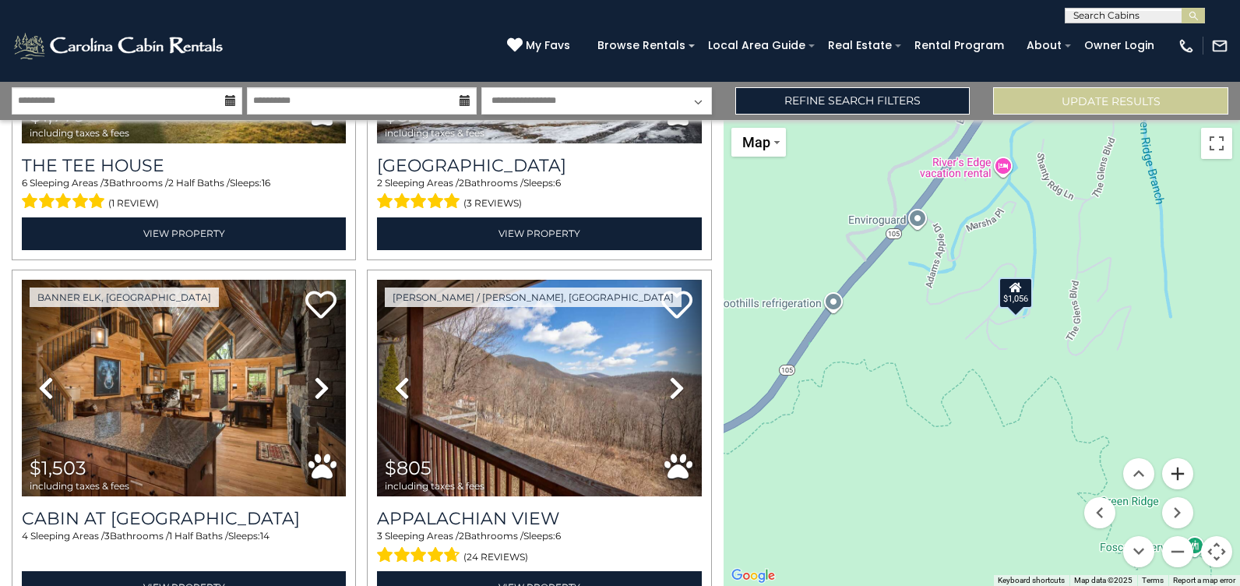
click at [1175, 468] on button "Zoom in" at bounding box center [1177, 473] width 31 height 31
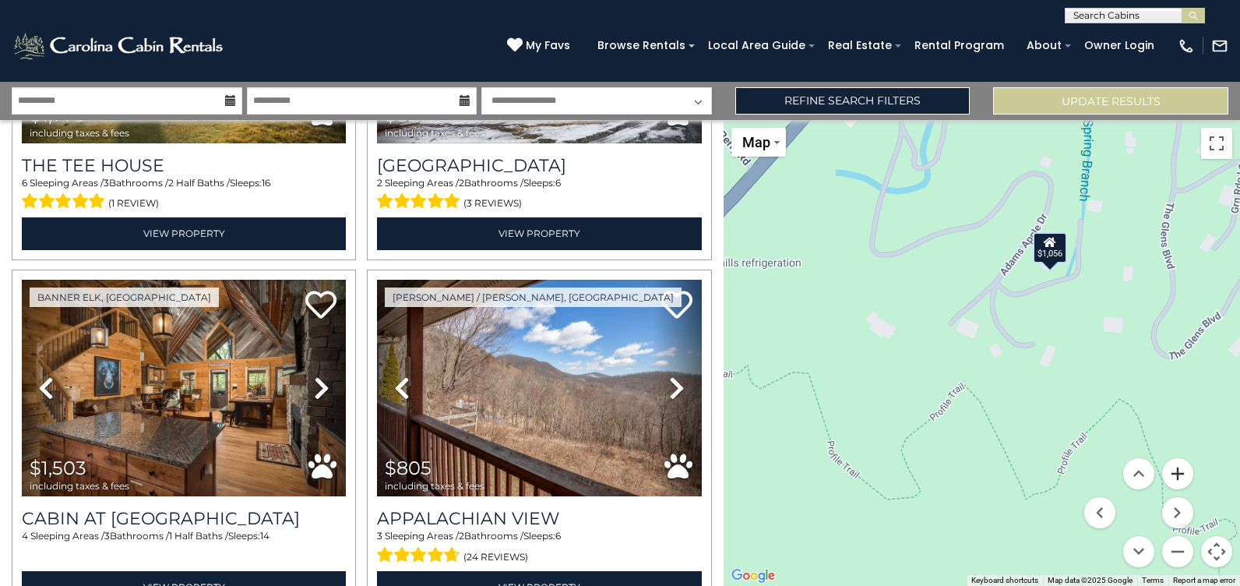
click at [1181, 475] on button "Zoom in" at bounding box center [1177, 473] width 31 height 31
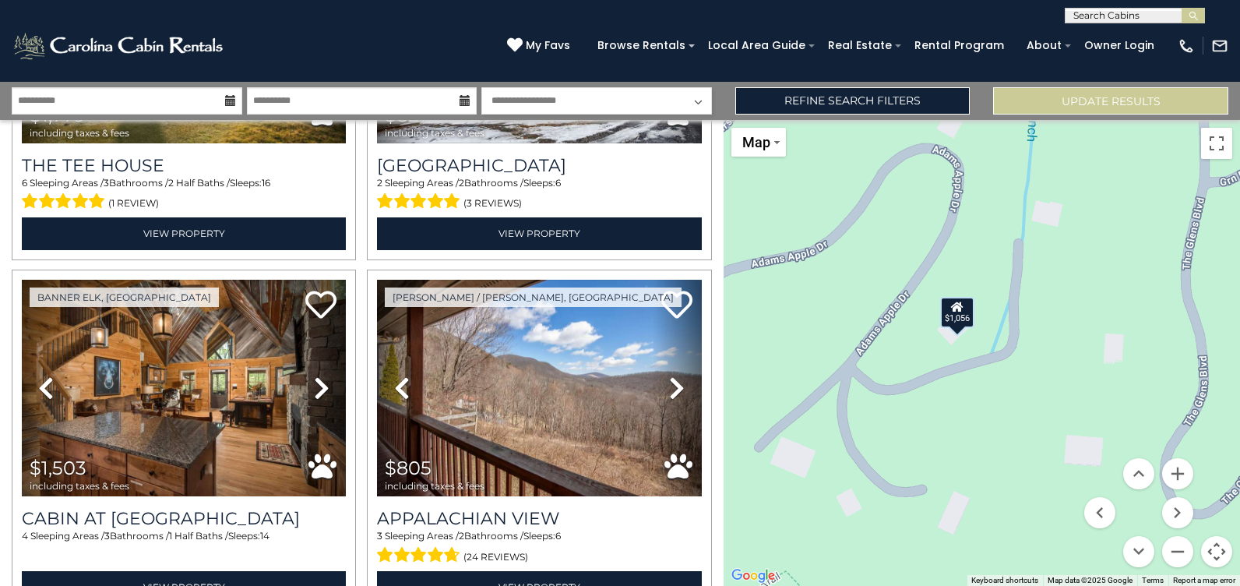
drag, startPoint x: 1140, startPoint y: 275, endPoint x: 980, endPoint y: 429, distance: 222.5
click at [980, 429] on div "$2,981 $1,949 $1,309 $940 $1,239 $938 $2,614 $1,559 $2,848 $1,859 $1,032 $1,797…" at bounding box center [981, 353] width 516 height 466
click at [1177, 546] on button "Zoom out" at bounding box center [1177, 551] width 31 height 31
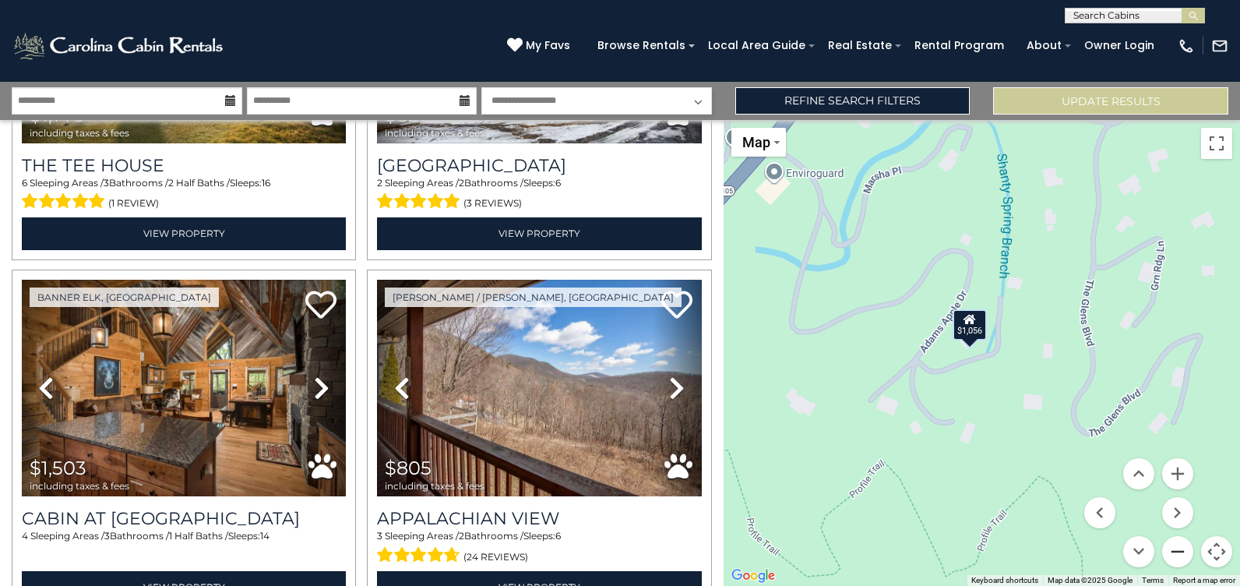
click at [1177, 546] on button "Zoom out" at bounding box center [1177, 551] width 31 height 31
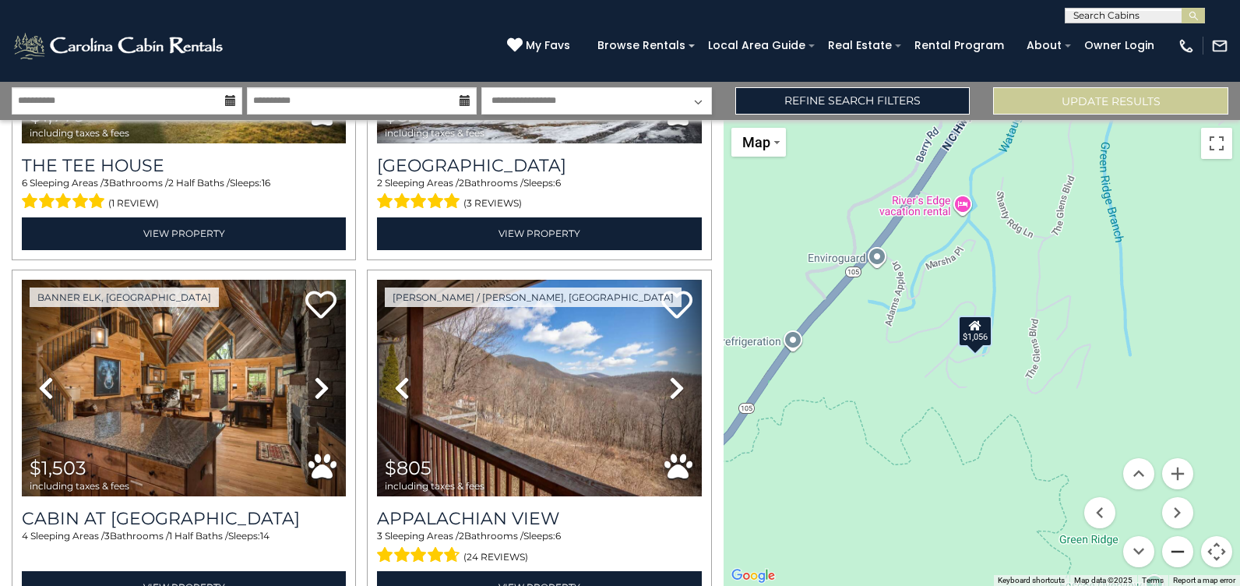
click at [1177, 546] on button "Zoom out" at bounding box center [1177, 551] width 31 height 31
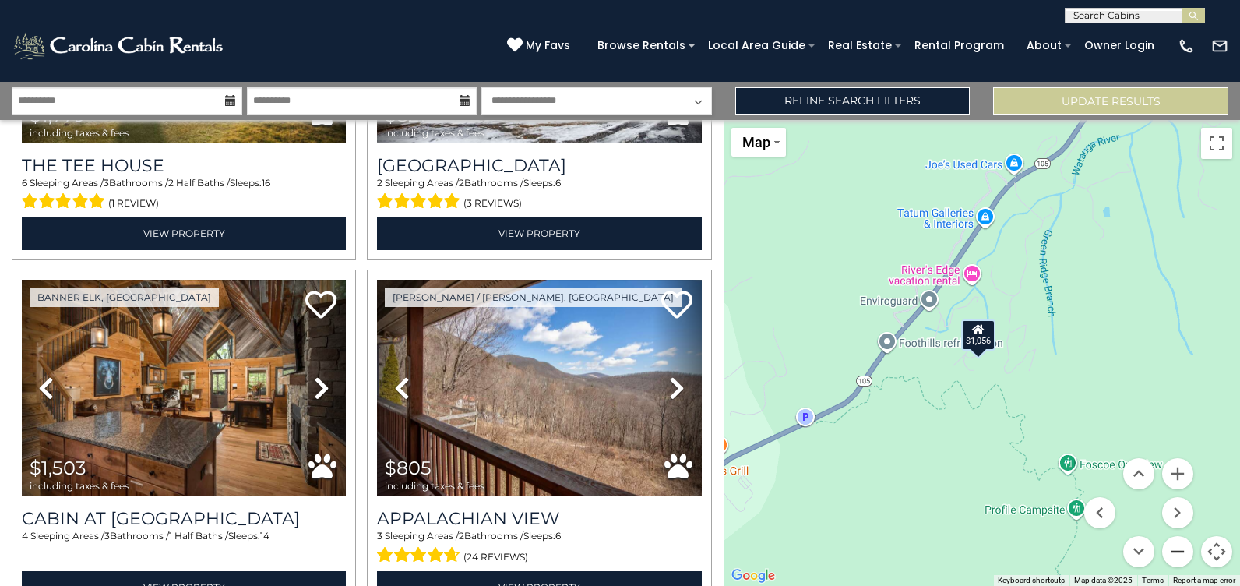
click at [1177, 546] on button "Zoom out" at bounding box center [1177, 551] width 31 height 31
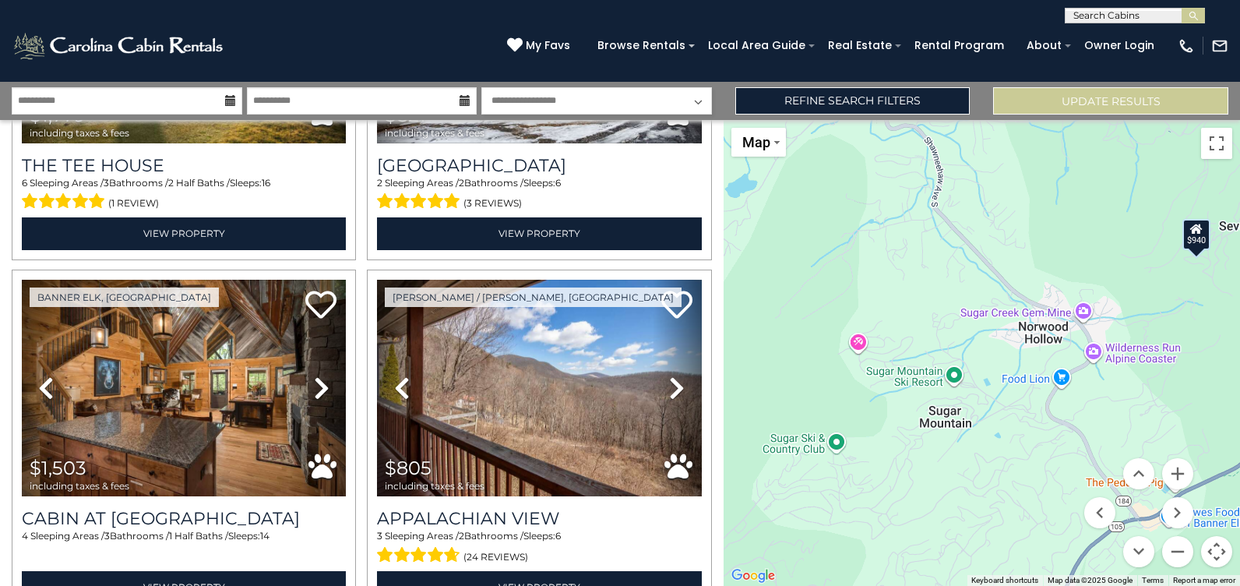
drag, startPoint x: 1097, startPoint y: 378, endPoint x: 1239, endPoint y: 452, distance: 160.9
click at [1239, 452] on html "**********" at bounding box center [620, 293] width 1240 height 586
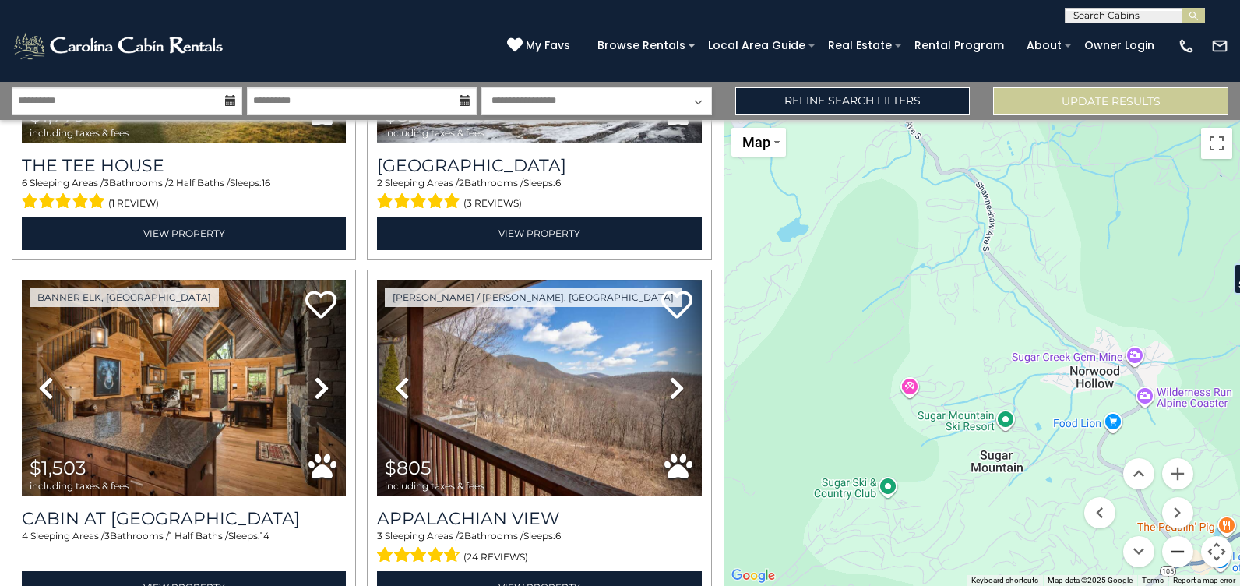
click at [1180, 557] on button "Zoom out" at bounding box center [1177, 551] width 31 height 31
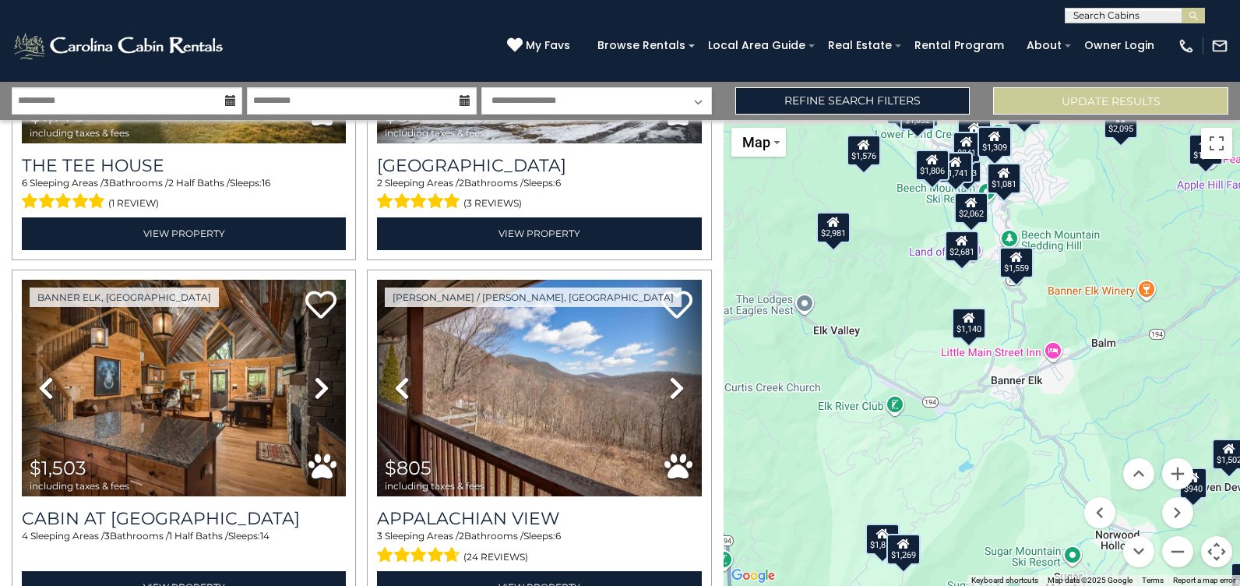
drag, startPoint x: 1012, startPoint y: 248, endPoint x: 1089, endPoint y: 452, distance: 218.1
click at [1089, 452] on div "$2,981 $1,949 $1,309 $940 $1,239 $938 $2,614 $1,559 $2,848 $1,859 $1,032 $1,797…" at bounding box center [981, 353] width 516 height 466
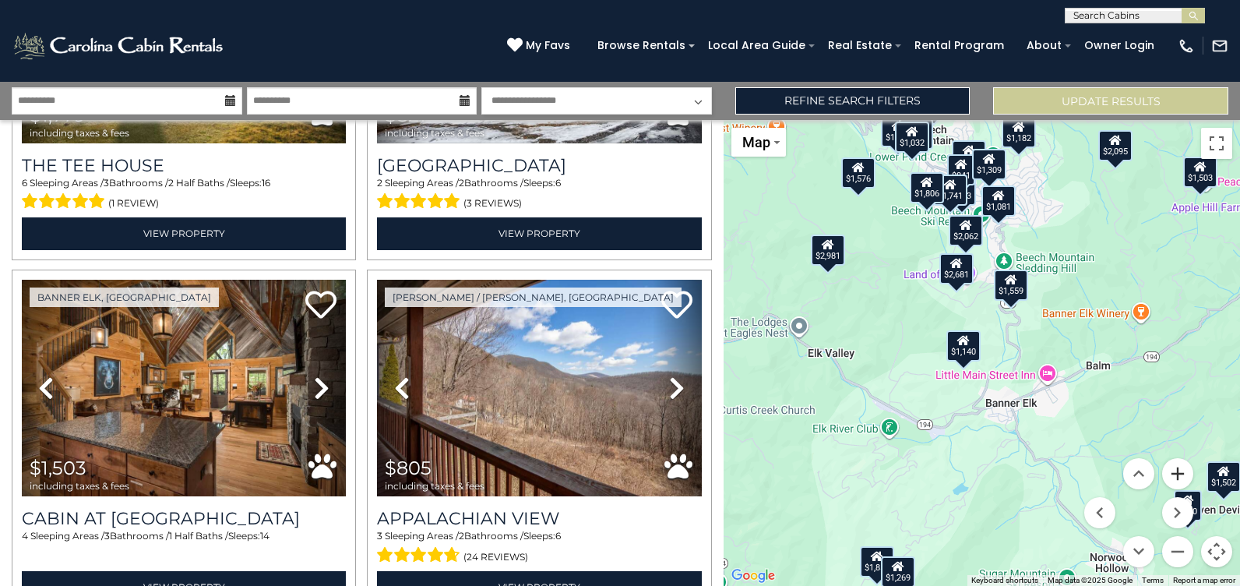
click at [1184, 470] on button "Zoom in" at bounding box center [1177, 473] width 31 height 31
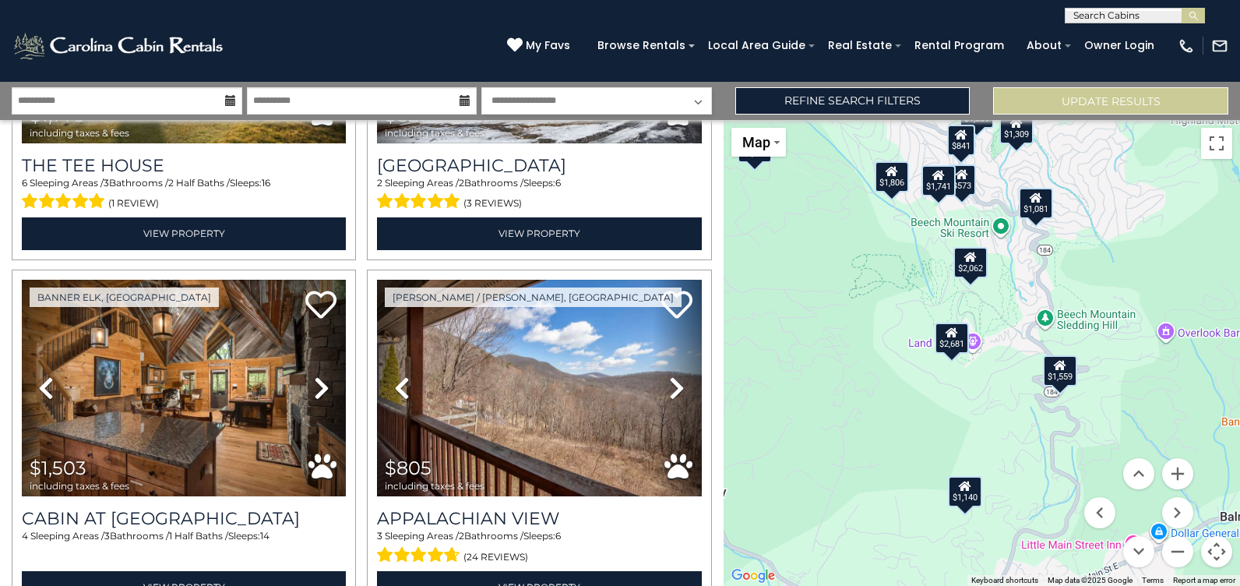
drag, startPoint x: 1092, startPoint y: 295, endPoint x: 1112, endPoint y: 434, distance: 140.1
click at [1112, 434] on div "$2,981 $1,949 $1,309 $940 $1,239 $938 $2,614 $1,559 $2,848 $1,859 $1,032 $1,797…" at bounding box center [981, 353] width 516 height 466
click at [1043, 208] on div "$1,081" at bounding box center [1036, 203] width 34 height 31
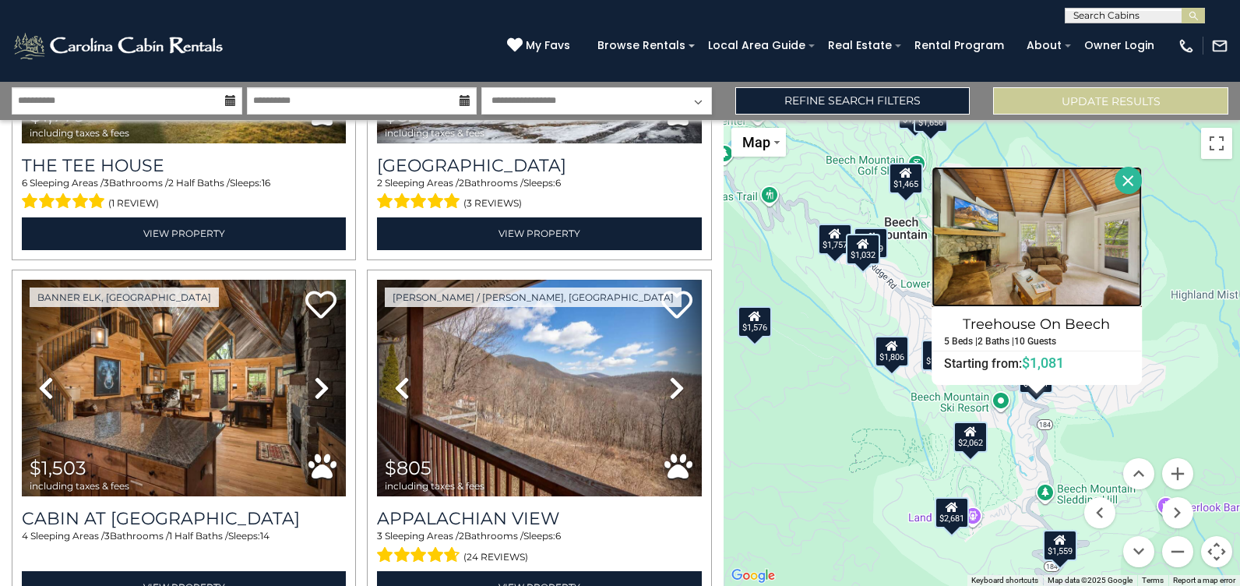
click at [1058, 277] on img at bounding box center [1037, 237] width 210 height 140
click at [1128, 179] on button "Close" at bounding box center [1127, 180] width 27 height 27
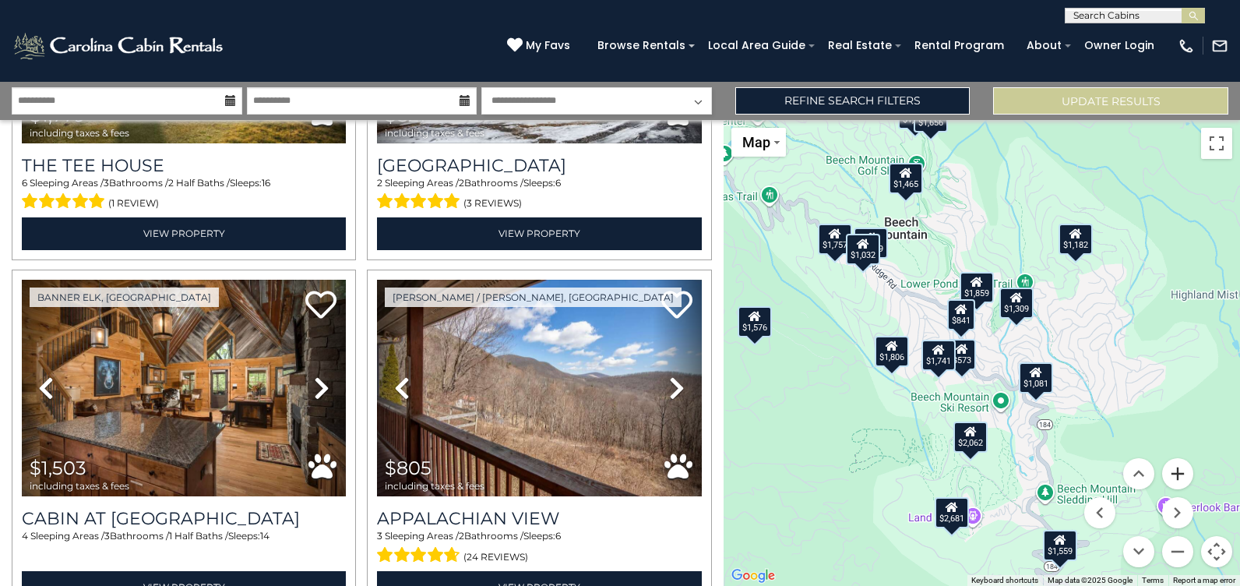
click at [1182, 475] on button "Zoom in" at bounding box center [1177, 473] width 31 height 31
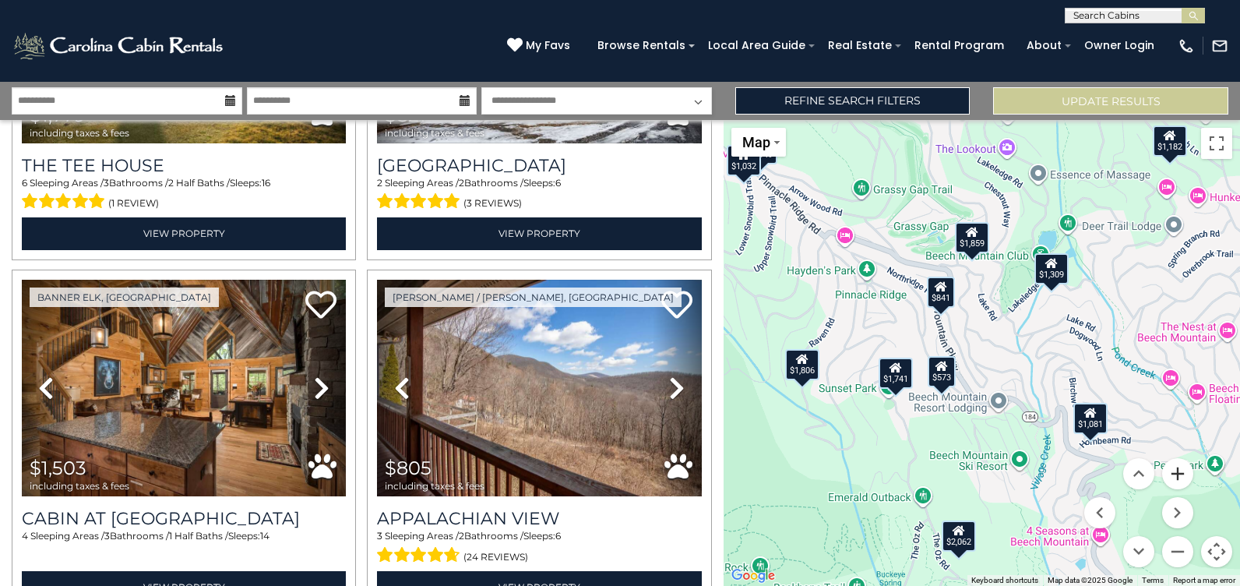
click at [1182, 475] on button "Zoom in" at bounding box center [1177, 473] width 31 height 31
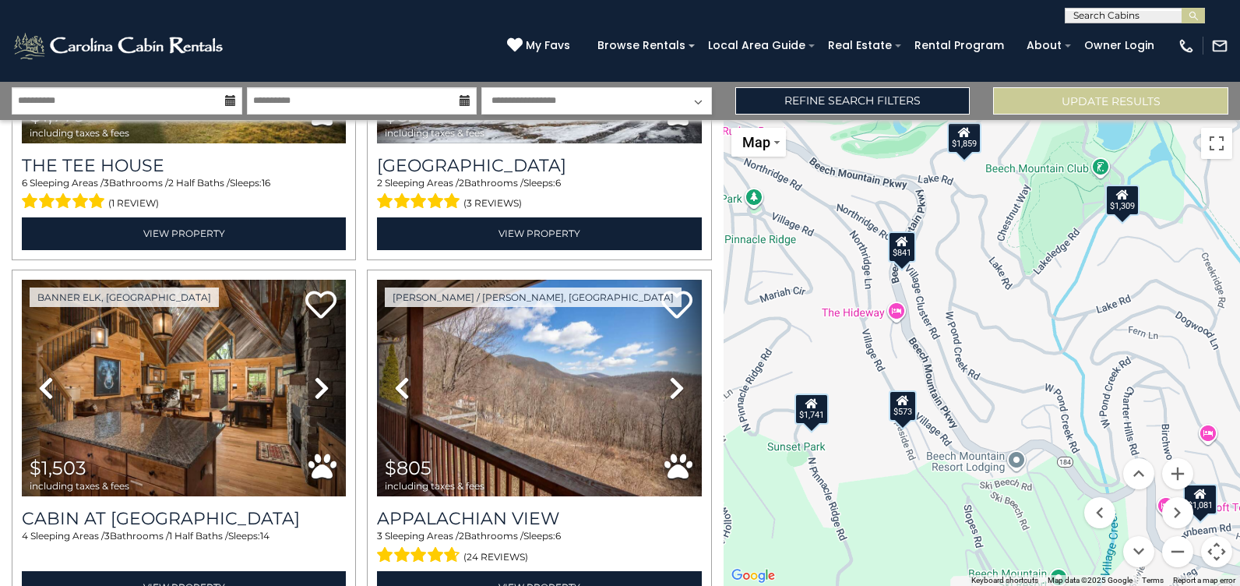
drag, startPoint x: 1121, startPoint y: 465, endPoint x: 952, endPoint y: 309, distance: 230.4
click at [952, 309] on div "$2,981 $1,949 $1,309 $940 $1,239 $938 $2,614 $1,559 $2,848 $1,859 $1,032 $1,797…" at bounding box center [981, 353] width 516 height 466
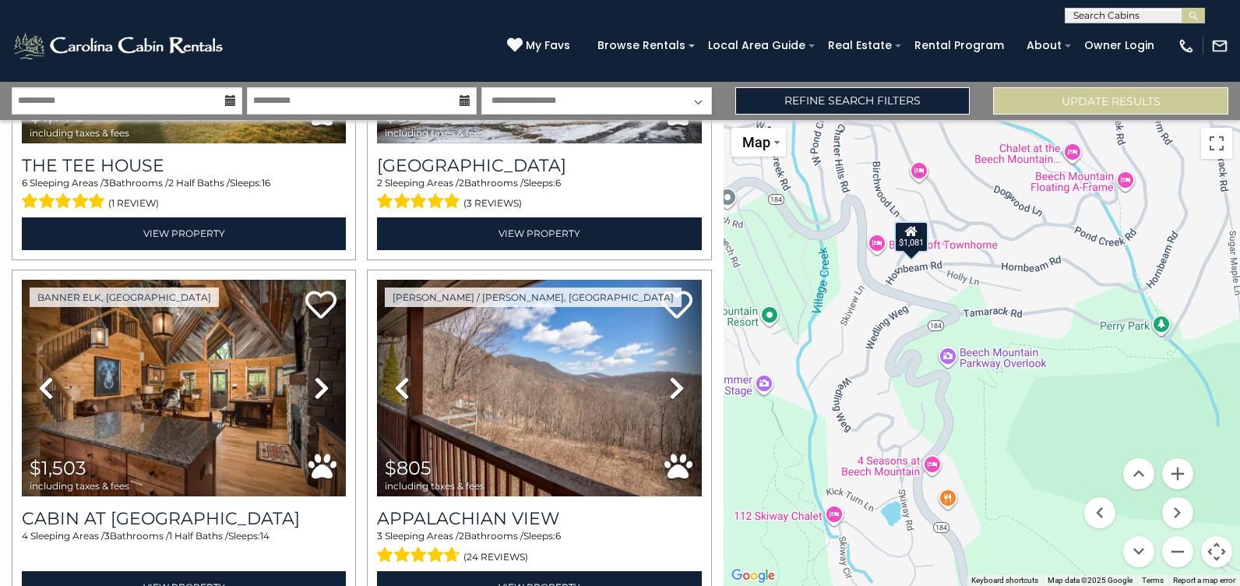
drag, startPoint x: 1012, startPoint y: 523, endPoint x: 723, endPoint y: 259, distance: 390.8
click at [723, 259] on div "$2,981 $1,949 $1,309 $940 $1,239 $938 $2,614 $1,559 $2,848 $1,859 $1,032 $1,797…" at bounding box center [981, 353] width 516 height 466
click at [947, 499] on div "$2,981 $1,949 $1,309 $940 $1,239 $938 $2,614 $1,559 $2,848 $1,859 $1,032 $1,797…" at bounding box center [981, 353] width 516 height 466
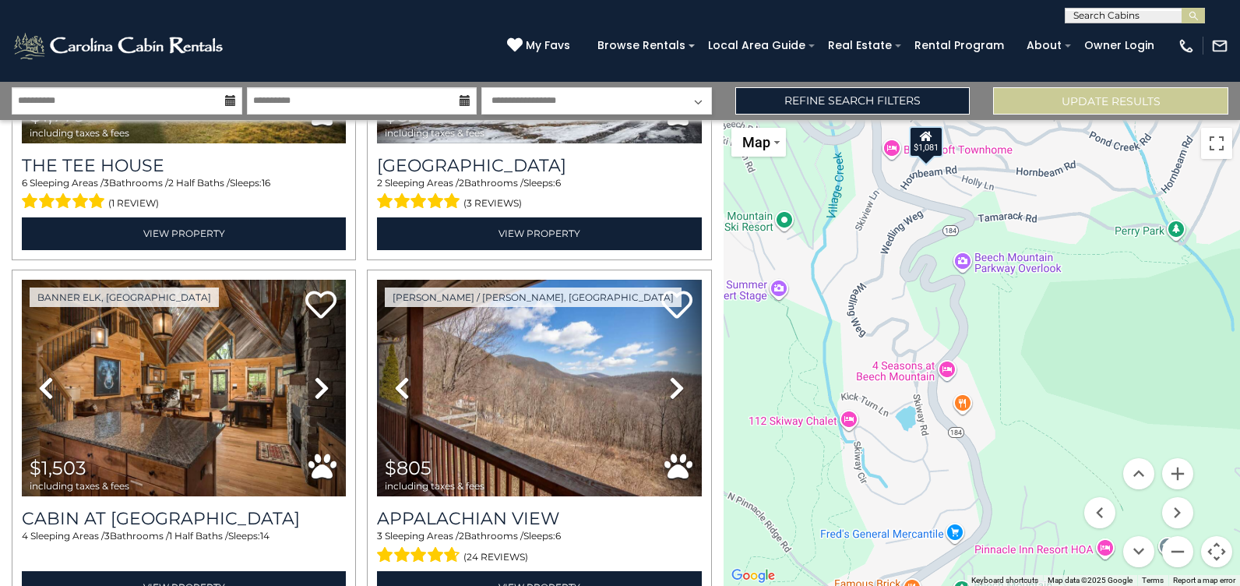
drag, startPoint x: 1081, startPoint y: 403, endPoint x: 1094, endPoint y: 306, distance: 97.5
click at [1094, 306] on div "$2,981 $1,949 $1,309 $940 $1,239 $938 $2,614 $1,559 $2,848 $1,859 $1,032 $1,797…" at bounding box center [981, 353] width 516 height 466
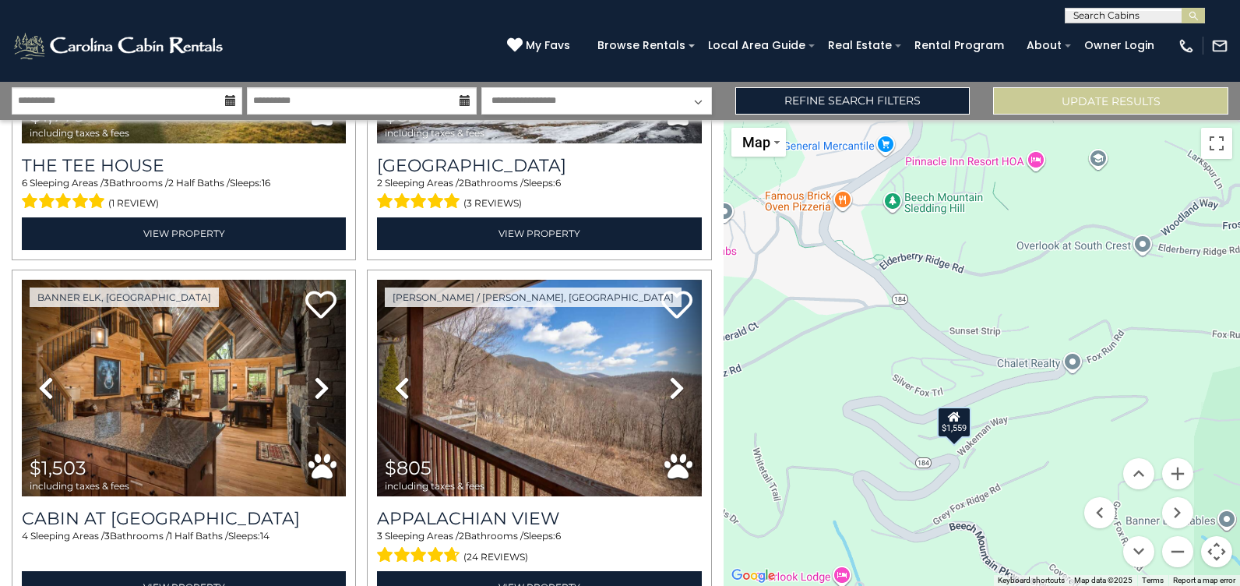
drag, startPoint x: 1047, startPoint y: 460, endPoint x: 977, endPoint y: 69, distance: 397.2
click at [977, 69] on body "**********" at bounding box center [620, 293] width 1240 height 586
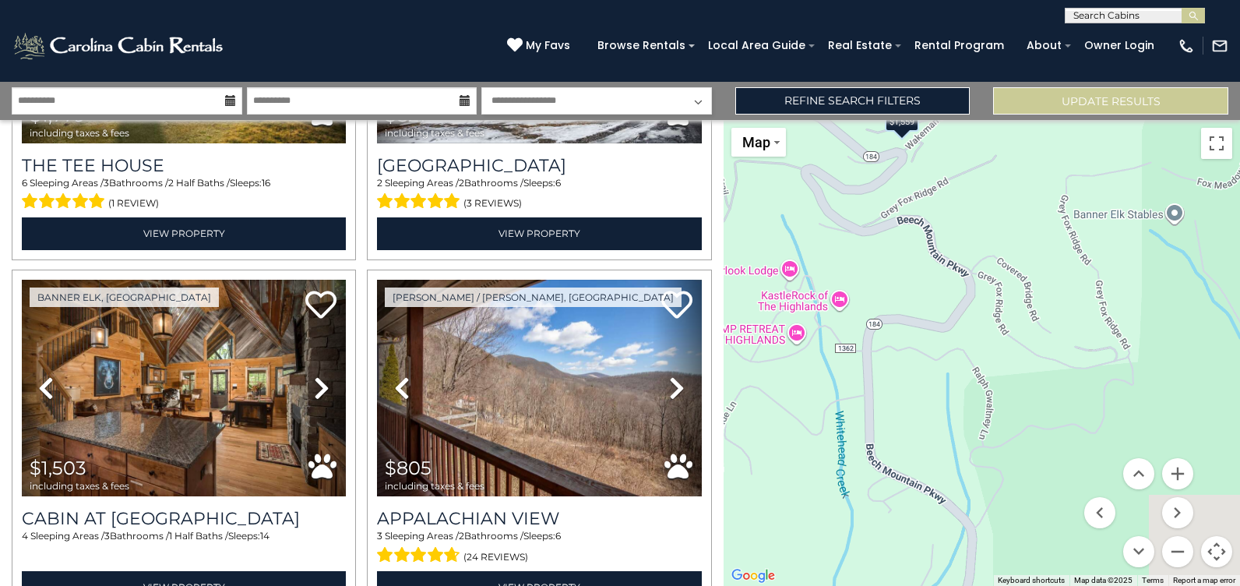
drag, startPoint x: 1083, startPoint y: 479, endPoint x: 1030, endPoint y: 169, distance: 314.3
click at [1030, 169] on div "$2,981 $1,949 $1,309 $940 $1,239 $938 $2,614 $1,559 $2,848 $1,859 $1,032 $1,797…" at bounding box center [981, 353] width 516 height 466
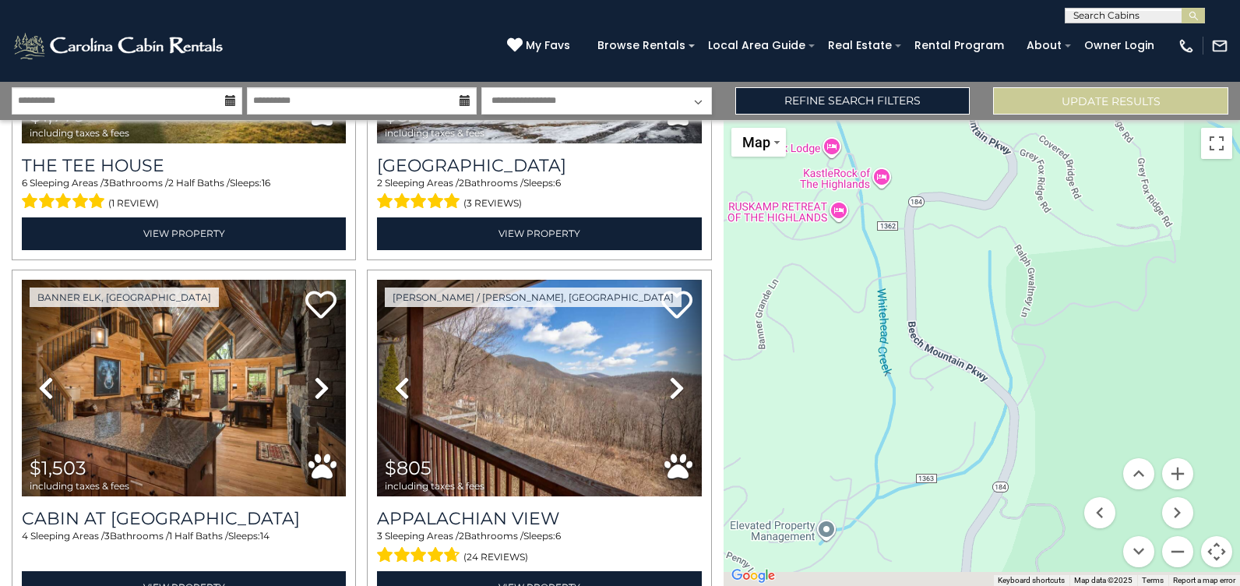
drag, startPoint x: 1008, startPoint y: 487, endPoint x: 1056, endPoint y: 331, distance: 163.1
click at [1056, 331] on div "$2,981 $1,949 $1,309 $940 $1,239 $938 $2,614 $1,559 $2,848 $1,859 $1,032 $1,797…" at bounding box center [981, 353] width 516 height 466
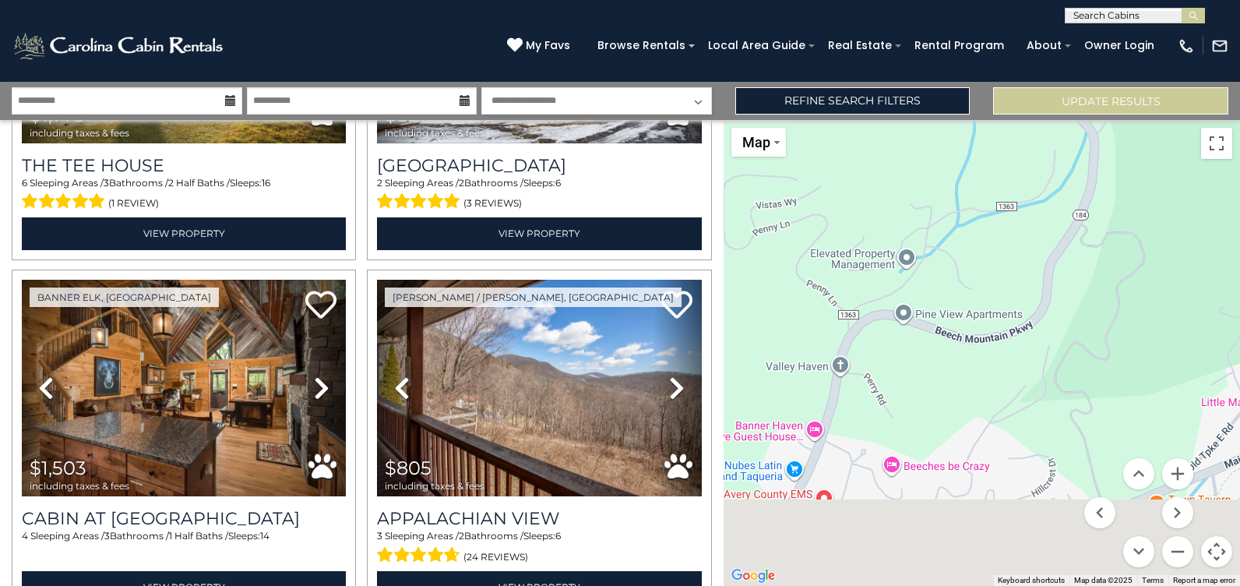
drag, startPoint x: 1057, startPoint y: 434, endPoint x: 1135, endPoint y: 225, distance: 223.0
click at [1133, 228] on div "$2,981 $1,949 $1,309 $940 $1,239 $938 $2,614 $1,559 $2,848 $1,859 $1,032 $1,797…" at bounding box center [981, 353] width 516 height 466
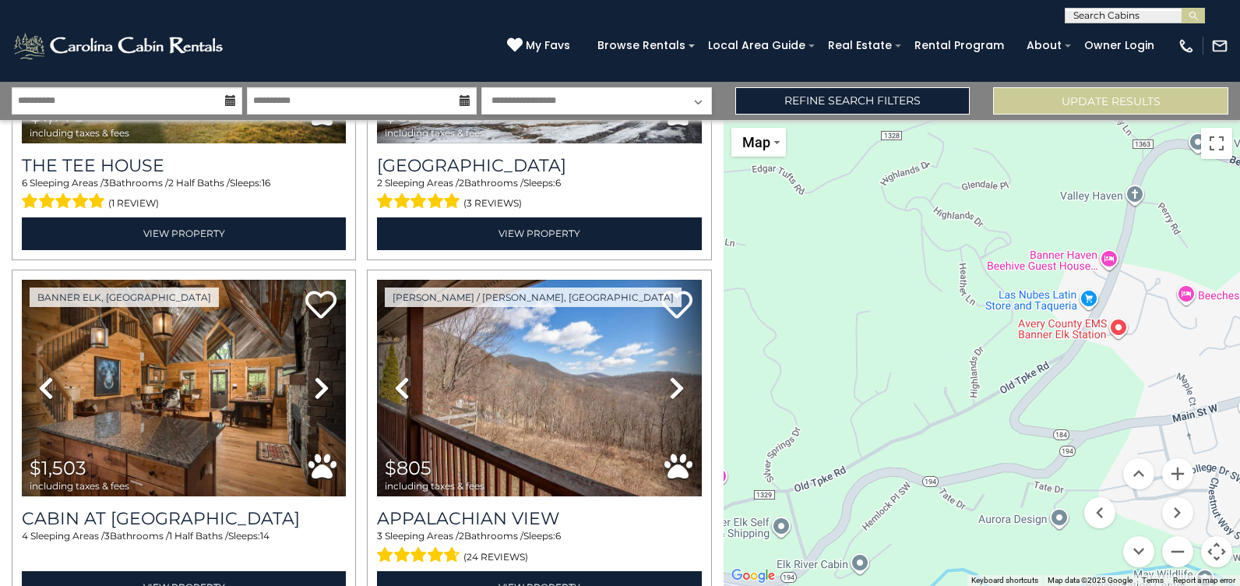
drag, startPoint x: 959, startPoint y: 457, endPoint x: 1236, endPoint y: 335, distance: 302.3
click at [1236, 335] on div "$2,981 $1,949 $1,309 $940 $1,239 $938 $2,614 $1,559 $2,848 $1,859 $1,032 $1,797…" at bounding box center [981, 353] width 516 height 466
click at [1179, 558] on button "Zoom out" at bounding box center [1177, 551] width 31 height 31
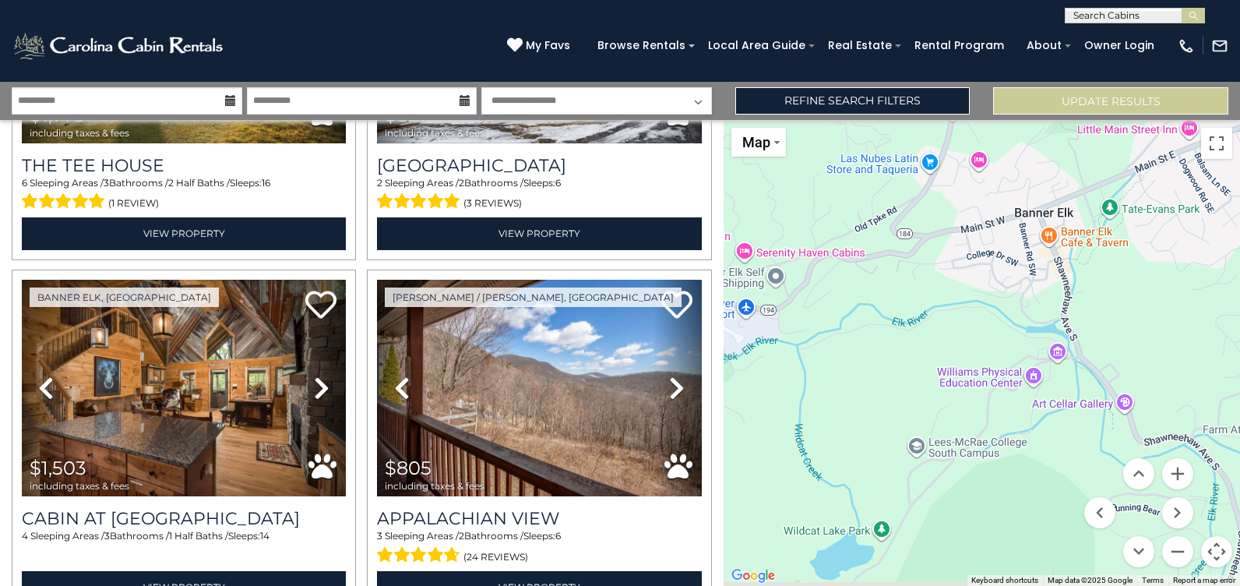
drag, startPoint x: 1129, startPoint y: 423, endPoint x: 938, endPoint y: 178, distance: 310.8
click at [946, 182] on div "$2,981 $1,949 $1,309 $940 $1,239 $938 $2,614 $1,559 $2,848 $1,859 $1,032 $1,797…" at bounding box center [981, 353] width 516 height 466
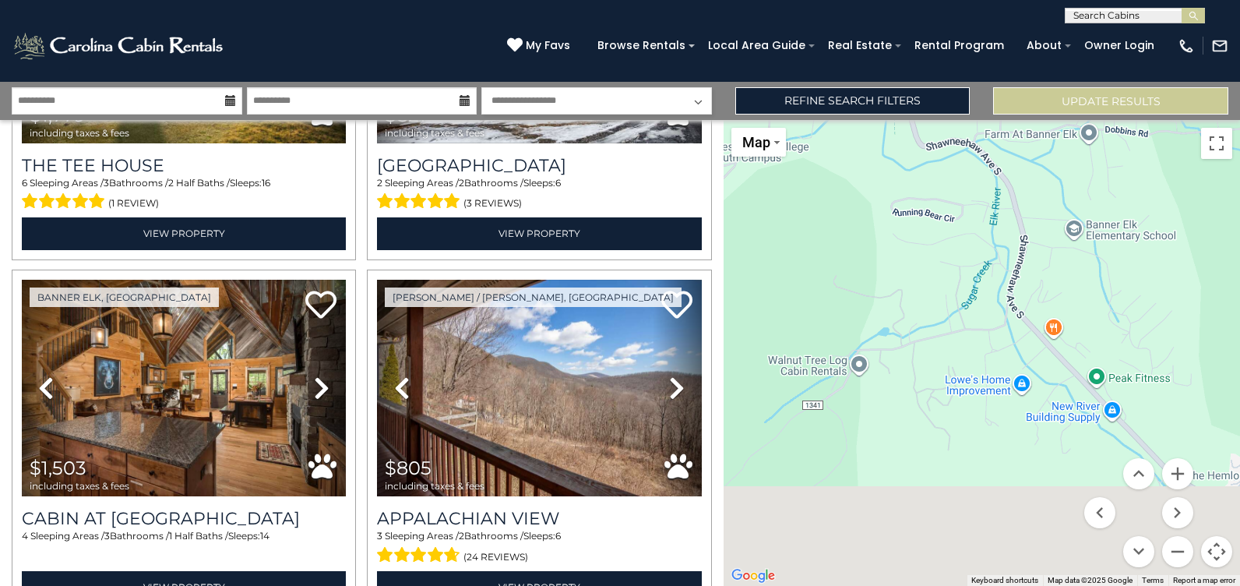
drag, startPoint x: 1061, startPoint y: 471, endPoint x: 974, endPoint y: 277, distance: 212.3
click at [983, 303] on div "$2,981 $1,949 $1,309 $940 $1,239 $938 $2,614 $1,559 $2,848 $1,859 $1,032 $1,797…" at bounding box center [981, 353] width 516 height 466
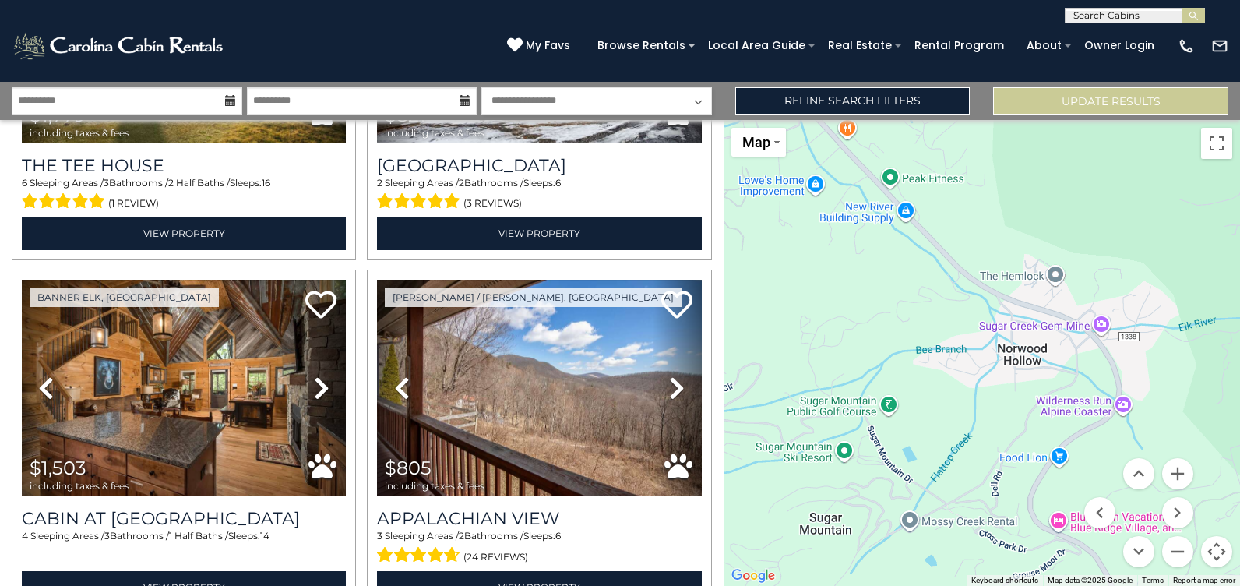
drag, startPoint x: 1063, startPoint y: 460, endPoint x: 874, endPoint y: 307, distance: 243.6
click at [874, 307] on div "$2,981 $1,949 $1,309 $940 $1,239 $938 $2,614 $1,559 $2,848 $1,859 $1,032 $1,797…" at bounding box center [981, 353] width 516 height 466
click at [1177, 553] on button "Zoom out" at bounding box center [1177, 551] width 31 height 31
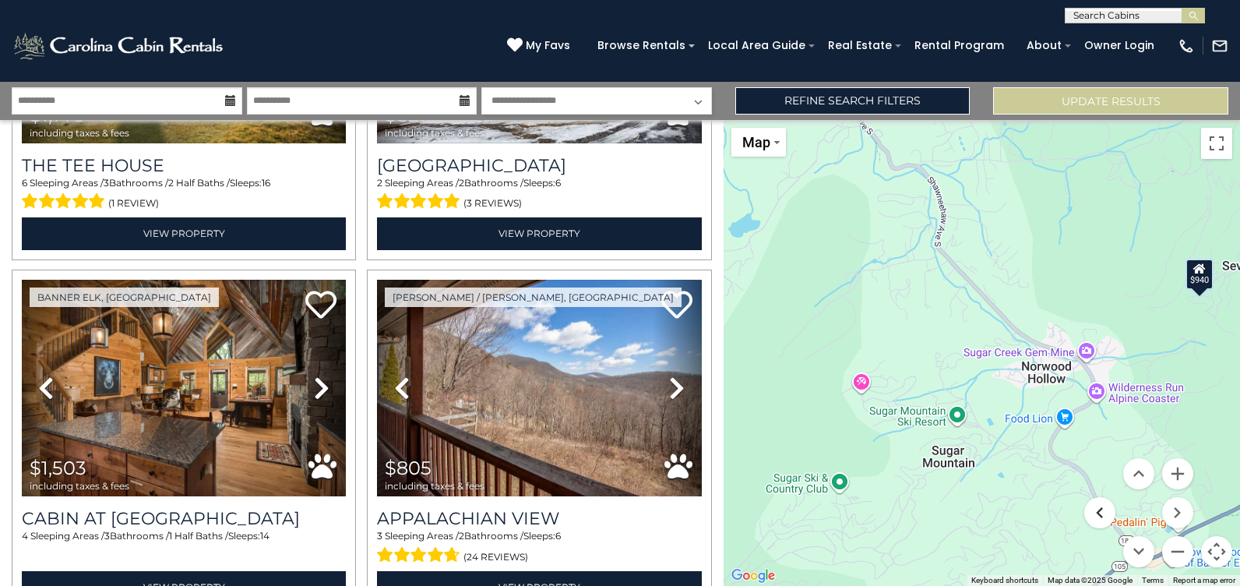
drag, startPoint x: 971, startPoint y: 331, endPoint x: 1084, endPoint y: 513, distance: 214.4
click at [1084, 513] on div "$2,981 $1,949 $1,309 $940 $1,239 $938 $2,614 $1,559 $2,848 $1,859 $1,032 $1,797…" at bounding box center [981, 353] width 516 height 466
click at [1188, 466] on button "Zoom in" at bounding box center [1177, 473] width 31 height 31
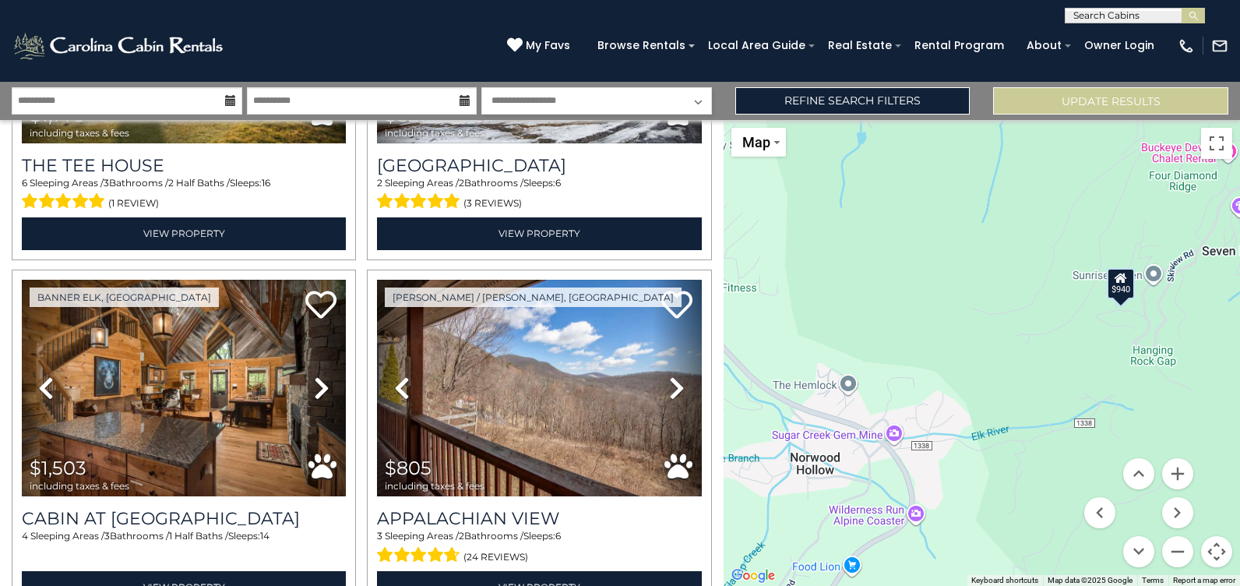
drag, startPoint x: 1198, startPoint y: 396, endPoint x: 900, endPoint y: 470, distance: 306.4
click at [900, 470] on div "$2,981 $1,949 $1,309 $940 $1,239 $938 $2,614 $1,559 $2,848 $1,859 $1,032 $1,797…" at bounding box center [981, 353] width 516 height 466
click at [1123, 292] on div "$940" at bounding box center [1121, 283] width 28 height 31
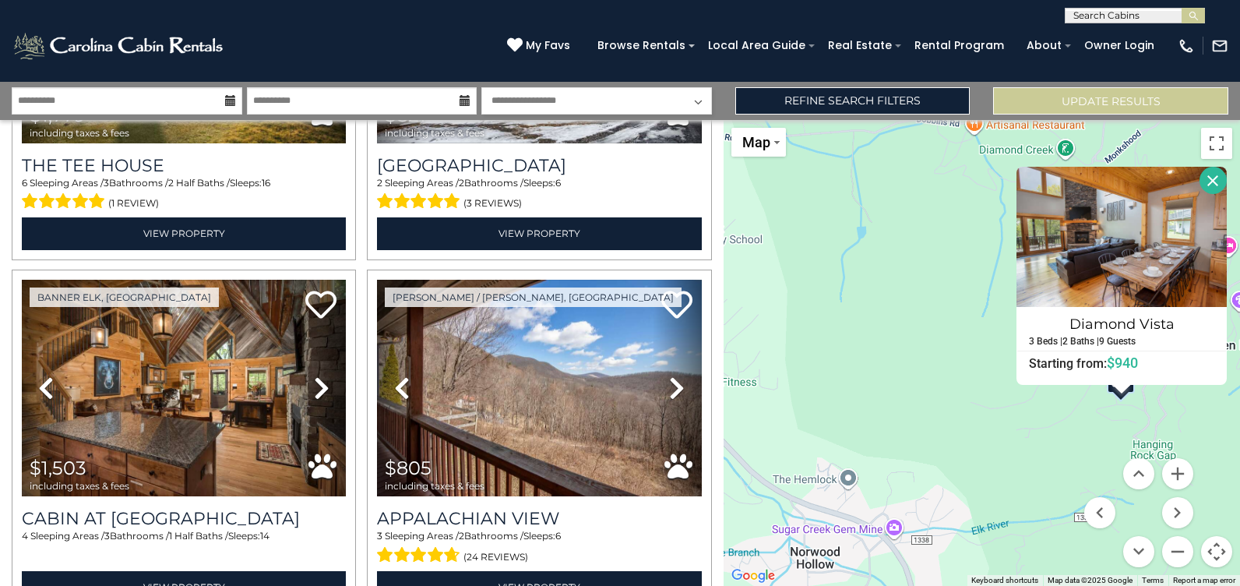
click at [1086, 431] on div "$2,981 $1,949 $1,309 $940 $1,239 $938 $2,614 $1,559 $2,848 $1,859 $1,032 $1,797…" at bounding box center [981, 353] width 516 height 466
click at [1177, 477] on button "Zoom in" at bounding box center [1177, 473] width 31 height 31
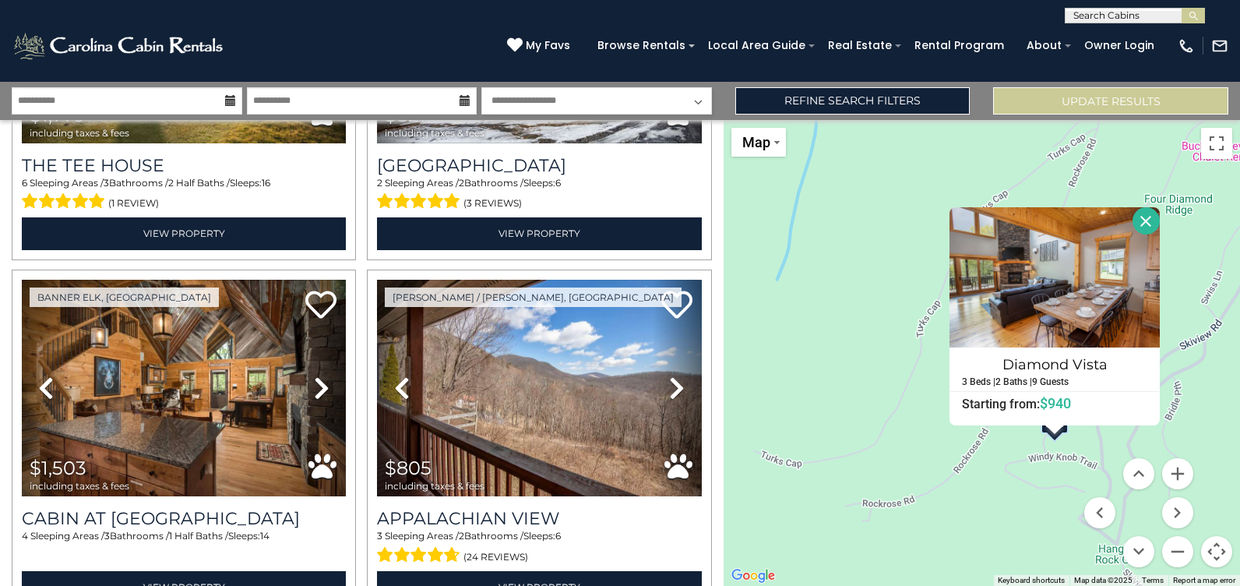
drag, startPoint x: 1121, startPoint y: 418, endPoint x: 914, endPoint y: 418, distance: 207.9
click at [914, 418] on div "$2,981 $1,949 $1,309 $940 $1,239 $938 $2,614 $1,559 $2,848 $1,859 $1,032 $1,797…" at bounding box center [981, 353] width 516 height 466
click at [1145, 212] on button "Close" at bounding box center [1145, 220] width 27 height 27
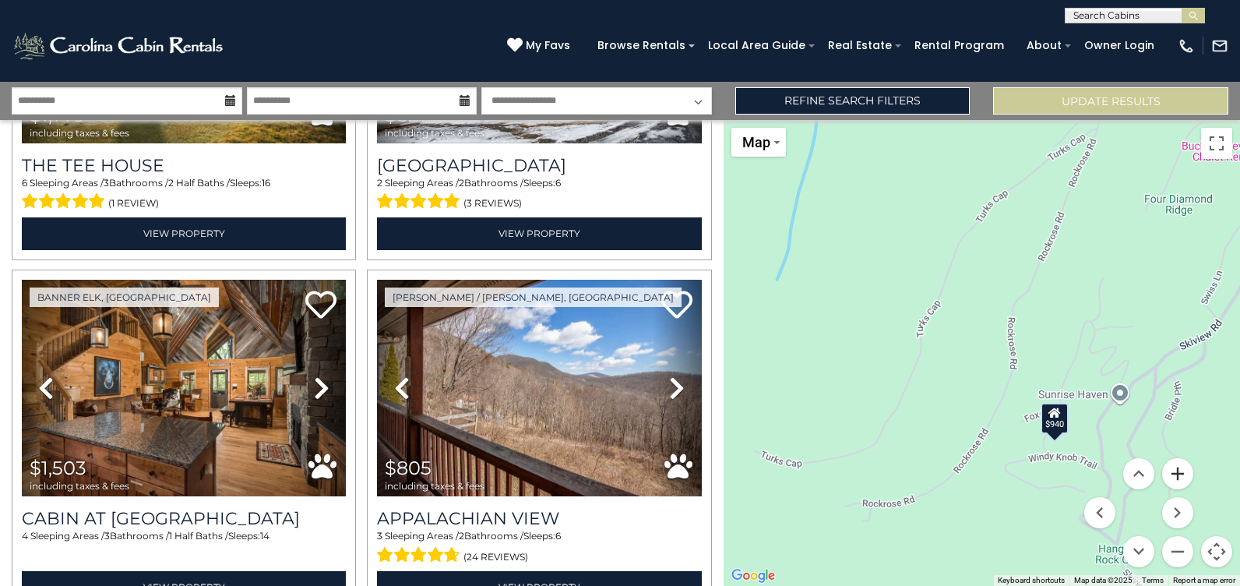
click at [1174, 470] on button "Zoom in" at bounding box center [1177, 473] width 31 height 31
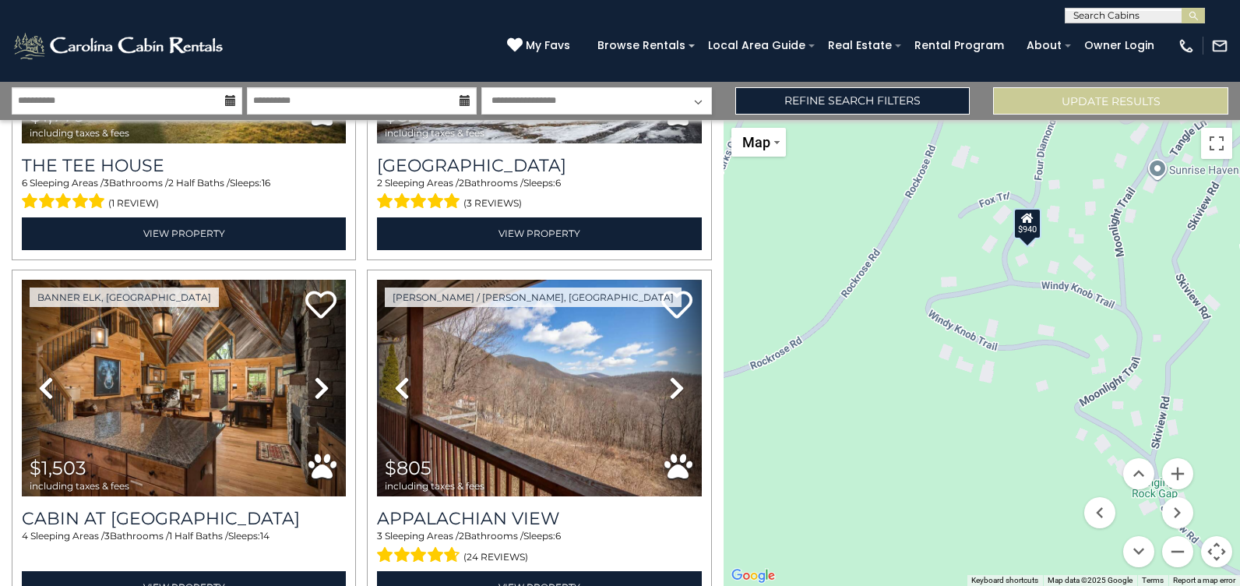
drag, startPoint x: 1082, startPoint y: 483, endPoint x: 979, endPoint y: 208, distance: 293.5
click at [979, 208] on div "$2,981 $1,949 $1,309 $940 $1,239 $938 $2,614 $1,559 $2,848 $1,859 $1,032 $1,797…" at bounding box center [981, 353] width 516 height 466
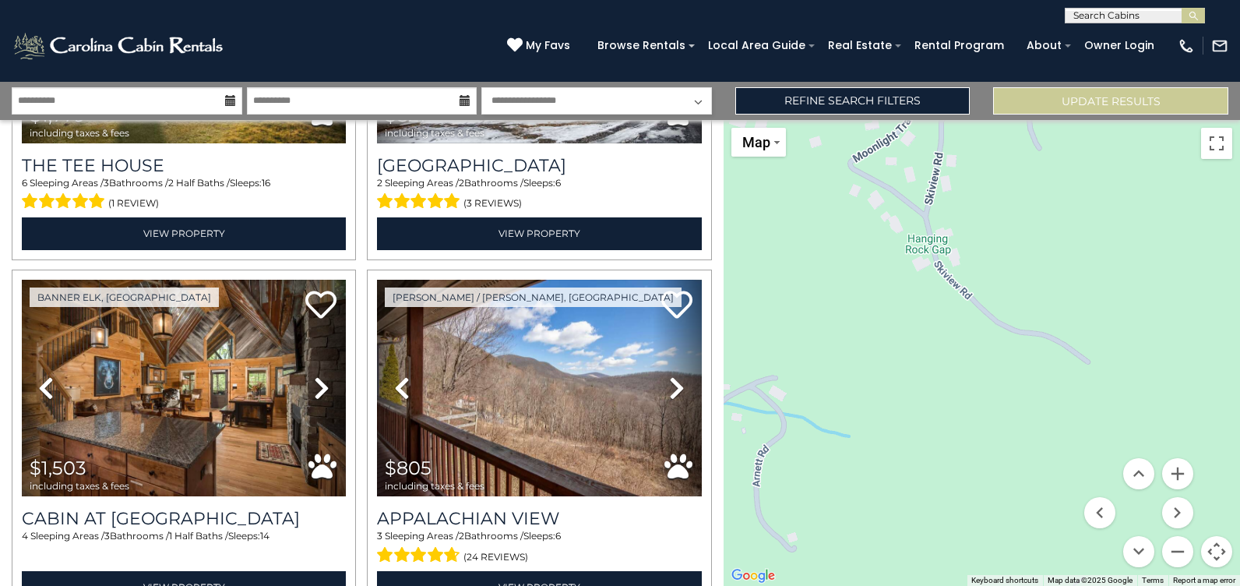
drag, startPoint x: 1051, startPoint y: 456, endPoint x: 821, endPoint y: 213, distance: 334.4
click at [821, 213] on div "$2,981 $1,949 $1,309 $940 $1,239 $938 $2,614 $1,559 $2,848 $1,859 $1,032 $1,797…" at bounding box center [981, 353] width 516 height 466
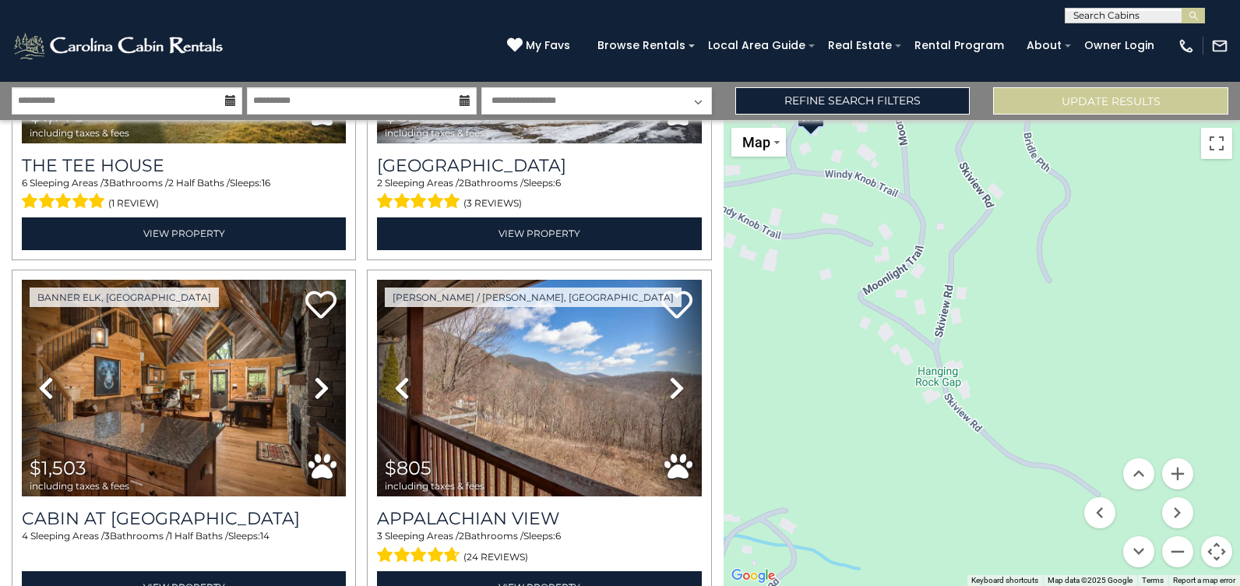
drag, startPoint x: 967, startPoint y: 461, endPoint x: 949, endPoint y: 540, distance: 81.6
click at [958, 514] on div "$2,981 $1,949 $1,309 $940 $1,239 $938 $2,614 $1,559 $2,848 $1,859 $1,032 $1,797…" at bounding box center [981, 353] width 516 height 466
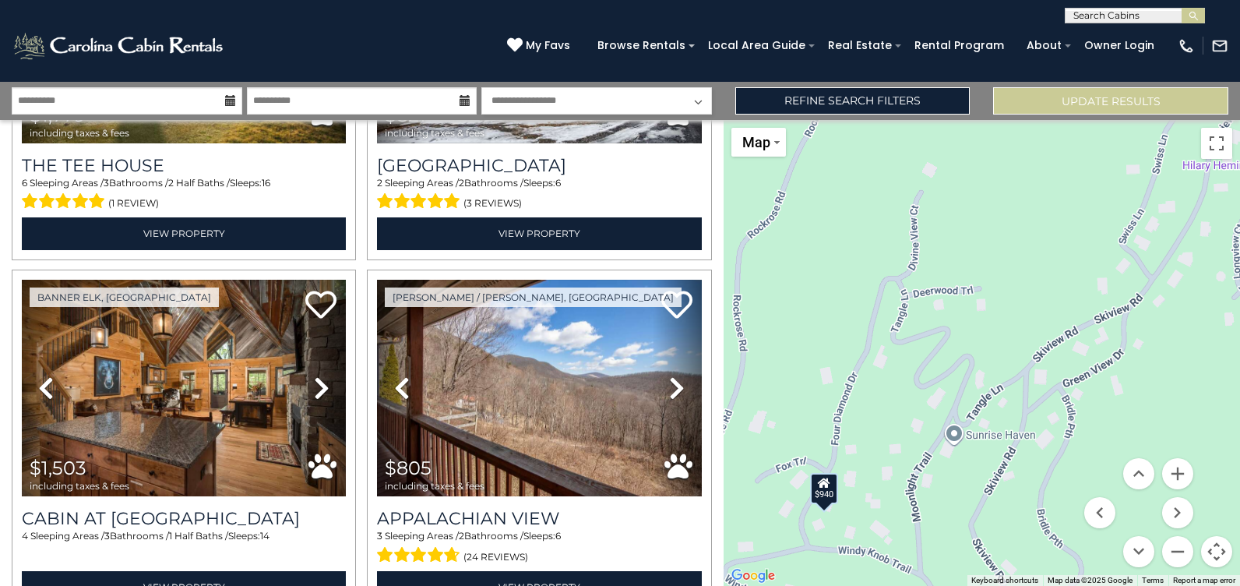
drag, startPoint x: 1078, startPoint y: 336, endPoint x: 1088, endPoint y: 461, distance: 125.8
click at [1084, 472] on div "$2,981 $1,949 $1,309 $940 $1,239 $938 $2,614 $1,559 $2,848 $1,859 $1,032 $1,797…" at bounding box center [981, 353] width 516 height 466
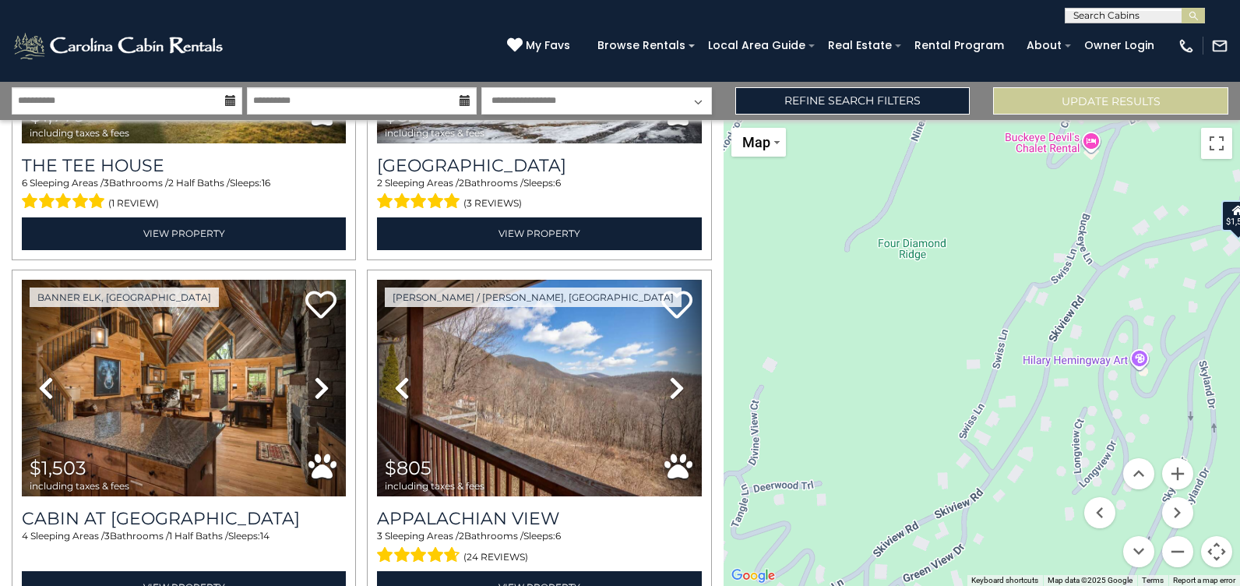
drag, startPoint x: 1135, startPoint y: 315, endPoint x: 963, endPoint y: 494, distance: 247.3
click at [973, 496] on div "$2,981 $1,949 $1,309 $940 $1,239 $938 $2,614 $1,559 $2,848 $1,859 $1,032 $1,797…" at bounding box center [981, 353] width 516 height 466
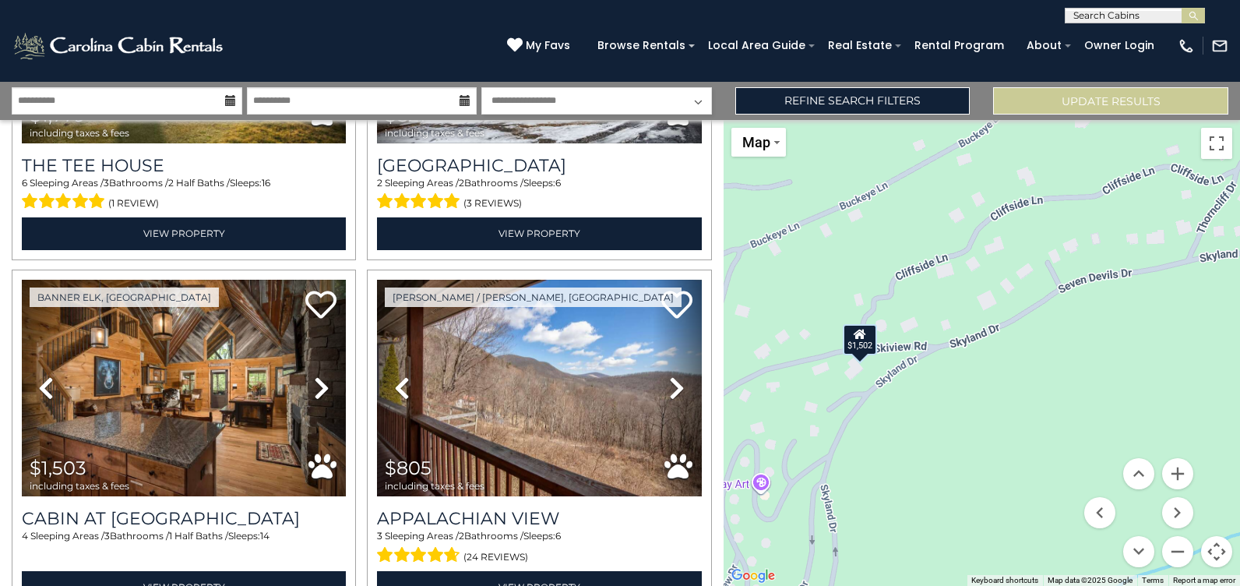
drag, startPoint x: 1080, startPoint y: 329, endPoint x: 707, endPoint y: 445, distance: 390.7
click at [707, 445] on div "**********" at bounding box center [620, 334] width 1240 height 504
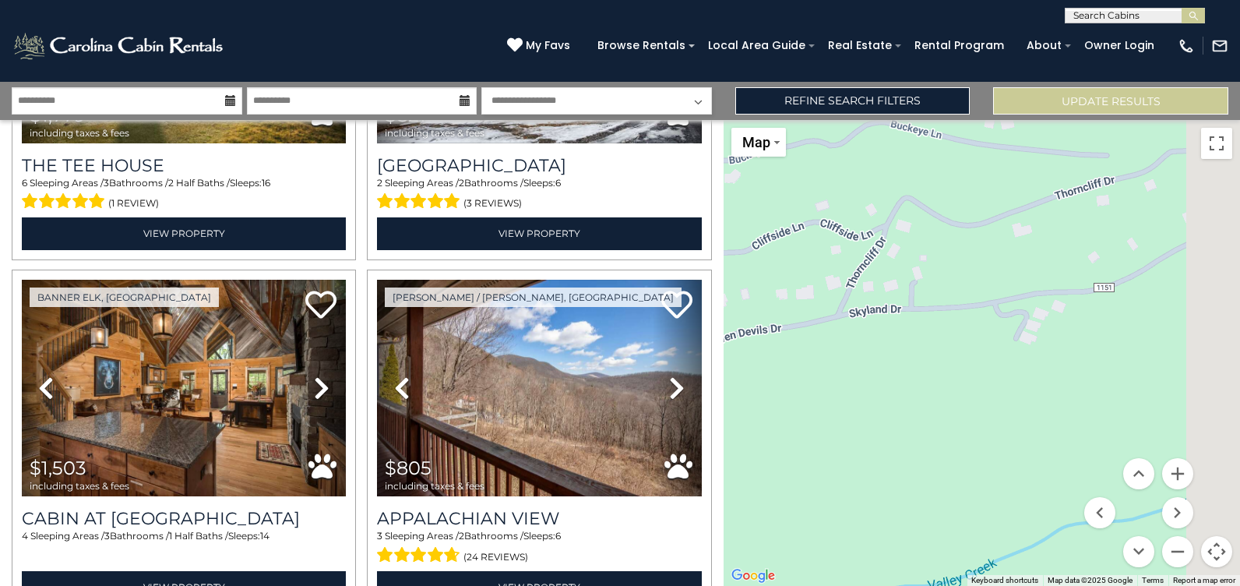
drag, startPoint x: 1076, startPoint y: 364, endPoint x: 714, endPoint y: 436, distance: 368.4
click at [718, 437] on div "**********" at bounding box center [620, 334] width 1240 height 504
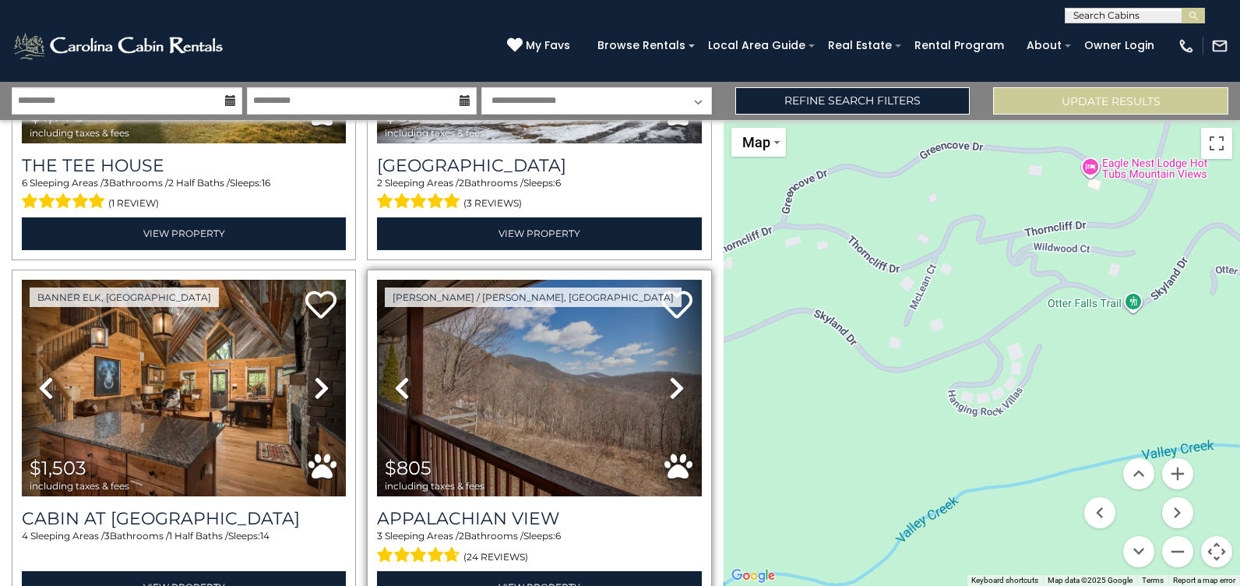
drag, startPoint x: 1234, startPoint y: 314, endPoint x: 635, endPoint y: 393, distance: 604.0
click at [636, 393] on div "**********" at bounding box center [620, 334] width 1240 height 504
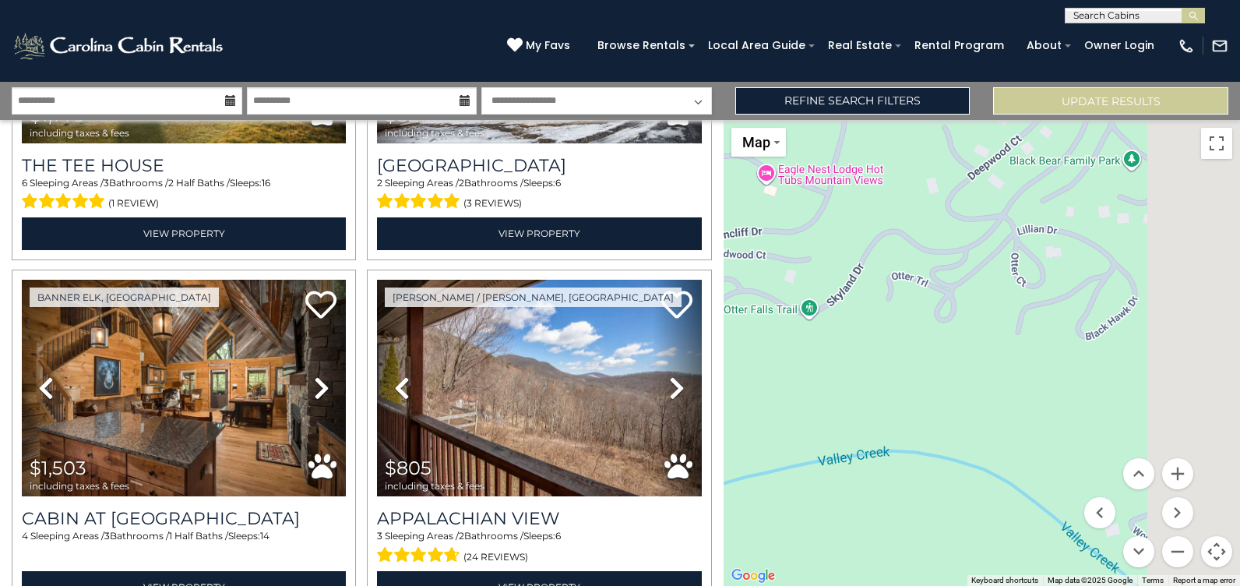
drag, startPoint x: 1105, startPoint y: 361, endPoint x: 980, endPoint y: 392, distance: 129.0
click at [980, 392] on div "$2,981 $1,949 $1,309 $940 $1,239 $938 $2,614 $1,559 $2,848 $1,859 $1,032 $1,797…" at bounding box center [981, 353] width 516 height 466
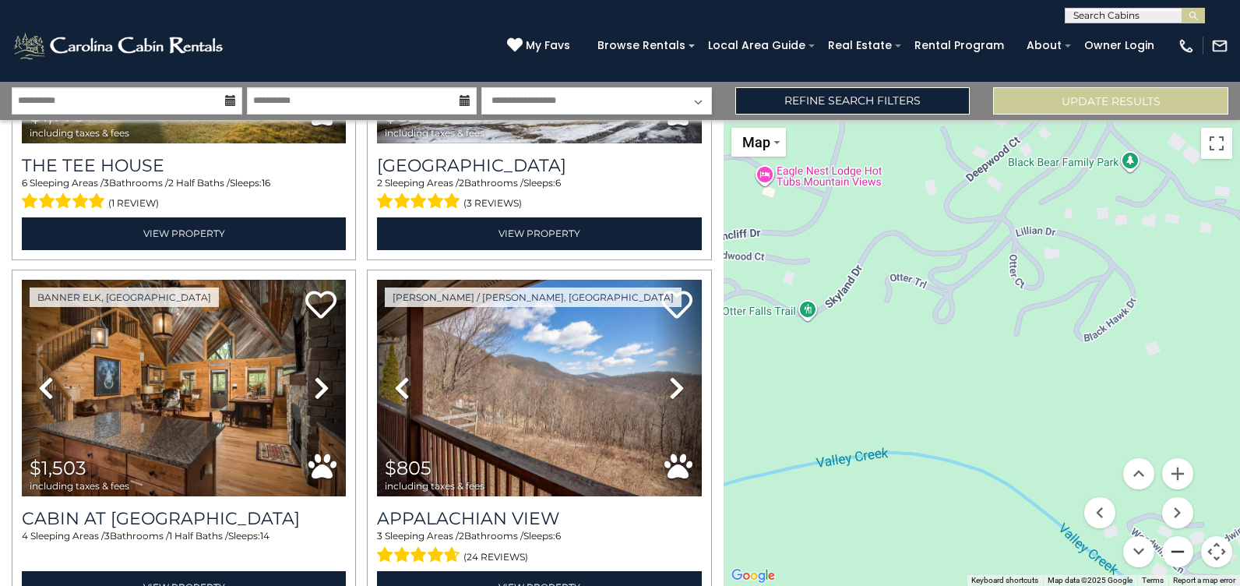
click at [1171, 555] on button "Zoom out" at bounding box center [1177, 551] width 31 height 31
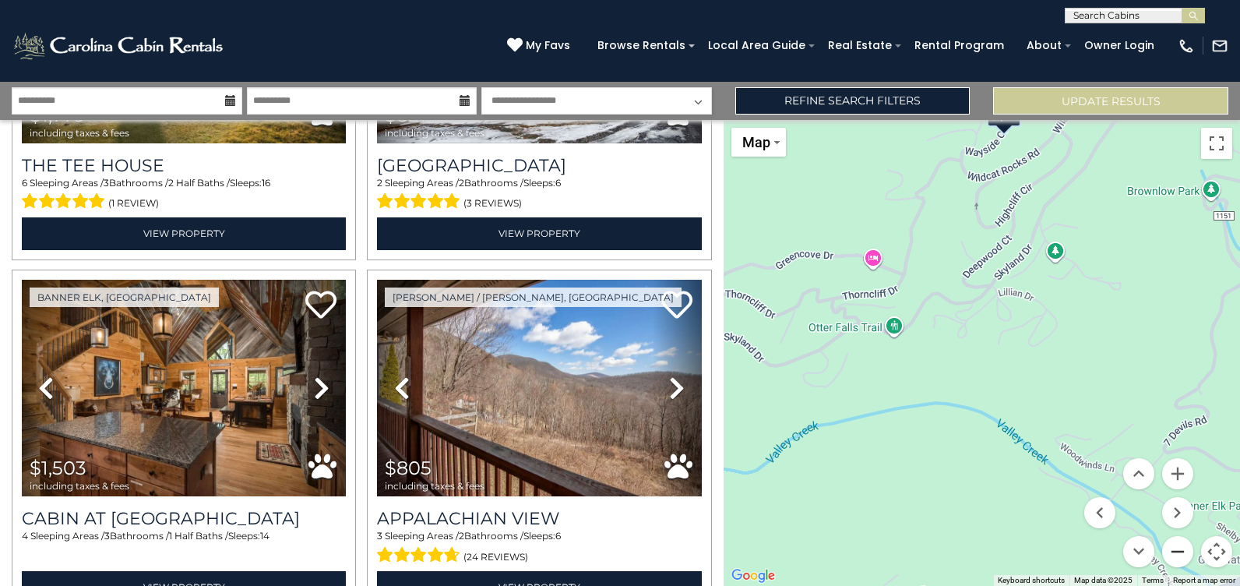
click at [1178, 552] on button "Zoom out" at bounding box center [1177, 551] width 31 height 31
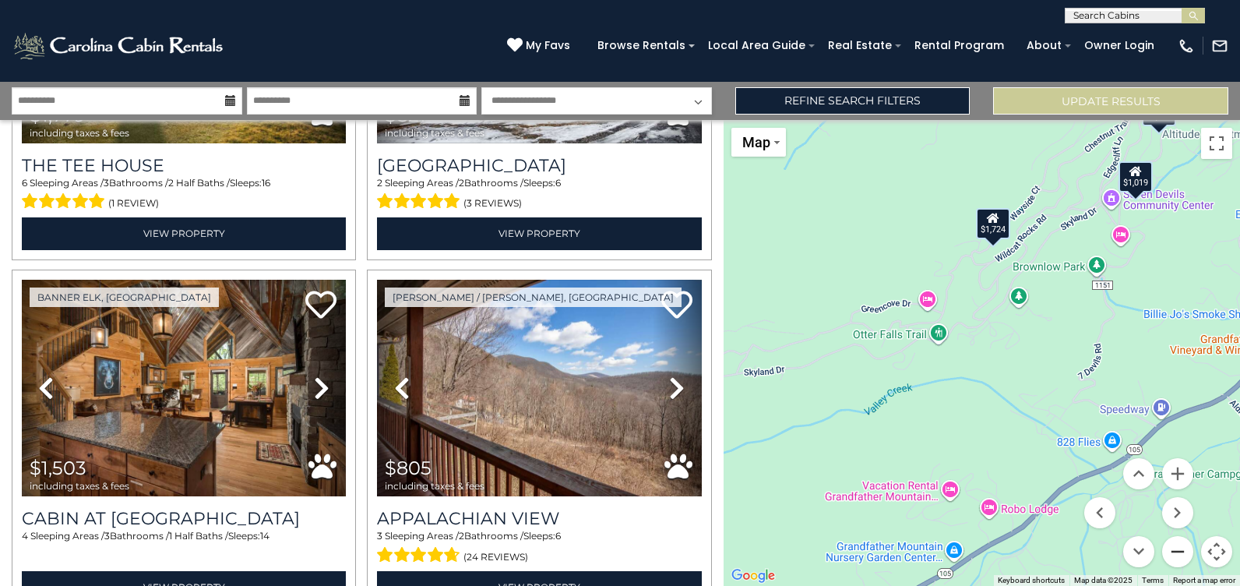
click at [1181, 547] on button "Zoom out" at bounding box center [1177, 551] width 31 height 31
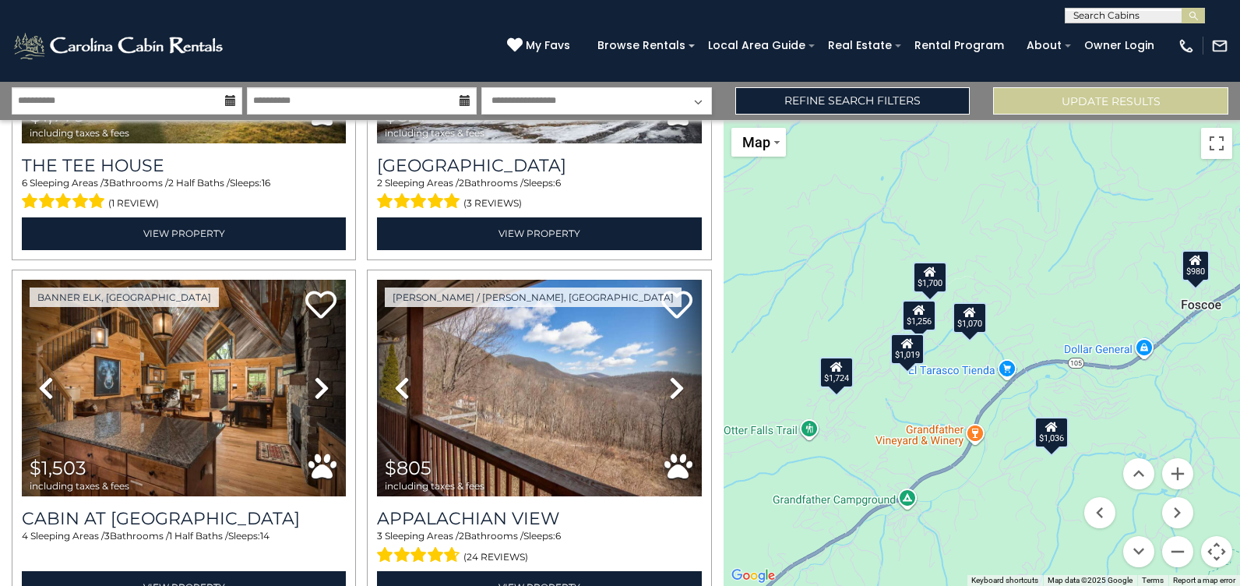
drag, startPoint x: 1083, startPoint y: 322, endPoint x: 947, endPoint y: 408, distance: 161.0
click at [947, 408] on div "$2,981 $1,949 $1,309 $940 $1,239 $938 $2,614 $1,559 $2,848 $1,859 $1,032 $1,797…" at bounding box center [981, 353] width 516 height 466
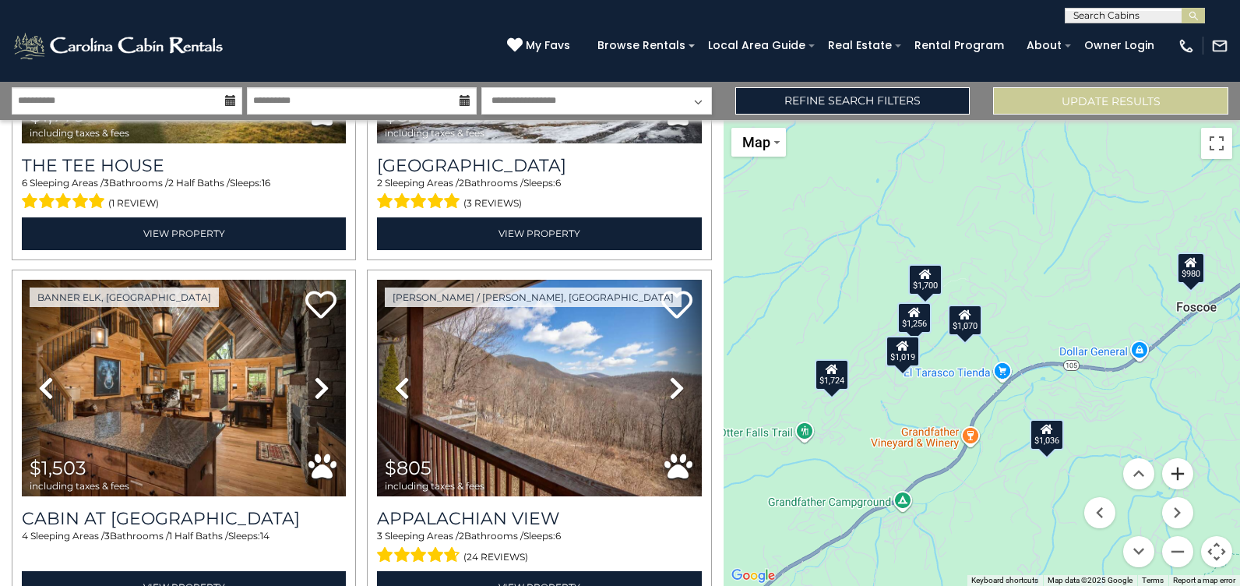
click at [1185, 469] on button "Zoom in" at bounding box center [1177, 473] width 31 height 31
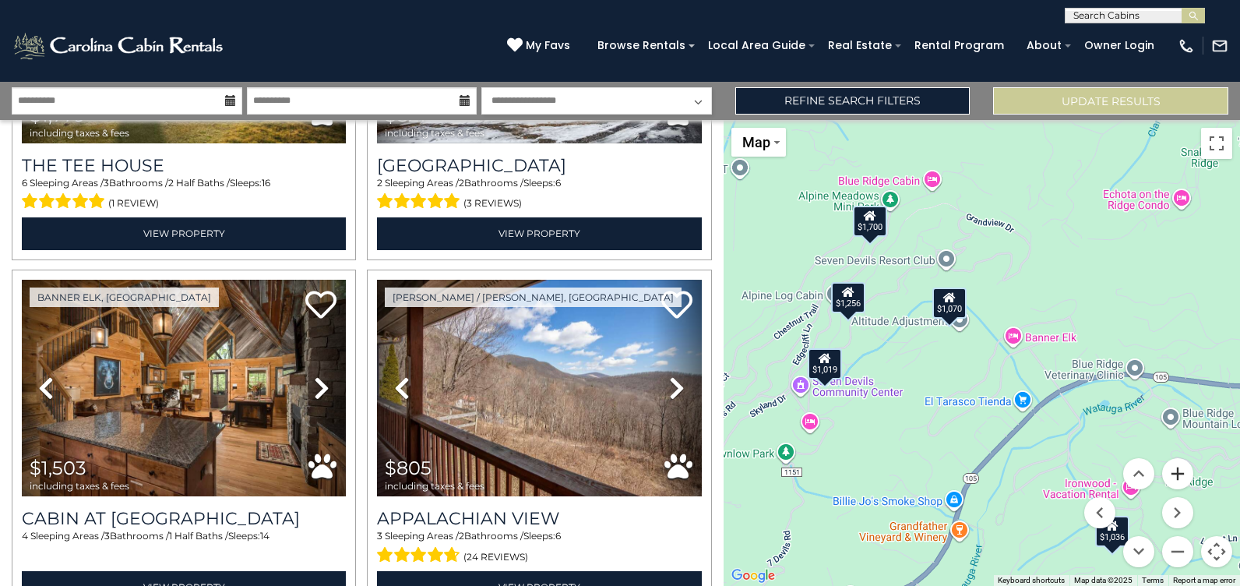
click at [1180, 475] on button "Zoom in" at bounding box center [1177, 473] width 31 height 31
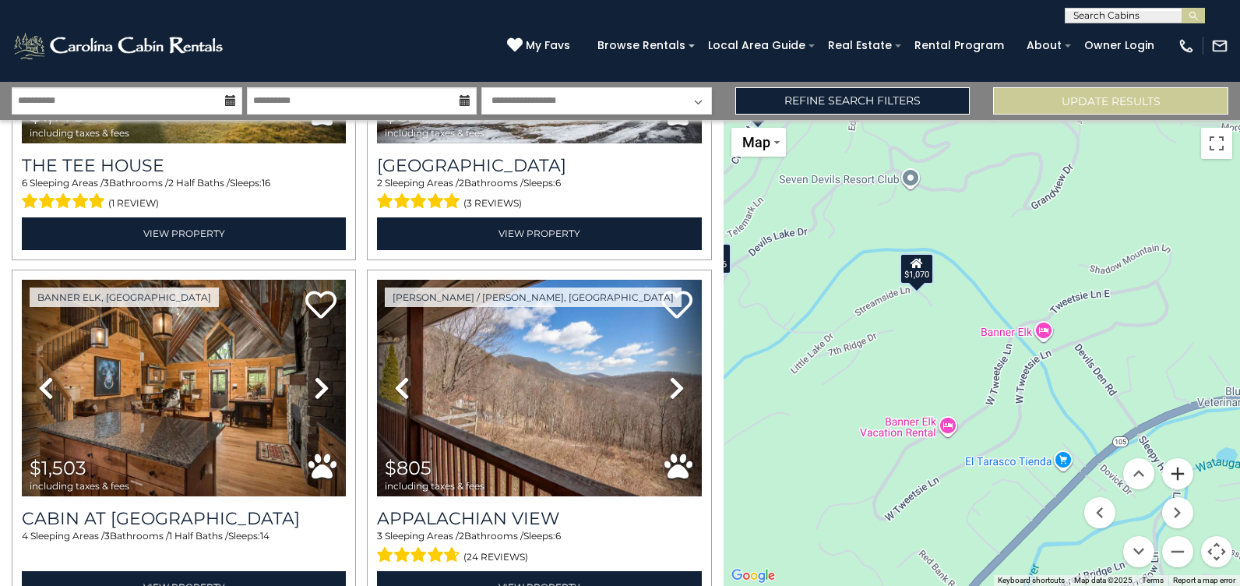
click at [1178, 476] on button "Zoom in" at bounding box center [1177, 473] width 31 height 31
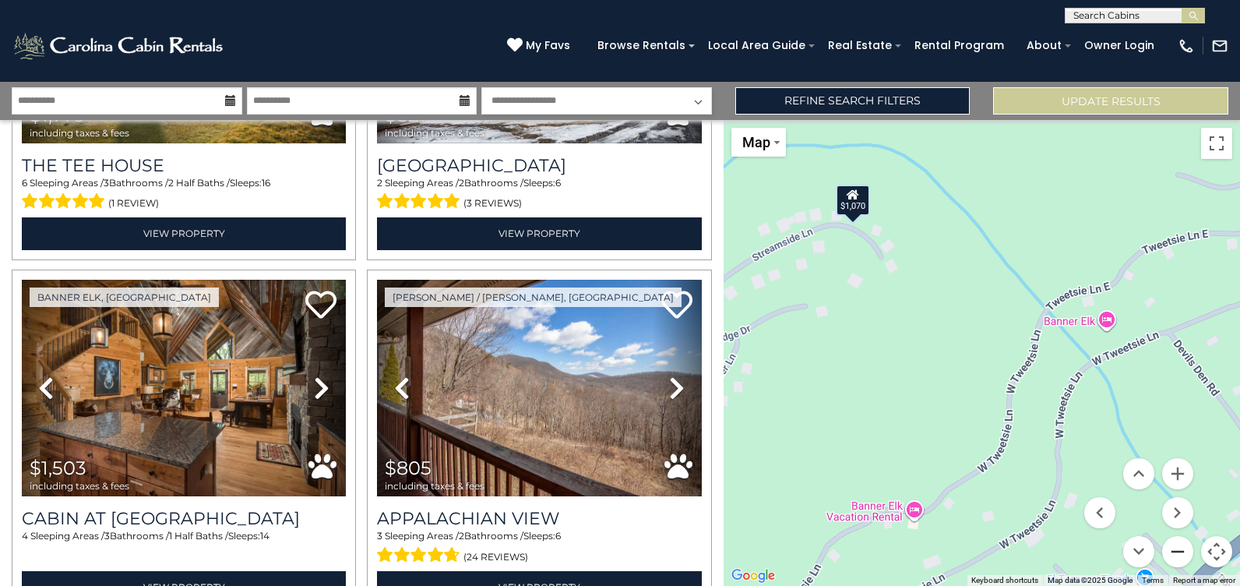
click at [1178, 547] on button "Zoom out" at bounding box center [1177, 551] width 31 height 31
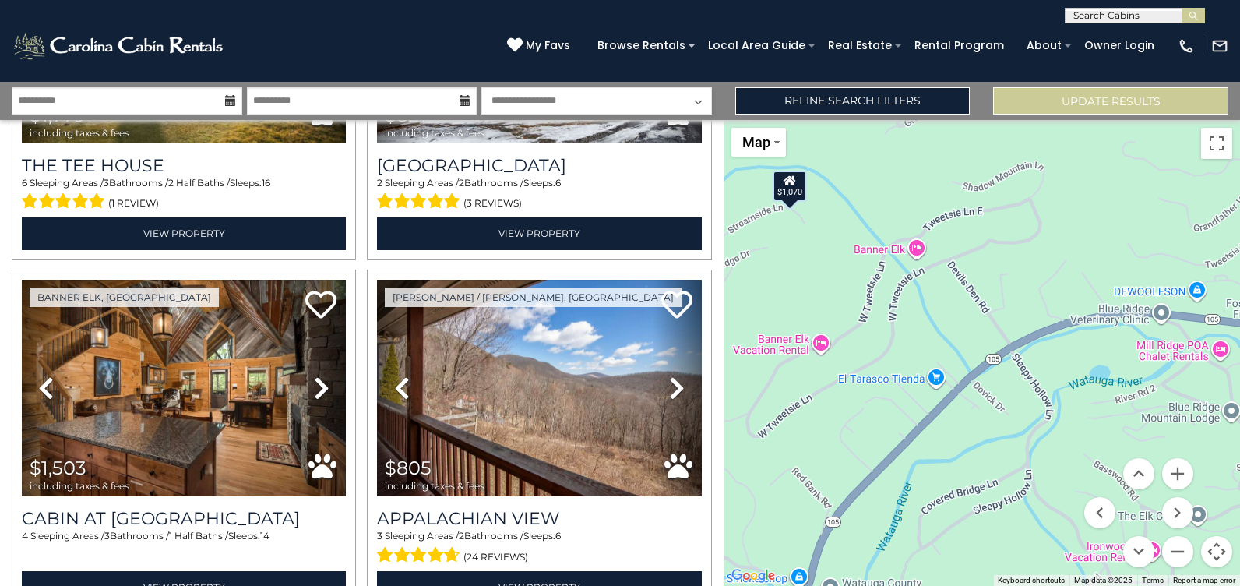
drag, startPoint x: 945, startPoint y: 432, endPoint x: 752, endPoint y: 415, distance: 194.7
click at [751, 415] on div "$2,981 $1,949 $1,309 $940 $1,239 $938 $2,614 $1,559 $2,848 $1,859 $1,032 $1,797…" at bounding box center [981, 353] width 516 height 466
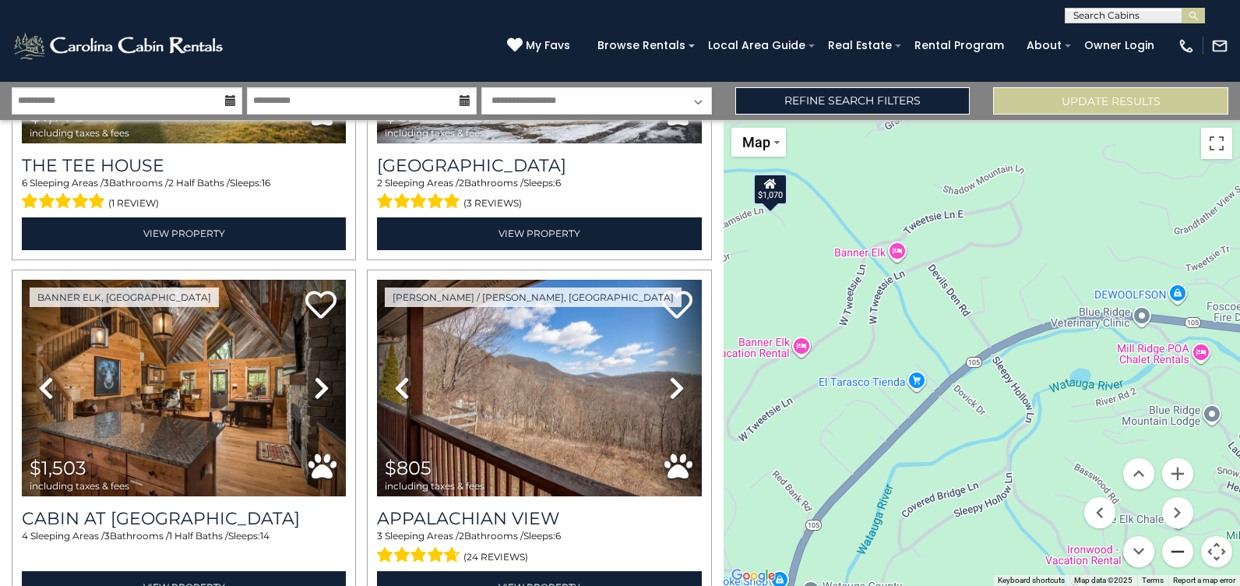
click at [1178, 554] on button "Zoom out" at bounding box center [1177, 551] width 31 height 31
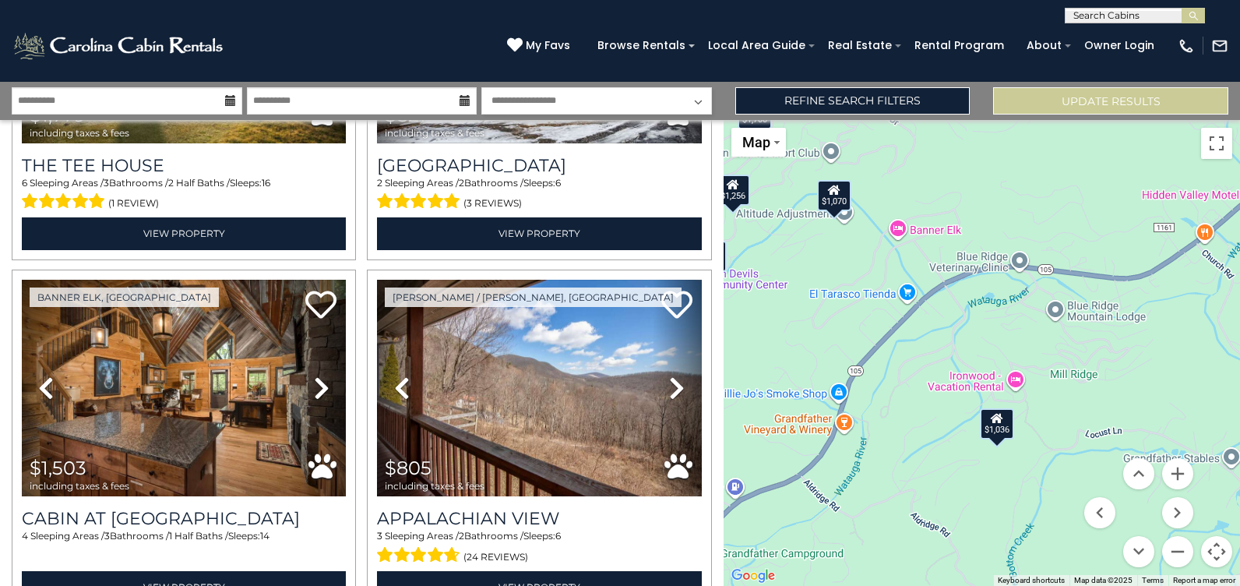
drag, startPoint x: 988, startPoint y: 516, endPoint x: 943, endPoint y: 443, distance: 85.6
click at [943, 443] on div "$2,981 $1,949 $1,309 $940 $1,239 $938 $2,614 $1,559 $2,848 $1,859 $1,032 $1,797…" at bounding box center [981, 353] width 516 height 466
click at [1185, 472] on button "Zoom in" at bounding box center [1177, 473] width 31 height 31
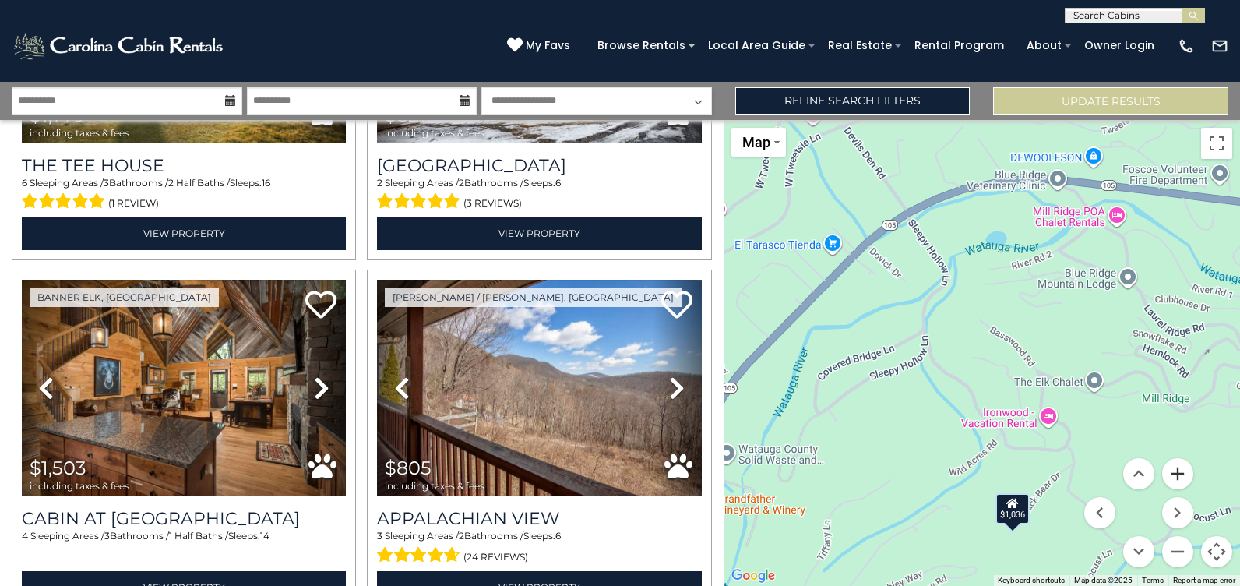
click at [1176, 471] on button "Zoom in" at bounding box center [1177, 473] width 31 height 31
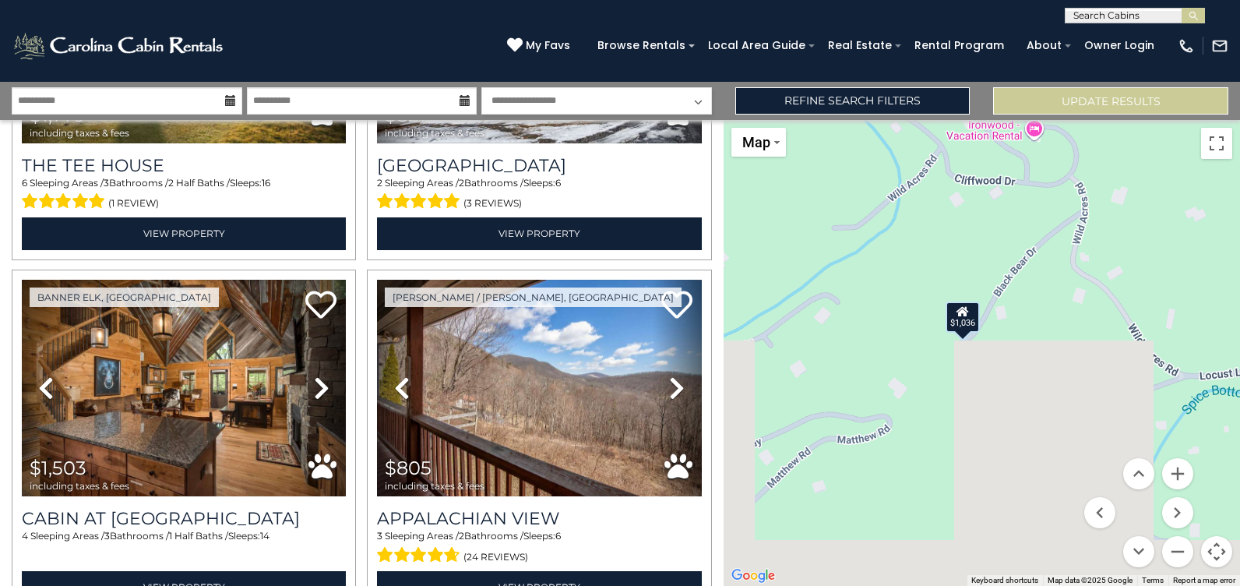
drag, startPoint x: 1028, startPoint y: 409, endPoint x: 980, endPoint y: 139, distance: 273.6
click at [980, 139] on div "$2,981 $1,949 $1,309 $940 $1,239 $938 $2,614 $1,559 $2,848 $1,859 $1,032 $1,797…" at bounding box center [981, 353] width 516 height 466
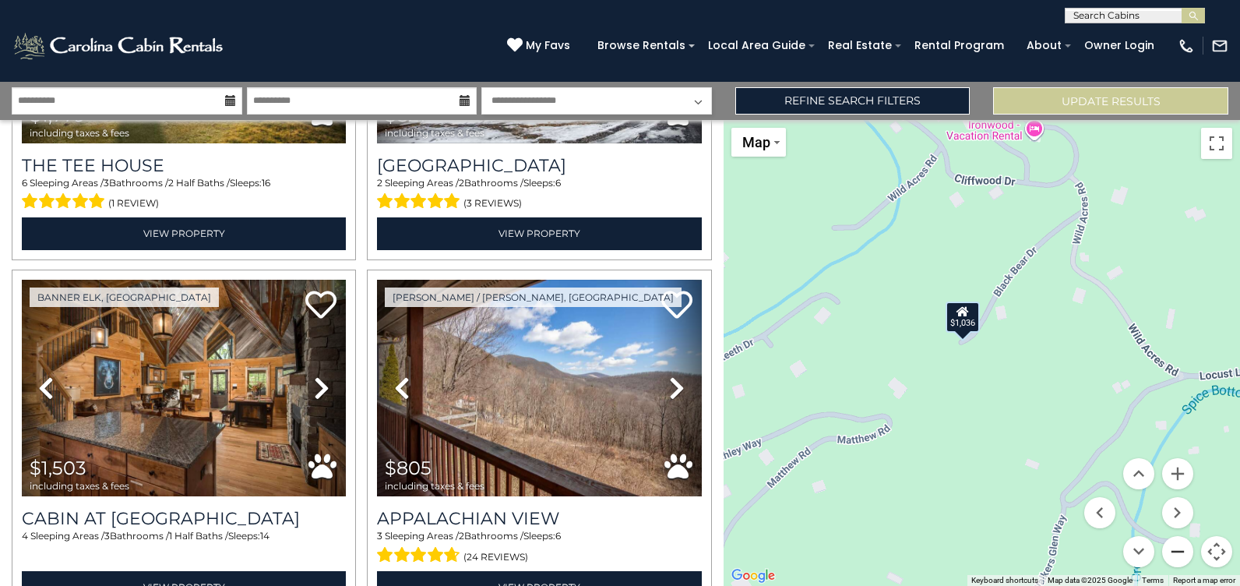
click at [1177, 553] on button "Zoom out" at bounding box center [1177, 551] width 31 height 31
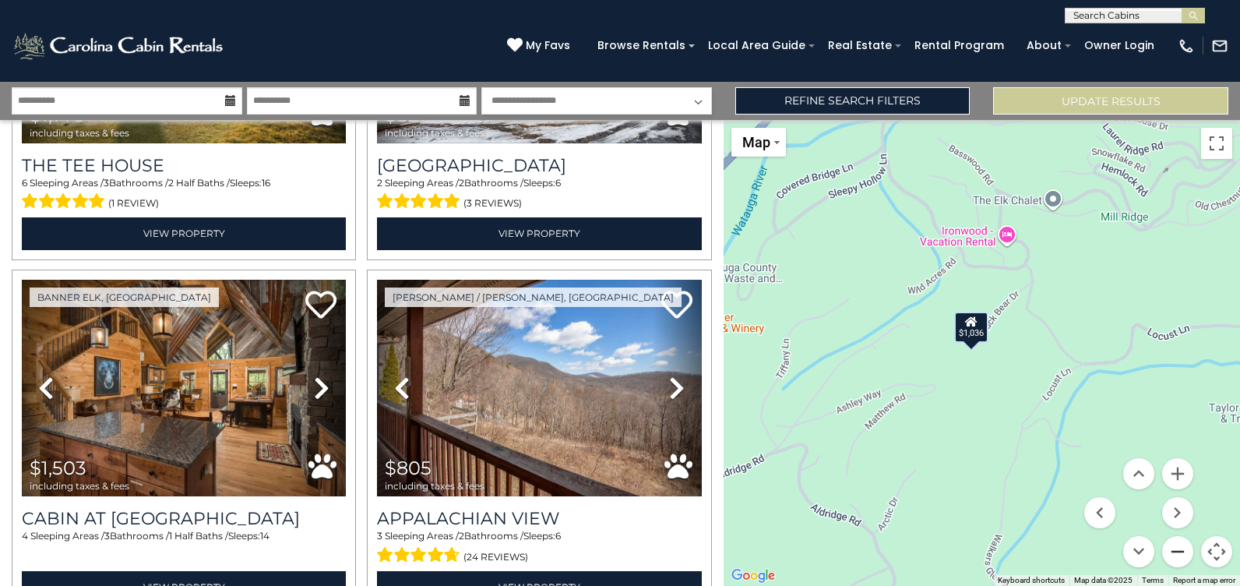
click at [1177, 553] on button "Zoom out" at bounding box center [1177, 551] width 31 height 31
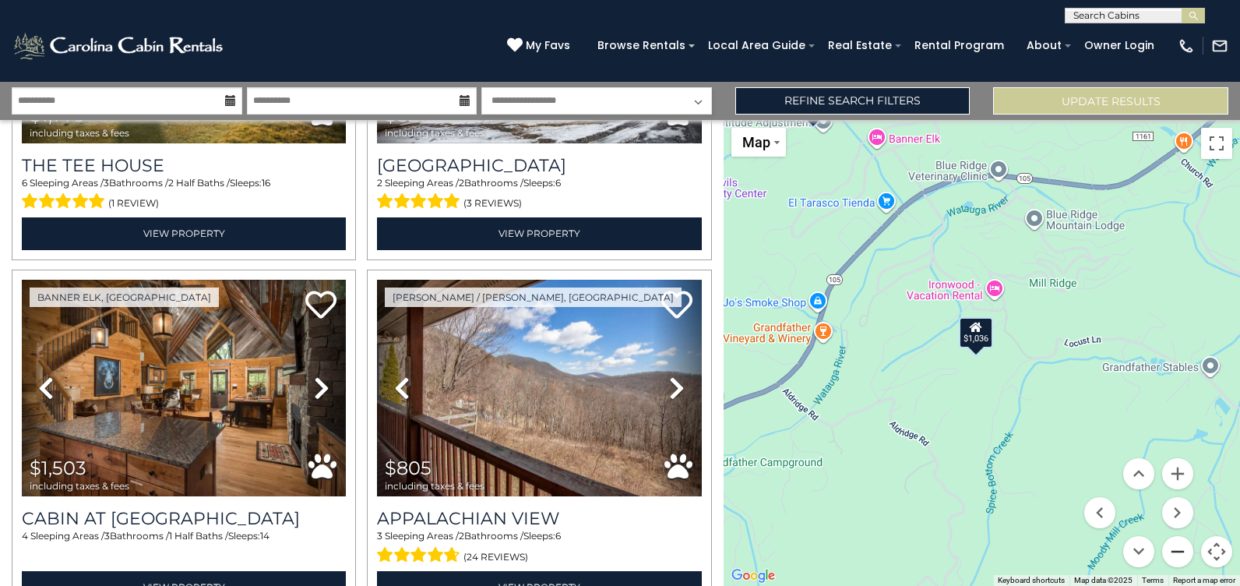
click at [1177, 553] on button "Zoom out" at bounding box center [1177, 551] width 31 height 31
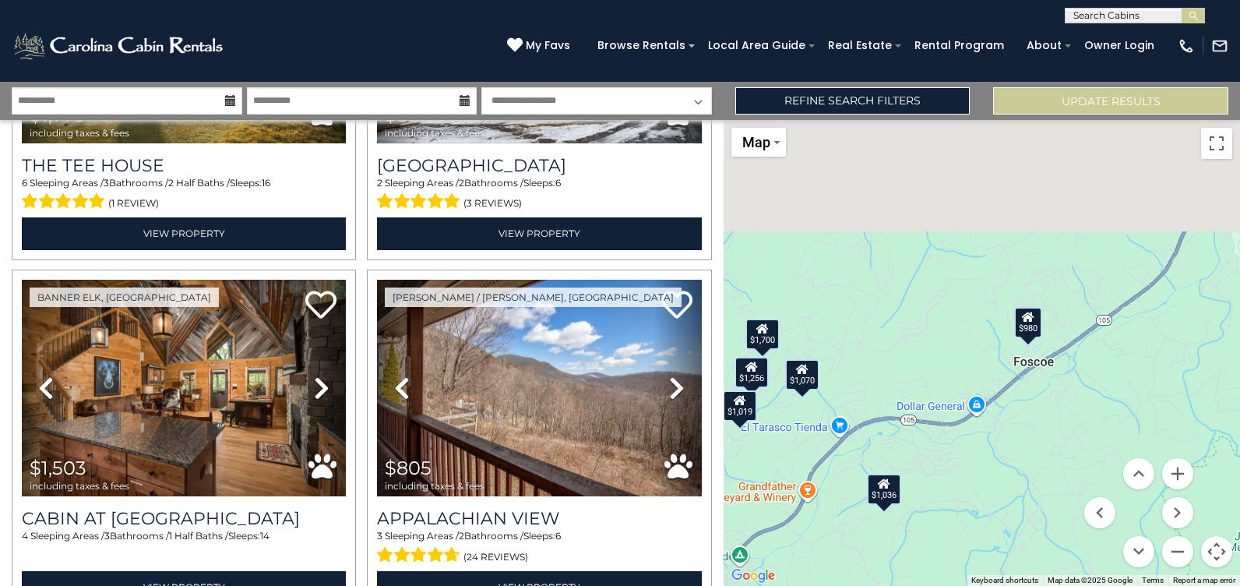
drag, startPoint x: 1071, startPoint y: 403, endPoint x: 1049, endPoint y: 488, distance: 87.6
click at [1049, 486] on div "$2,981 $1,949 $1,309 $940 $1,239 $938 $2,614 $1,559 $2,848 $1,859 $1,032 $1,797…" at bounding box center [981, 353] width 516 height 466
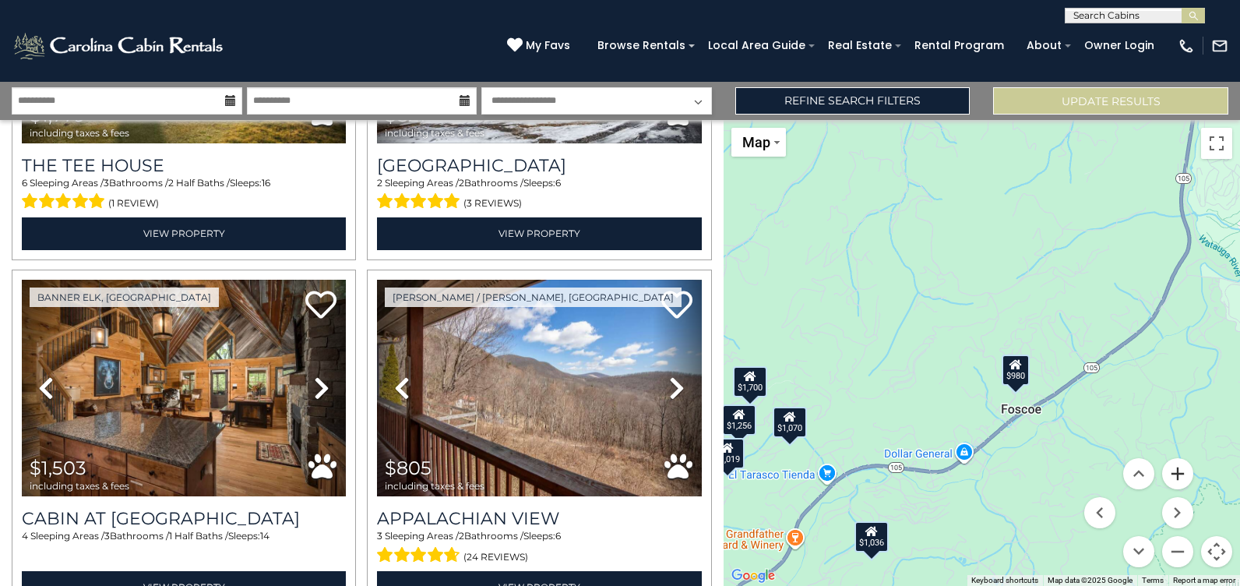
click at [1181, 469] on button "Zoom in" at bounding box center [1177, 473] width 31 height 31
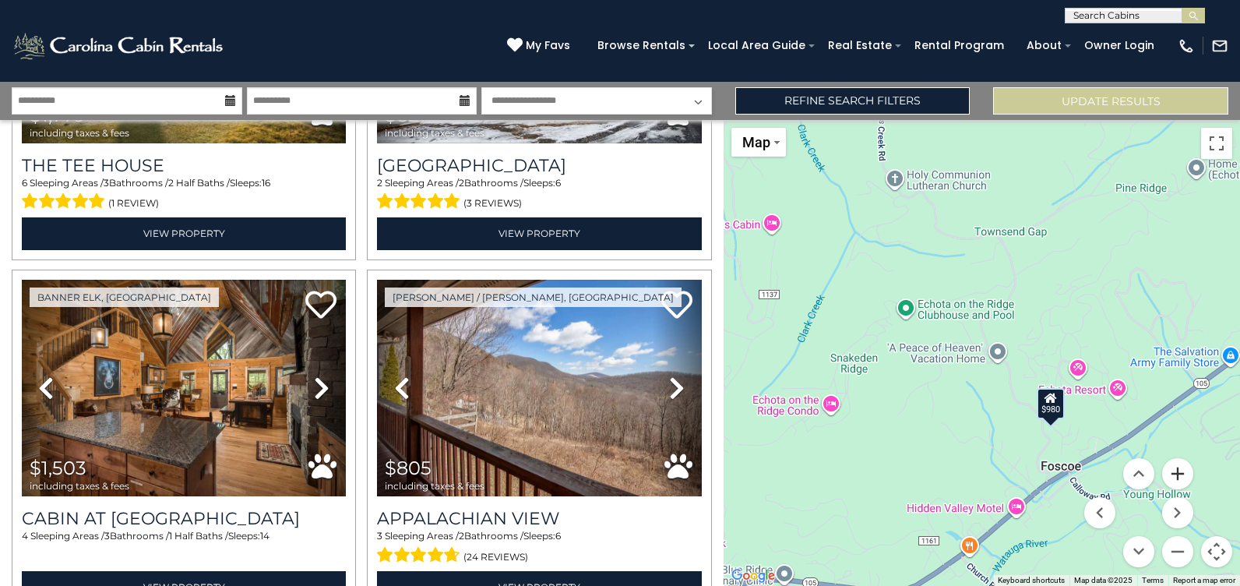
click at [1181, 469] on button "Zoom in" at bounding box center [1177, 473] width 31 height 31
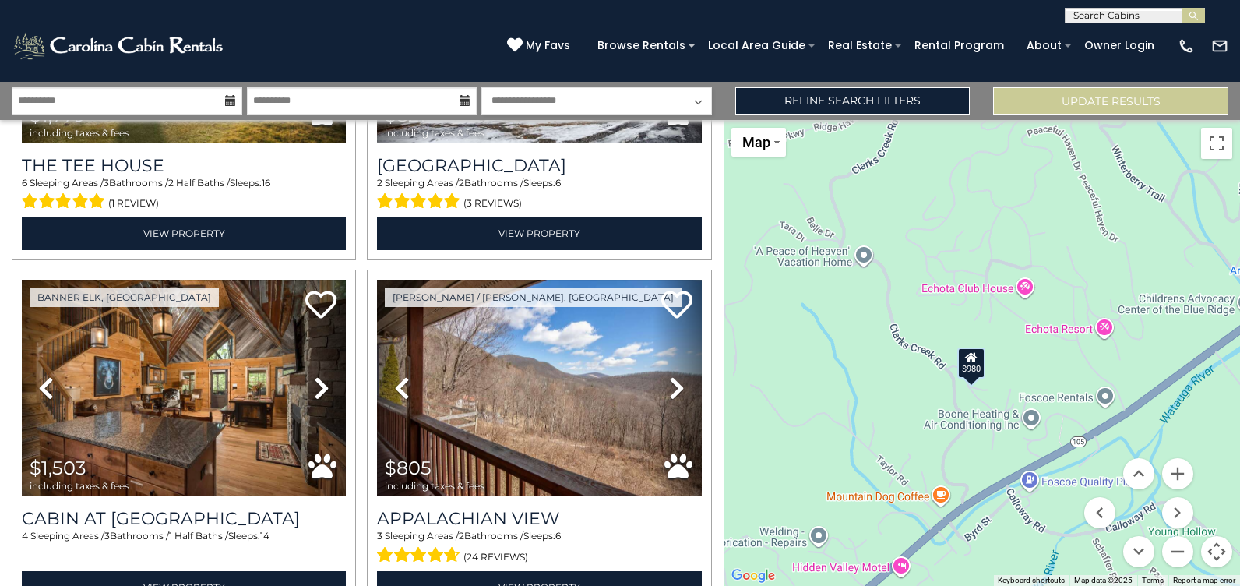
drag, startPoint x: 1040, startPoint y: 476, endPoint x: 889, endPoint y: 368, distance: 185.9
click at [889, 368] on div "$2,981 $1,949 $1,309 $940 $1,239 $938 $2,614 $1,559 $2,848 $1,859 $1,032 $1,797…" at bounding box center [981, 353] width 516 height 466
click at [1182, 474] on button "Zoom in" at bounding box center [1177, 473] width 31 height 31
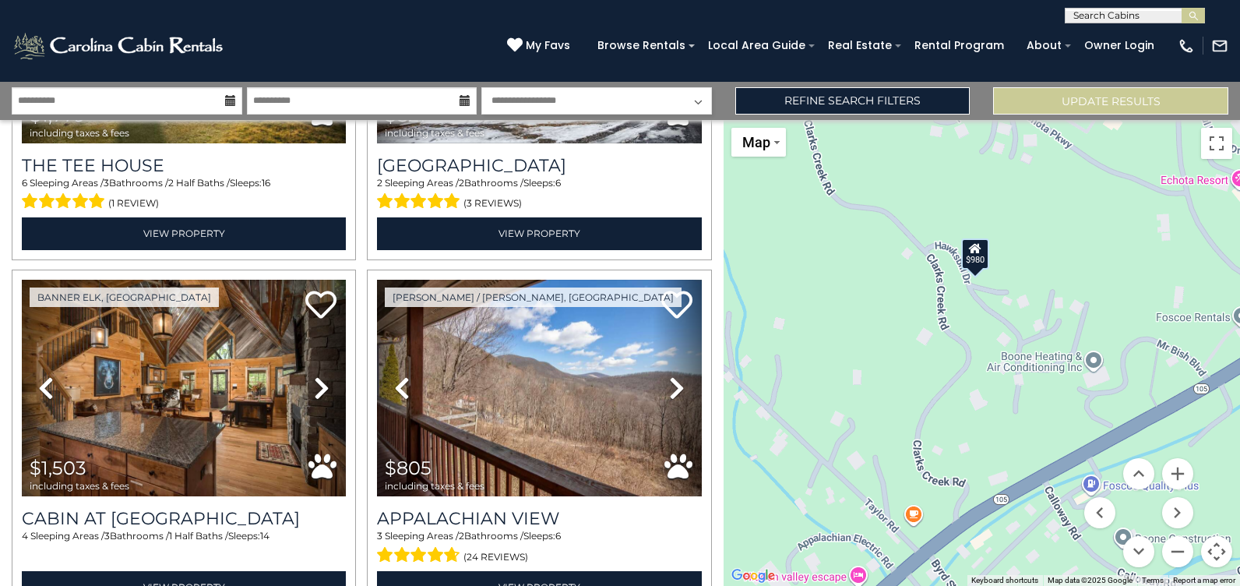
drag, startPoint x: 1071, startPoint y: 378, endPoint x: 1073, endPoint y: 290, distance: 88.0
click at [1073, 290] on div "$2,981 $1,949 $1,309 $940 $1,239 $938 $2,614 $1,559 $2,848 $1,859 $1,032 $1,797…" at bounding box center [981, 353] width 516 height 466
click at [981, 255] on div "$980" at bounding box center [975, 253] width 28 height 31
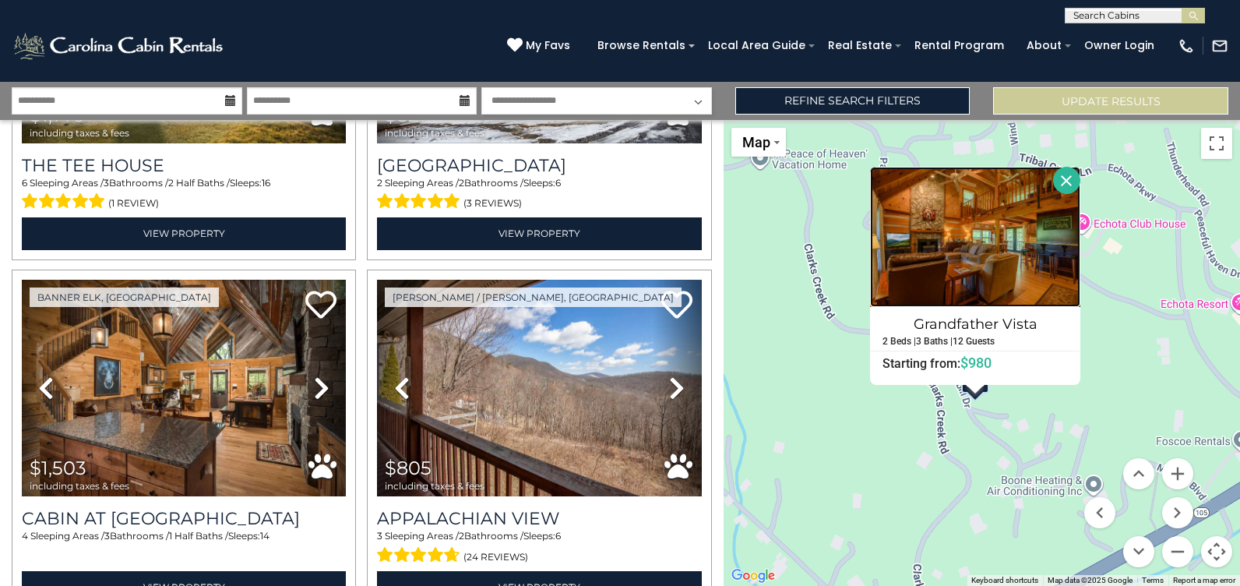
click at [976, 255] on img at bounding box center [975, 237] width 210 height 140
click at [1063, 177] on button "Close" at bounding box center [1066, 180] width 27 height 27
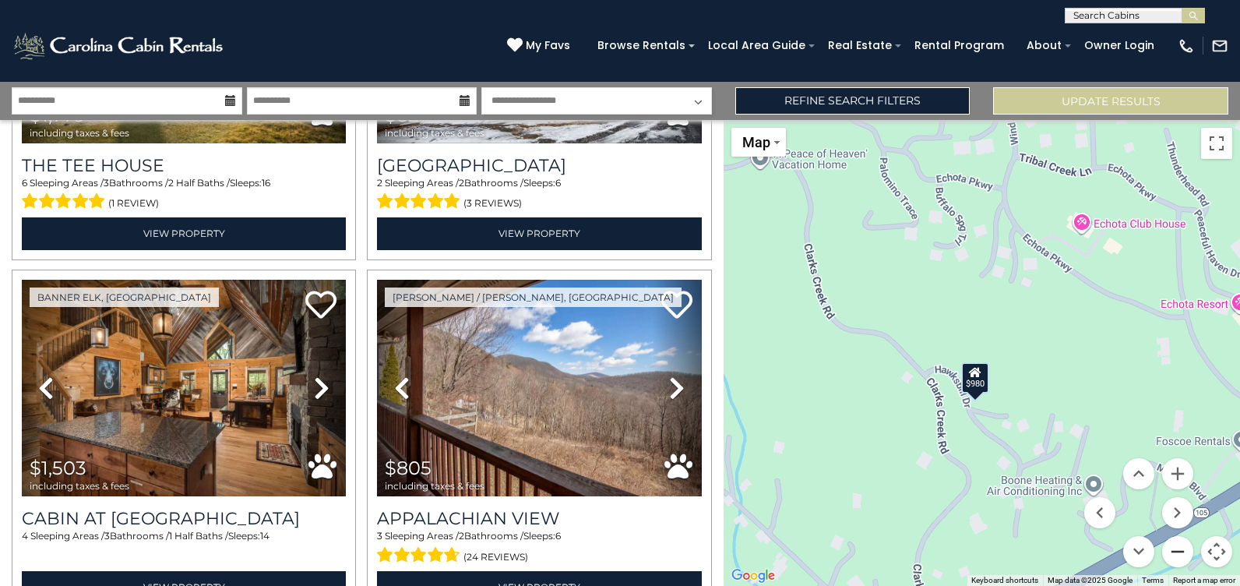
click at [1175, 555] on button "Zoom out" at bounding box center [1177, 551] width 31 height 31
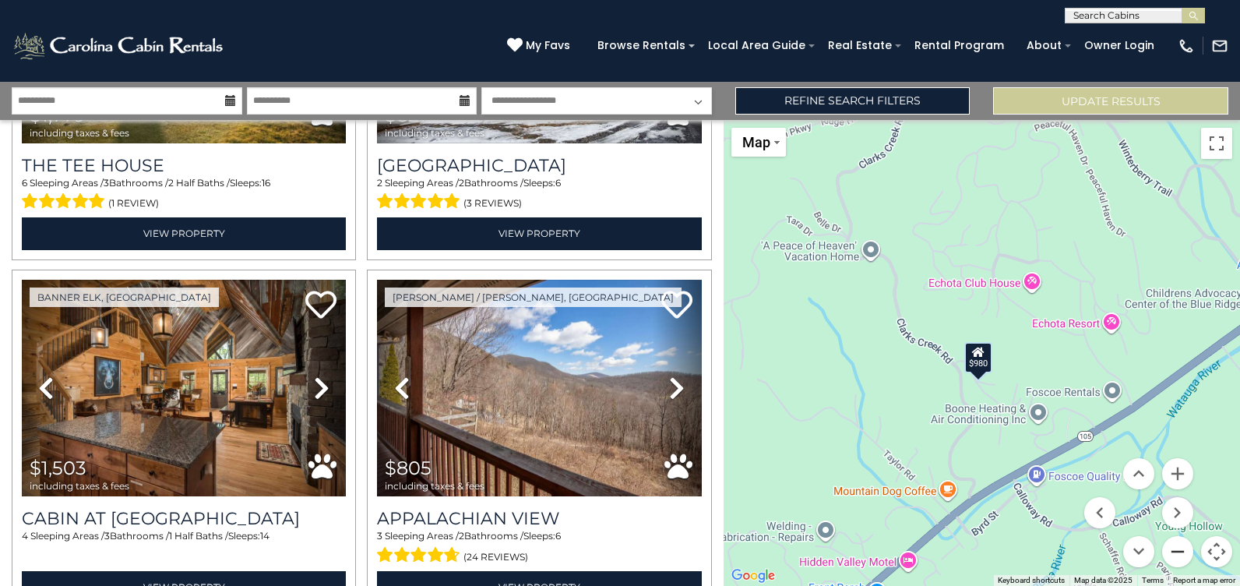
click at [1175, 555] on button "Zoom out" at bounding box center [1177, 551] width 31 height 31
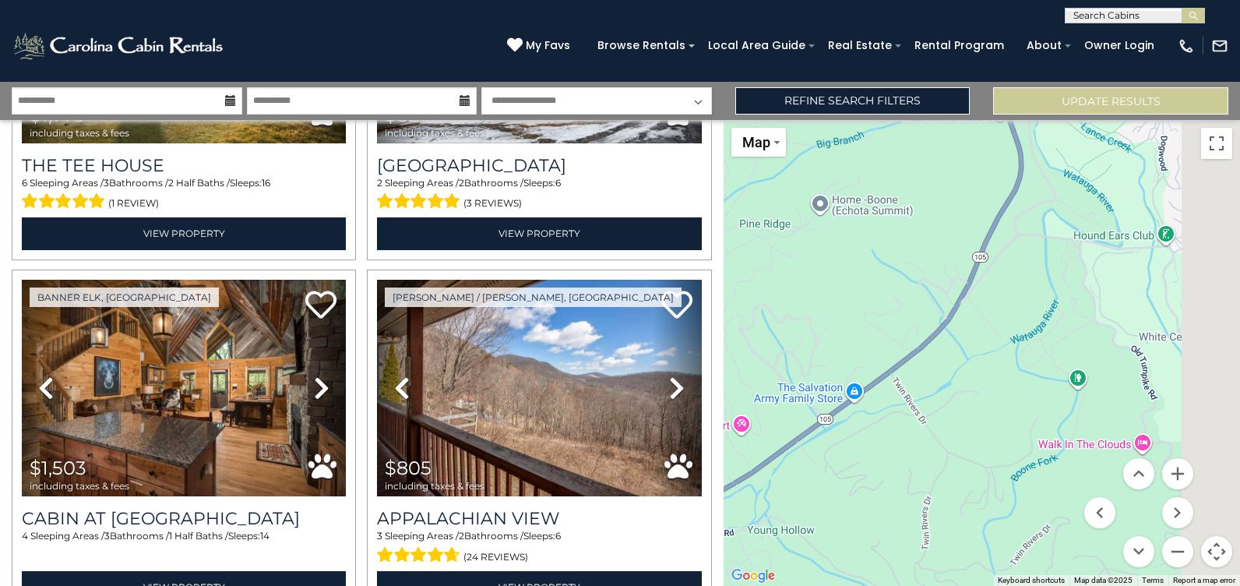
drag, startPoint x: 1191, startPoint y: 403, endPoint x: 878, endPoint y: 497, distance: 326.0
click at [878, 497] on div "$2,981 $1,949 $1,309 $940 $1,239 $938 $2,614 $1,559 $2,848 $1,859 $1,032 $1,797…" at bounding box center [981, 353] width 516 height 466
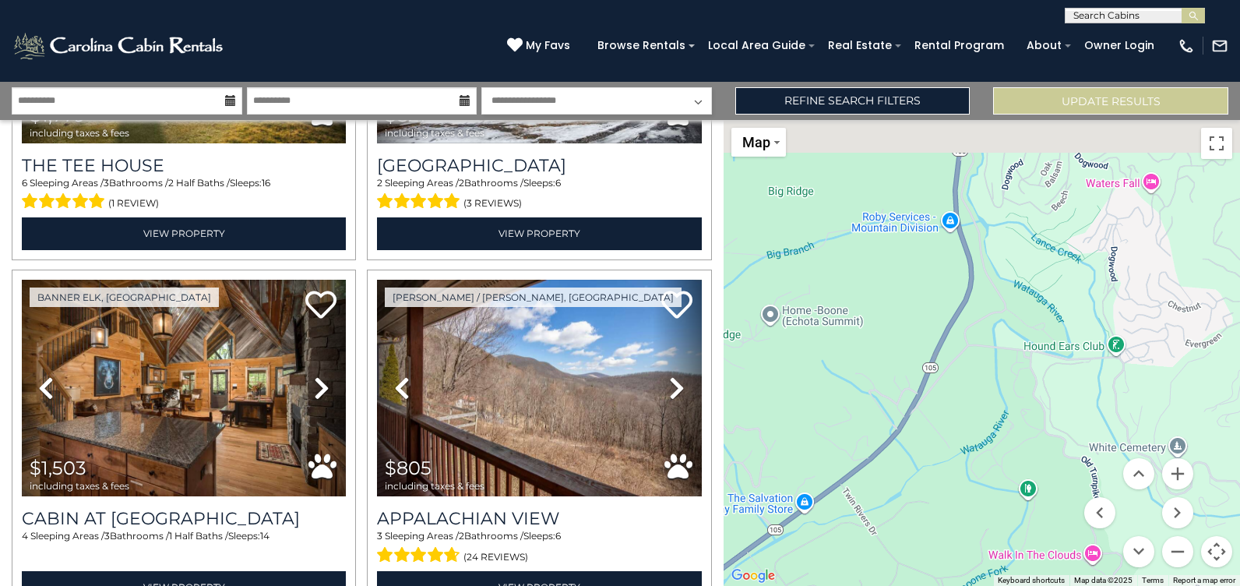
drag, startPoint x: 1016, startPoint y: 453, endPoint x: 986, endPoint y: 489, distance: 47.0
click at [989, 488] on div "$2,981 $1,949 $1,309 $940 $1,239 $938 $2,614 $1,559 $2,848 $1,859 $1,032 $1,797…" at bounding box center [981, 353] width 516 height 466
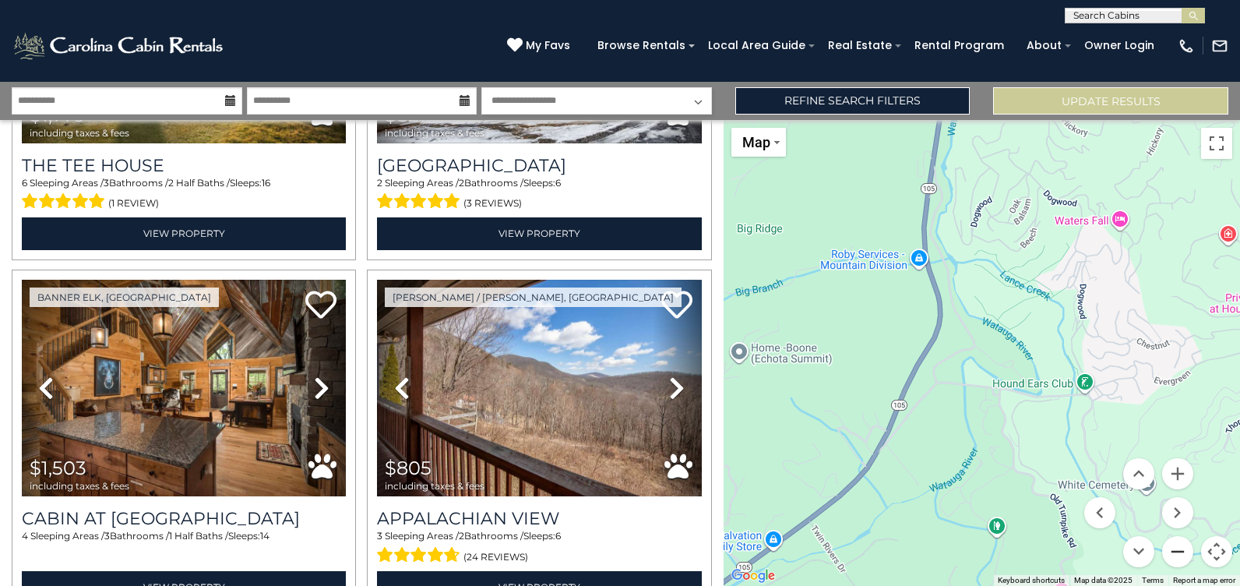
click at [1173, 547] on button "Zoom out" at bounding box center [1177, 551] width 31 height 31
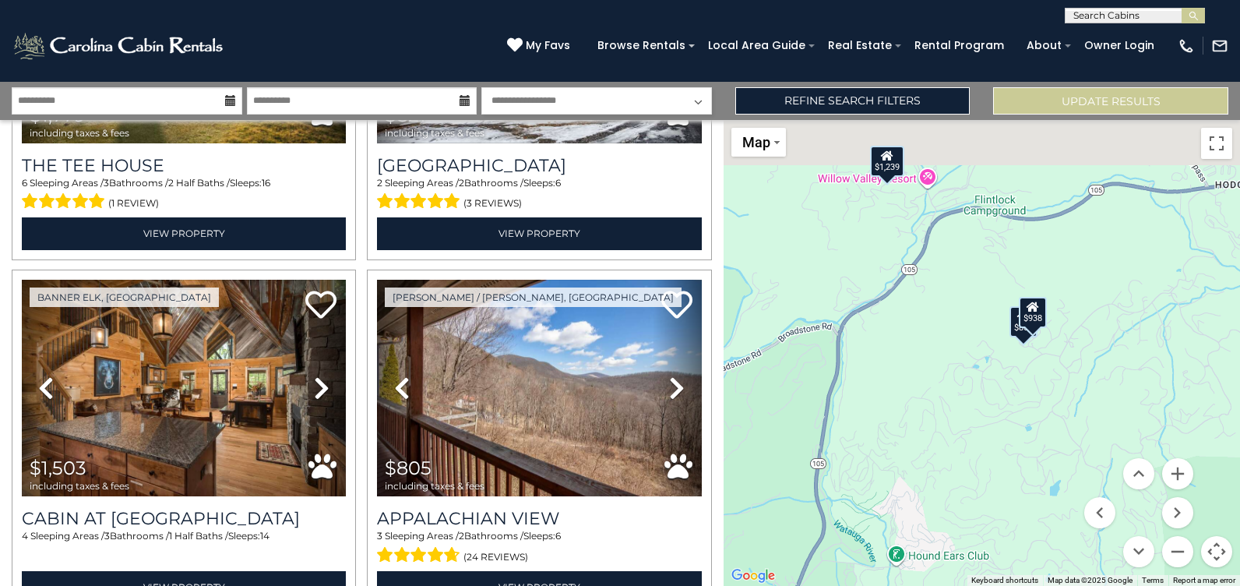
drag, startPoint x: 1153, startPoint y: 252, endPoint x: 1012, endPoint y: 449, distance: 242.3
click at [1012, 449] on div "$2,981 $1,949 $1,309 $940 $1,239 $938 $2,614 $1,559 $2,848 $1,859 $1,032 $1,797…" at bounding box center [981, 353] width 516 height 466
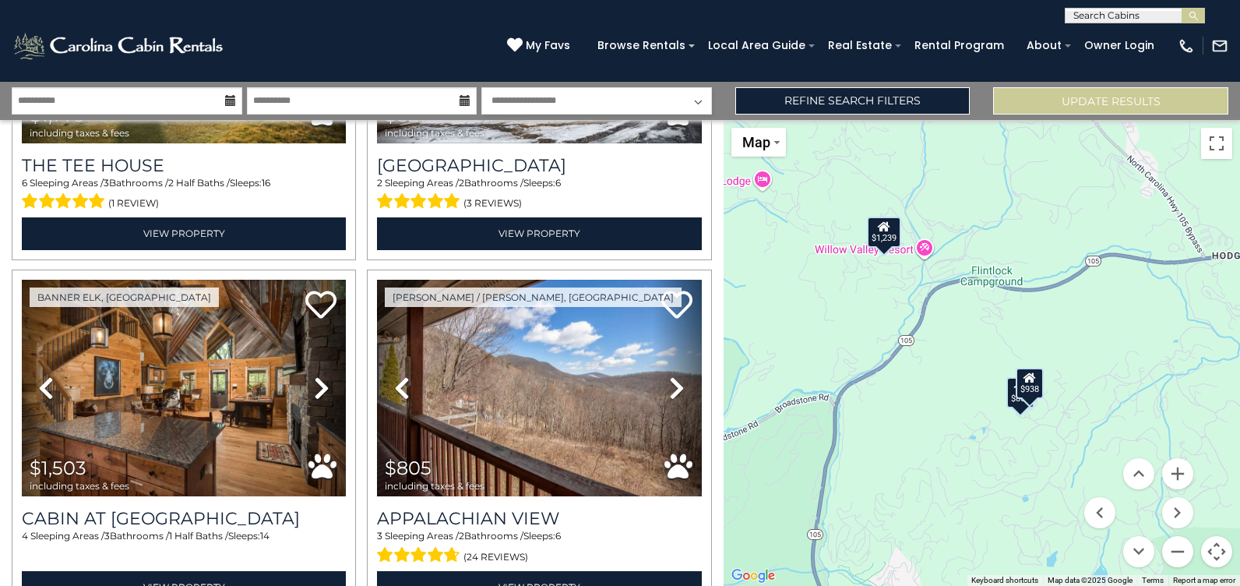
drag, startPoint x: 960, startPoint y: 311, endPoint x: 962, endPoint y: 382, distance: 71.7
click at [962, 382] on div "$2,981 $1,949 $1,309 $940 $1,239 $938 $2,614 $1,559 $2,848 $1,859 $1,032 $1,797…" at bounding box center [981, 353] width 516 height 466
click at [1179, 472] on button "Zoom in" at bounding box center [1177, 473] width 31 height 31
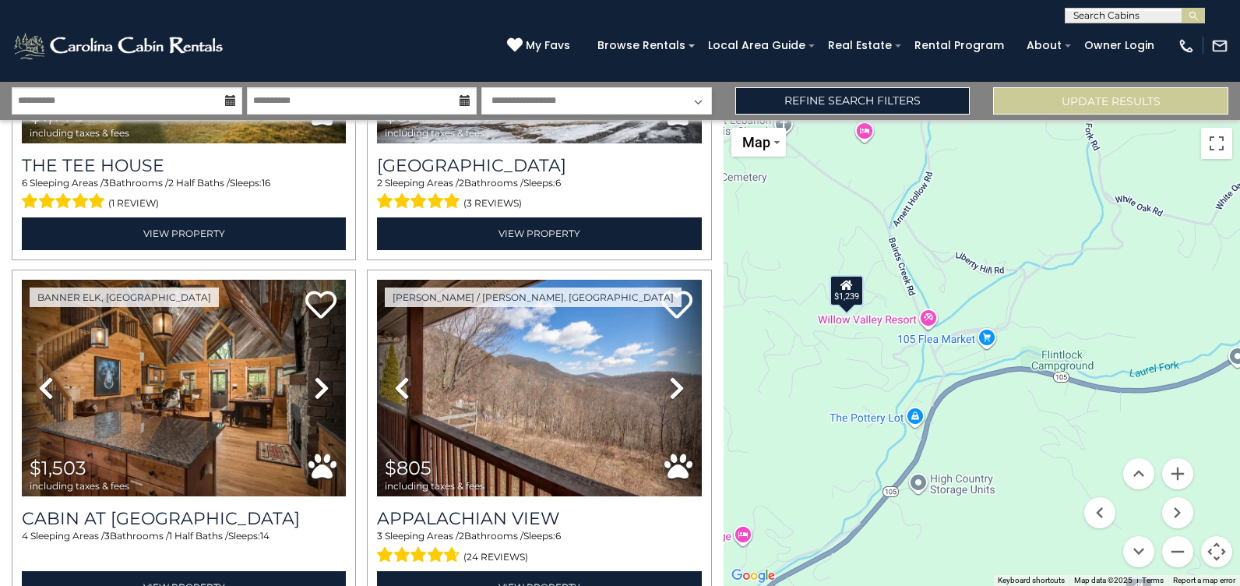
drag, startPoint x: 977, startPoint y: 302, endPoint x: 1038, endPoint y: 471, distance: 179.6
click at [1038, 471] on div "$2,981 $1,949 $1,309 $940 $1,239 $938 $2,614 $1,559 $2,848 $1,859 $1,032 $1,797…" at bounding box center [981, 353] width 516 height 466
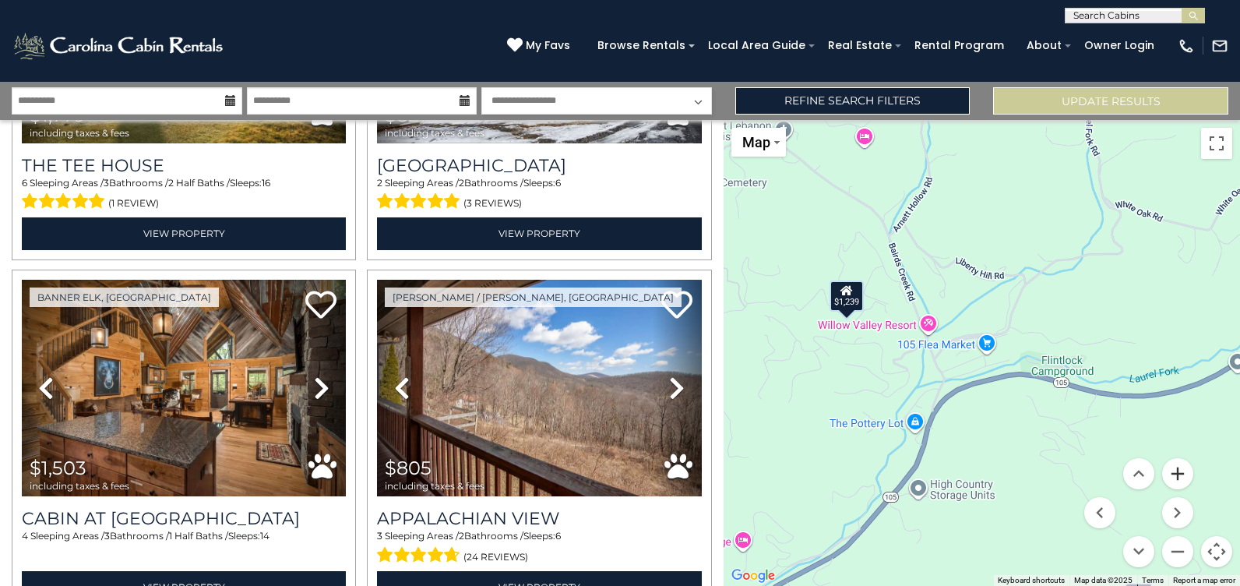
click at [1177, 477] on button "Zoom in" at bounding box center [1177, 473] width 31 height 31
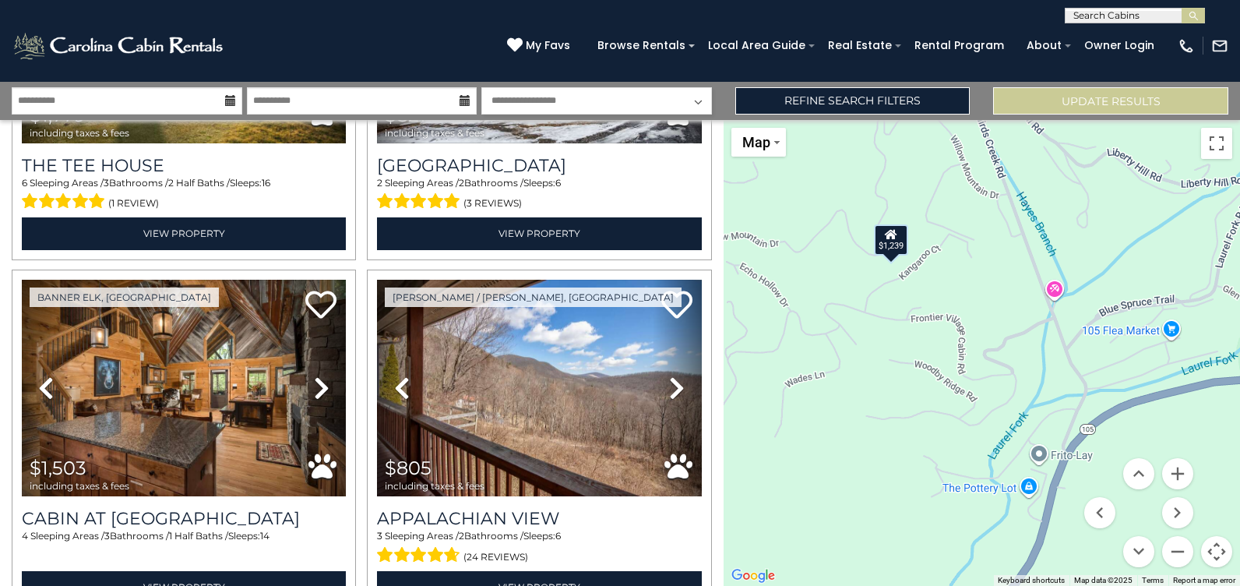
drag, startPoint x: 895, startPoint y: 430, endPoint x: 1076, endPoint y: 414, distance: 182.1
click at [1076, 414] on div "$2,981 $1,949 $1,309 $940 $1,239 $938 $2,614 $1,559 $2,848 $1,859 $1,032 $1,797…" at bounding box center [981, 353] width 516 height 466
click at [1178, 476] on button "Zoom in" at bounding box center [1177, 473] width 31 height 31
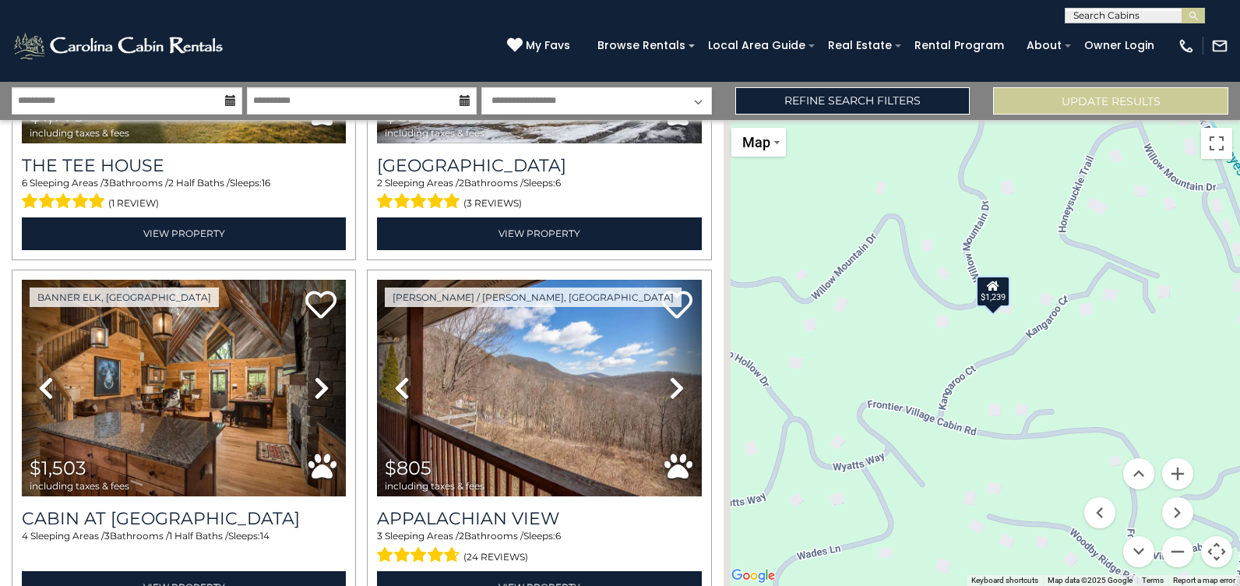
drag, startPoint x: 856, startPoint y: 243, endPoint x: 1052, endPoint y: 393, distance: 247.2
click at [1052, 393] on div "$2,981 $1,949 $1,309 $940 $1,239 $938 $2,614 $1,559 $2,848 $1,859 $1,032 $1,797…" at bounding box center [981, 353] width 516 height 466
click at [1183, 480] on button "Zoom in" at bounding box center [1177, 473] width 31 height 31
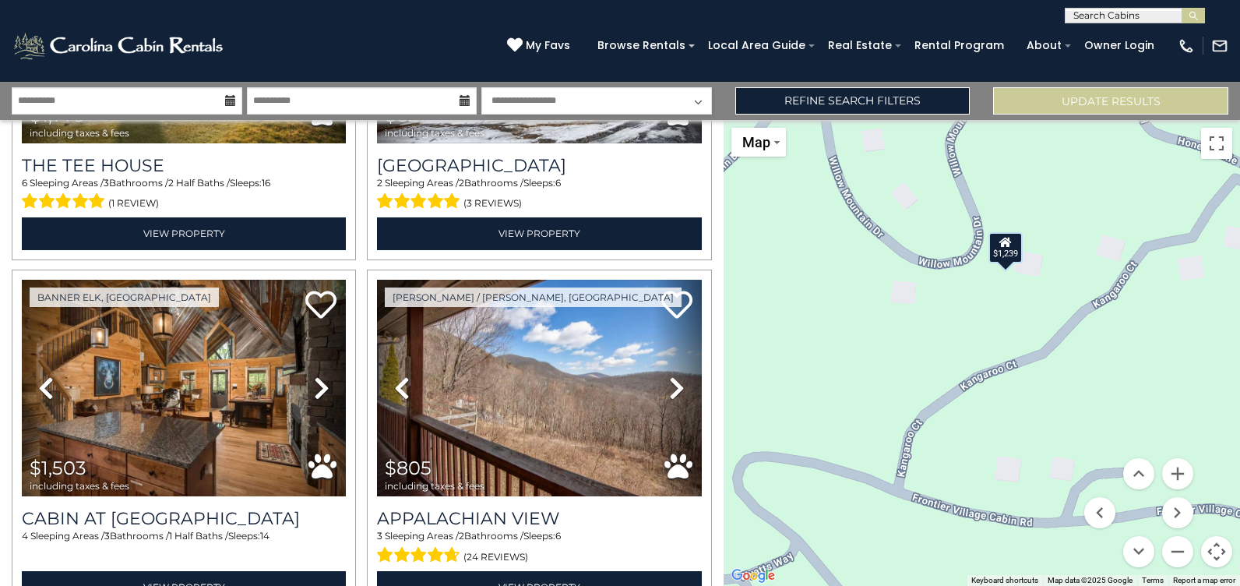
click at [1012, 252] on div "$1,239" at bounding box center [1005, 247] width 34 height 31
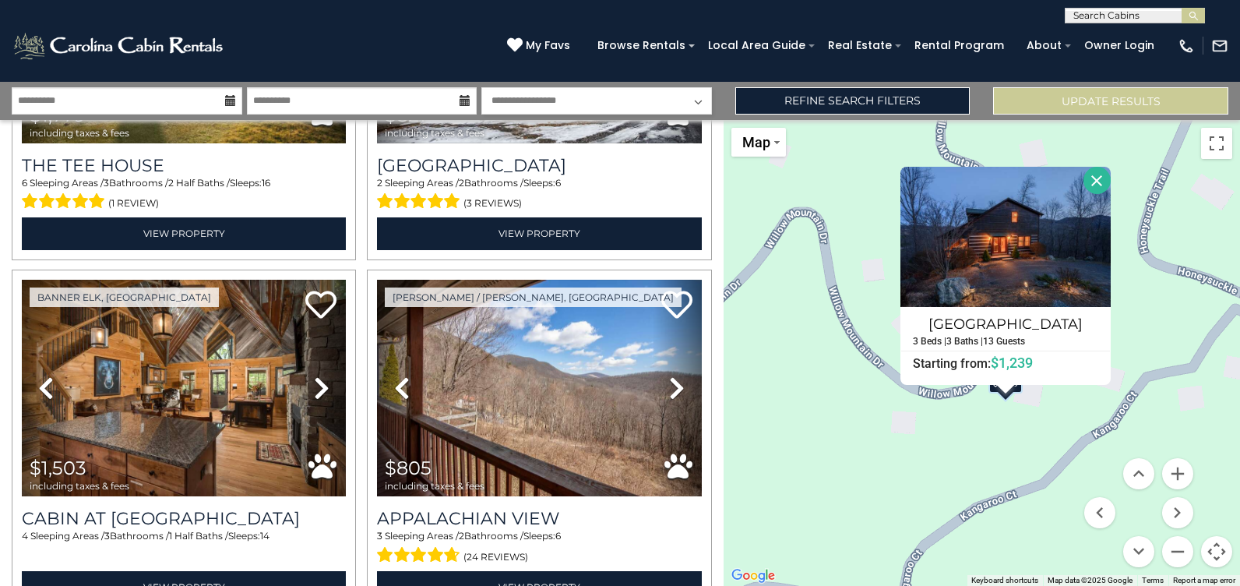
click at [1093, 183] on button "Close" at bounding box center [1096, 180] width 27 height 27
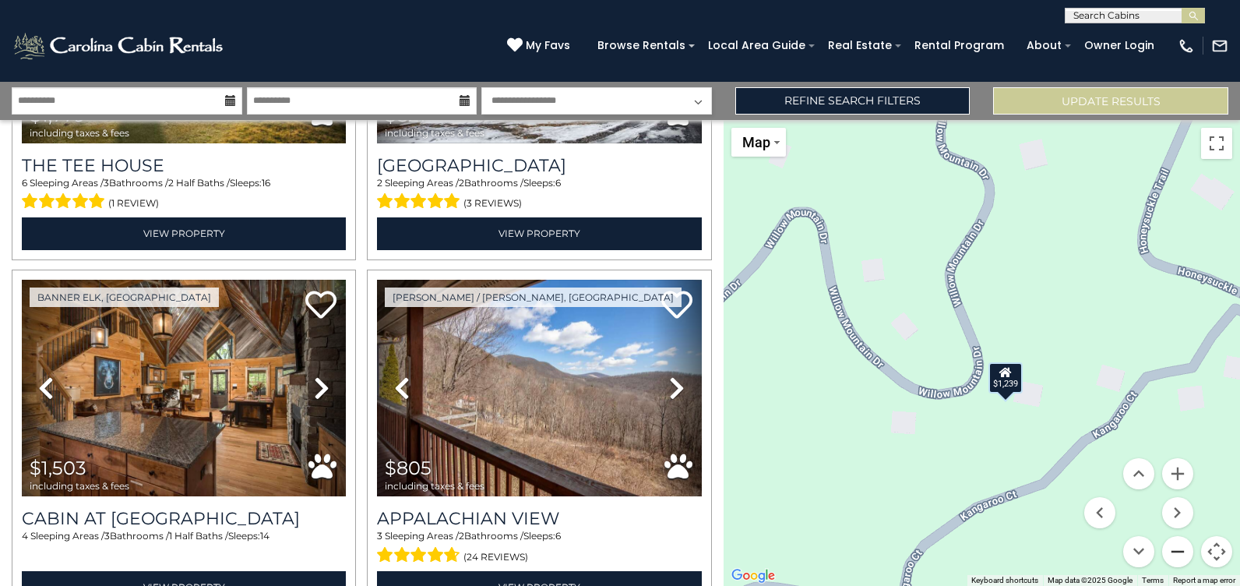
click at [1182, 557] on button "Zoom out" at bounding box center [1177, 551] width 31 height 31
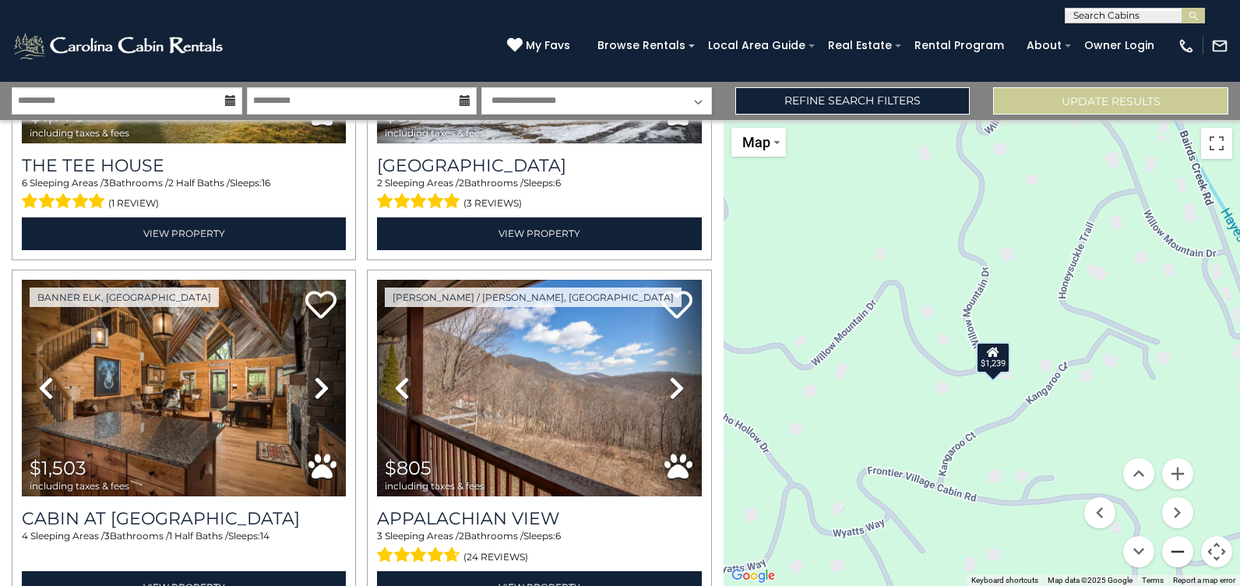
click at [1182, 557] on button "Zoom out" at bounding box center [1177, 551] width 31 height 31
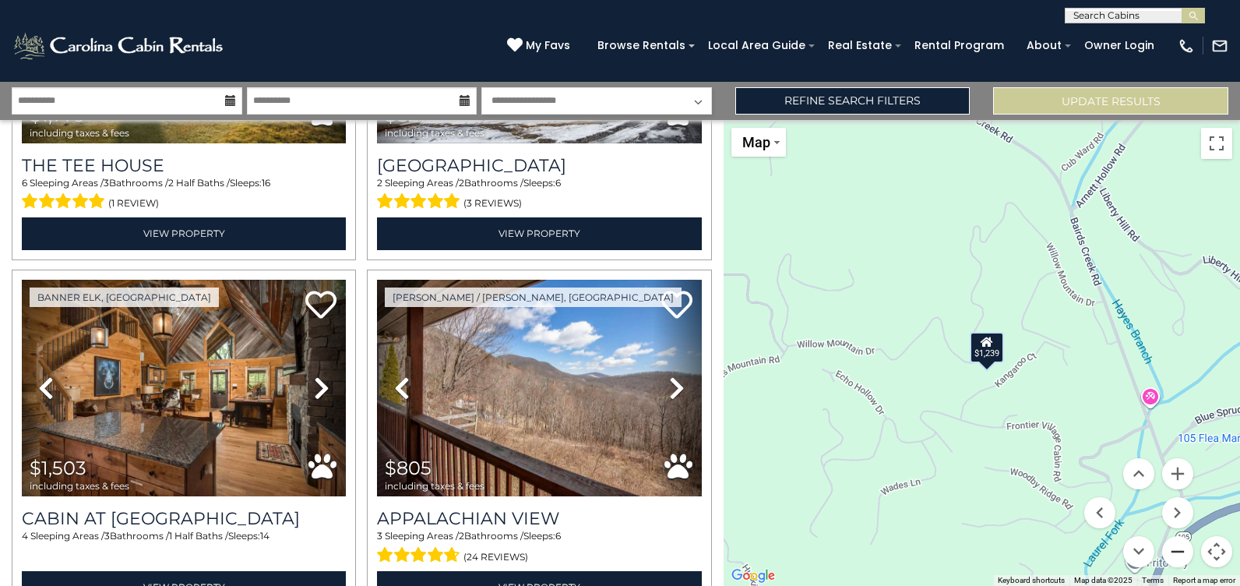
click at [1182, 557] on button "Zoom out" at bounding box center [1177, 551] width 31 height 31
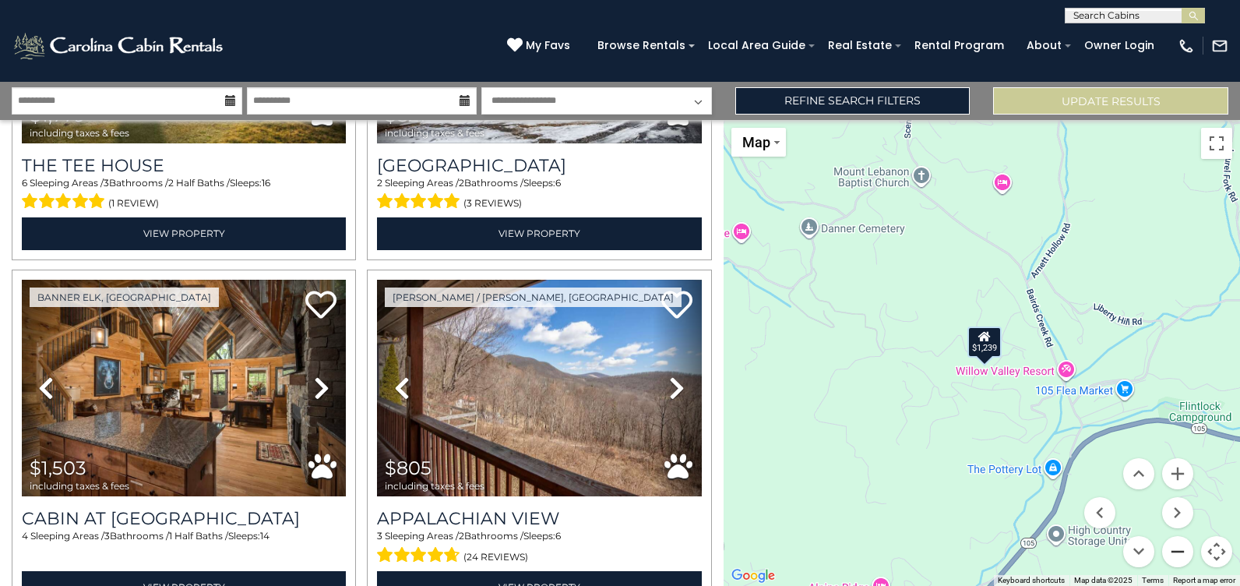
click at [1182, 557] on button "Zoom out" at bounding box center [1177, 551] width 31 height 31
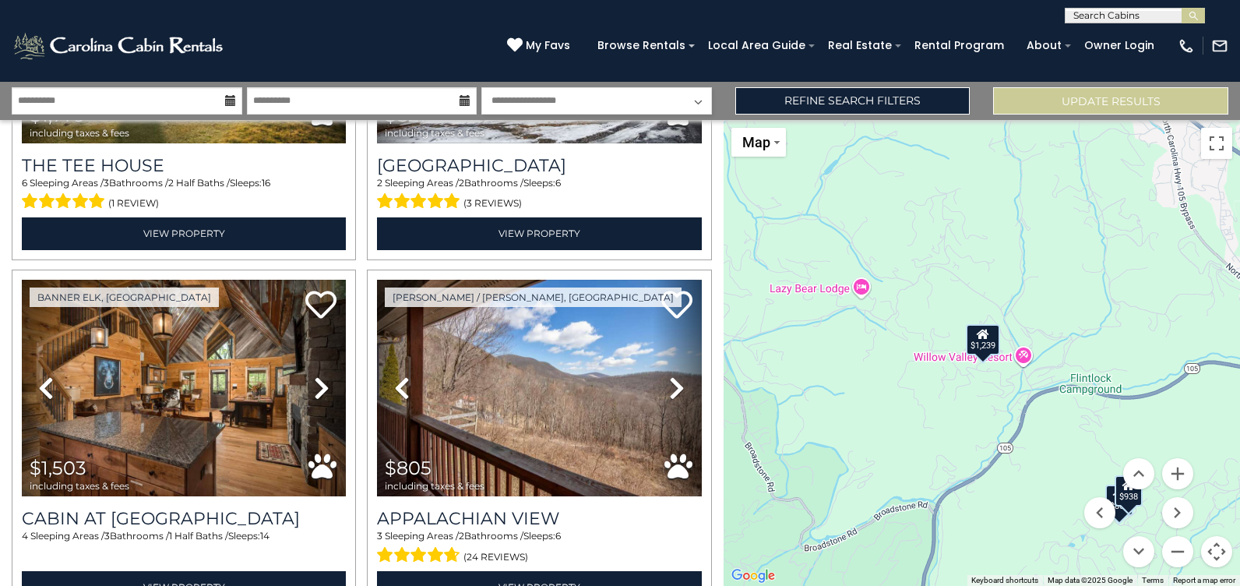
click at [1021, 350] on div "$2,981 $1,949 $1,309 $940 $1,239 $938 $2,614 $1,559 $2,848 $1,859 $1,032 $1,797…" at bounding box center [981, 353] width 516 height 466
click at [1175, 549] on button "Zoom out" at bounding box center [1177, 551] width 31 height 31
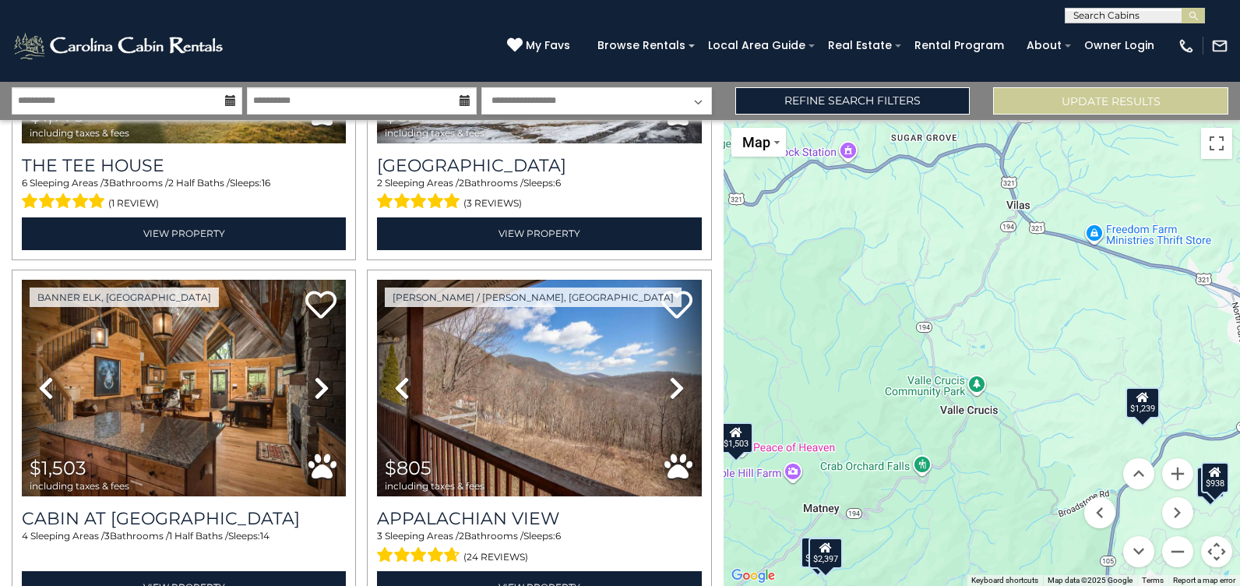
drag, startPoint x: 959, startPoint y: 403, endPoint x: 1121, endPoint y: 468, distance: 174.7
click at [1121, 468] on div "$2,981 $1,949 $1,309 $940 $1,239 $938 $2,614 $1,559 $2,848 $1,859 $1,032 $1,797…" at bounding box center [981, 353] width 516 height 466
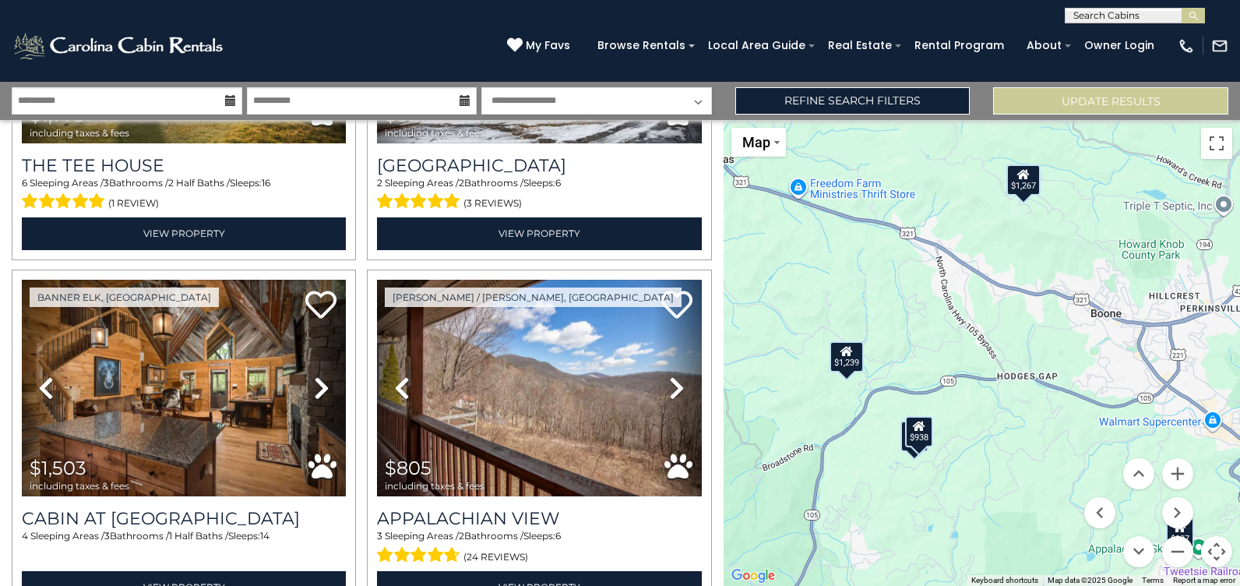
drag, startPoint x: 1047, startPoint y: 475, endPoint x: 750, endPoint y: 429, distance: 301.0
click at [750, 429] on div "$2,981 $1,949 $1,309 $940 $1,239 $938 $2,614 $1,559 $2,848 $1,859 $1,032 $1,797…" at bounding box center [981, 353] width 516 height 466
click at [1181, 473] on button "Zoom in" at bounding box center [1177, 473] width 31 height 31
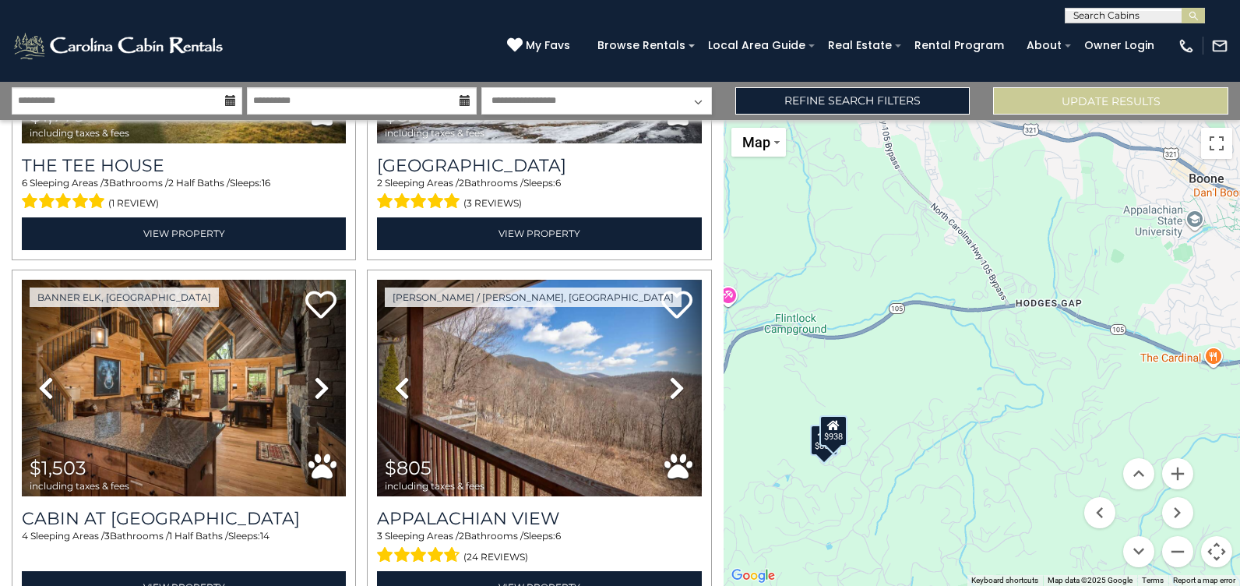
drag, startPoint x: 974, startPoint y: 394, endPoint x: 971, endPoint y: 347, distance: 46.8
click at [971, 347] on div "$2,981 $1,949 $1,309 $940 $1,239 $938 $2,614 $1,559 $2,848 $1,859 $1,032 $1,797…" at bounding box center [981, 353] width 516 height 466
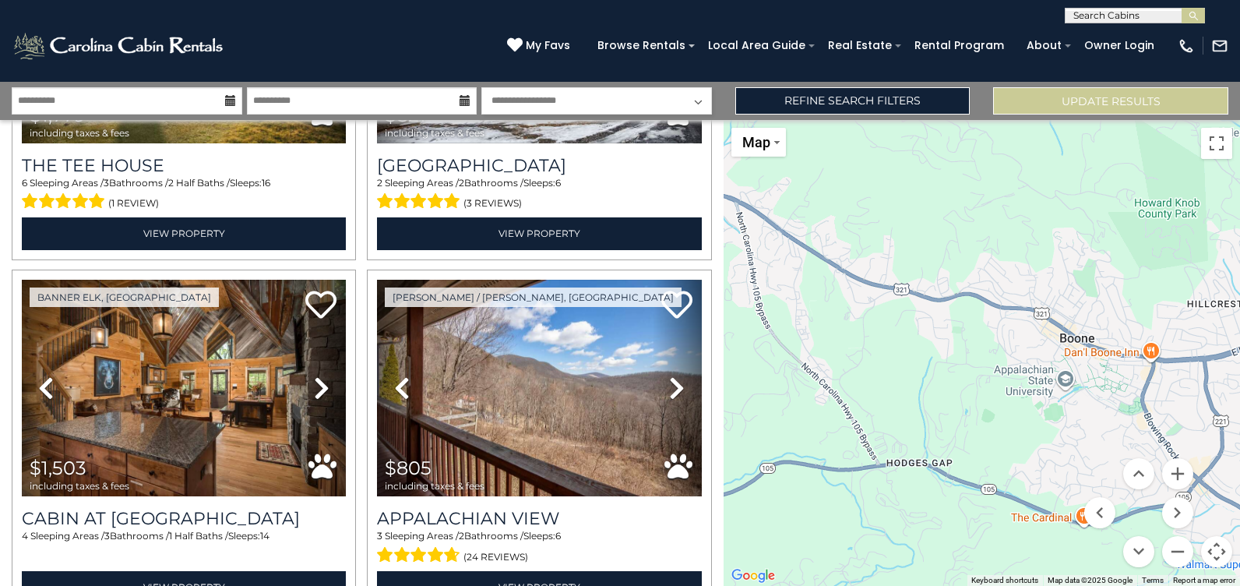
drag, startPoint x: 1047, startPoint y: 328, endPoint x: 916, endPoint y: 493, distance: 210.7
click at [916, 493] on div "$2,981 $1,949 $1,309 $940 $1,239 $938 $2,614 $1,559 $2,848 $1,859 $1,032 $1,797…" at bounding box center [981, 353] width 516 height 466
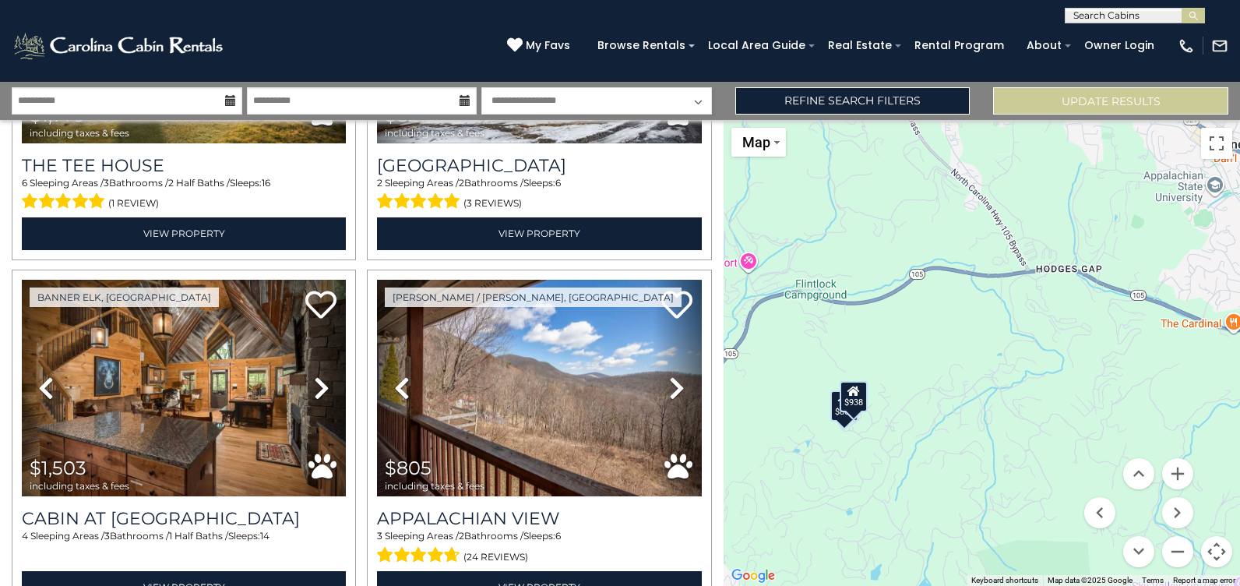
drag, startPoint x: 1083, startPoint y: 288, endPoint x: 1098, endPoint y: 256, distance: 35.5
click at [1098, 256] on div "$2,981 $1,949 $1,309 $940 $1,239 $938 $2,614 $1,559 $2,848 $1,859 $1,032 $1,797…" at bounding box center [981, 353] width 516 height 466
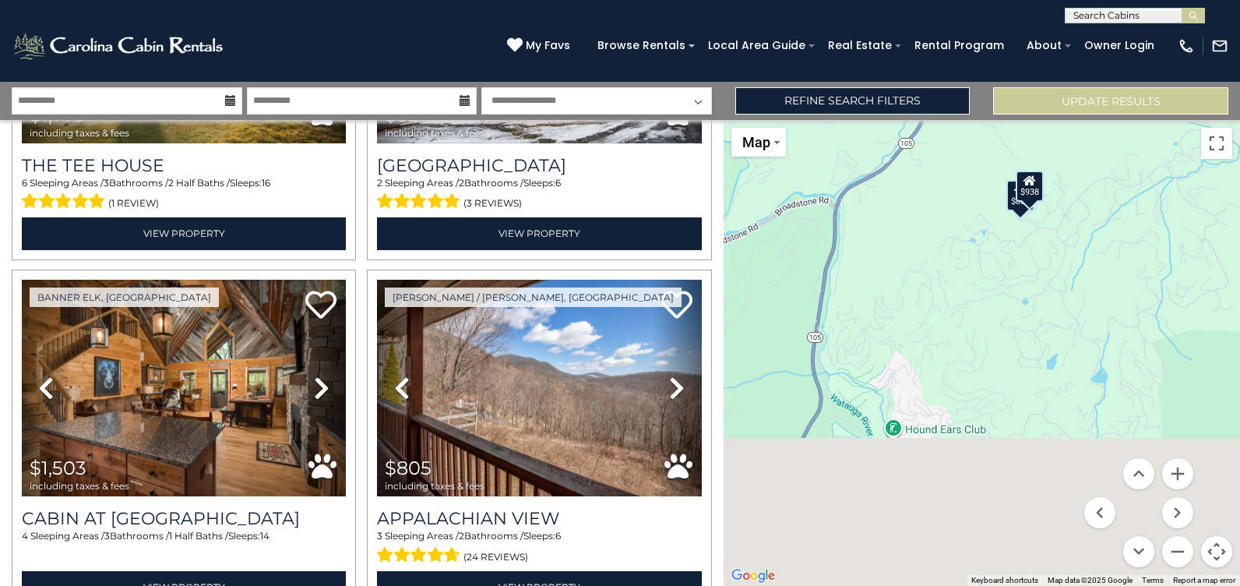
drag, startPoint x: 875, startPoint y: 457, endPoint x: 1120, endPoint y: 214, distance: 345.3
click at [1107, 223] on div "$2,981 $1,949 $1,309 $940 $1,239 $938 $2,614 $1,559 $2,848 $1,859 $1,032 $1,797…" at bounding box center [981, 353] width 516 height 466
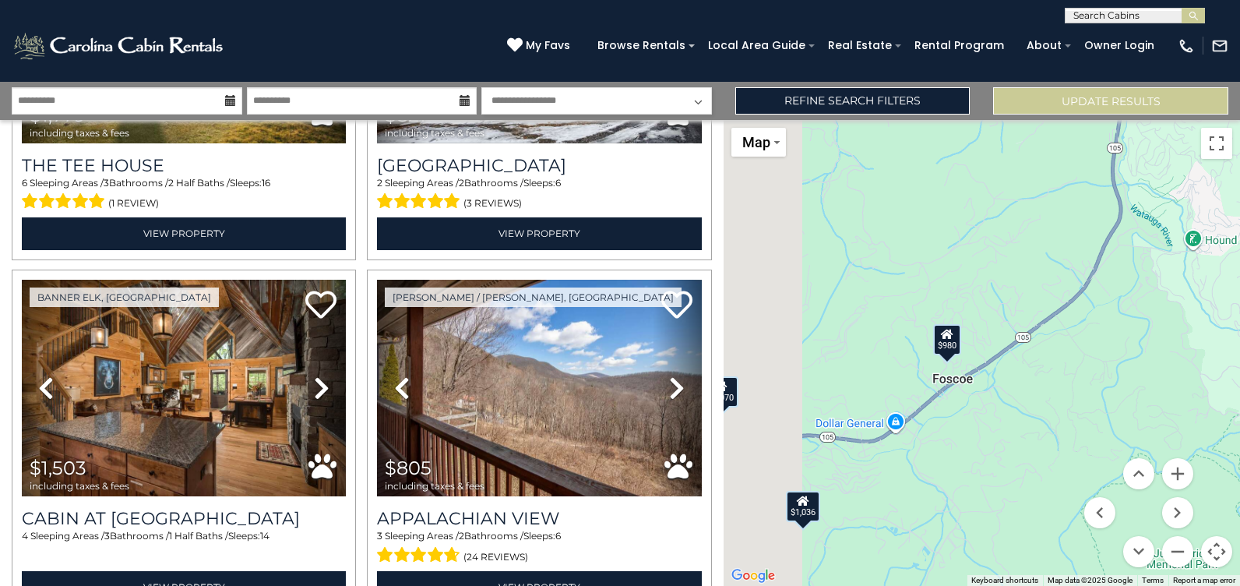
drag, startPoint x: 1115, startPoint y: 428, endPoint x: 1242, endPoint y: 384, distance: 134.2
click at [1239, 384] on html "**********" at bounding box center [620, 293] width 1240 height 586
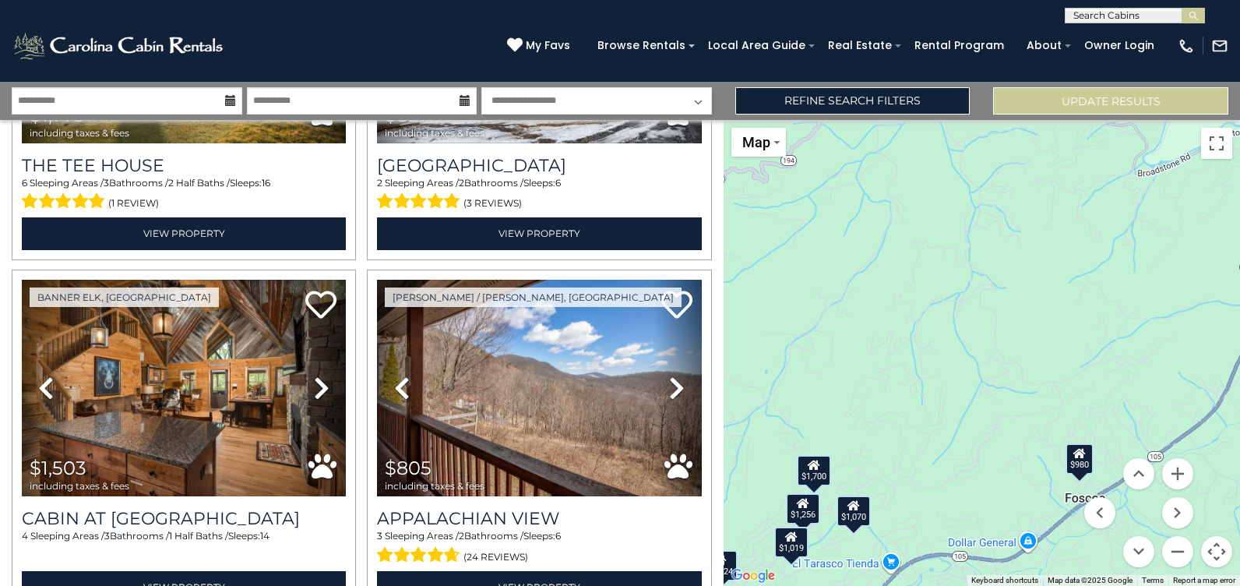
drag, startPoint x: 1142, startPoint y: 257, endPoint x: 1236, endPoint y: 404, distance: 174.4
click at [1239, 384] on html "**********" at bounding box center [620, 293] width 1240 height 586
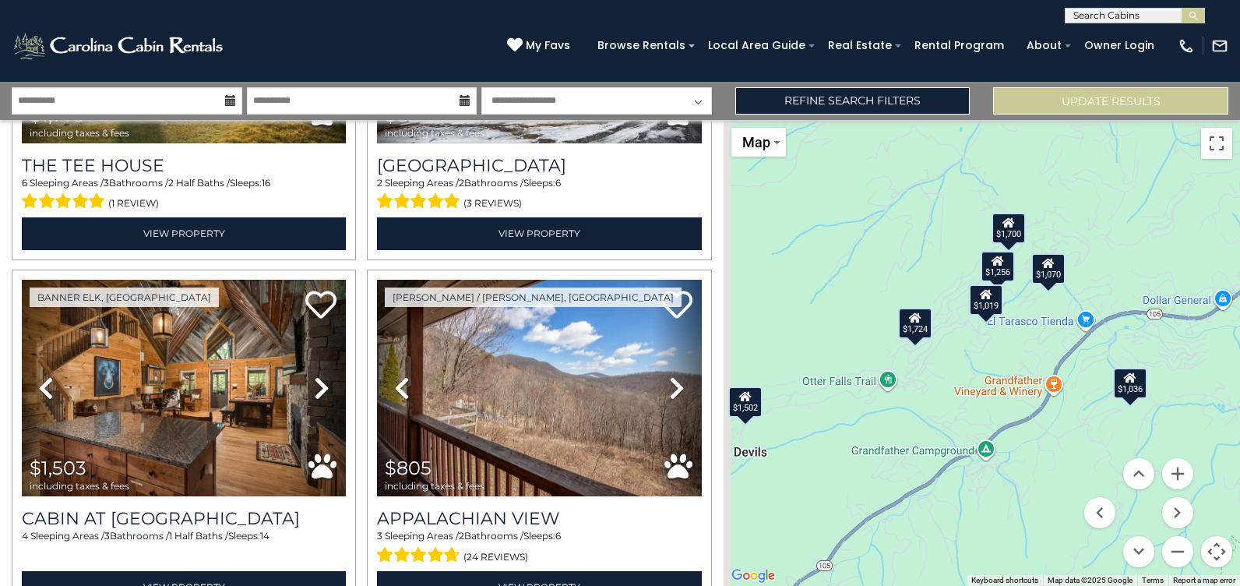
drag, startPoint x: 925, startPoint y: 428, endPoint x: 1122, endPoint y: 166, distance: 327.6
click at [1122, 166] on div "$2,981 $1,949 $1,309 $940 $1,239 $938 $2,614 $1,559 $2,848 $1,859 $1,032 $1,797…" at bounding box center [981, 353] width 516 height 466
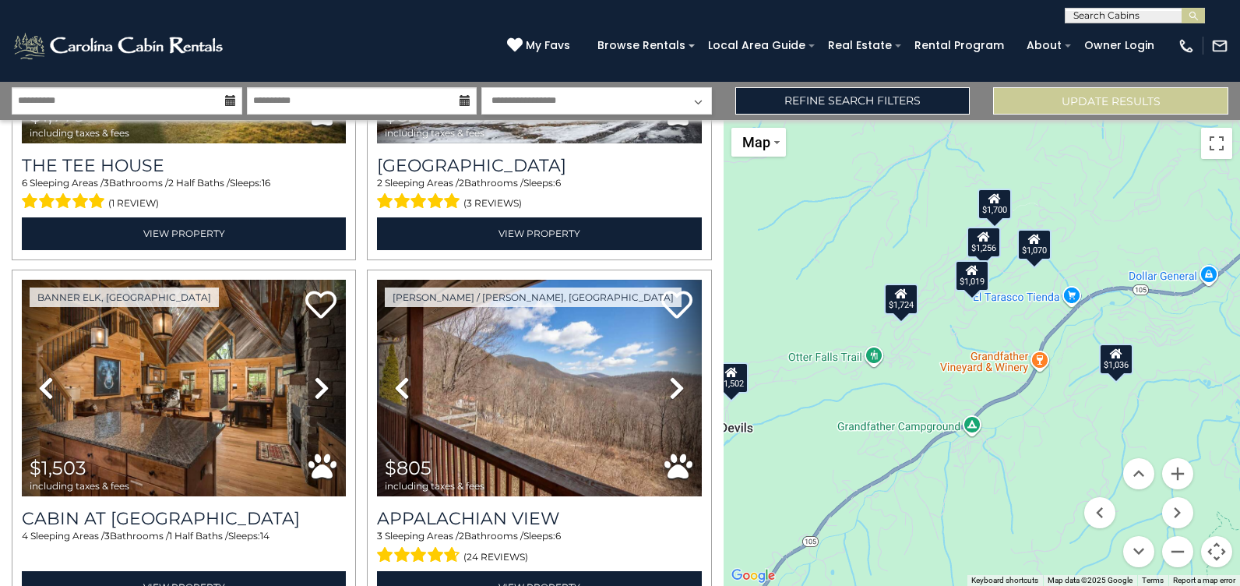
drag, startPoint x: 1070, startPoint y: 452, endPoint x: 1033, endPoint y: 428, distance: 43.8
click at [1037, 428] on div "$2,981 $1,949 $1,309 $940 $1,239 $938 $2,614 $1,559 $2,848 $1,859 $1,032 $1,797…" at bounding box center [981, 353] width 516 height 466
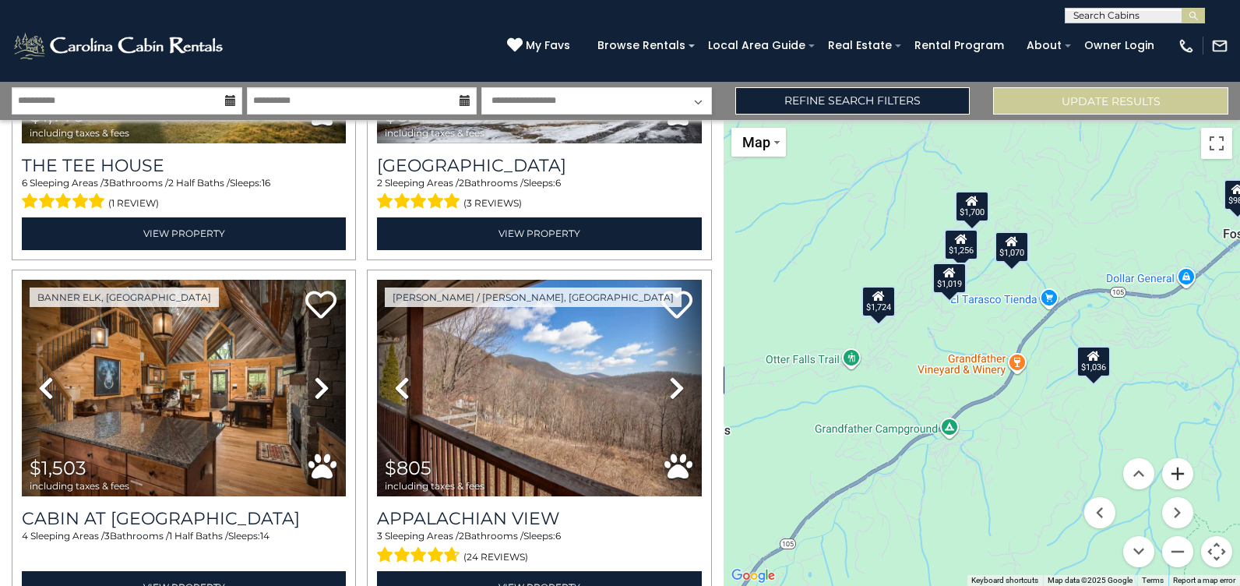
click at [1178, 477] on button "Zoom in" at bounding box center [1177, 473] width 31 height 31
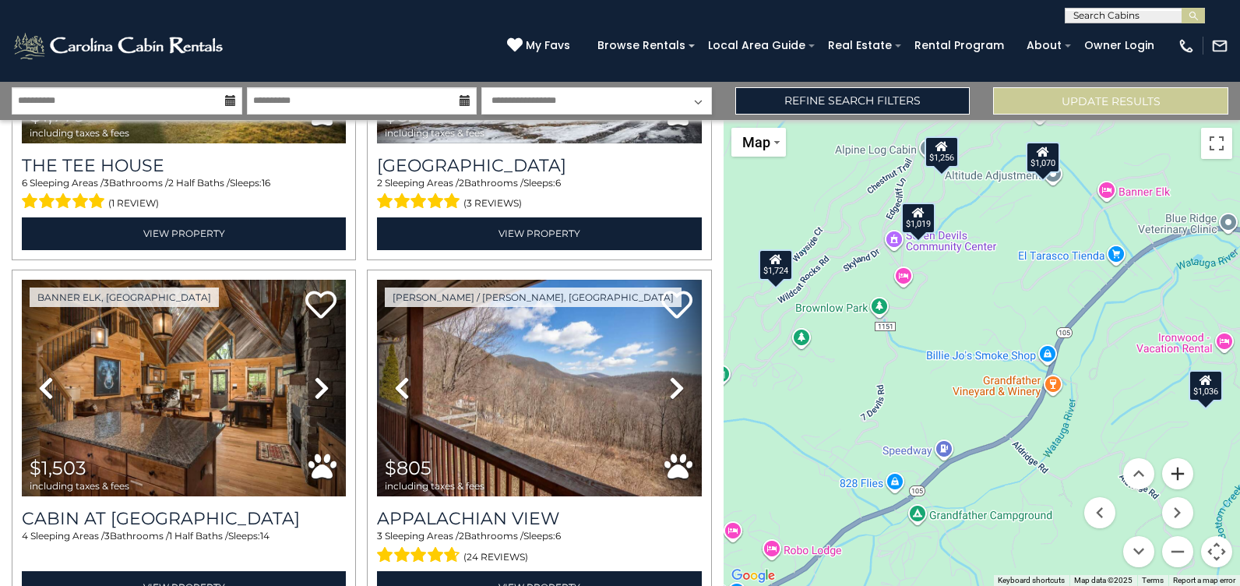
click at [1181, 477] on button "Zoom in" at bounding box center [1177, 473] width 31 height 31
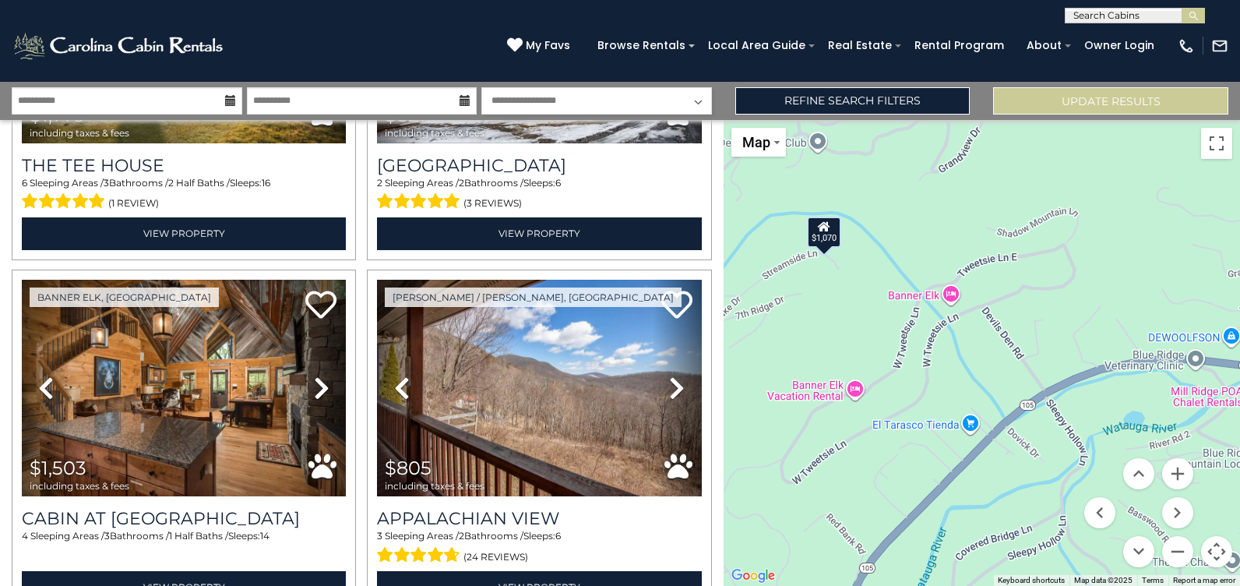
drag, startPoint x: 1118, startPoint y: 308, endPoint x: 854, endPoint y: 532, distance: 345.9
click at [837, 565] on div "$2,981 $1,949 $1,309 $940 $1,239 $938 $2,614 $1,559 $2,848 $1,859 $1,032 $1,797…" at bounding box center [981, 353] width 516 height 466
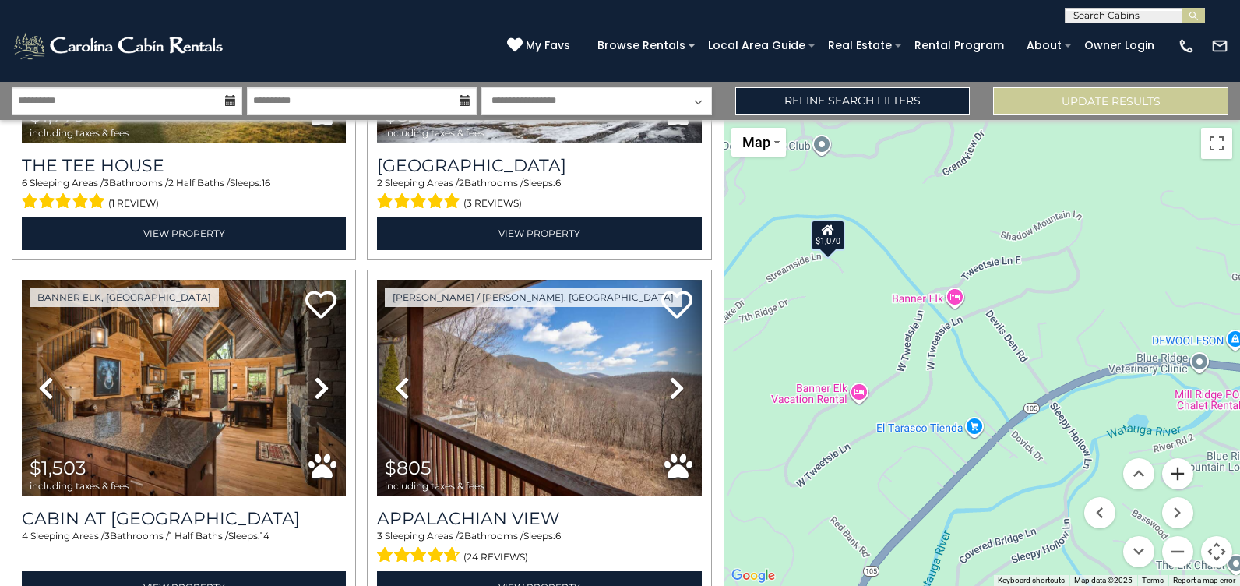
click at [1181, 474] on button "Zoom in" at bounding box center [1177, 473] width 31 height 31
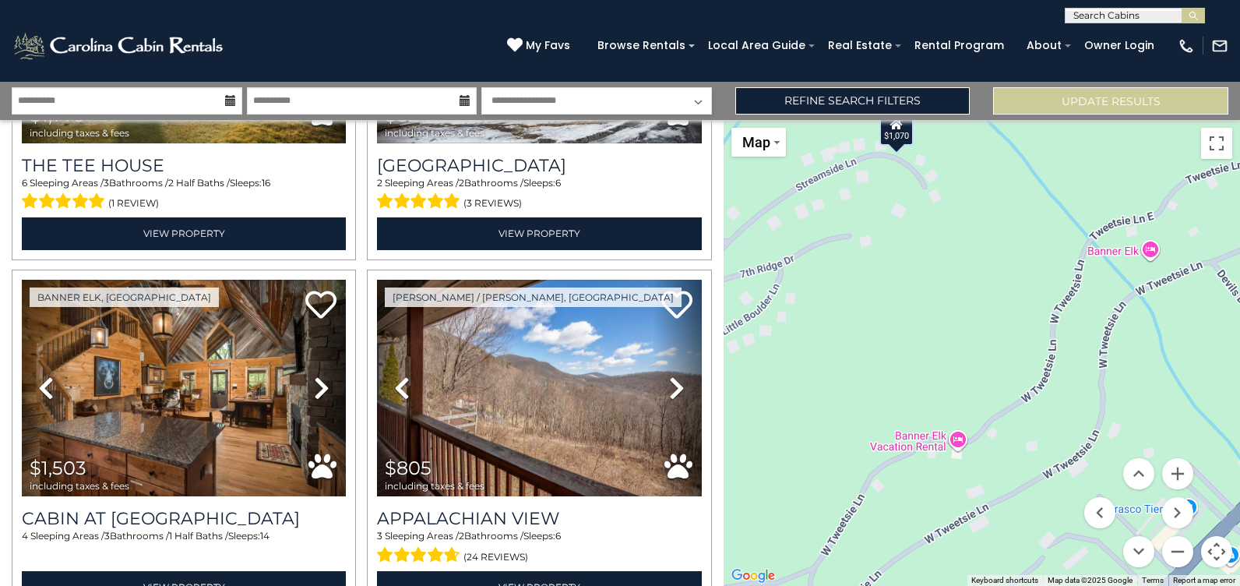
drag, startPoint x: 889, startPoint y: 339, endPoint x: 1113, endPoint y: 334, distance: 223.6
click at [1113, 334] on div "$2,981 $1,949 $1,309 $940 $1,239 $938 $2,614 $1,559 $2,848 $1,859 $1,032 $1,797…" at bounding box center [981, 353] width 516 height 466
click at [959, 438] on div "$2,981 $1,949 $1,309 $940 $1,239 $938 $2,614 $1,559 $2,848 $1,859 $1,032 $1,797…" at bounding box center [981, 353] width 516 height 466
click at [1176, 556] on button "Zoom out" at bounding box center [1177, 551] width 31 height 31
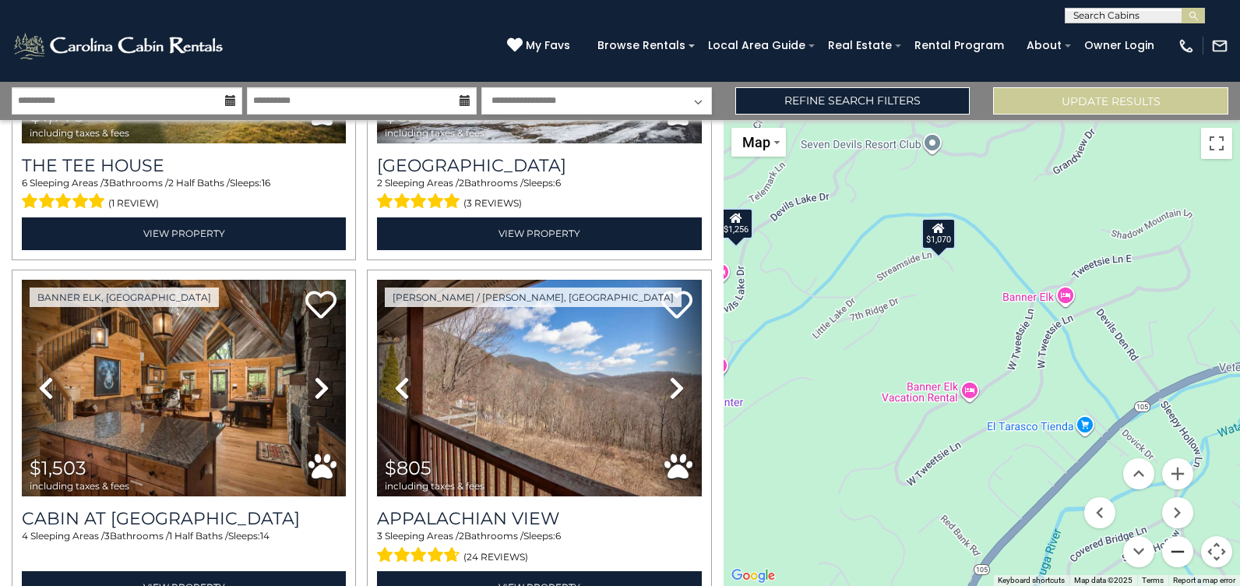
click at [1176, 556] on button "Zoom out" at bounding box center [1177, 551] width 31 height 31
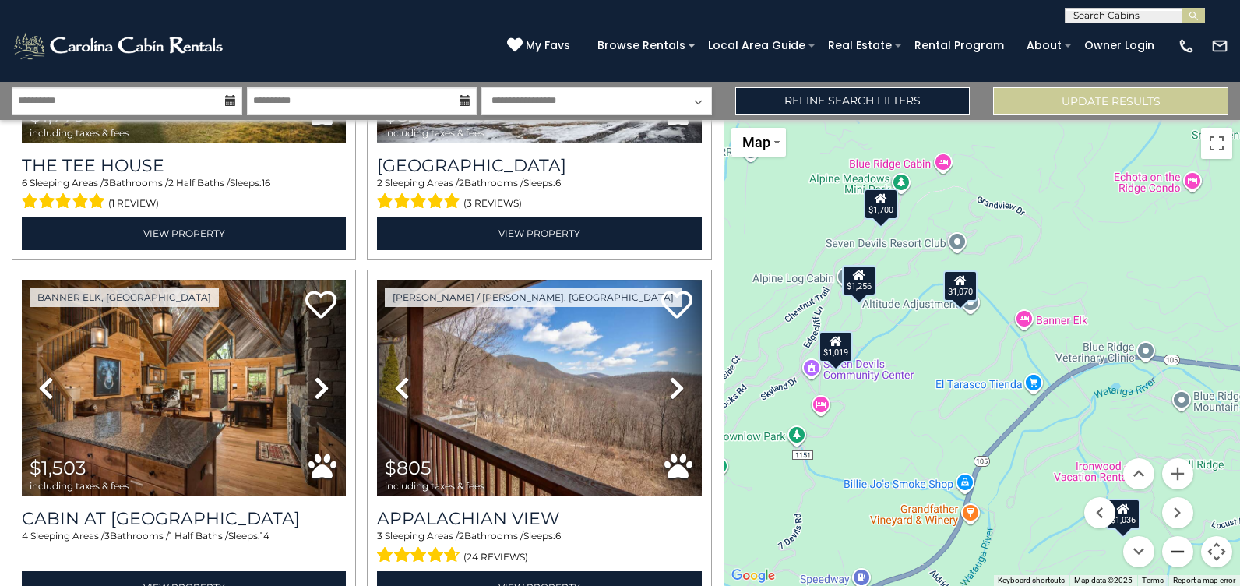
click at [1176, 556] on button "Zoom out" at bounding box center [1177, 551] width 31 height 31
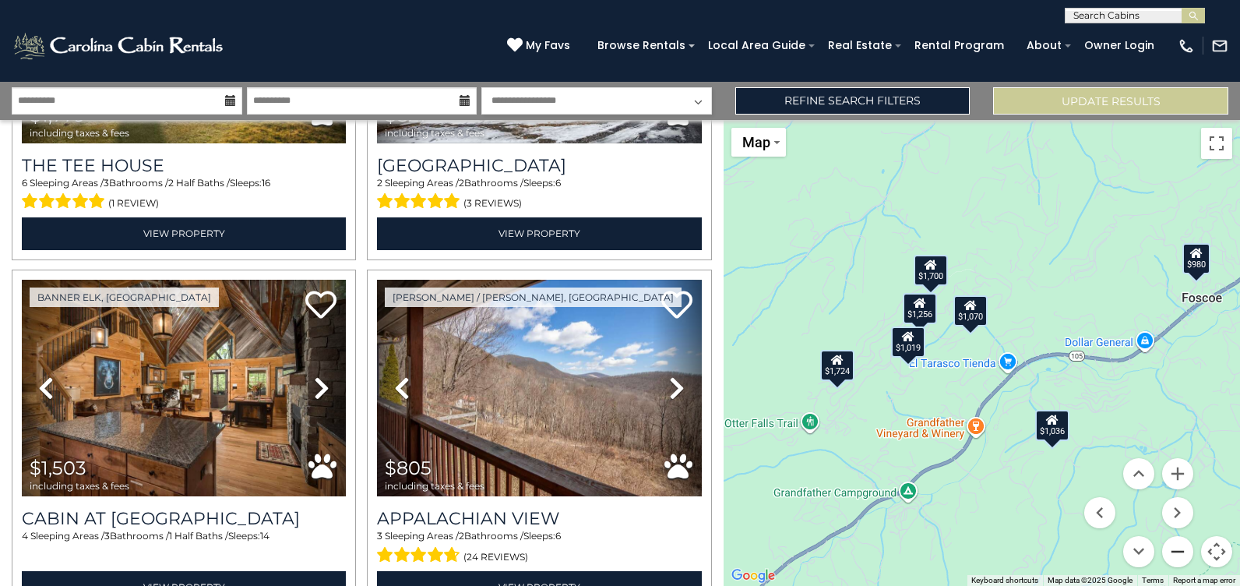
click at [1176, 556] on button "Zoom out" at bounding box center [1177, 551] width 31 height 31
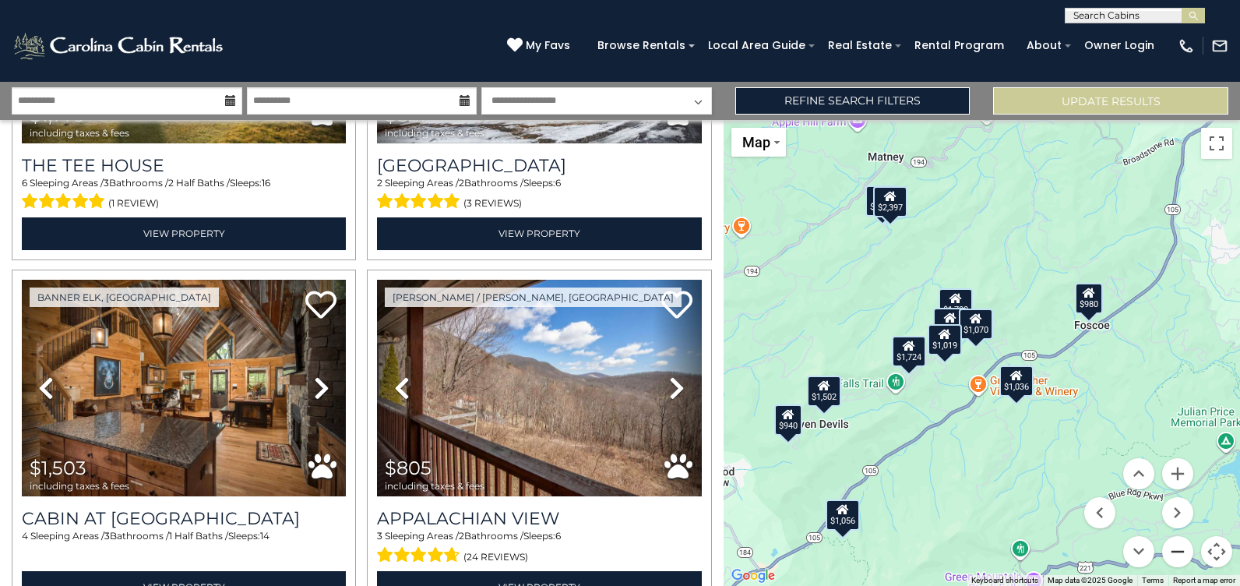
click at [1173, 557] on button "Zoom out" at bounding box center [1177, 551] width 31 height 31
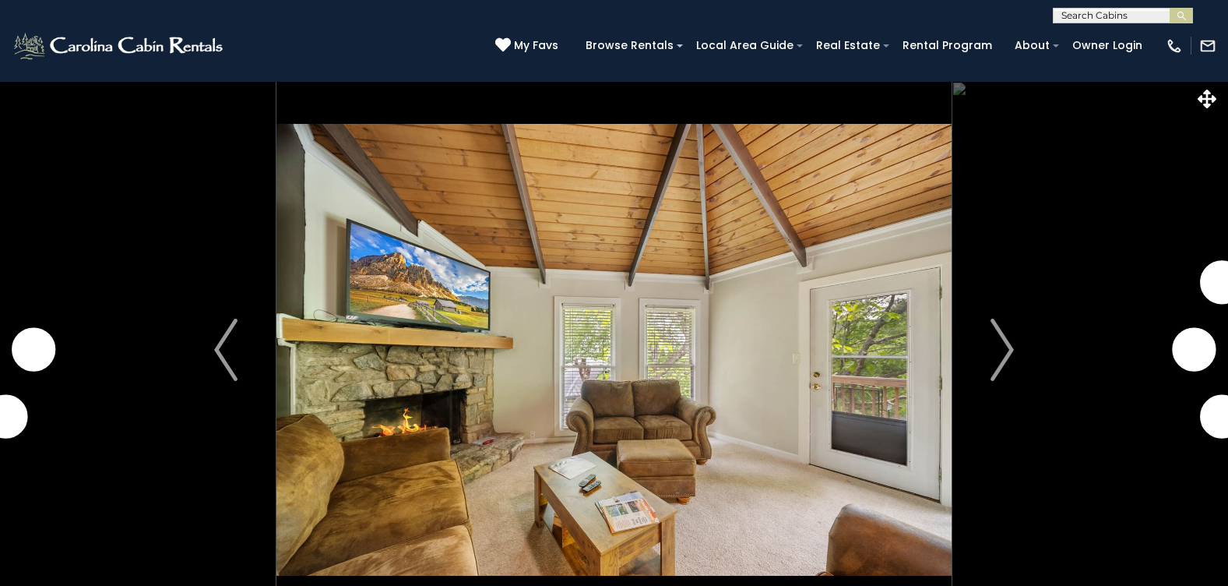
click at [1012, 346] on img "Next" at bounding box center [1002, 350] width 23 height 62
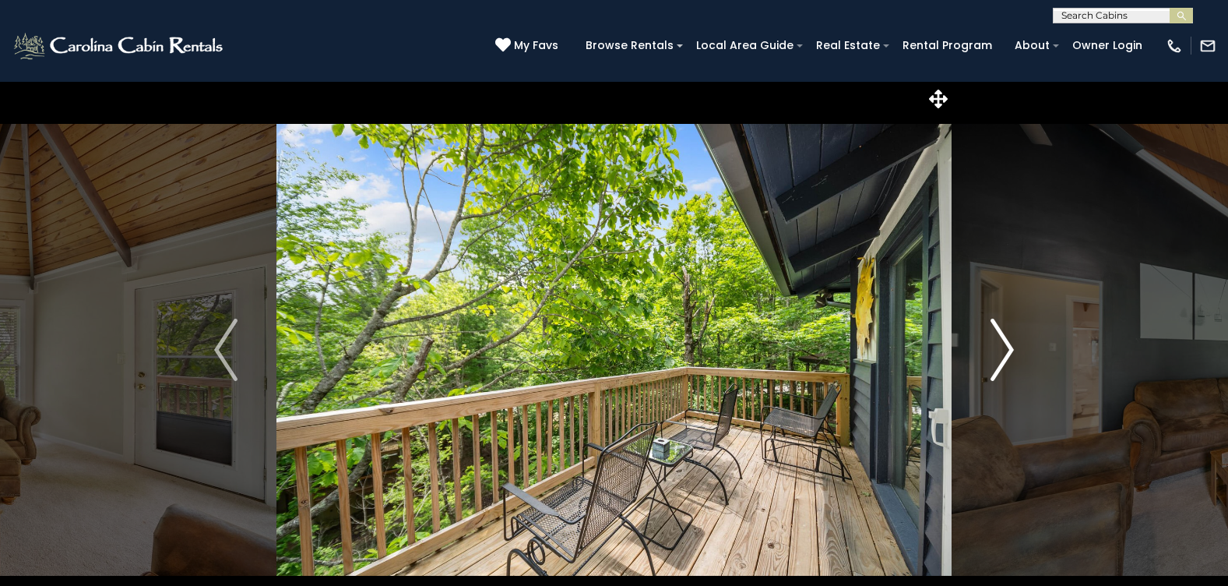
click at [1010, 344] on img "Next" at bounding box center [1002, 350] width 23 height 62
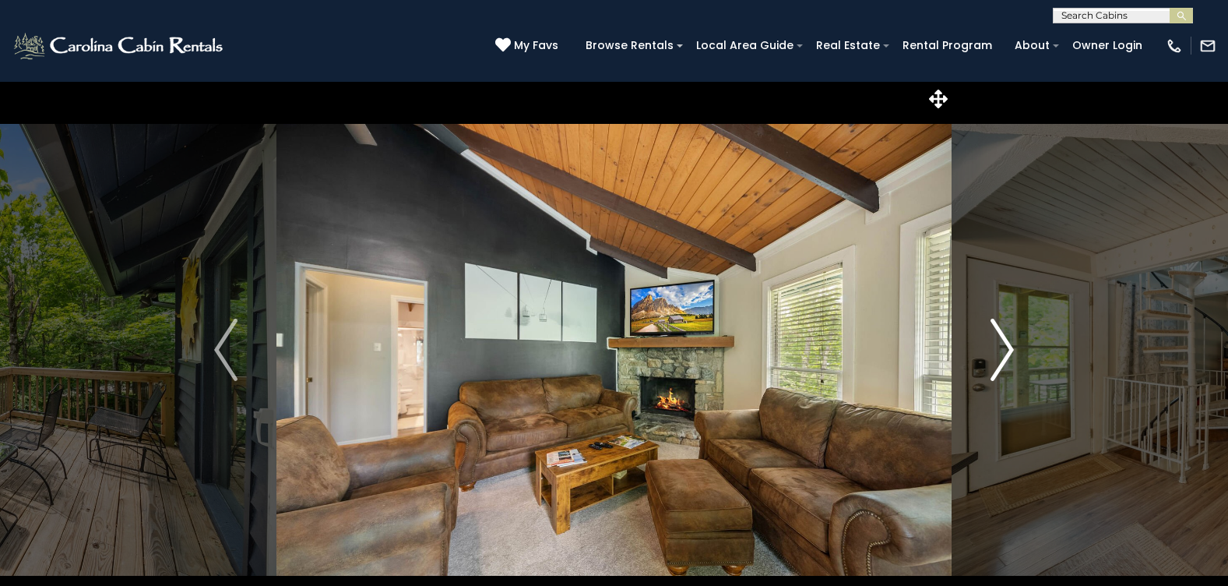
click at [1010, 344] on img "Next" at bounding box center [1002, 350] width 23 height 62
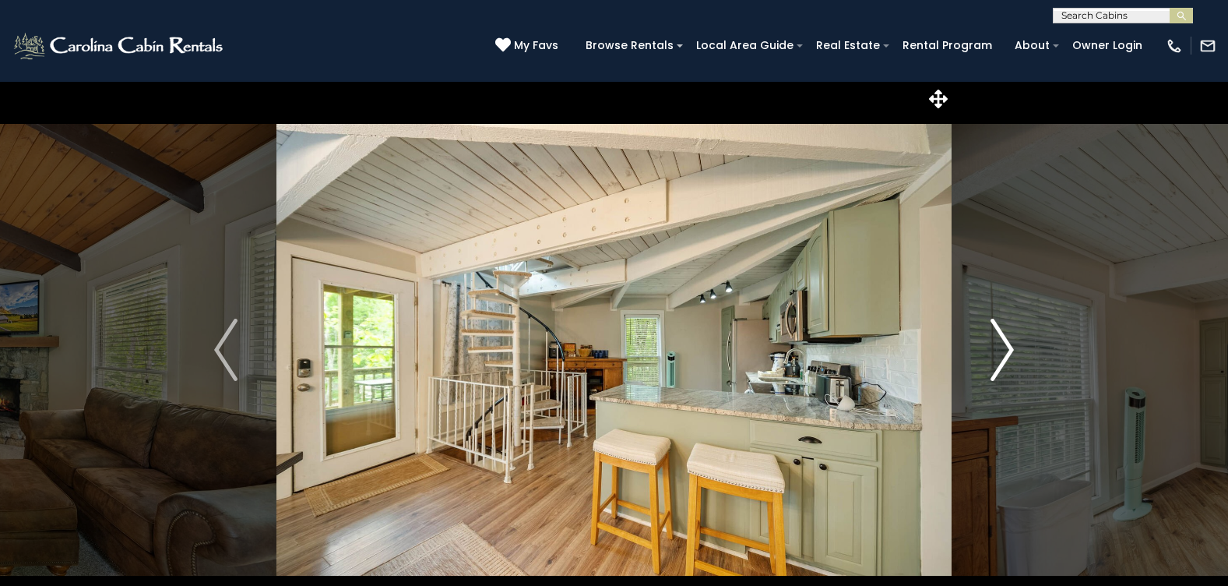
click at [1012, 340] on img "Next" at bounding box center [1002, 350] width 23 height 62
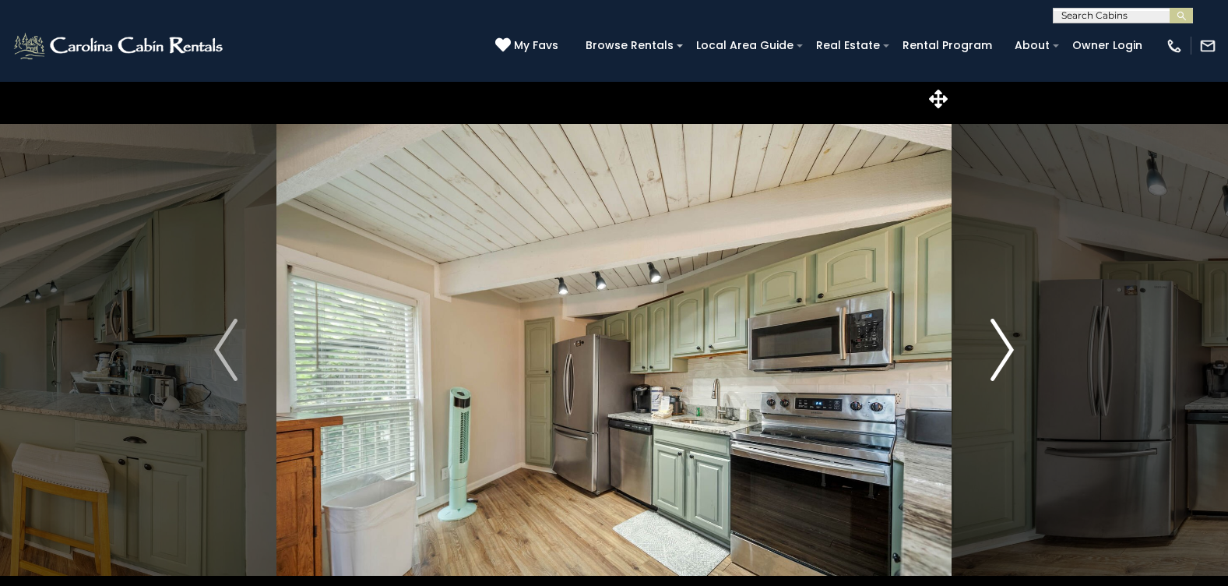
click at [1012, 337] on img "Next" at bounding box center [1002, 350] width 23 height 62
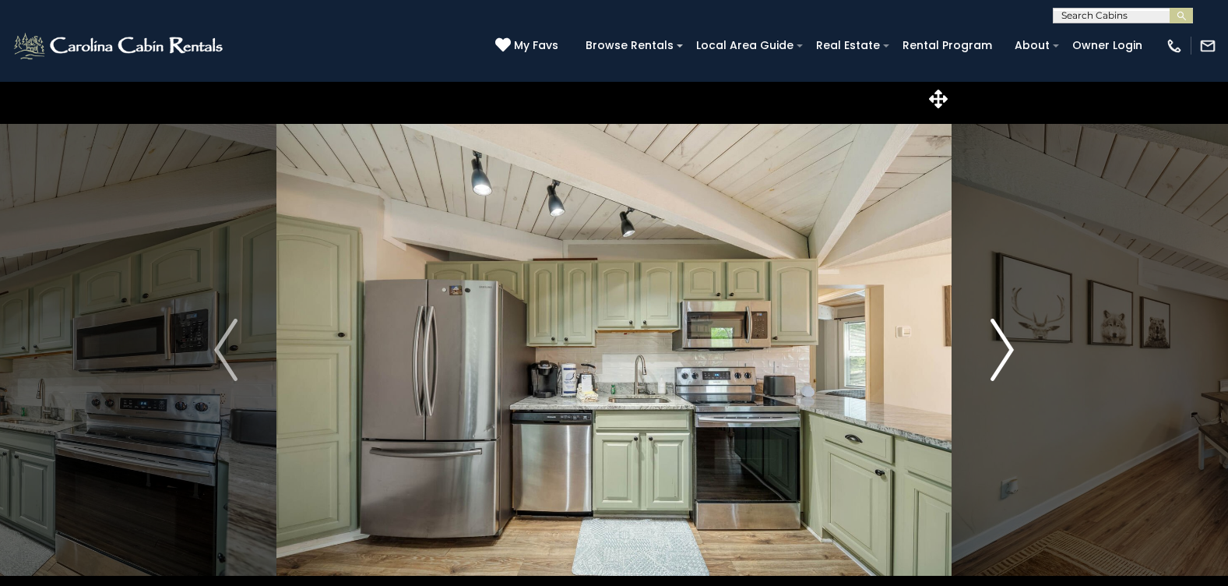
click at [1012, 337] on img "Next" at bounding box center [1002, 350] width 23 height 62
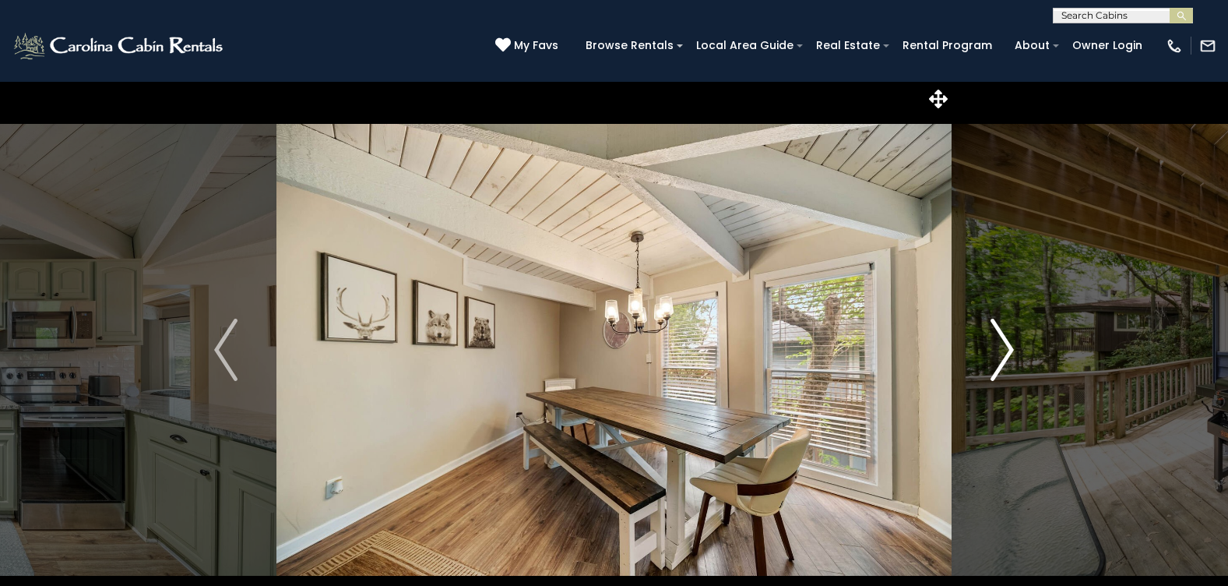
click at [1012, 337] on img "Next" at bounding box center [1002, 350] width 23 height 62
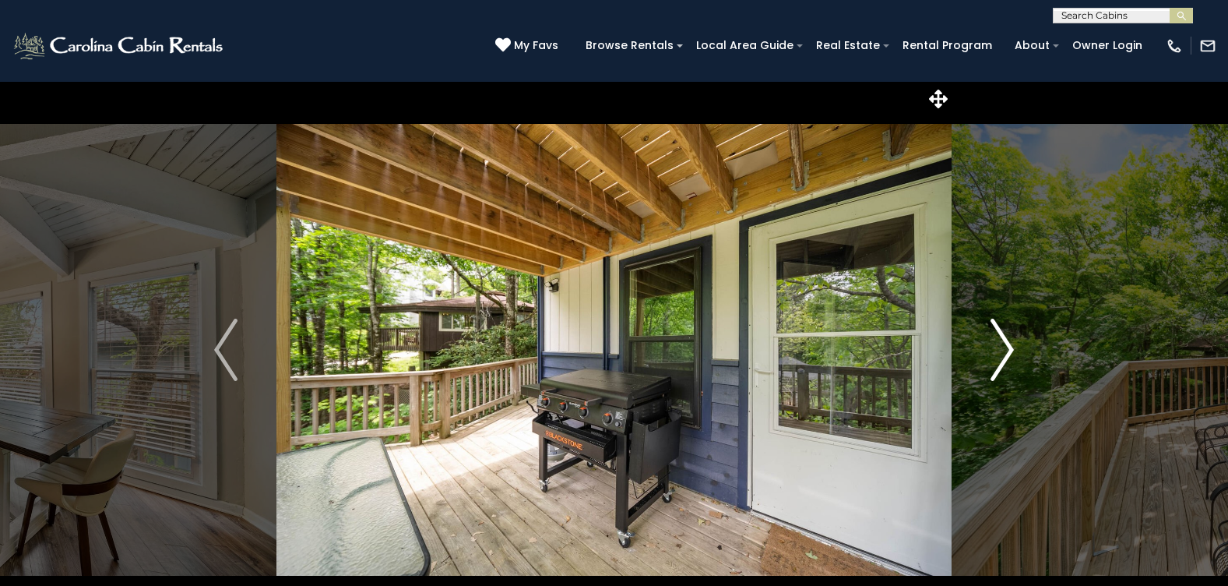
click at [1012, 337] on img "Next" at bounding box center [1002, 350] width 23 height 62
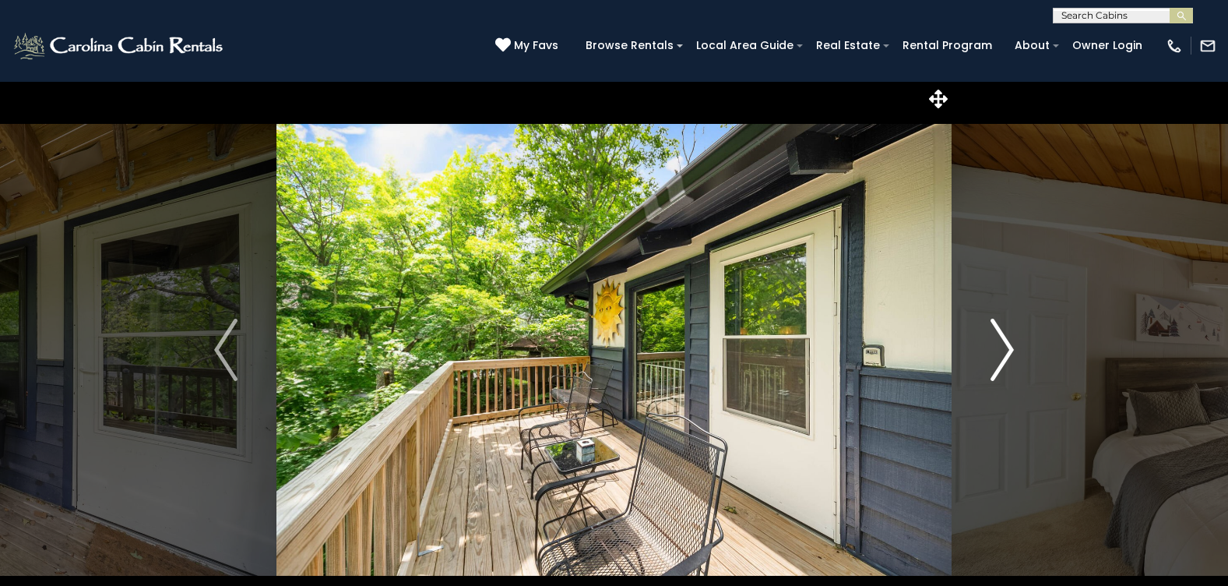
click at [1012, 336] on img "Next" at bounding box center [1002, 350] width 23 height 62
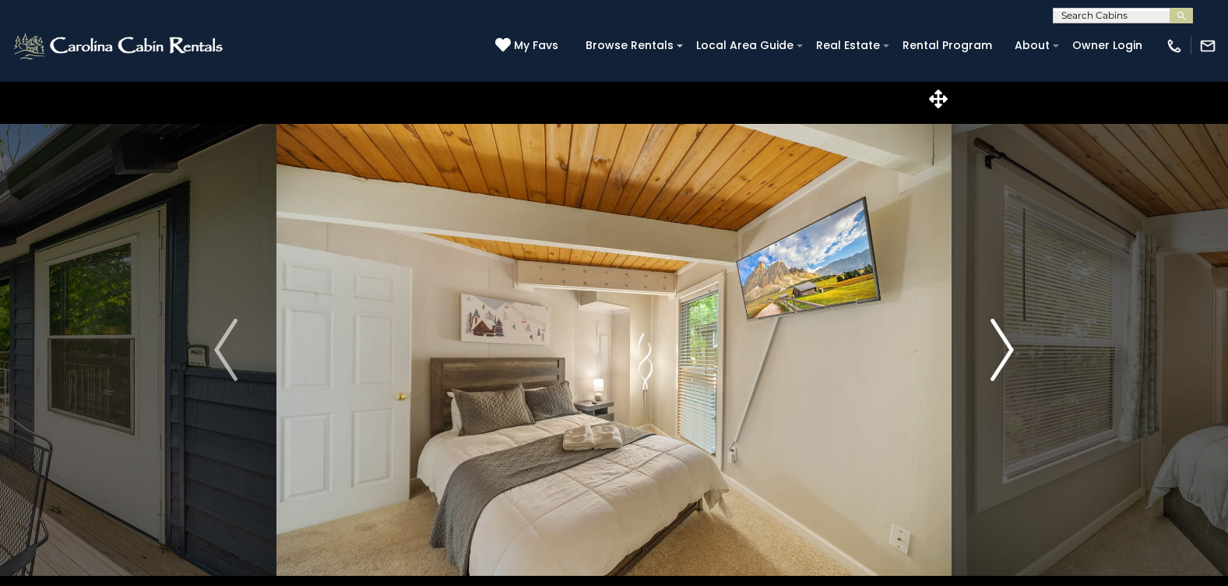
click at [1012, 336] on img "Next" at bounding box center [1002, 350] width 23 height 62
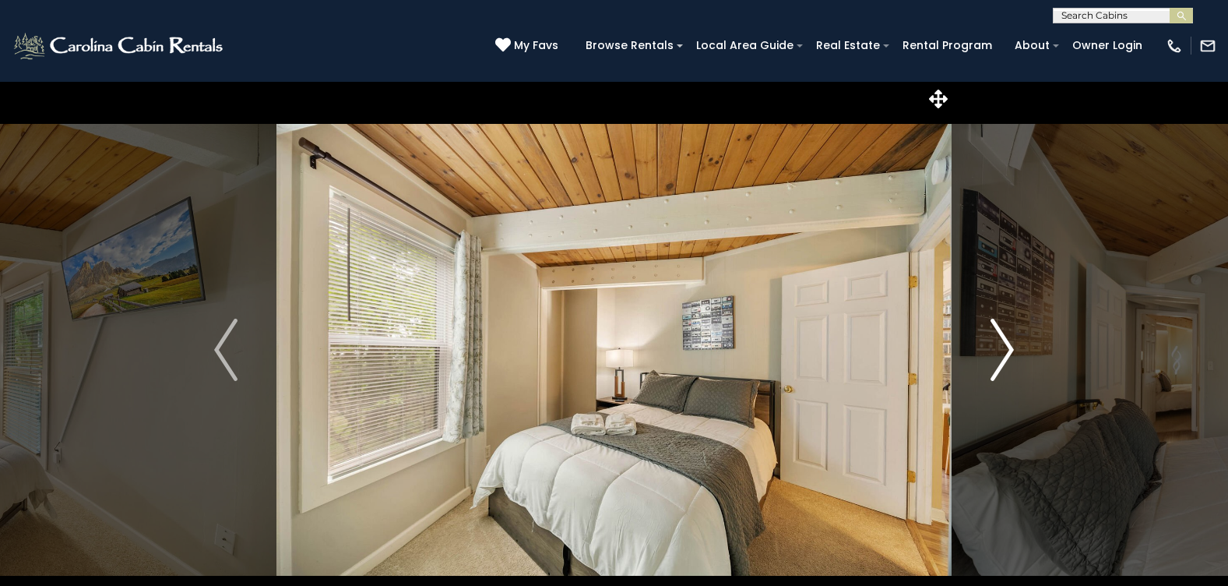
click at [1013, 332] on img "Next" at bounding box center [1002, 350] width 23 height 62
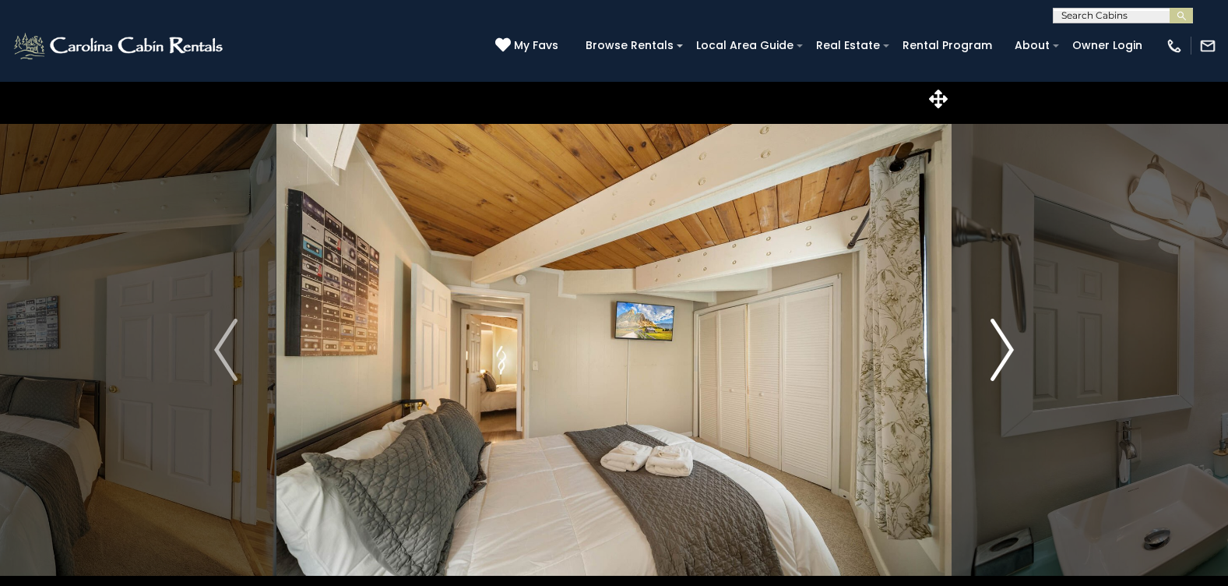
click at [1013, 332] on img "Next" at bounding box center [1002, 350] width 23 height 62
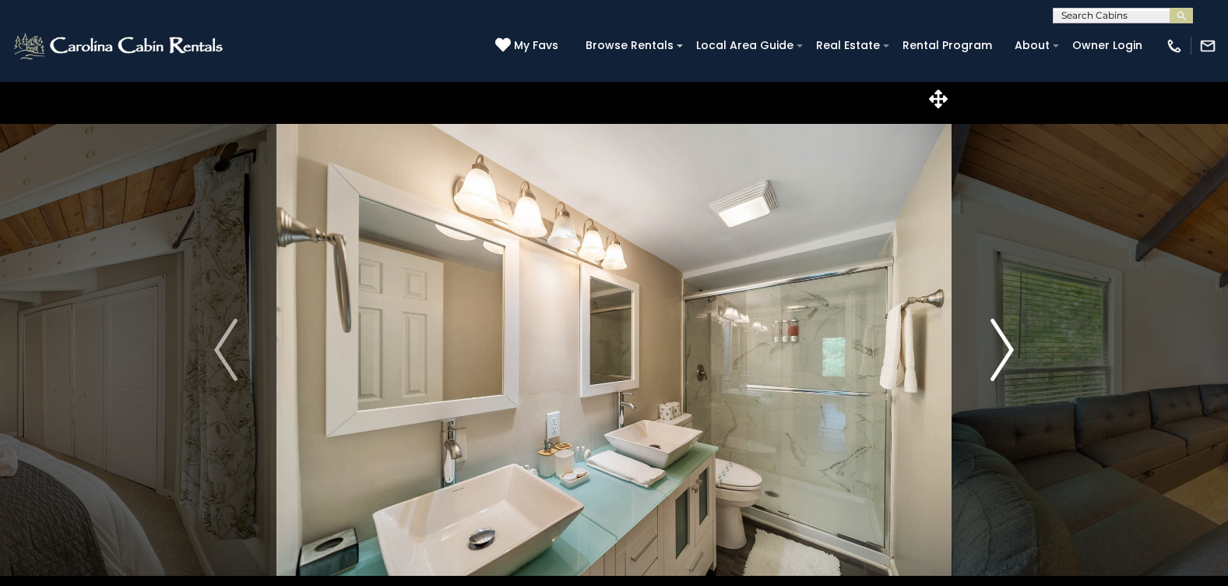
click at [1013, 332] on img "Next" at bounding box center [1002, 350] width 23 height 62
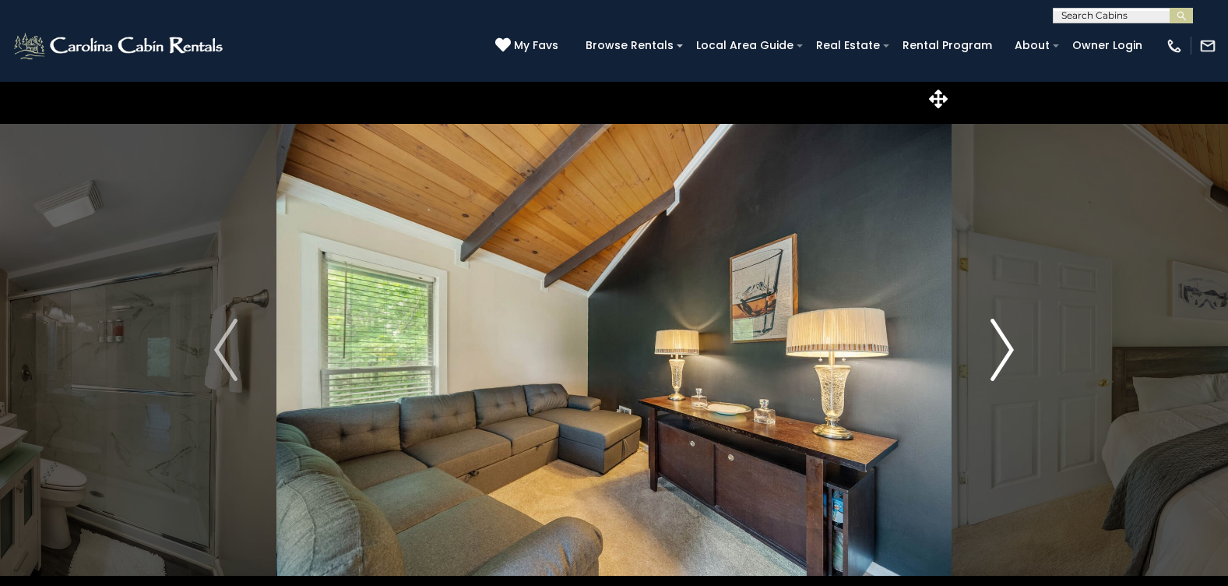
click at [1012, 331] on img "Next" at bounding box center [1002, 350] width 23 height 62
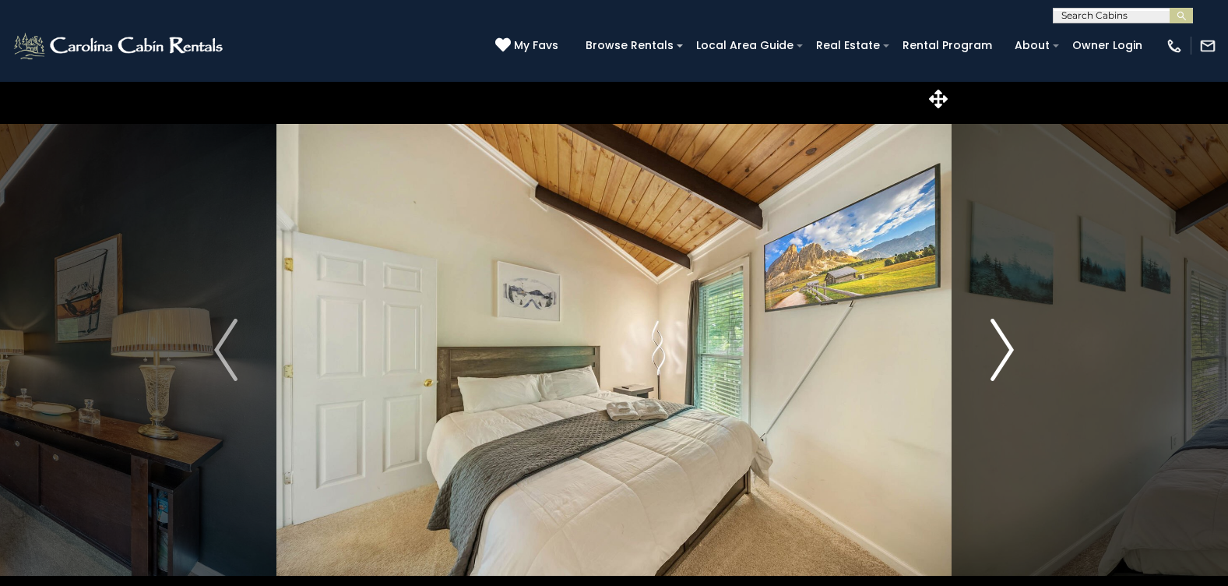
click at [1012, 331] on img "Next" at bounding box center [1002, 350] width 23 height 62
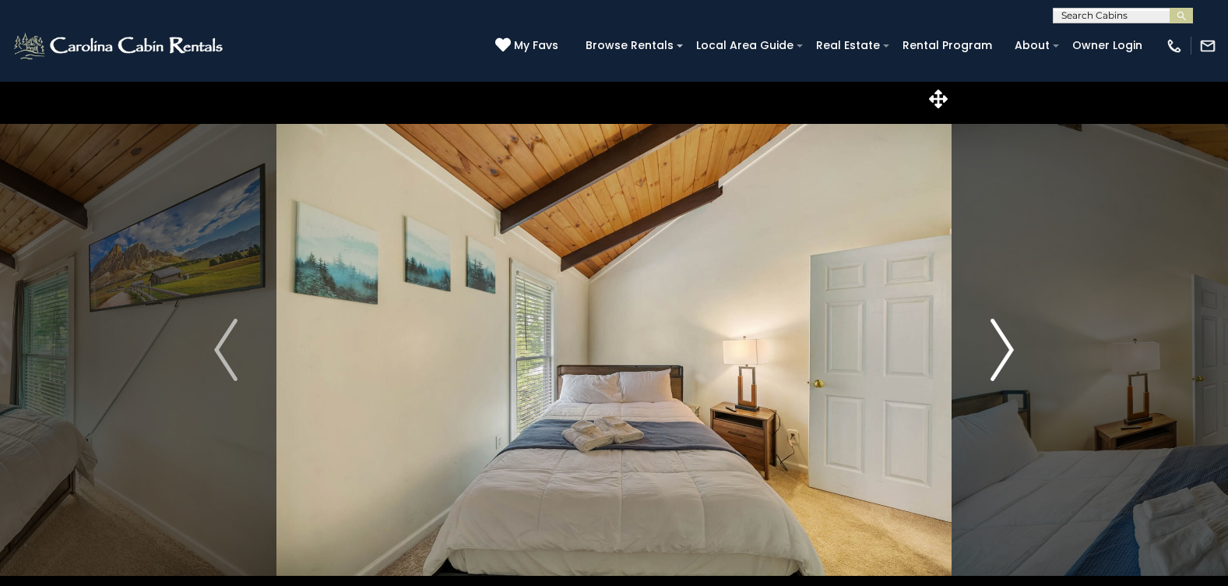
click at [1012, 331] on img "Next" at bounding box center [1002, 350] width 23 height 62
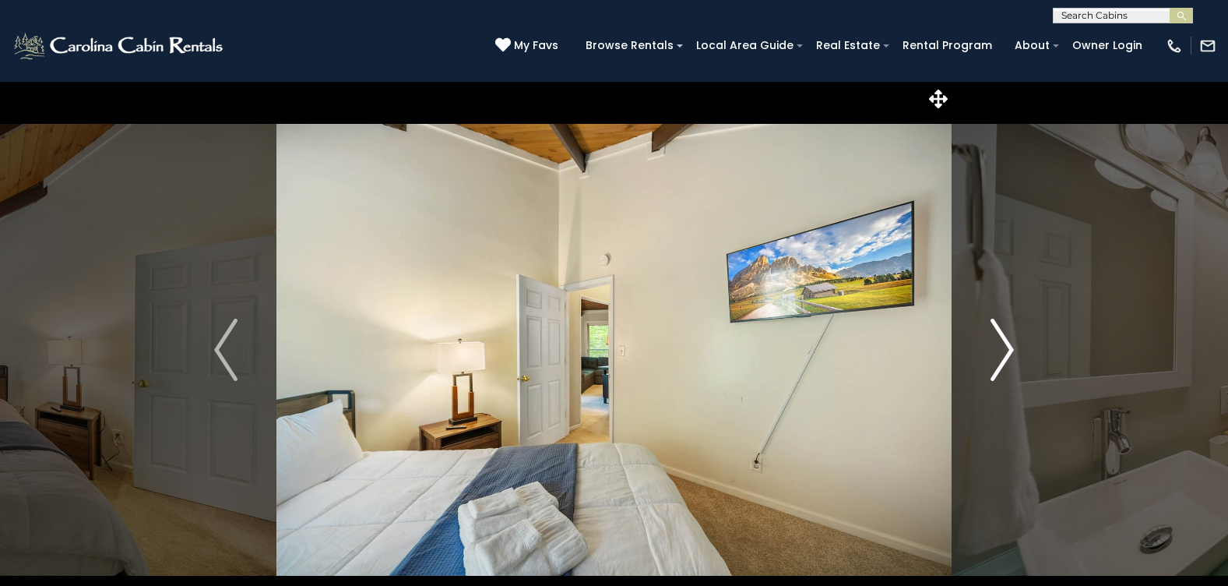
click at [1012, 331] on img "Next" at bounding box center [1002, 350] width 23 height 62
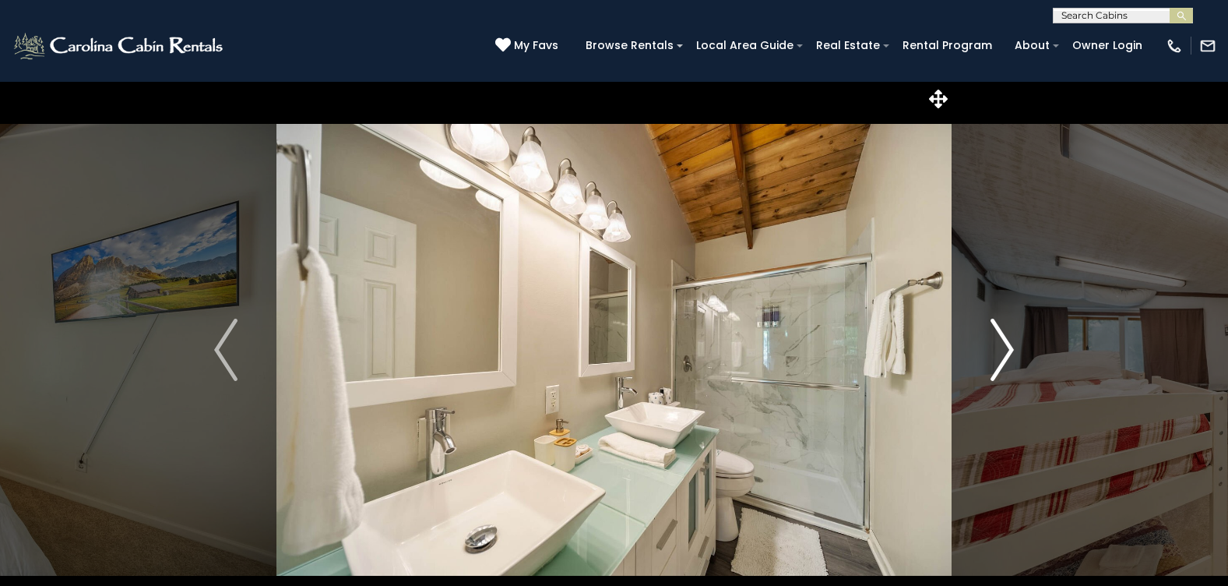
click at [1009, 332] on img "Next" at bounding box center [1002, 350] width 23 height 62
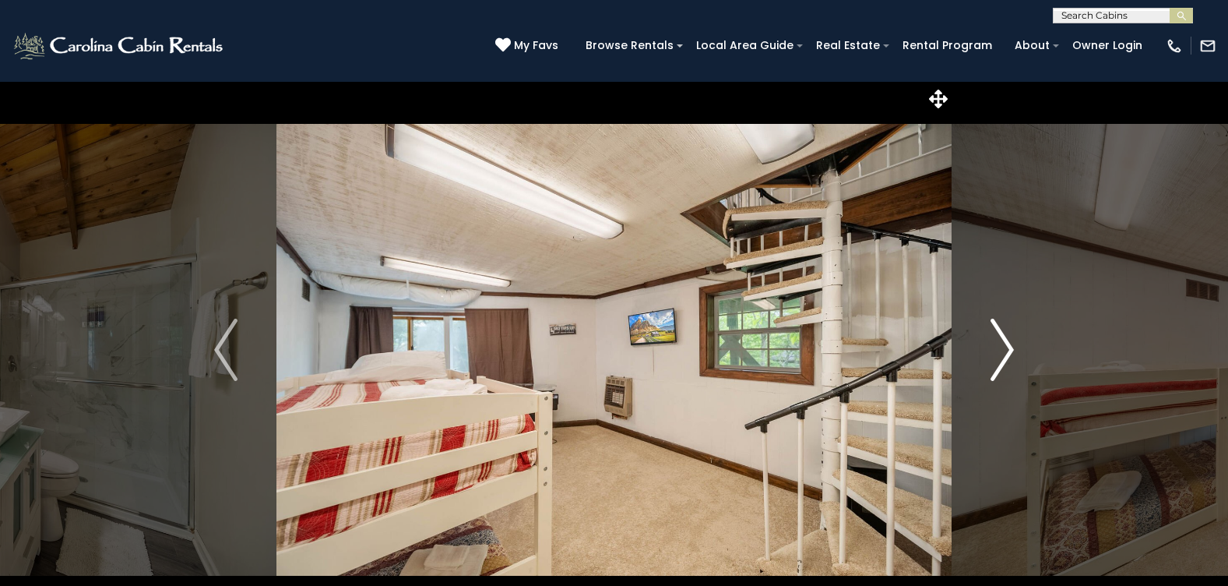
click at [1009, 331] on img "Next" at bounding box center [1002, 350] width 23 height 62
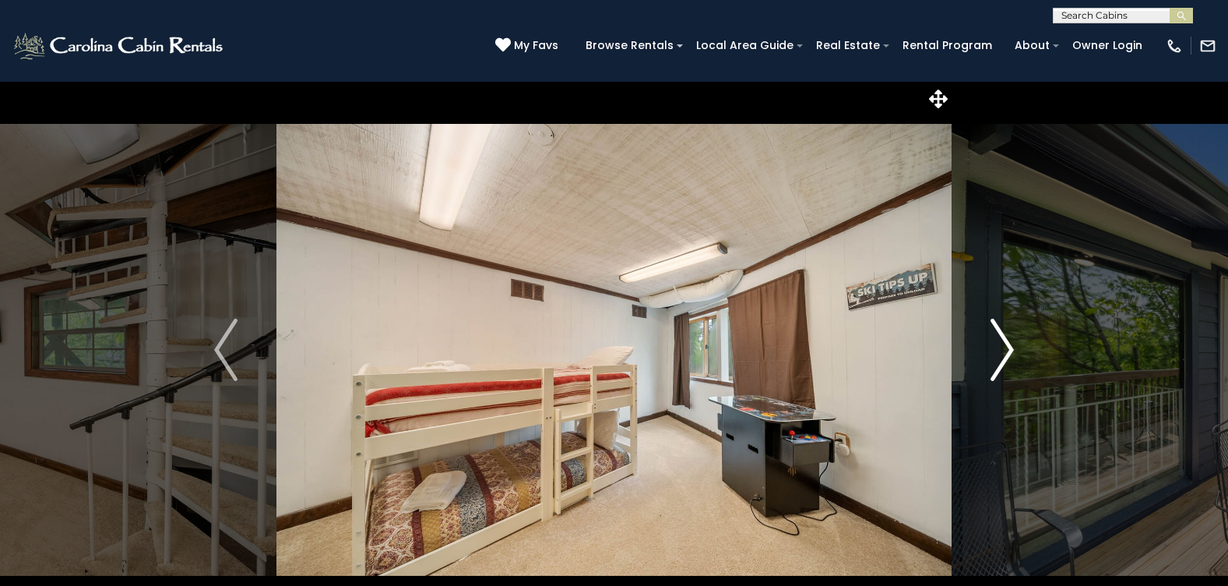
click at [1002, 343] on img "Next" at bounding box center [1002, 350] width 23 height 62
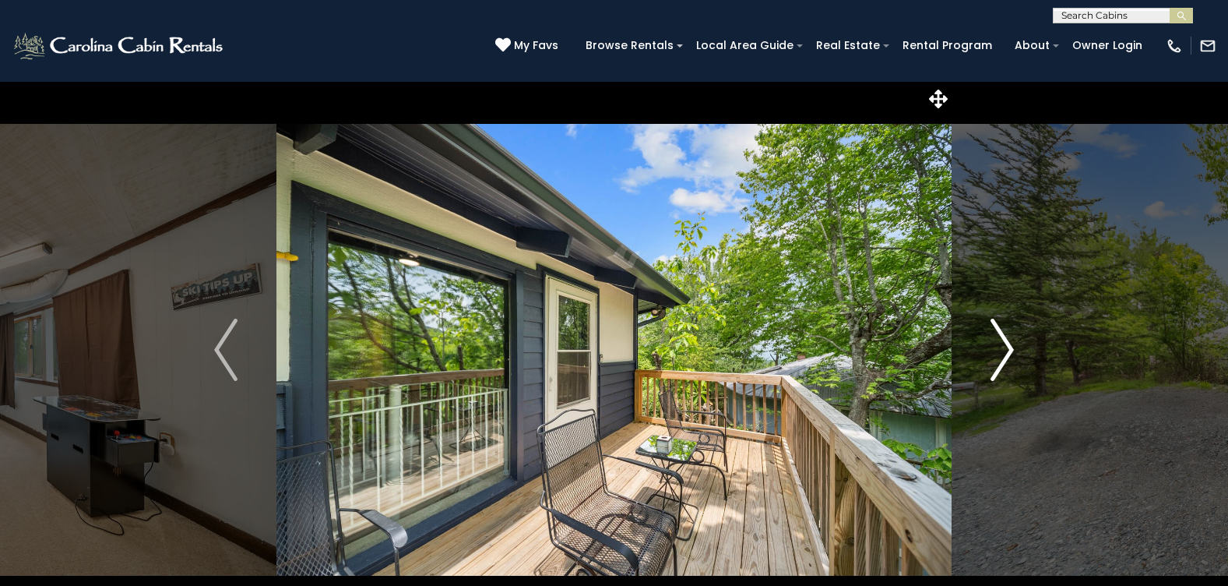
click at [1002, 343] on img "Next" at bounding box center [1002, 350] width 23 height 62
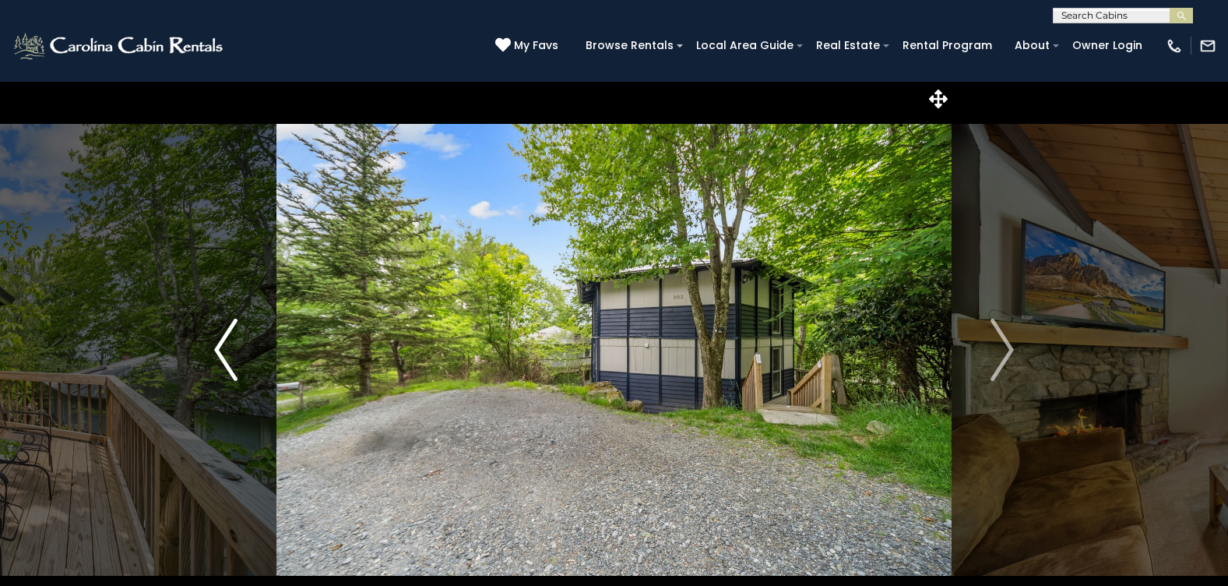
click at [219, 347] on img "Previous" at bounding box center [225, 350] width 23 height 62
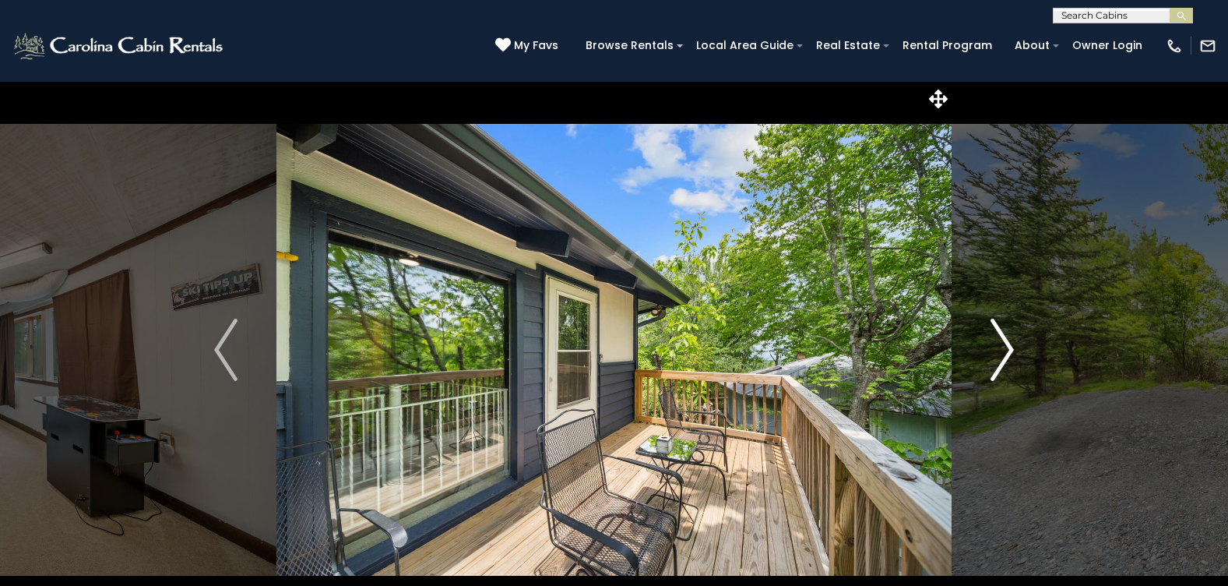
click at [1008, 354] on img "Next" at bounding box center [1002, 350] width 23 height 62
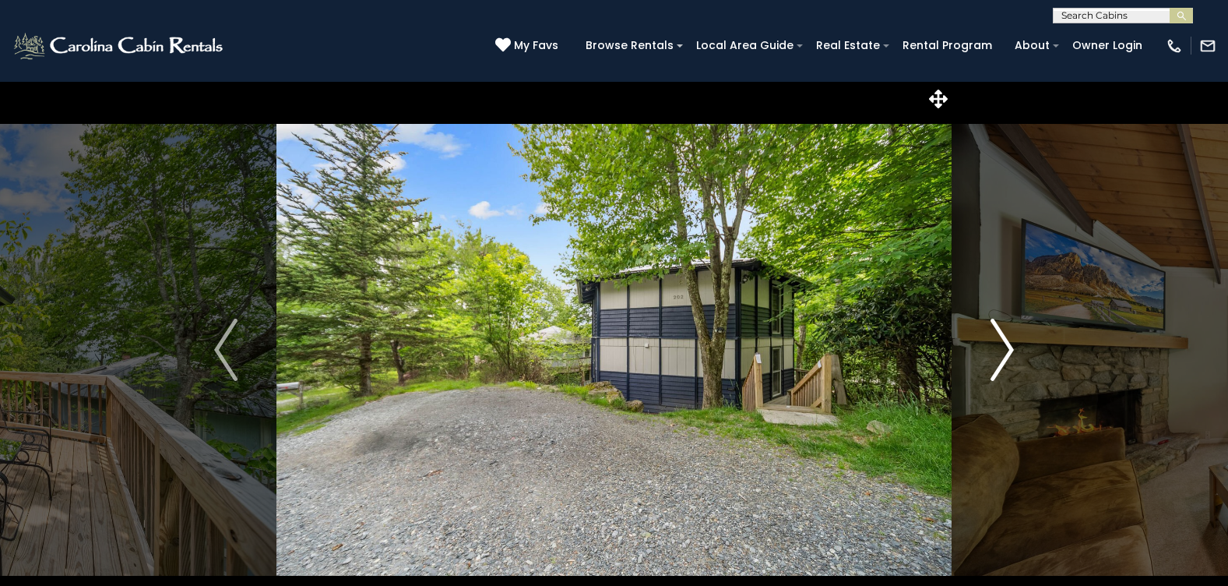
click at [1009, 352] on img "Next" at bounding box center [1002, 350] width 23 height 62
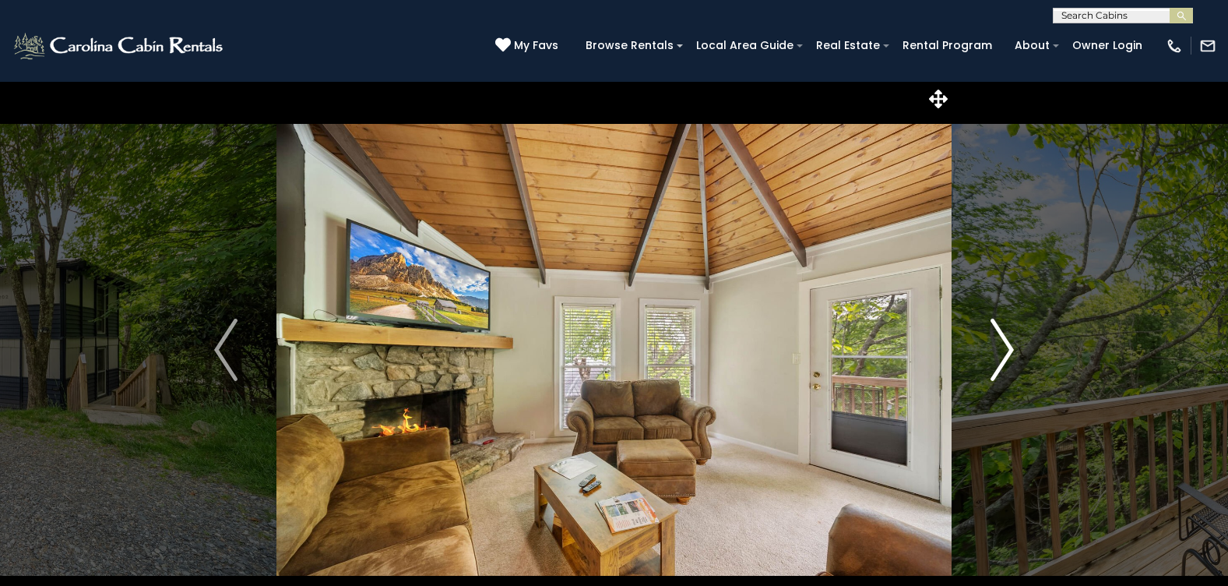
click at [1009, 352] on img "Next" at bounding box center [1002, 350] width 23 height 62
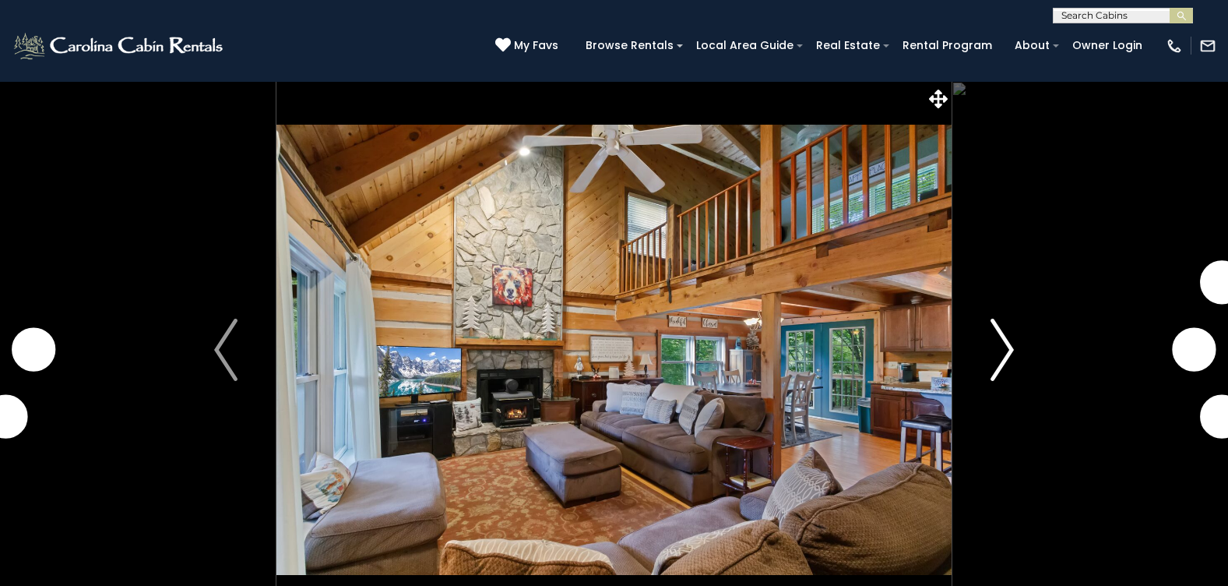
click at [1009, 345] on img "Next" at bounding box center [1002, 350] width 23 height 62
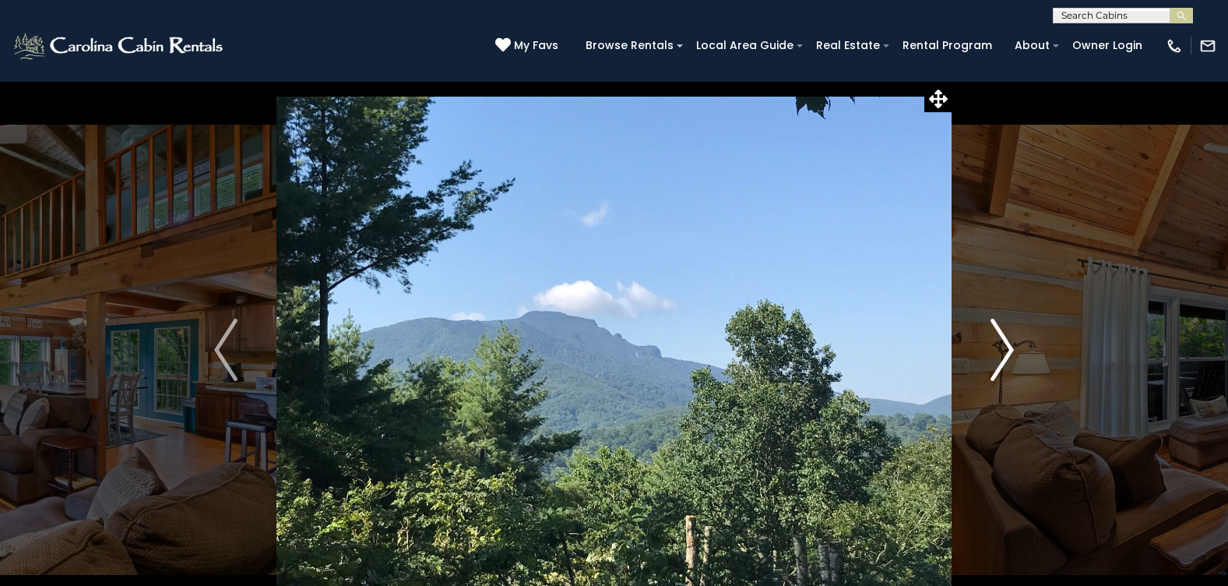
click at [1009, 345] on img "Next" at bounding box center [1002, 350] width 23 height 62
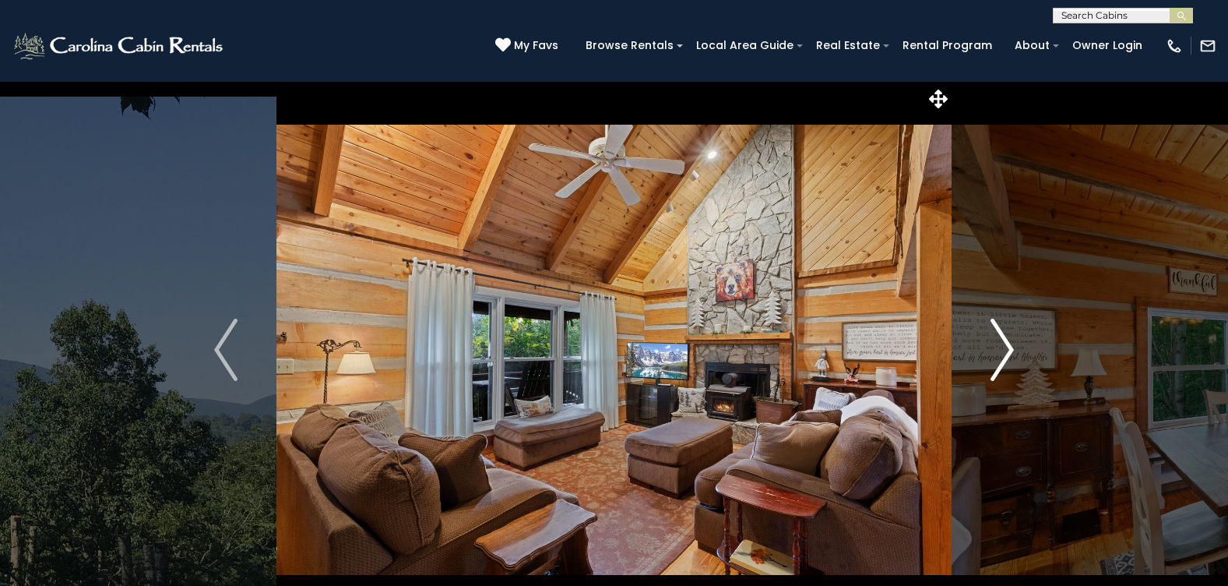
click at [1009, 345] on img "Next" at bounding box center [1002, 350] width 23 height 62
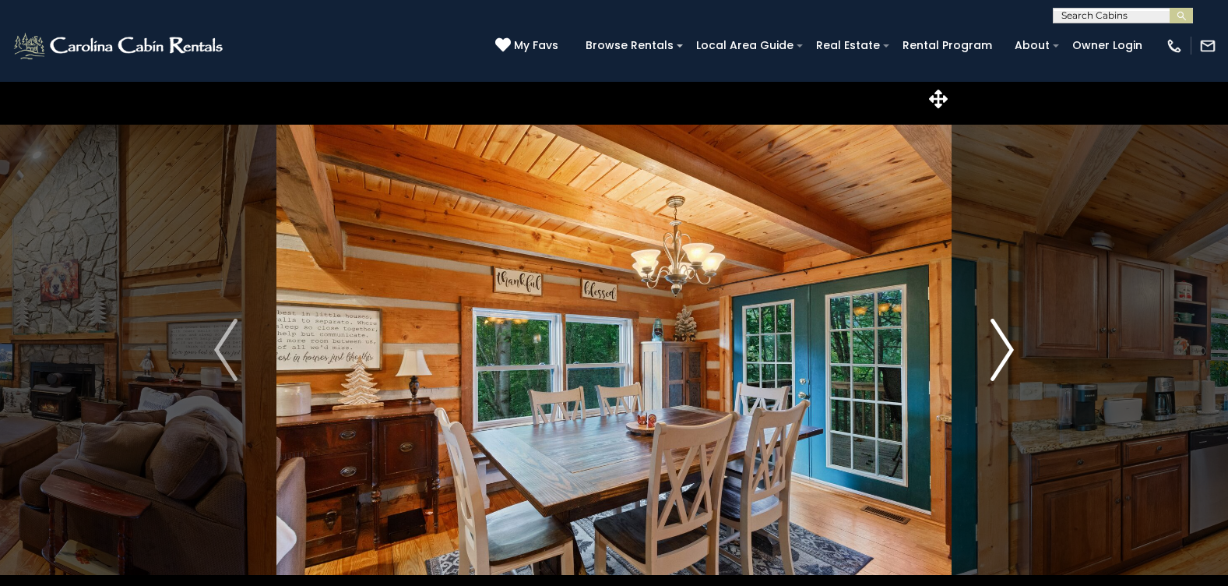
click at [1009, 345] on img "Next" at bounding box center [1002, 350] width 23 height 62
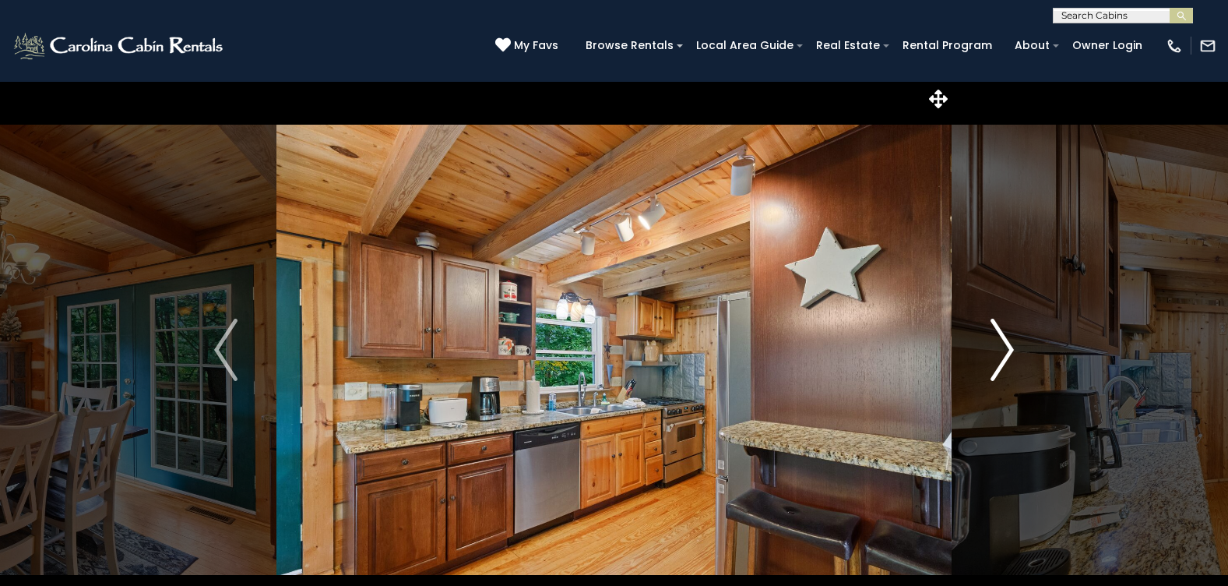
click at [1009, 345] on img "Next" at bounding box center [1002, 350] width 23 height 62
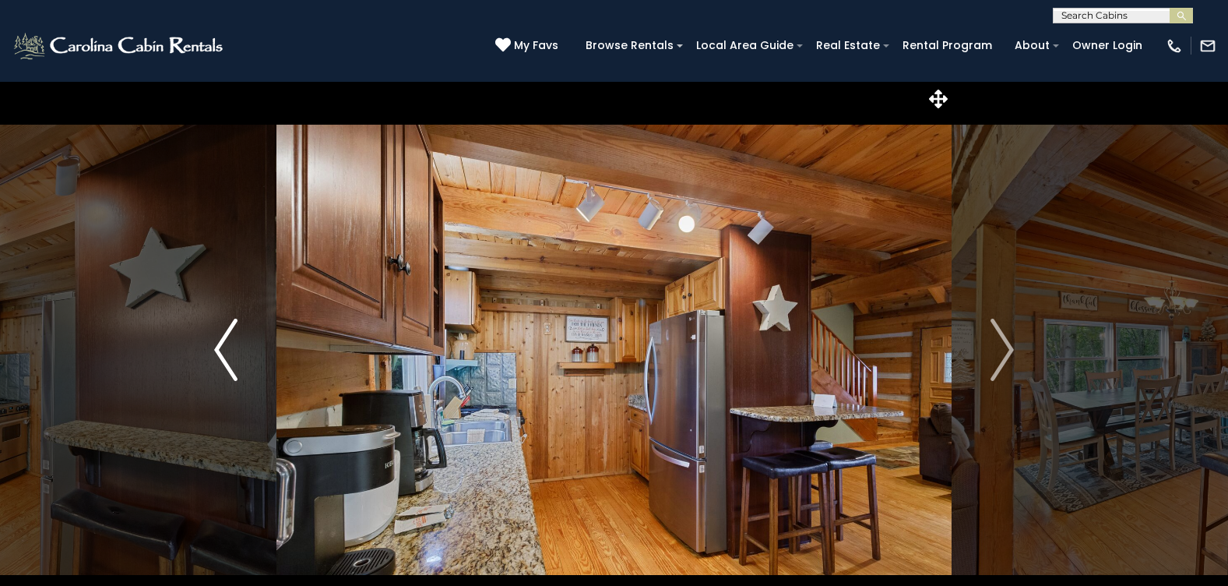
click at [220, 354] on img "Previous" at bounding box center [225, 350] width 23 height 62
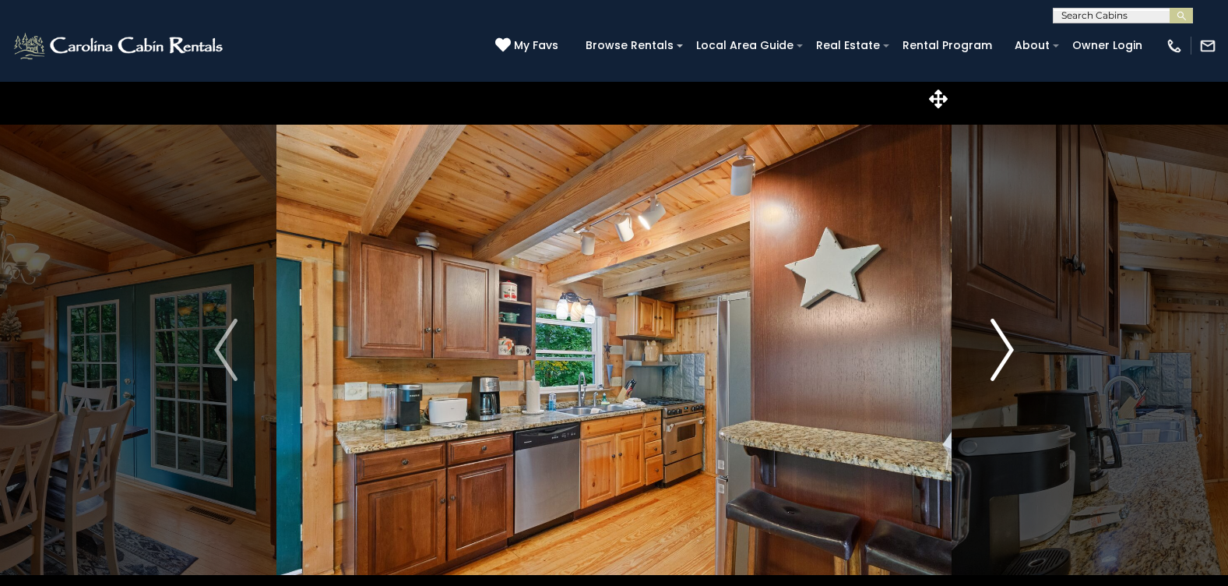
click at [1007, 349] on img "Next" at bounding box center [1002, 350] width 23 height 62
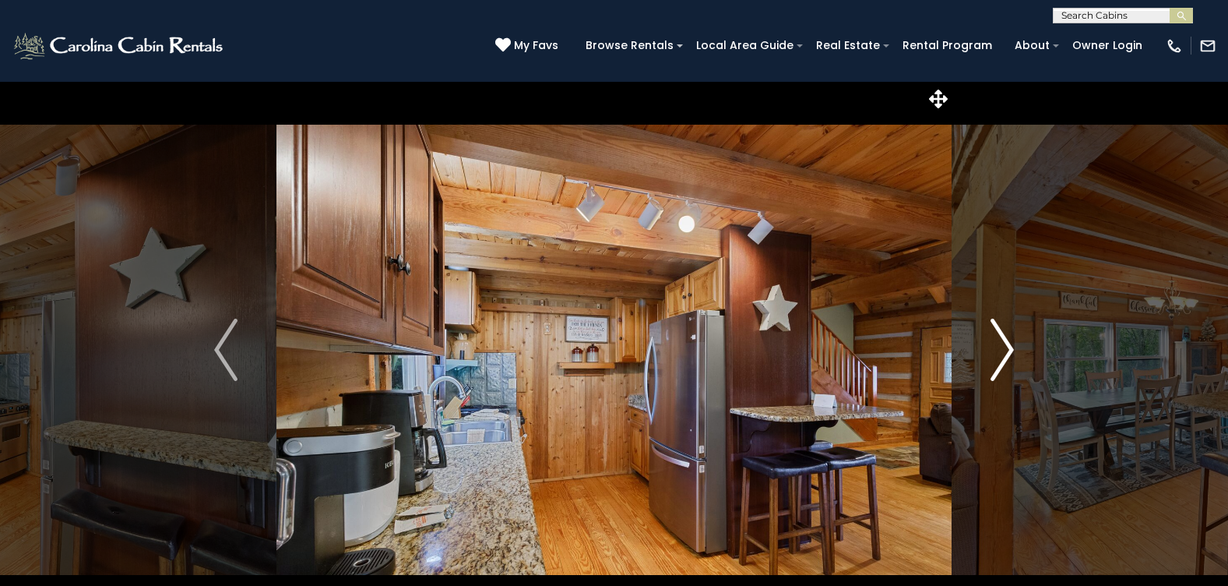
click at [1007, 349] on img "Next" at bounding box center [1002, 350] width 23 height 62
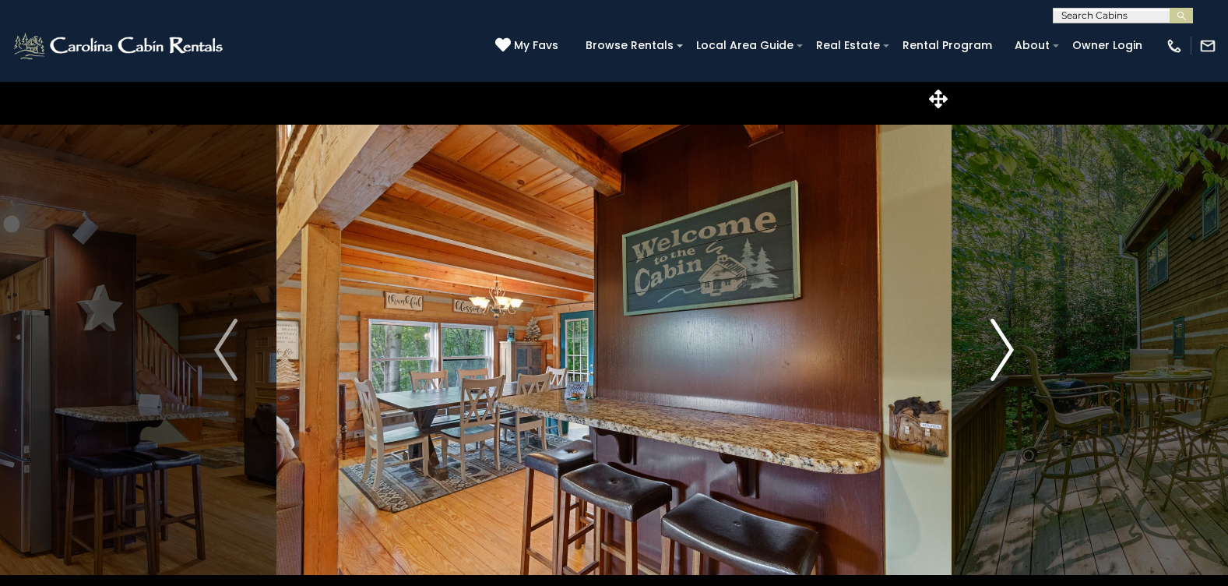
click at [1007, 349] on img "Next" at bounding box center [1002, 350] width 23 height 62
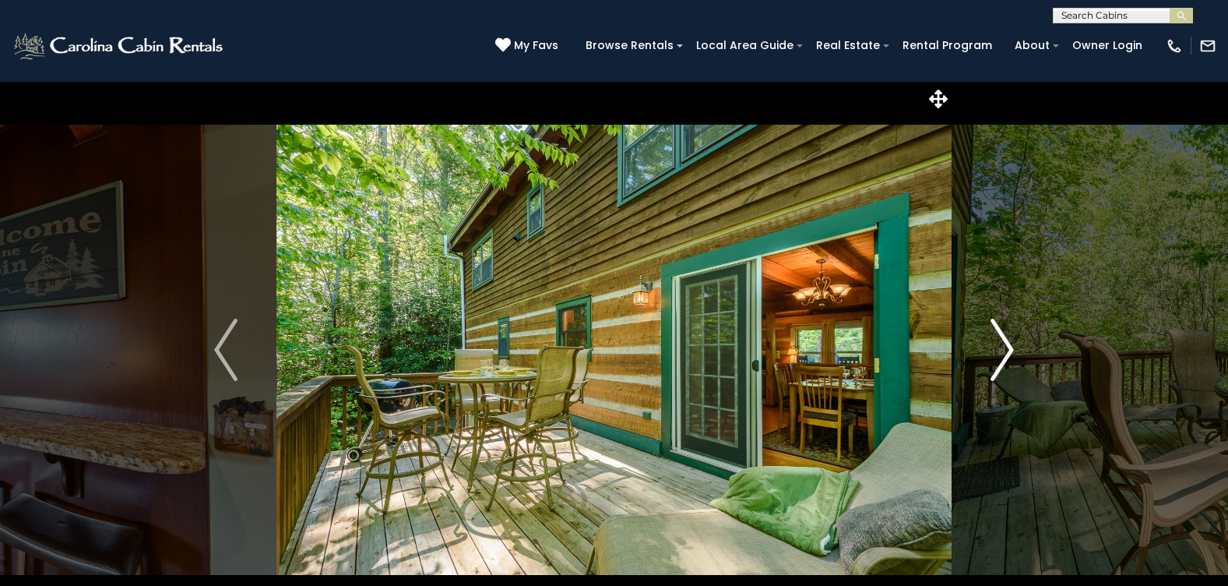
click at [1007, 348] on img "Next" at bounding box center [1002, 350] width 23 height 62
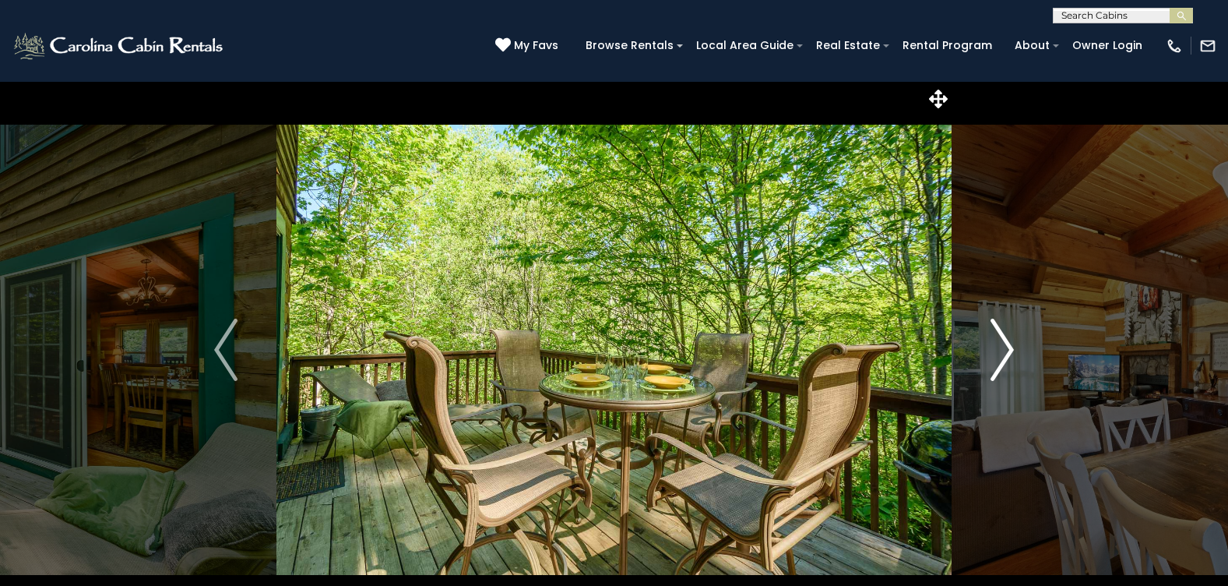
click at [1007, 348] on img "Next" at bounding box center [1002, 350] width 23 height 62
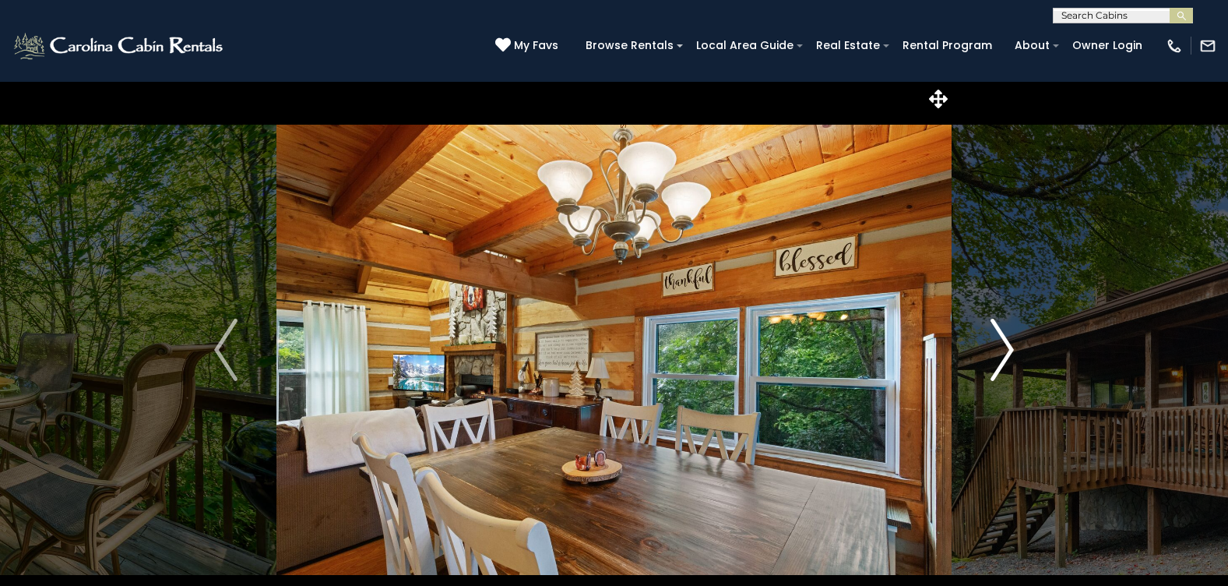
click at [1007, 348] on img "Next" at bounding box center [1002, 350] width 23 height 62
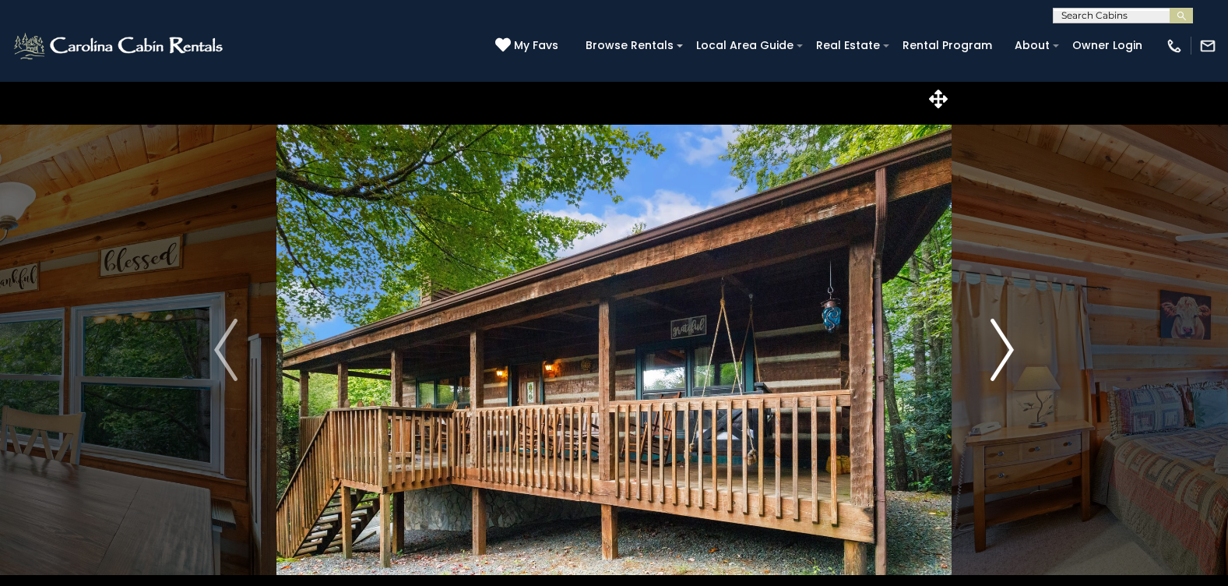
click at [1007, 348] on img "Next" at bounding box center [1002, 350] width 23 height 62
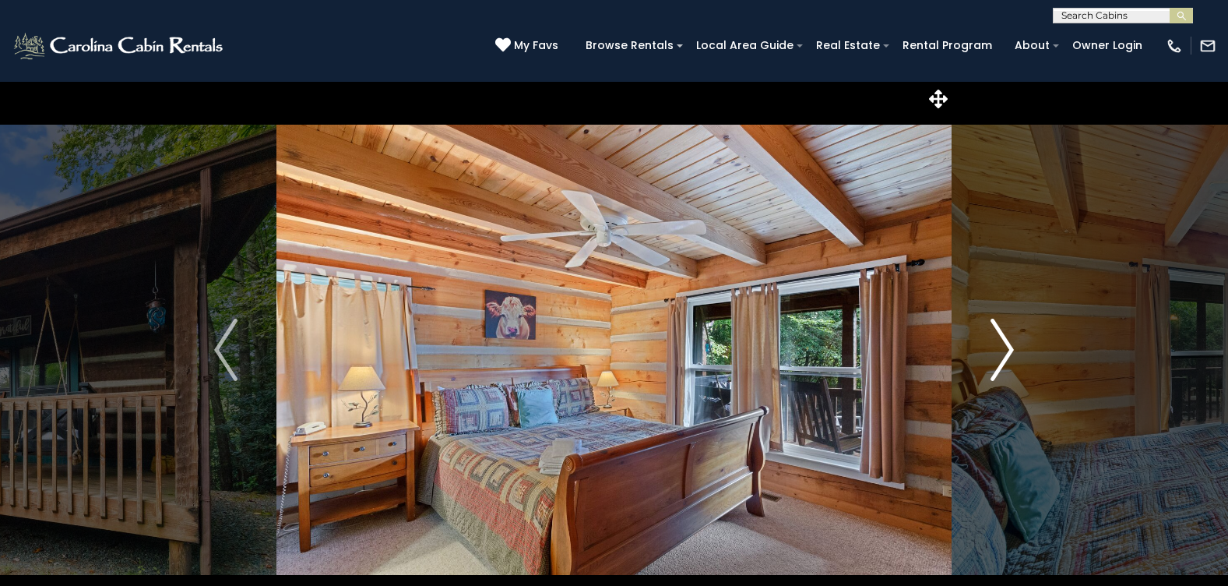
click at [1007, 348] on img "Next" at bounding box center [1002, 350] width 23 height 62
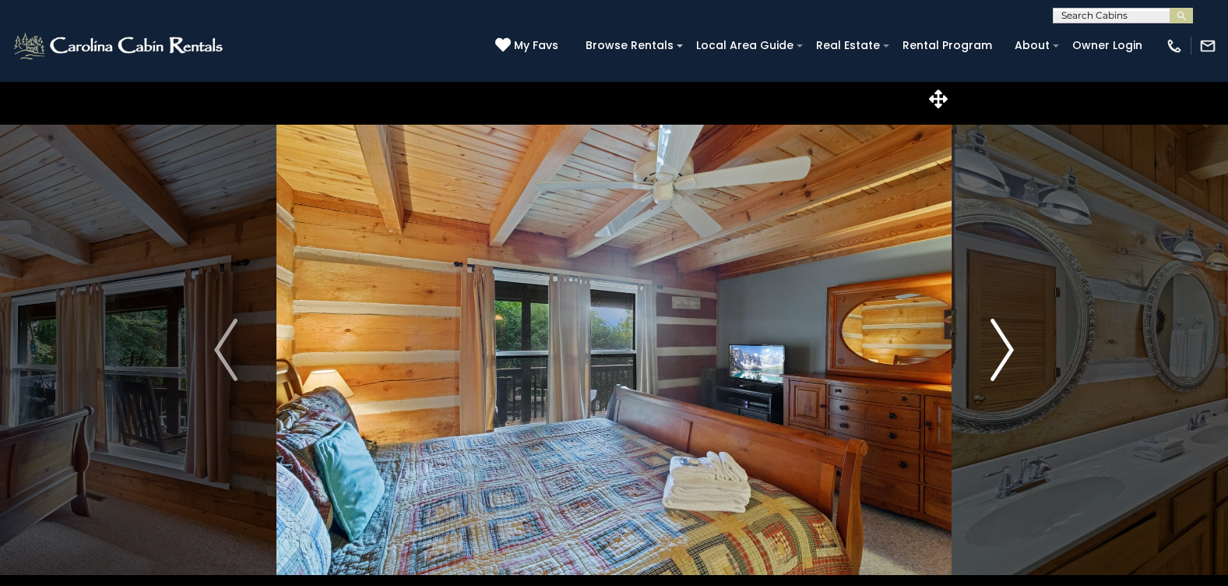
click at [1007, 348] on img "Next" at bounding box center [1002, 350] width 23 height 62
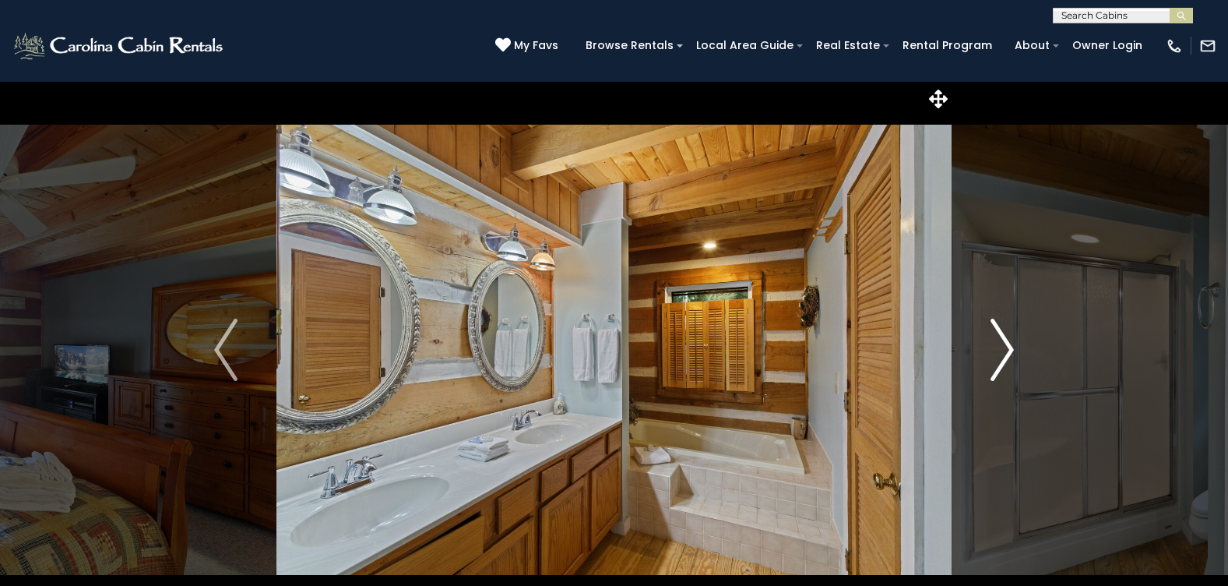
click at [1007, 348] on img "Next" at bounding box center [1002, 350] width 23 height 62
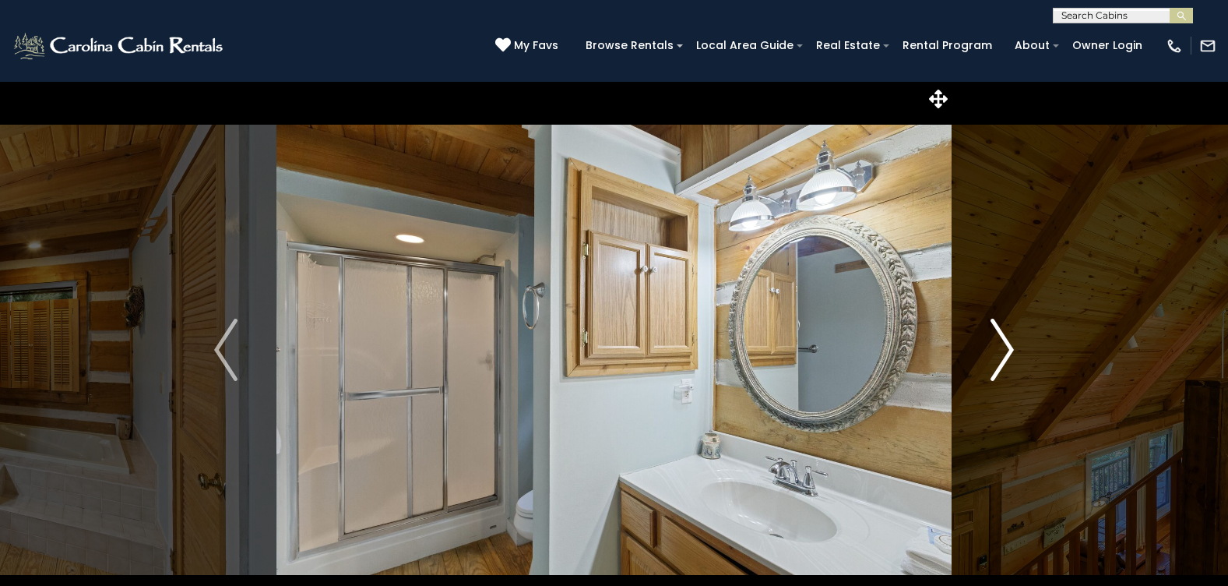
click at [1007, 348] on img "Next" at bounding box center [1002, 350] width 23 height 62
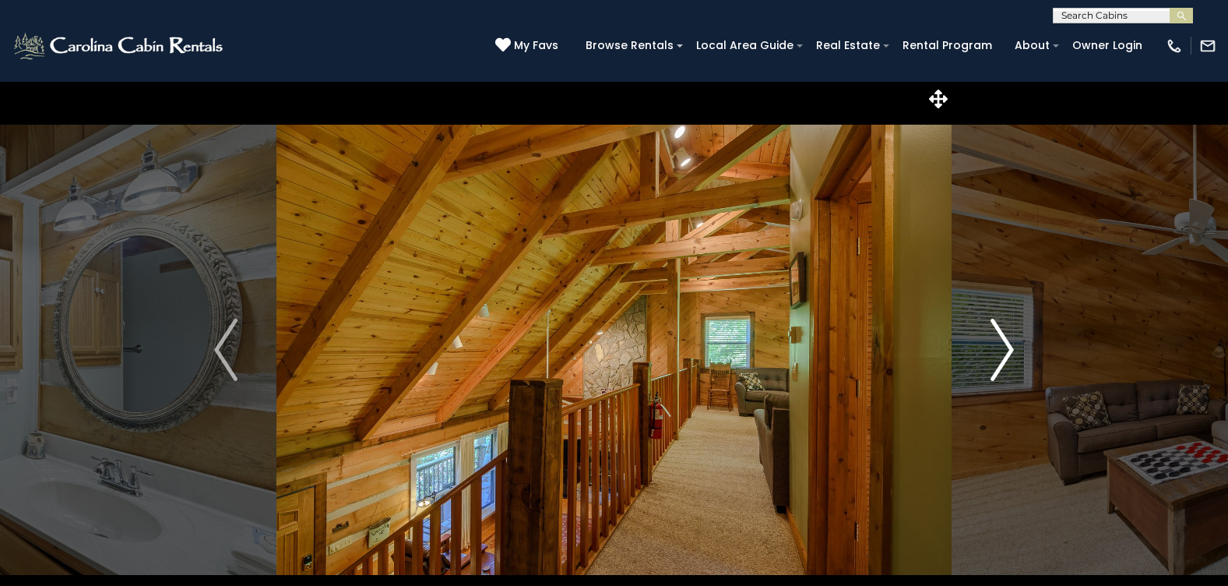
click at [1007, 348] on img "Next" at bounding box center [1002, 350] width 23 height 62
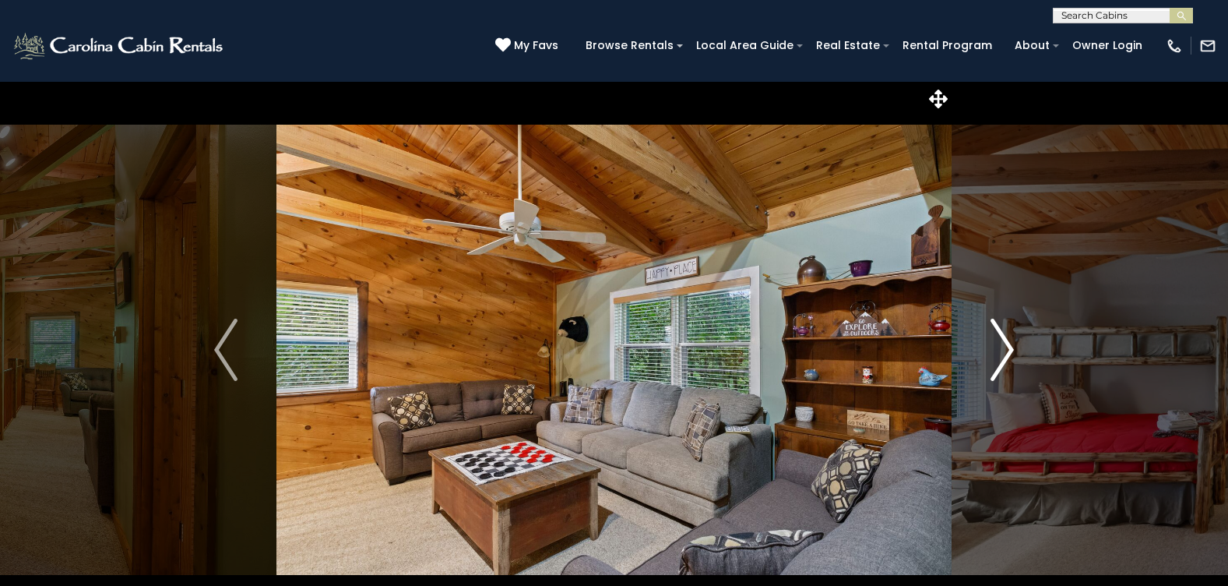
click at [1007, 348] on img "Next" at bounding box center [1002, 350] width 23 height 62
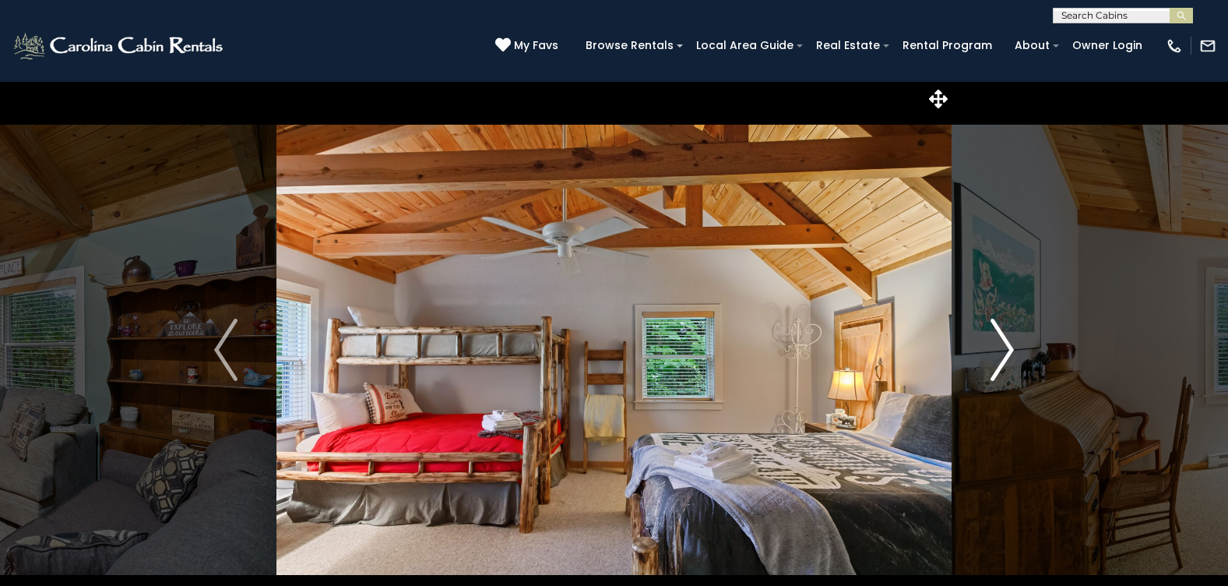
click at [1007, 348] on img "Next" at bounding box center [1002, 350] width 23 height 62
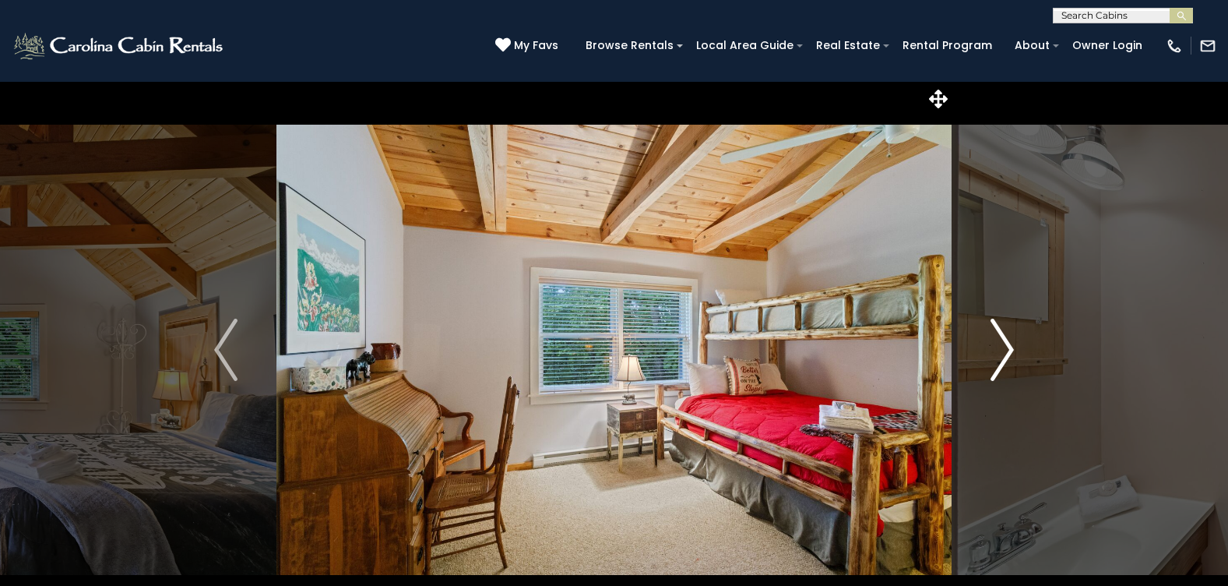
click at [1007, 348] on img "Next" at bounding box center [1002, 350] width 23 height 62
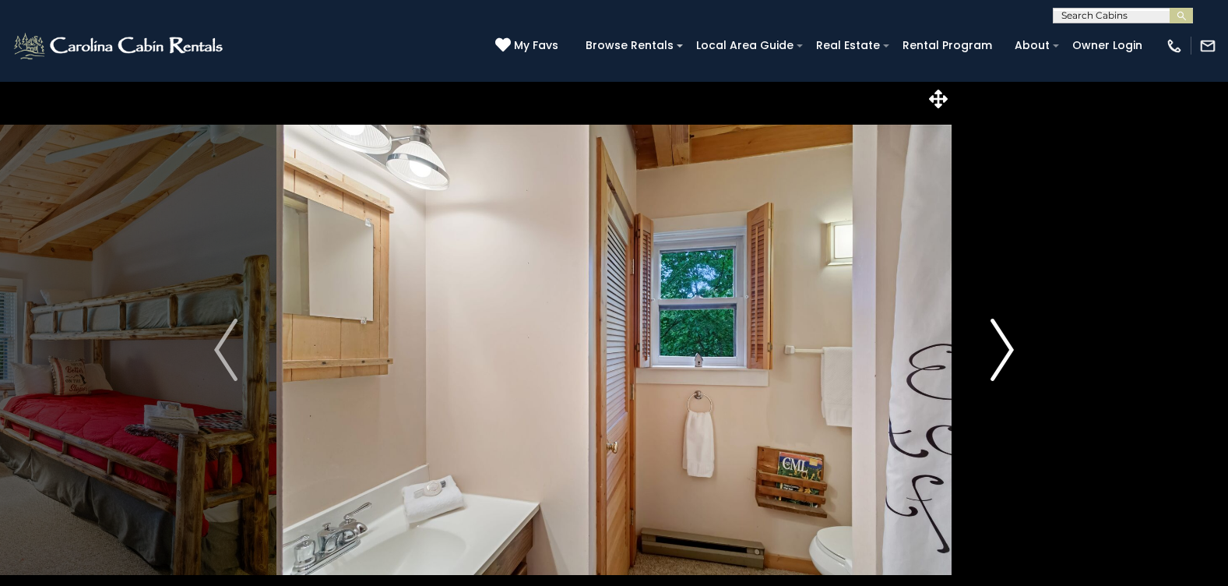
click at [1007, 348] on img "Next" at bounding box center [1002, 350] width 23 height 62
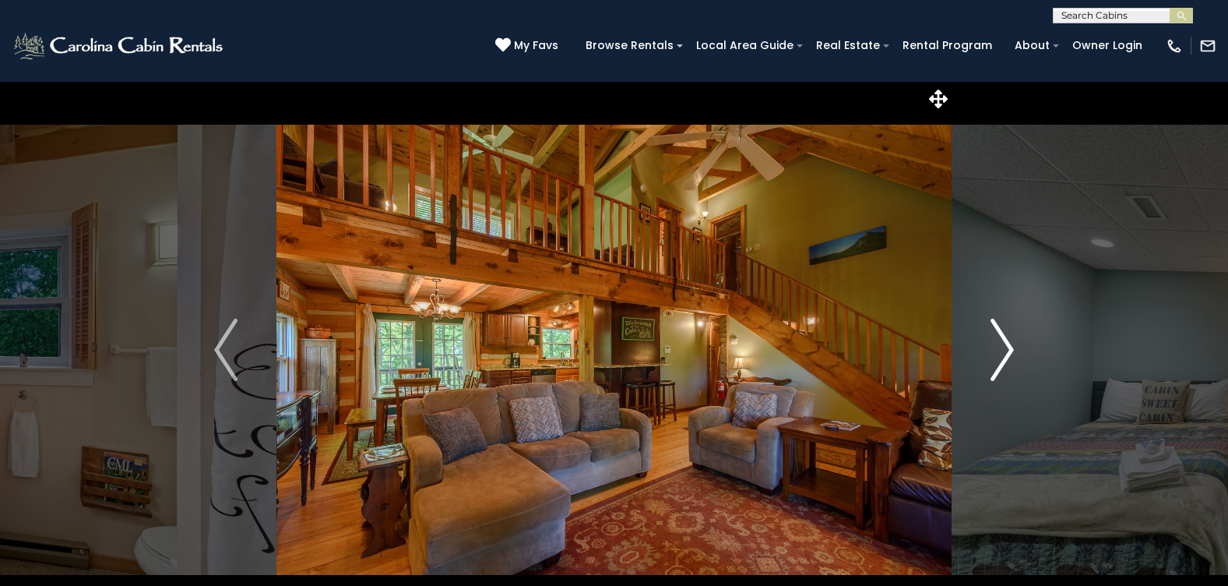
click at [1007, 348] on img "Next" at bounding box center [1002, 350] width 23 height 62
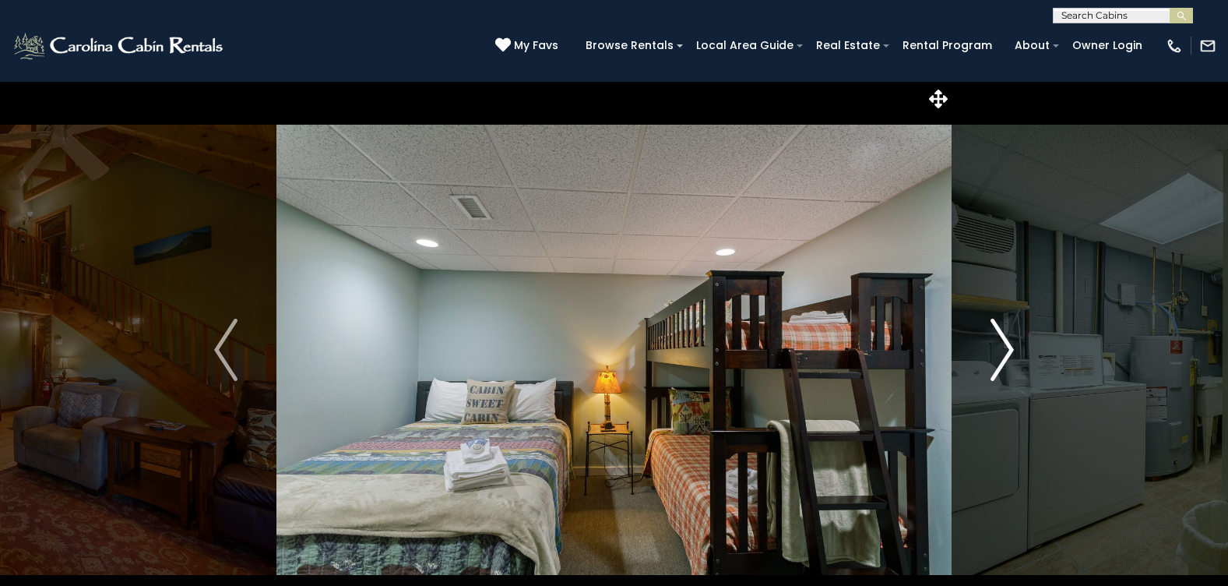
click at [1007, 348] on img "Next" at bounding box center [1002, 350] width 23 height 62
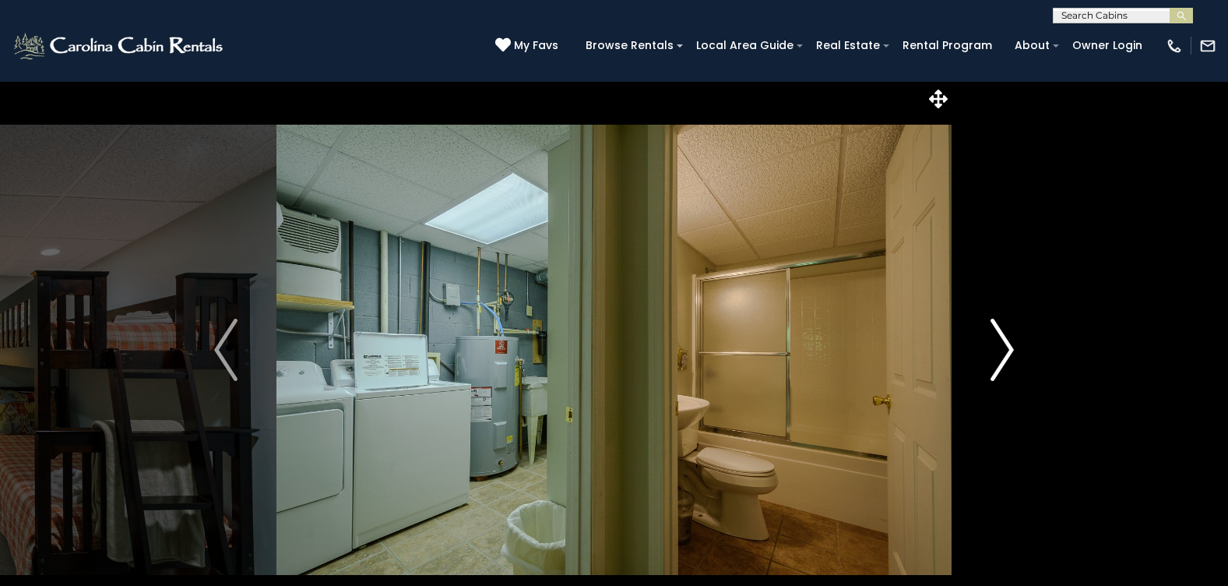
click at [1007, 348] on img "Next" at bounding box center [1002, 350] width 23 height 62
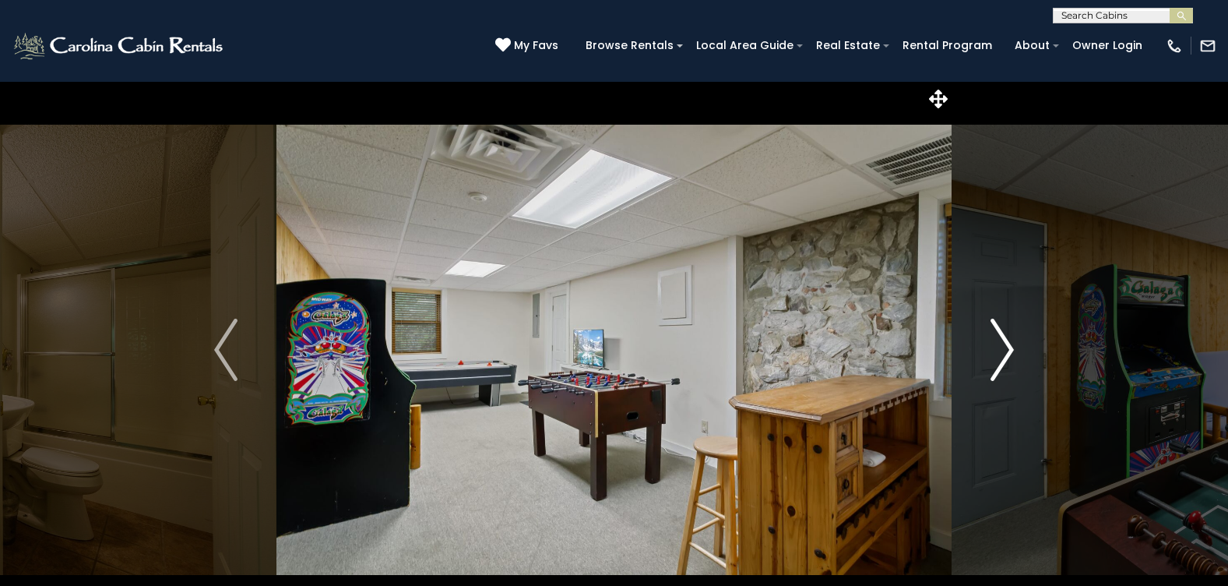
click at [1007, 347] on img "Next" at bounding box center [1002, 350] width 23 height 62
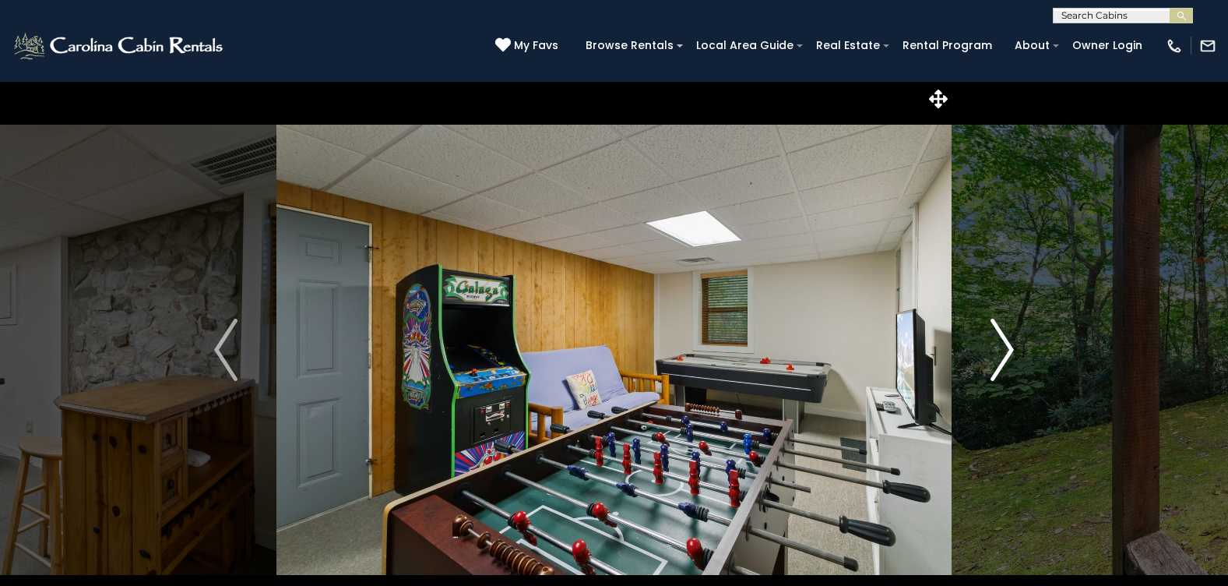
click at [1007, 347] on img "Next" at bounding box center [1002, 350] width 23 height 62
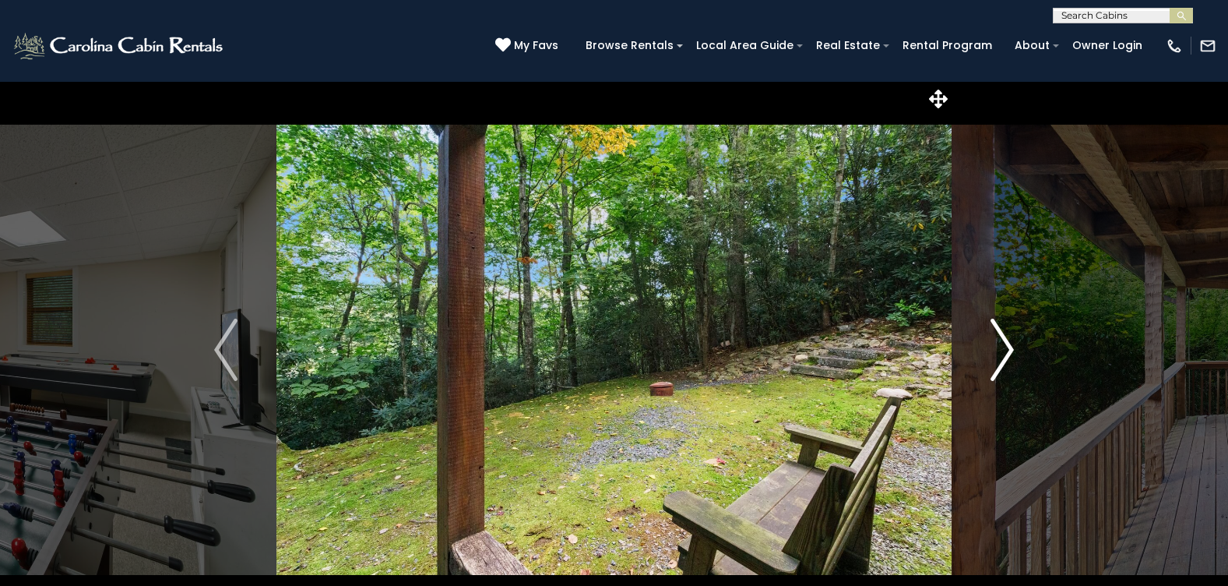
click at [1007, 347] on img "Next" at bounding box center [1002, 350] width 23 height 62
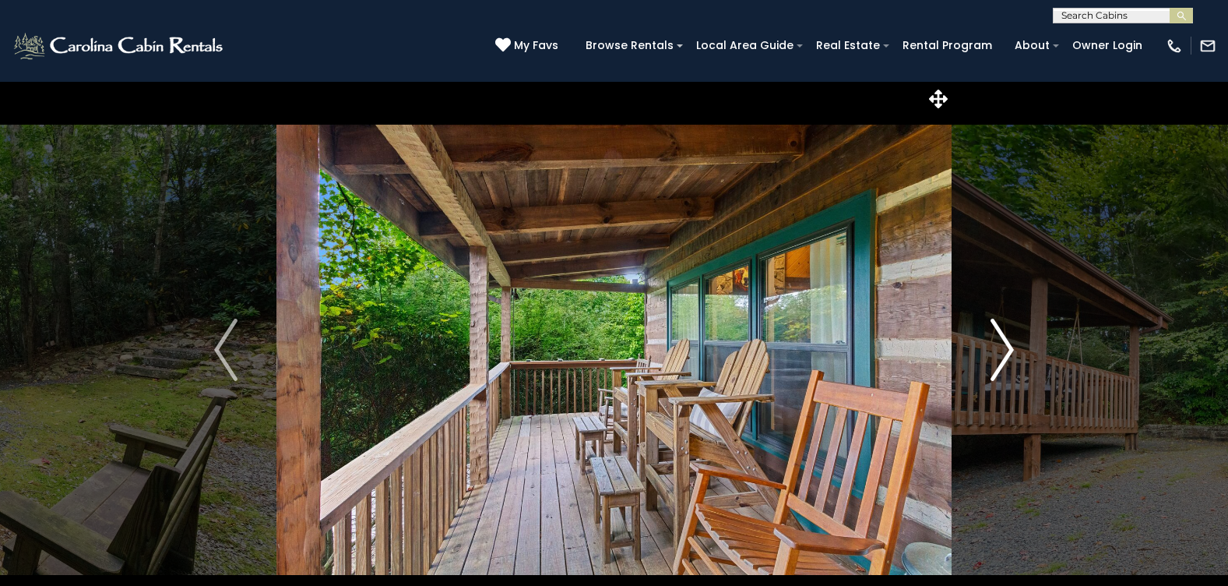
click at [1007, 347] on img "Next" at bounding box center [1002, 350] width 23 height 62
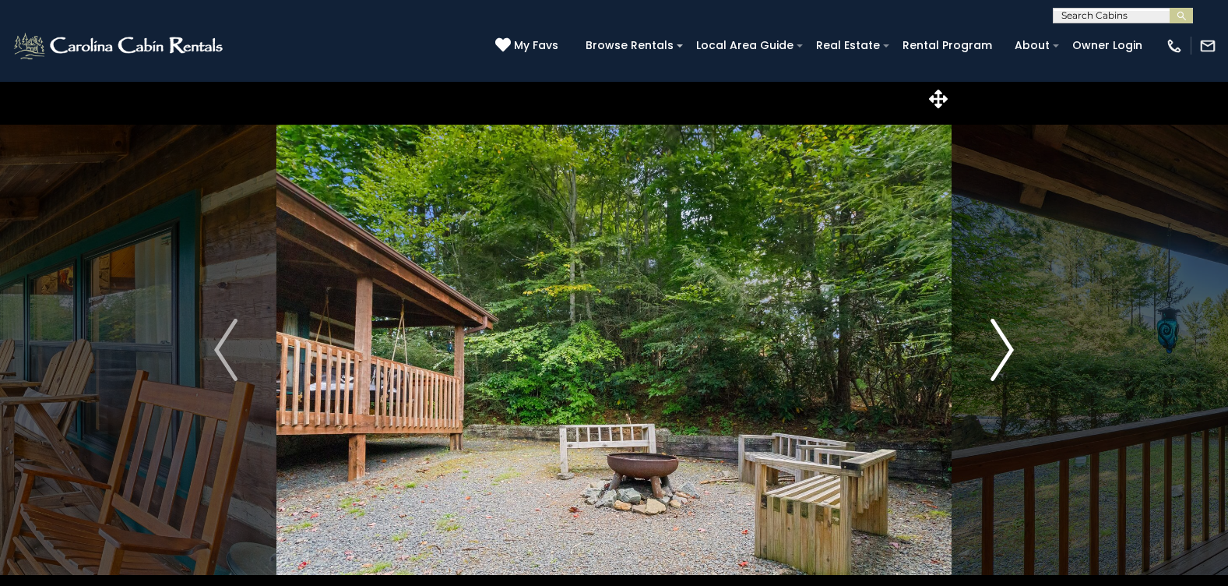
click at [1007, 343] on img "Next" at bounding box center [1002, 350] width 23 height 62
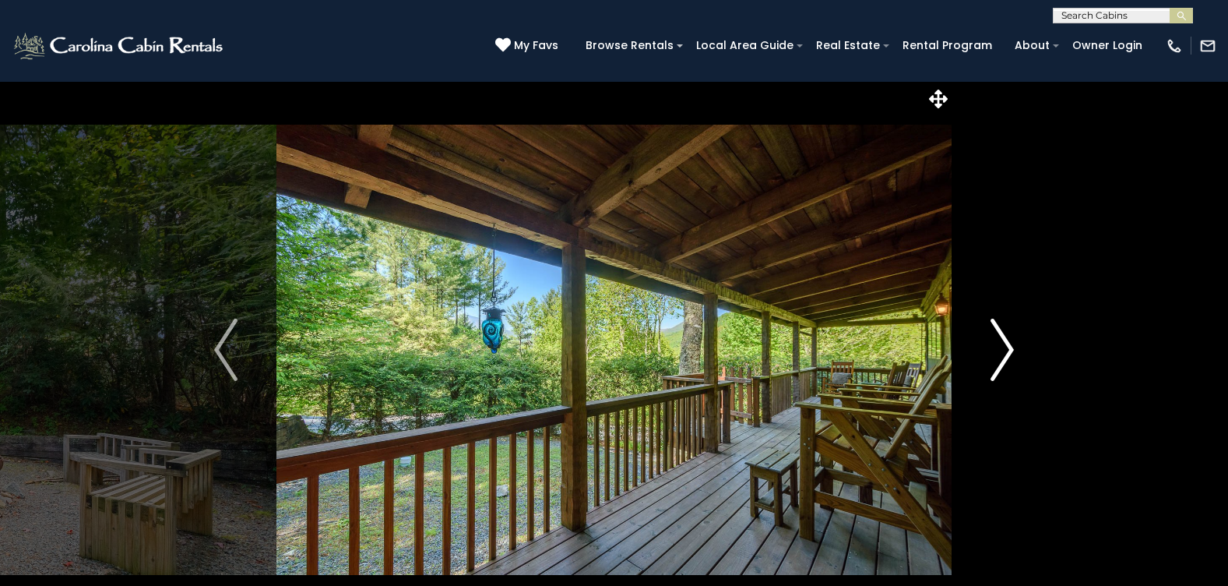
click at [1007, 343] on img "Next" at bounding box center [1002, 350] width 23 height 62
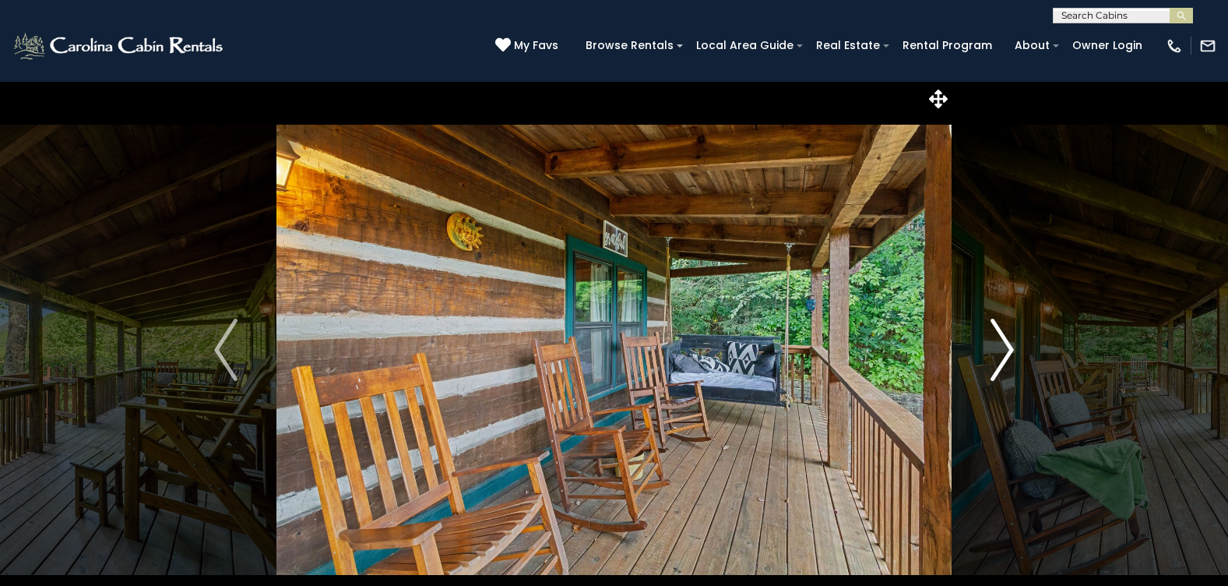
click at [1007, 343] on img "Next" at bounding box center [1002, 350] width 23 height 62
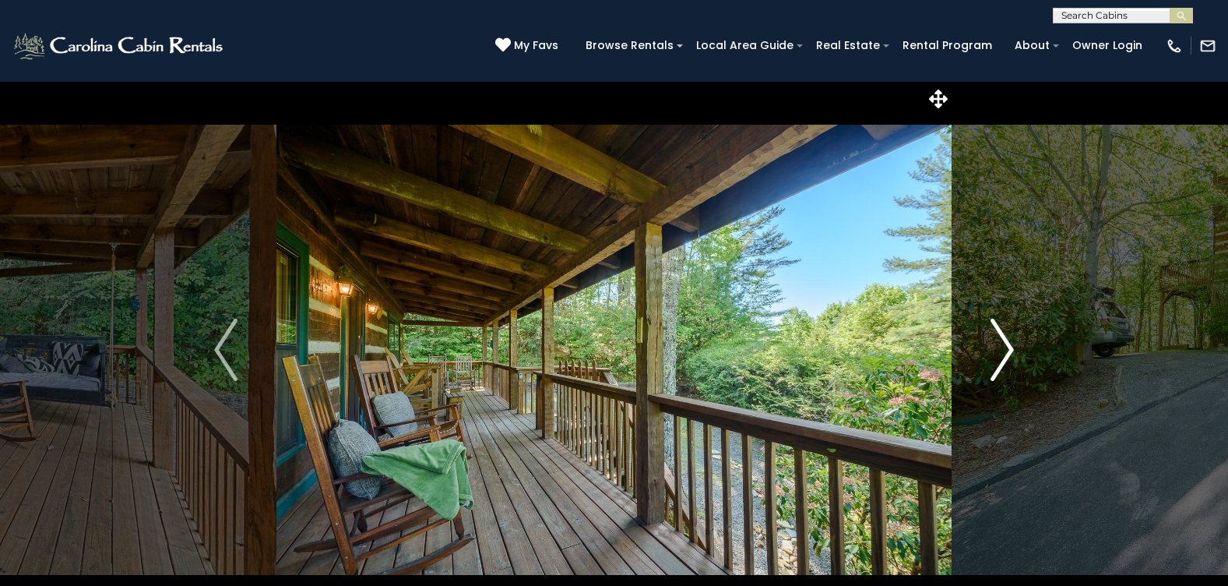
click at [1008, 342] on img "Next" at bounding box center [1002, 350] width 23 height 62
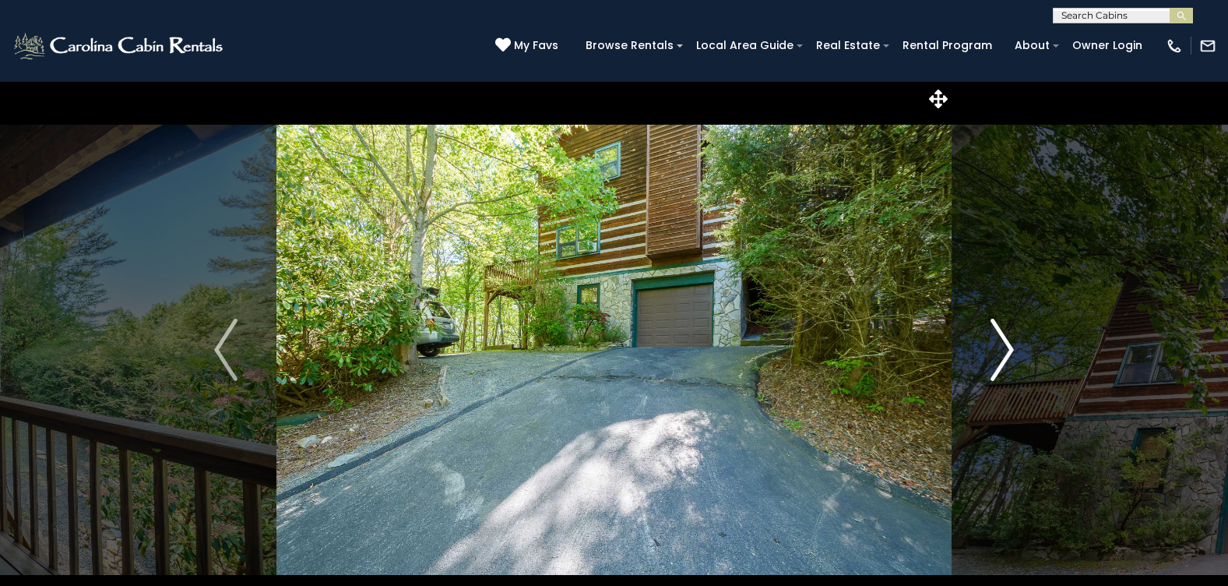
click at [1008, 342] on img "Next" at bounding box center [1002, 350] width 23 height 62
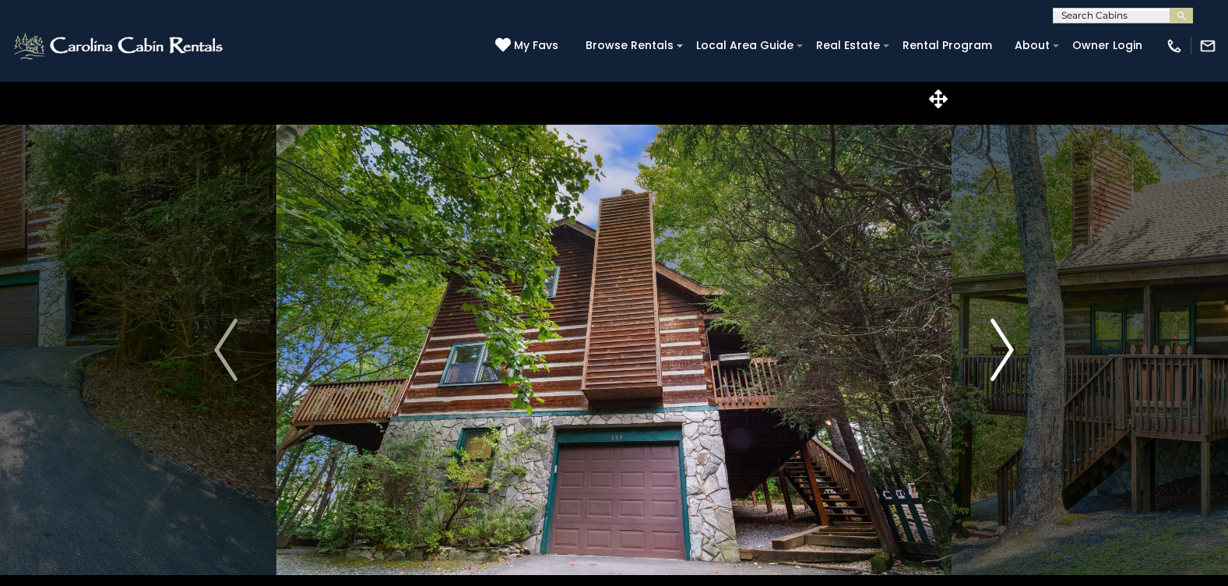
click at [997, 348] on img "Next" at bounding box center [1002, 350] width 23 height 62
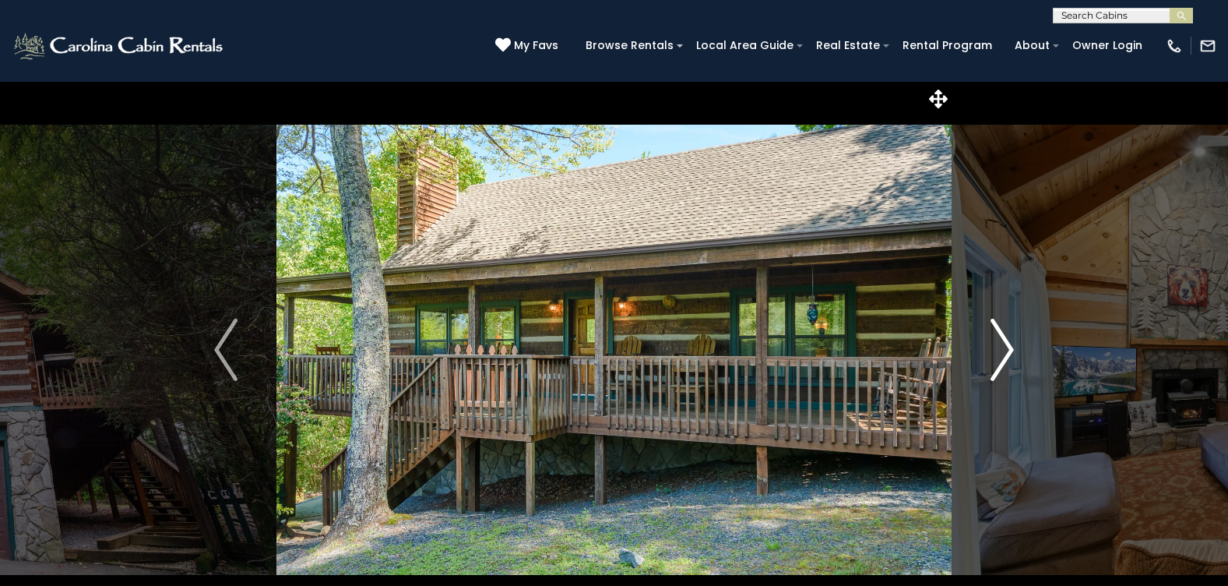
click at [997, 348] on img "Next" at bounding box center [1002, 350] width 23 height 62
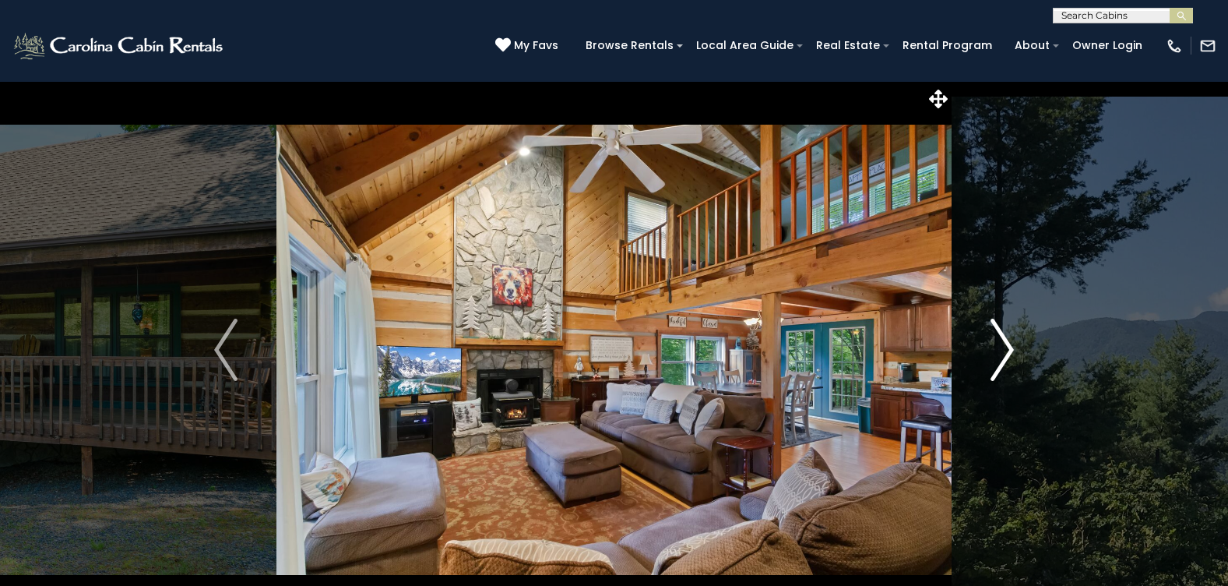
click at [1014, 345] on img "Next" at bounding box center [1002, 350] width 23 height 62
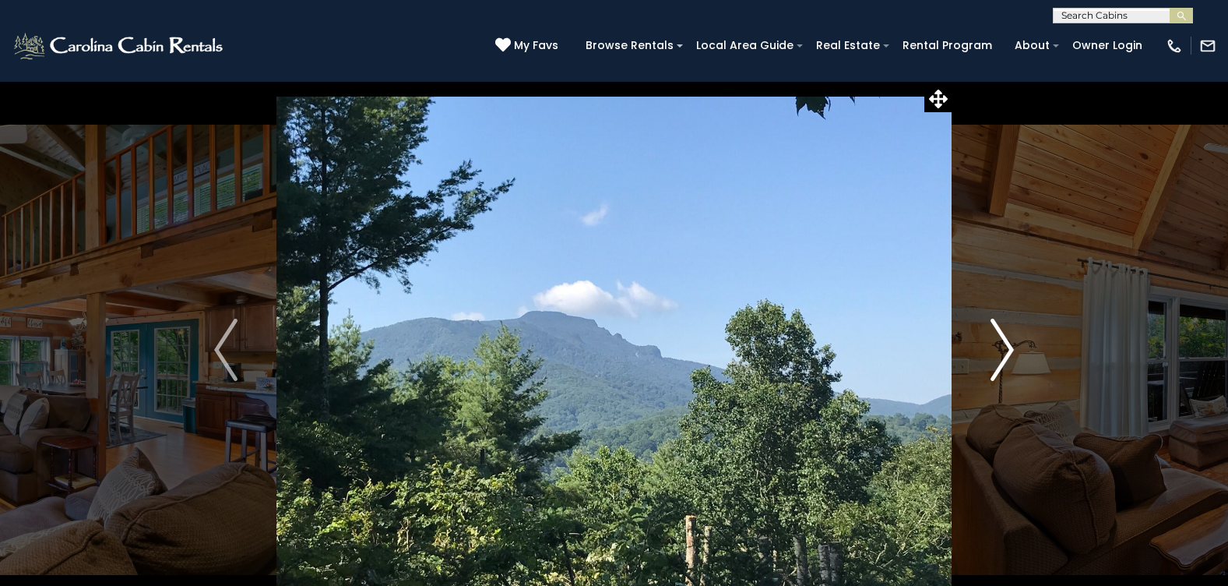
click at [1014, 343] on img "Next" at bounding box center [1002, 350] width 23 height 62
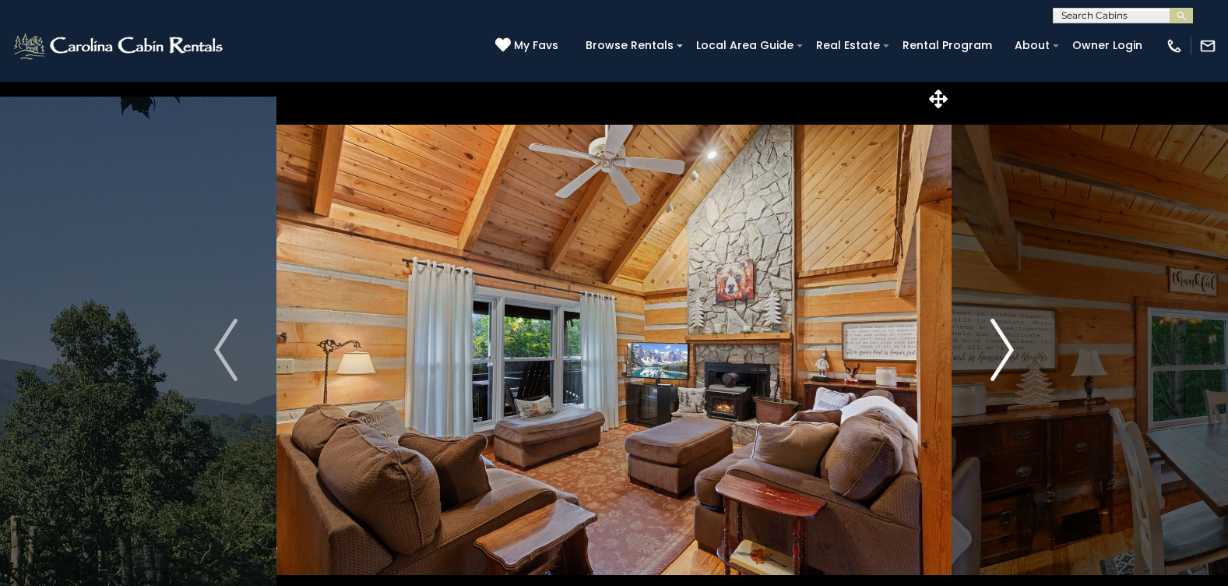
click at [1012, 341] on img "Next" at bounding box center [1002, 350] width 23 height 62
